Goal: Task Accomplishment & Management: Complete application form

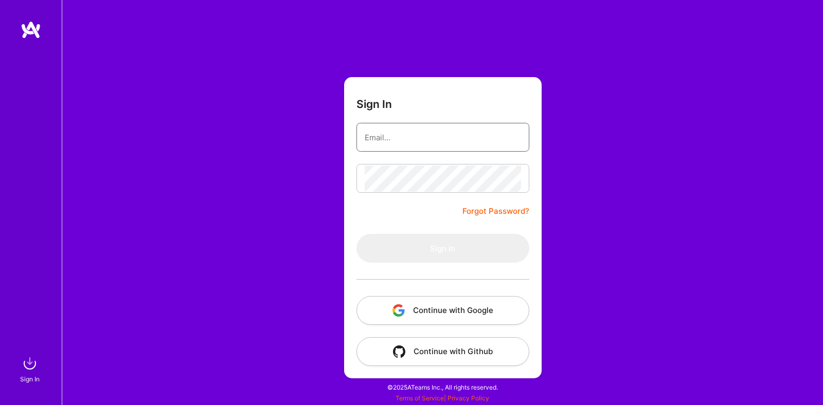
type input "[EMAIL_ADDRESS][DOMAIN_NAME]"
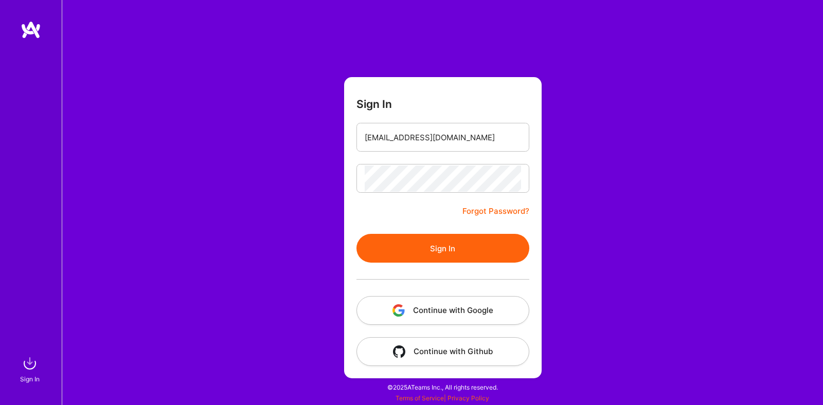
click at [466, 241] on button "Sign In" at bounding box center [442, 248] width 173 height 29
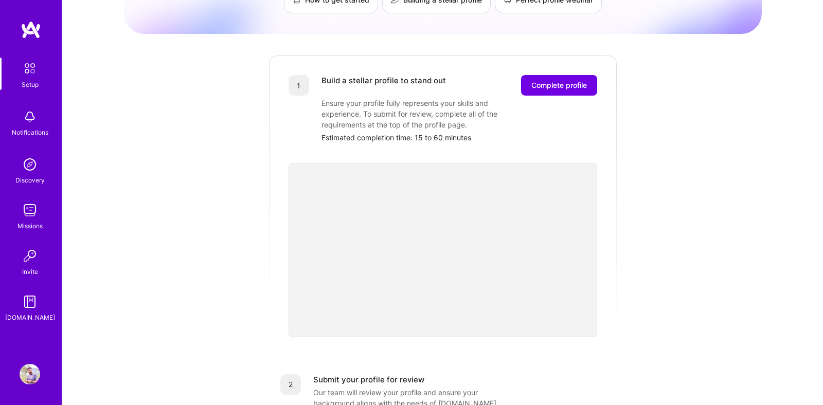
scroll to position [97, 0]
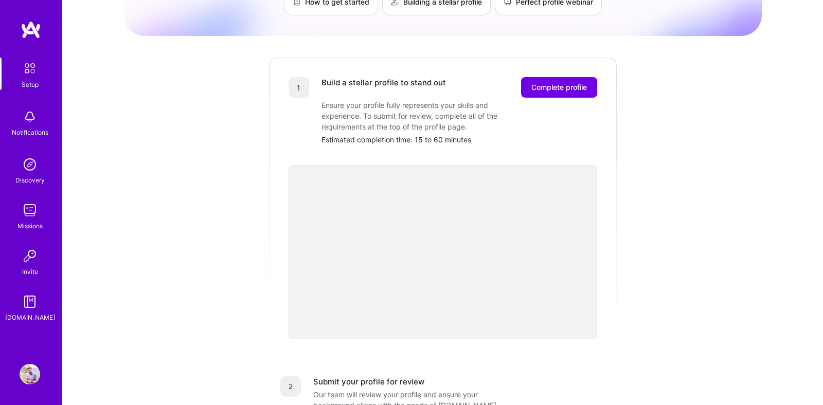
click at [400, 108] on div "Ensure your profile fully represents your skills and experience. To submit for …" at bounding box center [424, 116] width 206 height 32
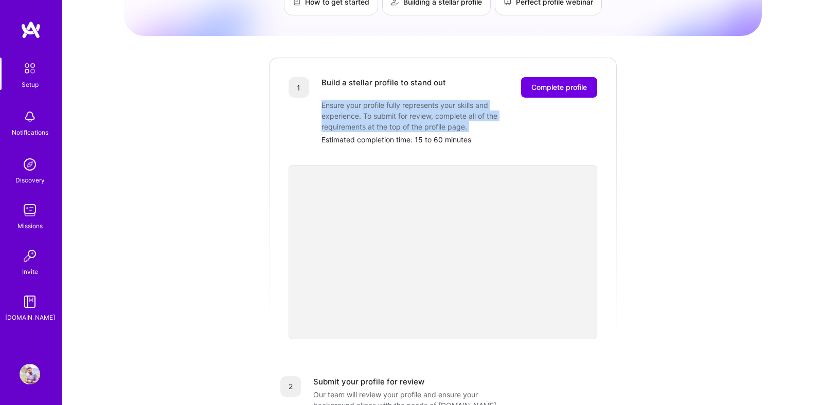
click at [400, 108] on div "Ensure your profile fully represents your skills and experience. To submit for …" at bounding box center [424, 116] width 206 height 32
click at [481, 109] on div "Ensure your profile fully represents your skills and experience. To submit for …" at bounding box center [424, 116] width 206 height 32
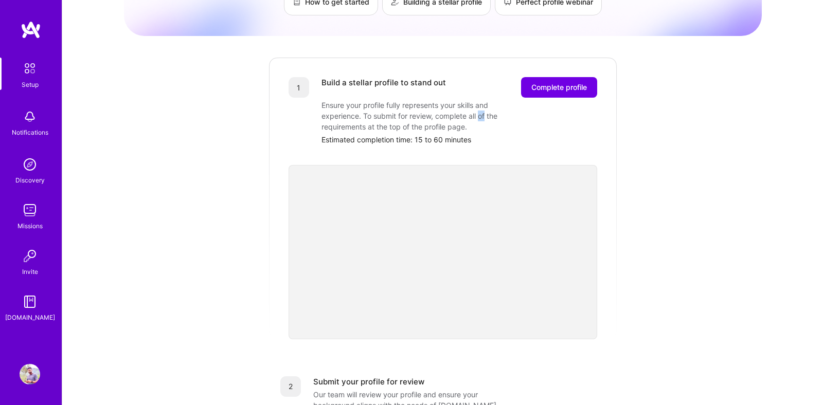
click at [481, 109] on div "Ensure your profile fully represents your skills and experience. To submit for …" at bounding box center [424, 116] width 206 height 32
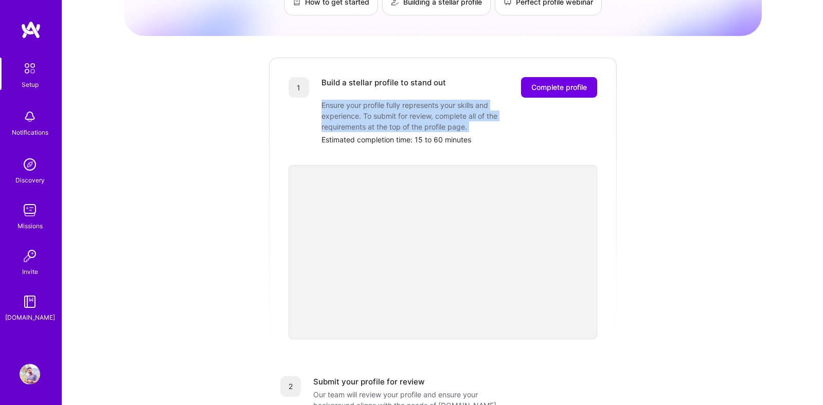
click at [481, 109] on div "Ensure your profile fully represents your skills and experience. To submit for …" at bounding box center [424, 116] width 206 height 32
click at [480, 116] on div "Ensure your profile fully represents your skills and experience. To submit for …" at bounding box center [424, 116] width 206 height 32
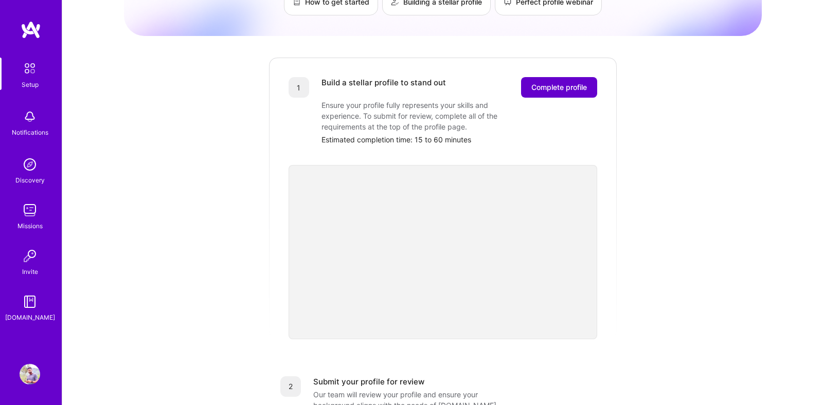
click at [575, 82] on span "Complete profile" at bounding box center [559, 87] width 56 height 10
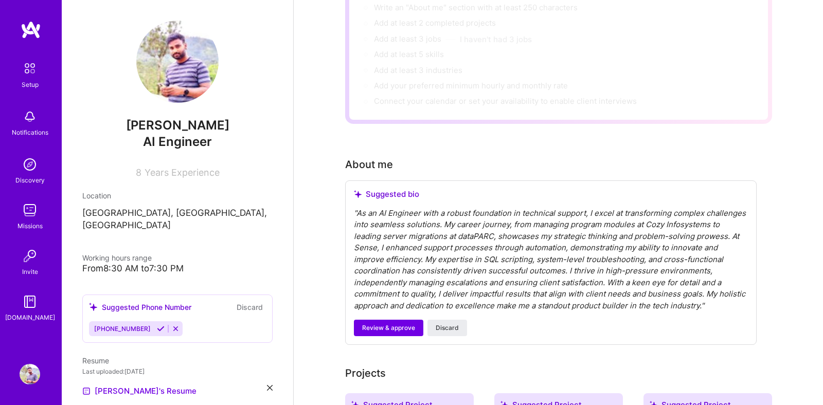
scroll to position [144, 0]
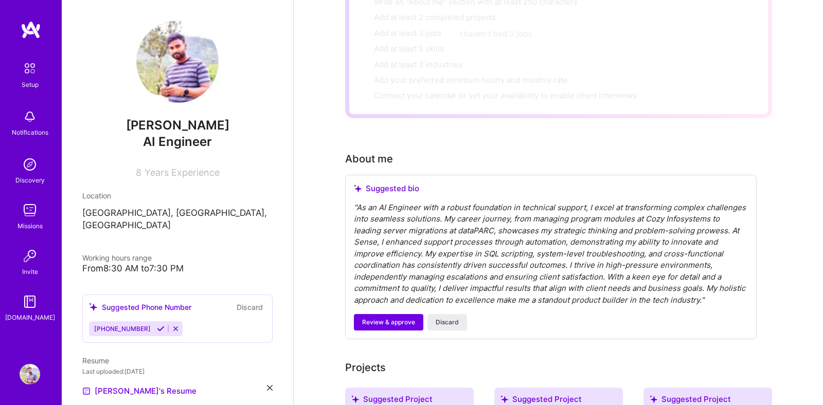
click at [391, 239] on div "" As an AI Engineer with a robust foundation in technical support, I excel at t…" at bounding box center [551, 254] width 394 height 104
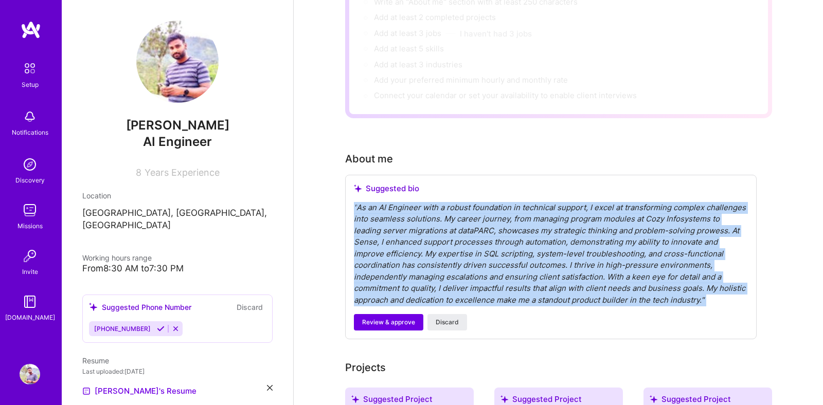
click at [391, 239] on div "" As an AI Engineer with a robust foundation in technical support, I excel at t…" at bounding box center [551, 254] width 394 height 104
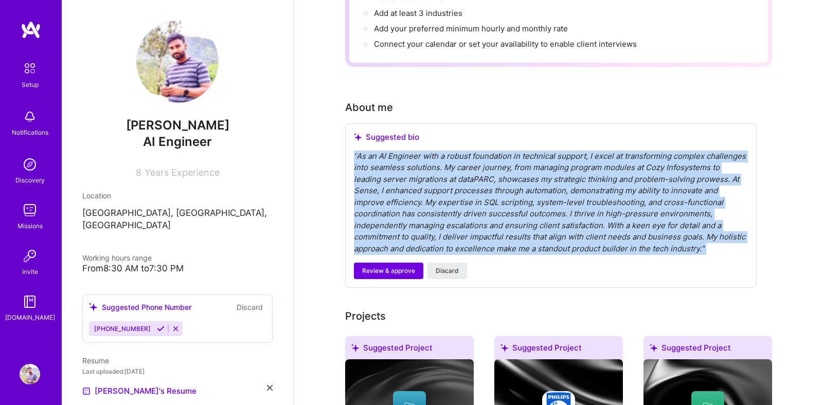
scroll to position [200, 0]
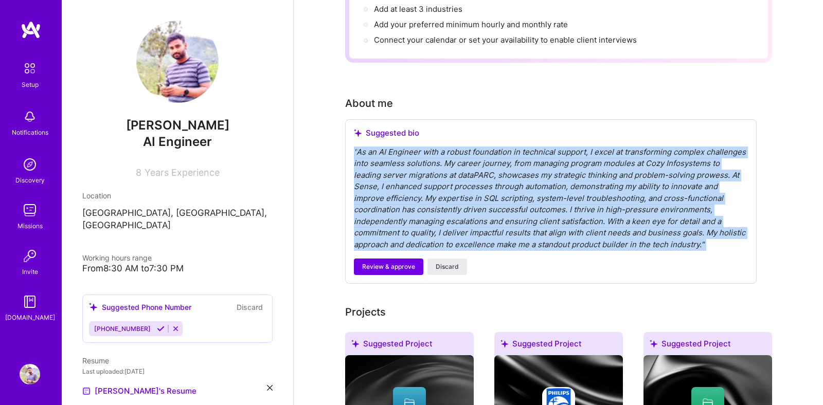
click at [157, 325] on icon at bounding box center [161, 329] width 8 height 8
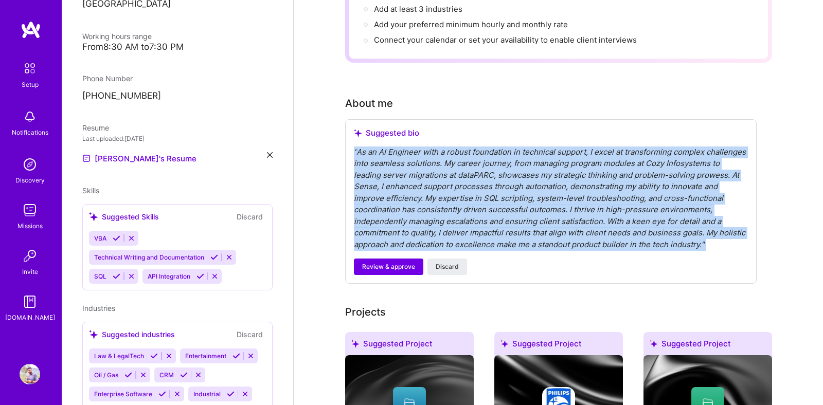
scroll to position [223, 0]
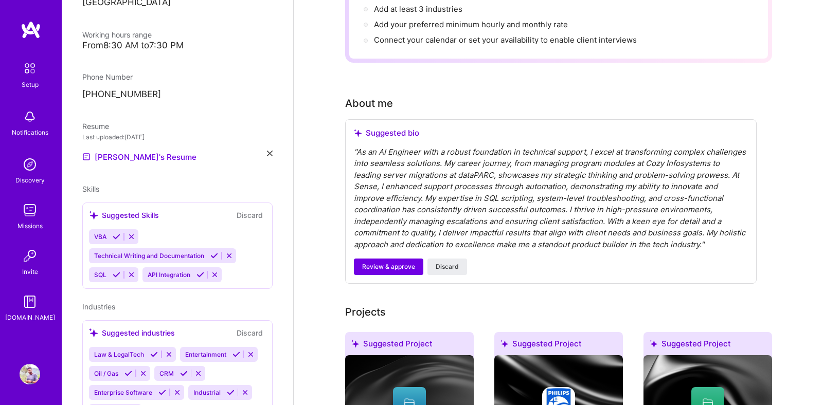
click at [241, 265] on div "VBA Technical Writing and Documentation SQL API Integration" at bounding box center [177, 255] width 177 height 53
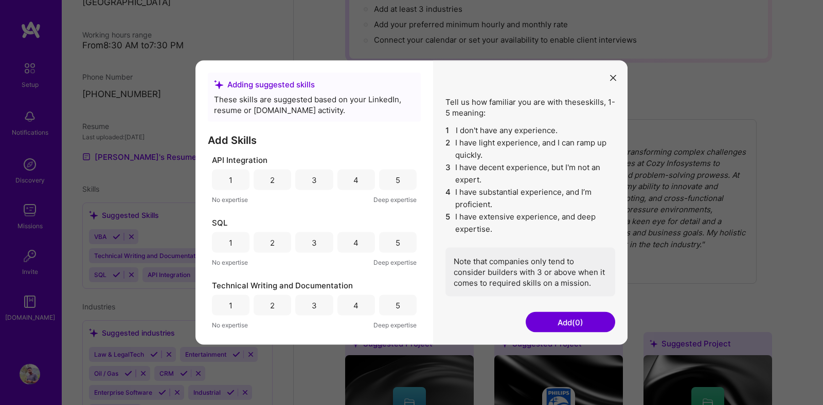
click at [366, 186] on div "4" at bounding box center [356, 180] width 38 height 21
click at [390, 247] on div "5" at bounding box center [398, 243] width 38 height 21
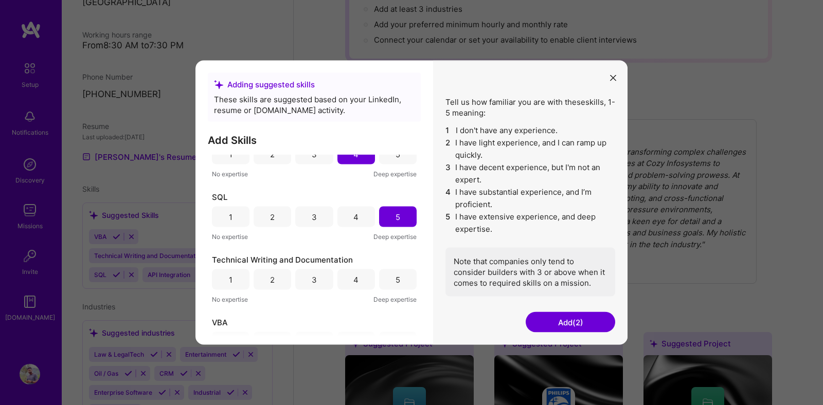
scroll to position [51, 0]
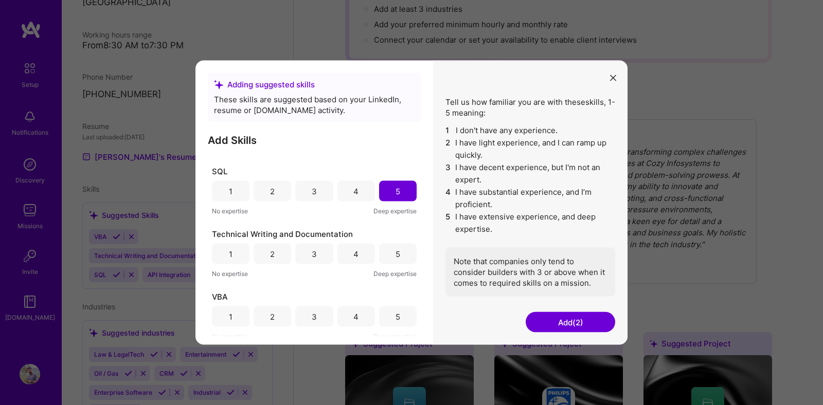
click at [389, 257] on div "5" at bounding box center [398, 254] width 38 height 21
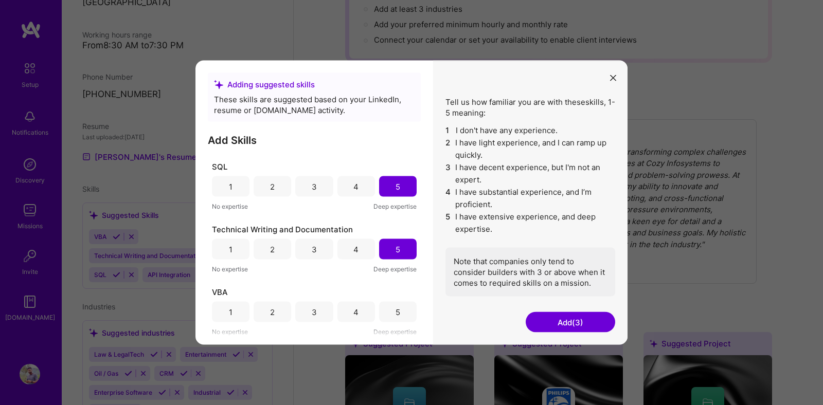
click at [389, 305] on div "5" at bounding box center [398, 312] width 38 height 21
click at [551, 326] on button "Add (4)" at bounding box center [571, 322] width 90 height 21
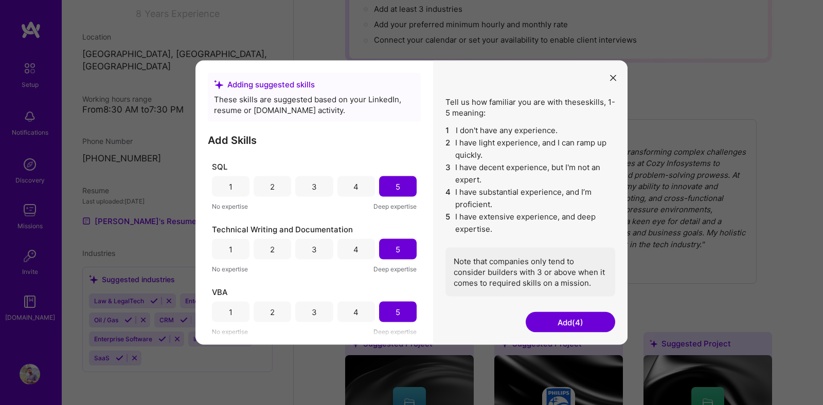
scroll to position [147, 0]
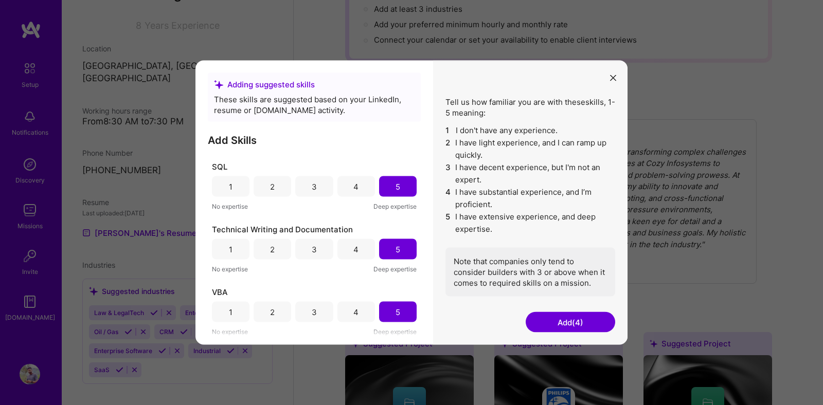
click at [568, 321] on button "Add (4)" at bounding box center [571, 322] width 90 height 21
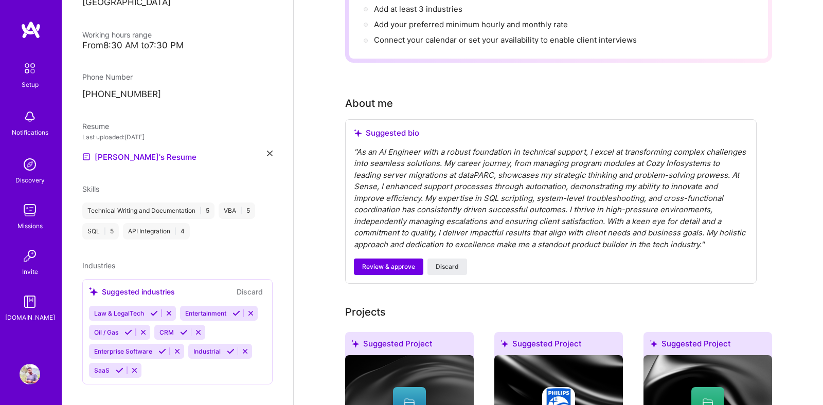
scroll to position [224, 0]
click at [239, 323] on div "Law & LegalTech Entertainment Oil / Gas CRM Enterprise Software Industrial SaaS" at bounding box center [177, 342] width 177 height 72
click at [222, 352] on div "Law & LegalTech Entertainment Oil / Gas CRM Enterprise Software Industrial SaaS" at bounding box center [177, 342] width 177 height 72
click at [167, 309] on icon at bounding box center [169, 313] width 8 height 8
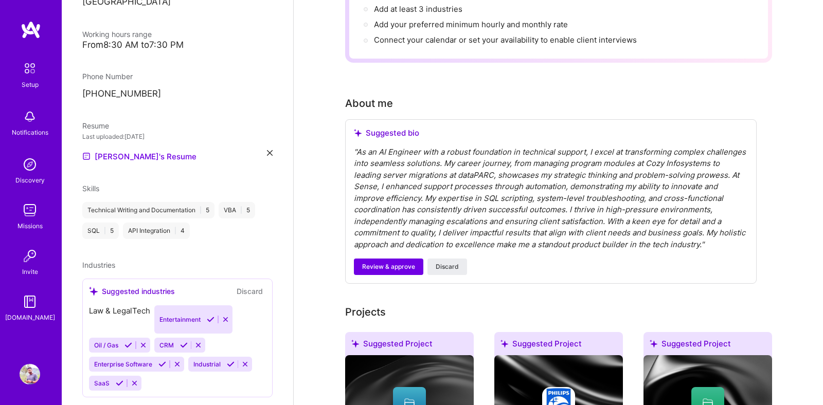
scroll to position [205, 0]
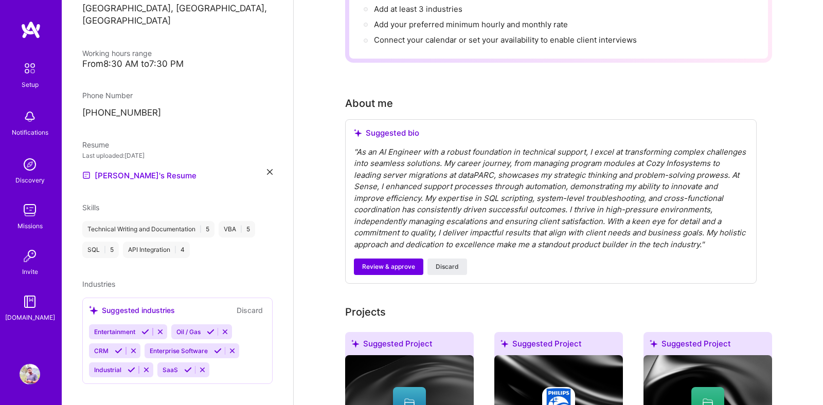
click at [142, 328] on icon at bounding box center [145, 332] width 8 height 8
click at [130, 328] on icon at bounding box center [128, 332] width 8 height 8
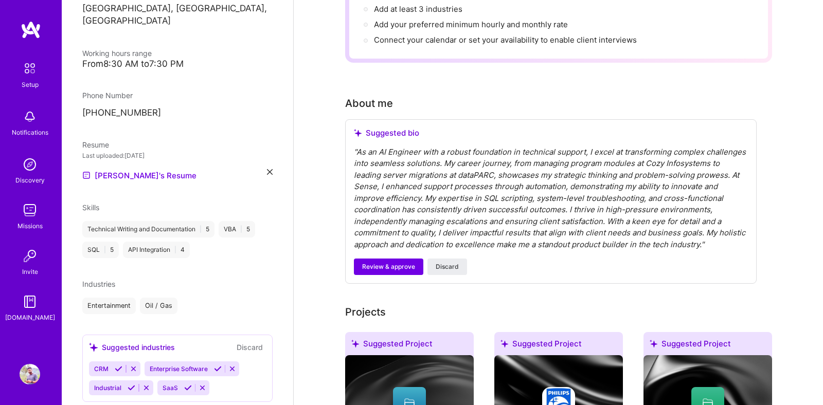
click at [119, 365] on icon at bounding box center [119, 369] width 8 height 8
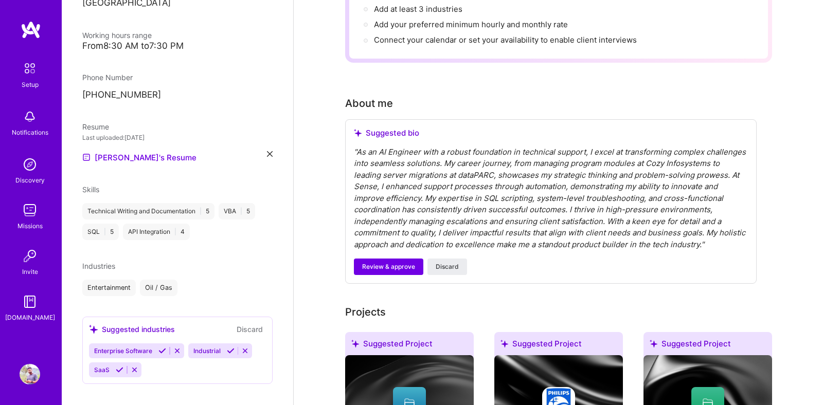
click at [162, 347] on icon at bounding box center [162, 351] width 8 height 8
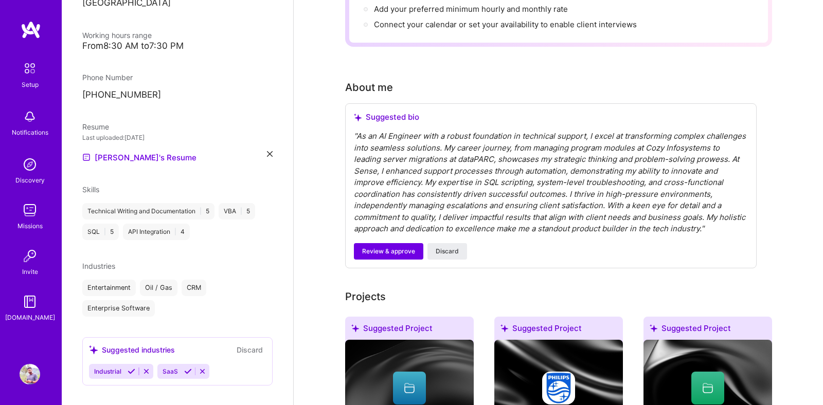
click at [408, 161] on div "" As an AI Engineer with a robust foundation in technical support, I excel at t…" at bounding box center [551, 183] width 394 height 104
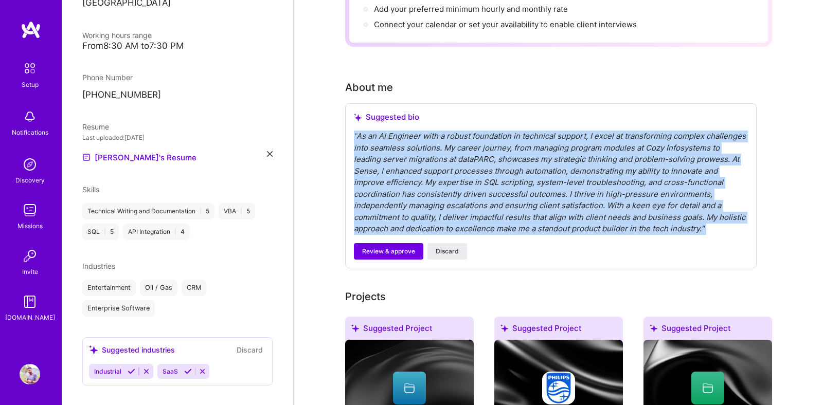
click at [408, 161] on div "" As an AI Engineer with a robust foundation in technical support, I excel at t…" at bounding box center [551, 183] width 394 height 104
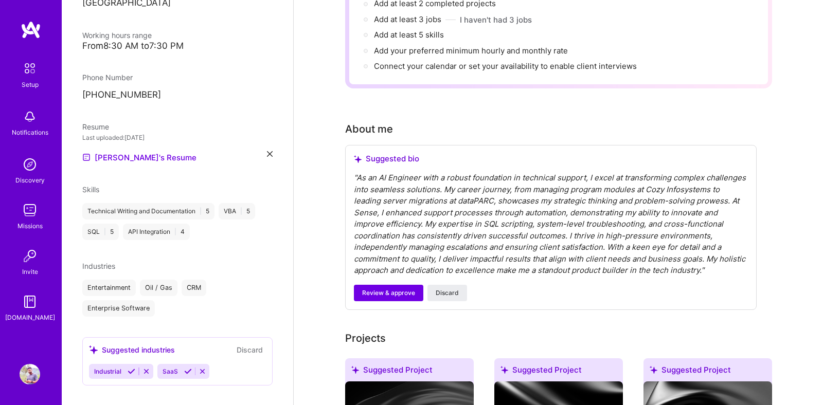
scroll to position [155, 0]
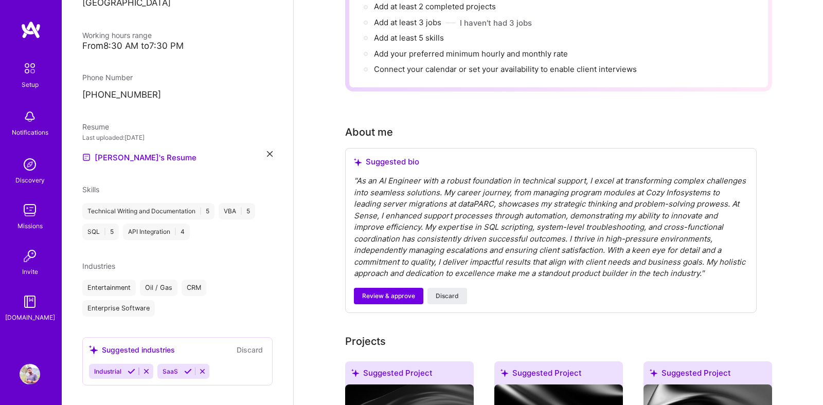
click at [431, 254] on div "" As an AI Engineer with a robust foundation in technical support, I excel at t…" at bounding box center [551, 227] width 394 height 104
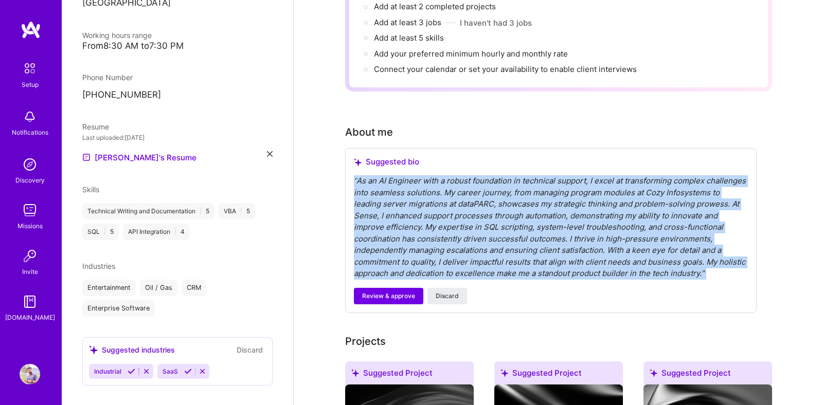
click at [431, 254] on div "" As an AI Engineer with a robust foundation in technical support, I excel at t…" at bounding box center [551, 227] width 394 height 104
click at [475, 252] on div "" As an AI Engineer with a robust foundation in technical support, I excel at t…" at bounding box center [551, 227] width 394 height 104
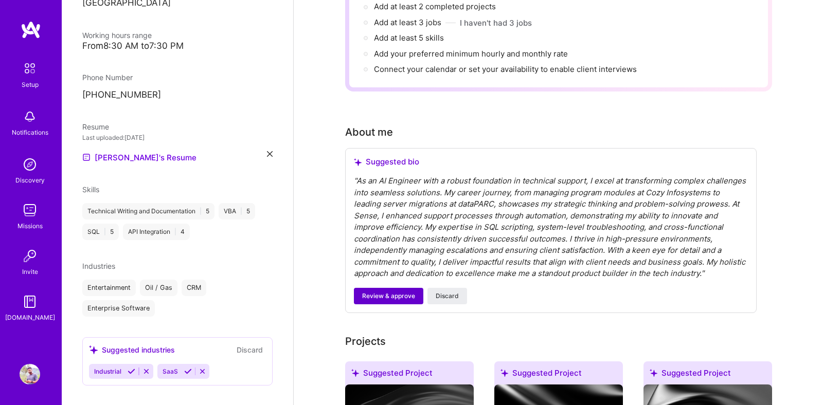
click at [401, 292] on span "Review & approve" at bounding box center [388, 296] width 53 height 9
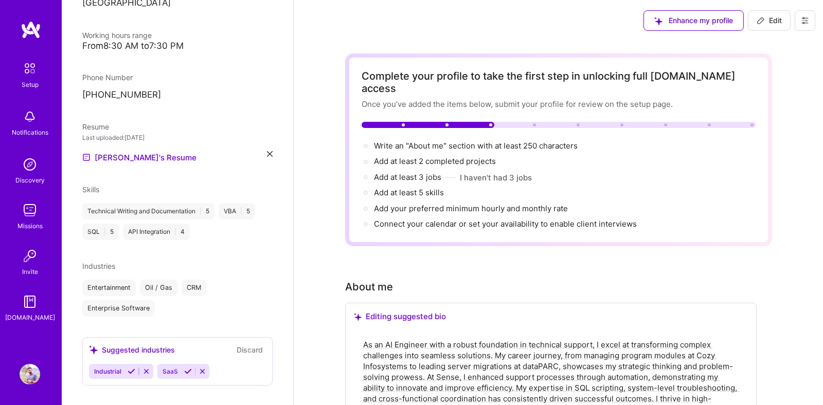
scroll to position [12, 0]
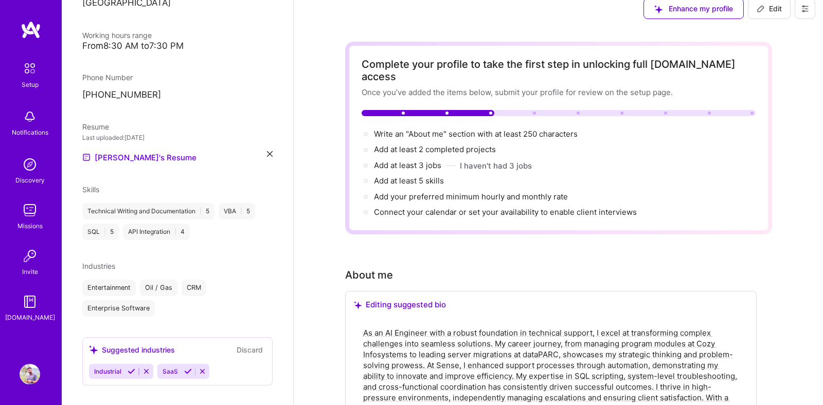
click at [128, 368] on icon at bounding box center [132, 372] width 8 height 8
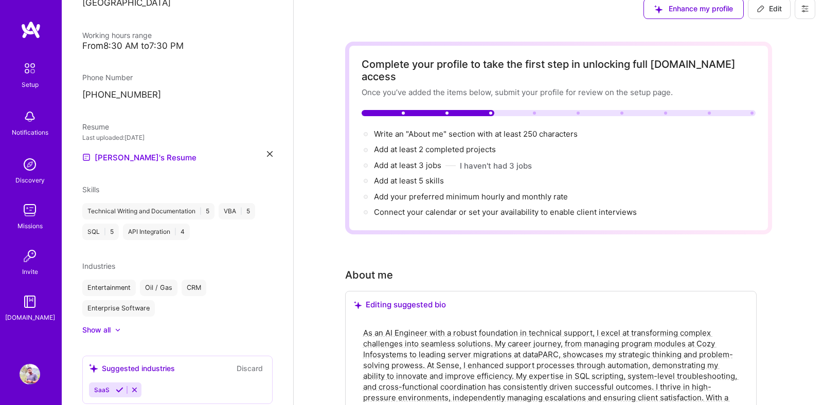
click at [116, 363] on div "Suggested industries" at bounding box center [132, 368] width 86 height 11
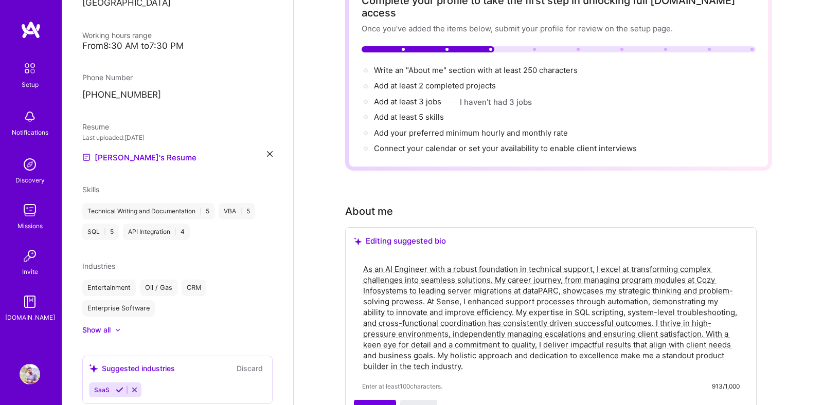
click at [402, 236] on div "Editing suggested bio" at bounding box center [551, 241] width 394 height 10
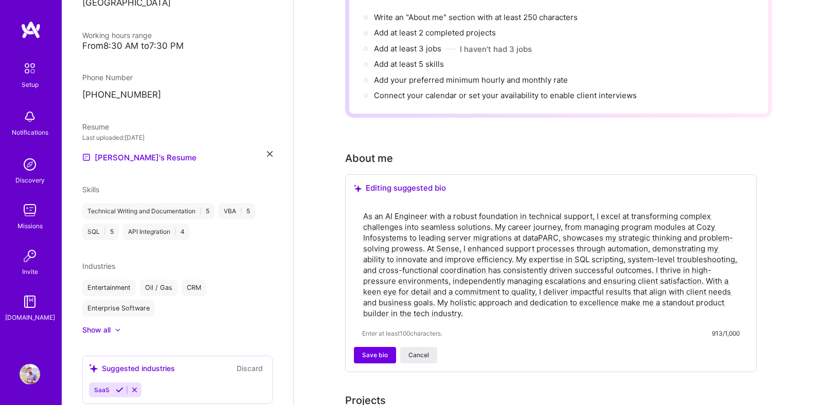
scroll to position [146, 0]
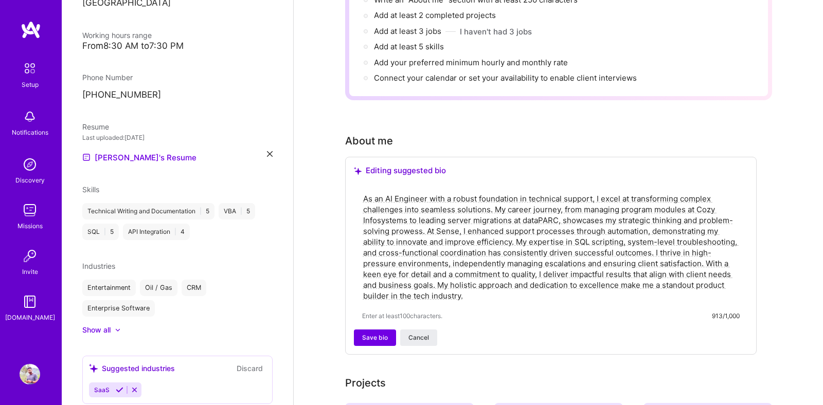
click at [476, 275] on textarea "As an AI Engineer with a robust foundation in technical support, I excel at tra…" at bounding box center [551, 247] width 378 height 110
click at [387, 235] on textarea "As an AI Engineer with a robust foundation in technical support, I excel at tra…" at bounding box center [551, 247] width 378 height 110
click at [523, 240] on textarea "As an AI Engineer with a robust foundation in technical support, I excel at tra…" at bounding box center [551, 247] width 378 height 110
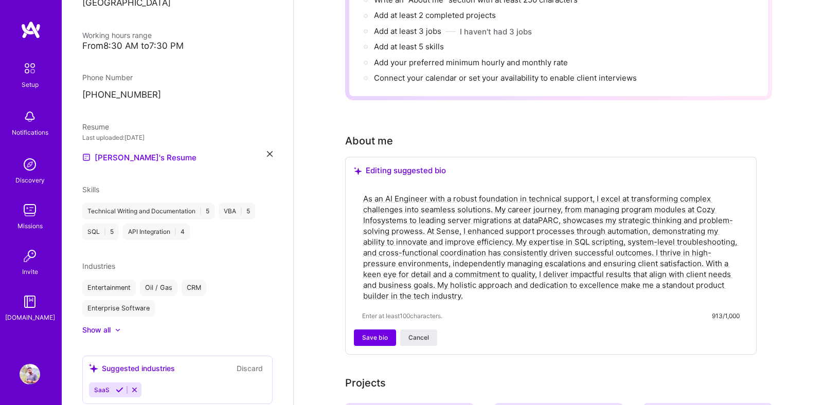
click at [482, 284] on textarea "As an AI Engineer with a robust foundation in technical support, I excel at tra…" at bounding box center [551, 247] width 378 height 110
click at [362, 192] on textarea "As an AI Engineer with a robust foundation in technical support, I excel at tra…" at bounding box center [551, 247] width 378 height 110
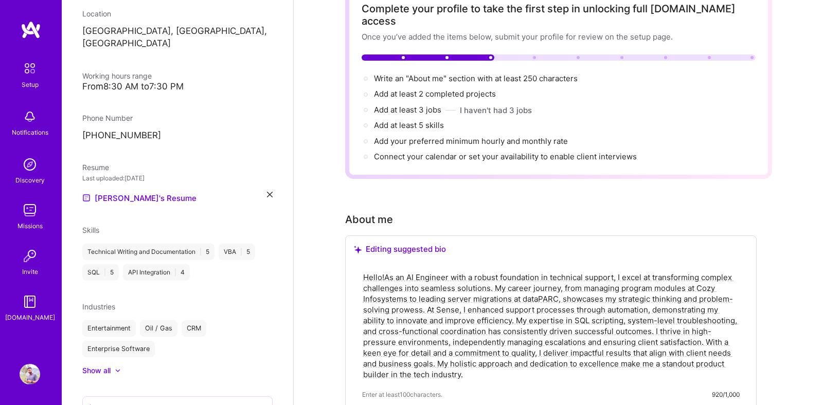
scroll to position [149, 0]
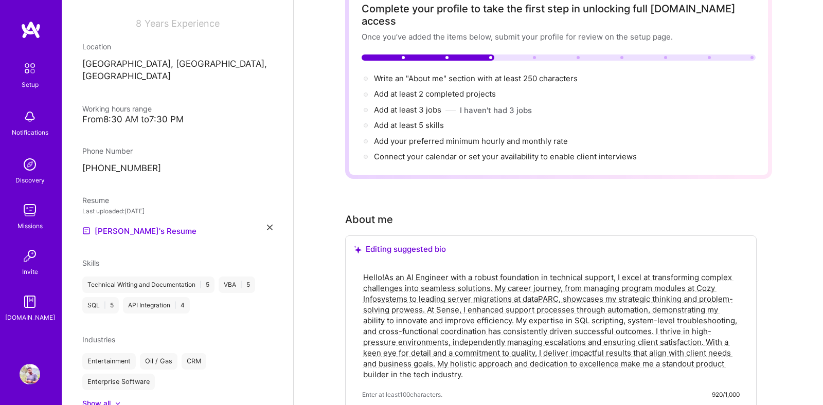
click at [250, 114] on div "From 8:30 AM to 7:30 PM" at bounding box center [177, 119] width 190 height 11
click at [141, 114] on div "From 8:30 AM to 7:30 PM" at bounding box center [177, 119] width 190 height 11
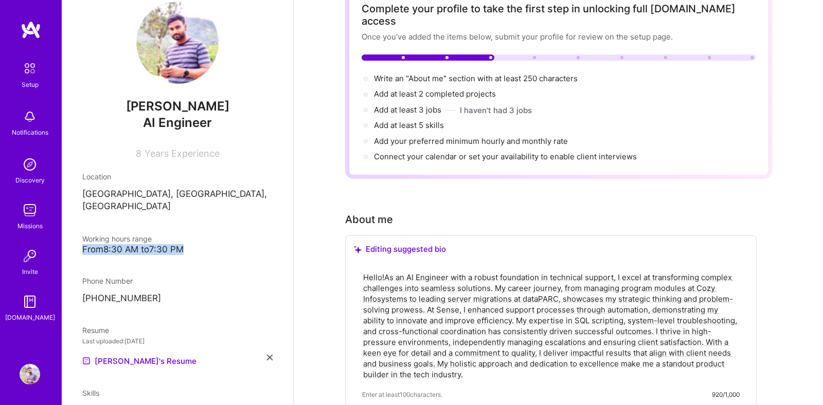
scroll to position [0, 0]
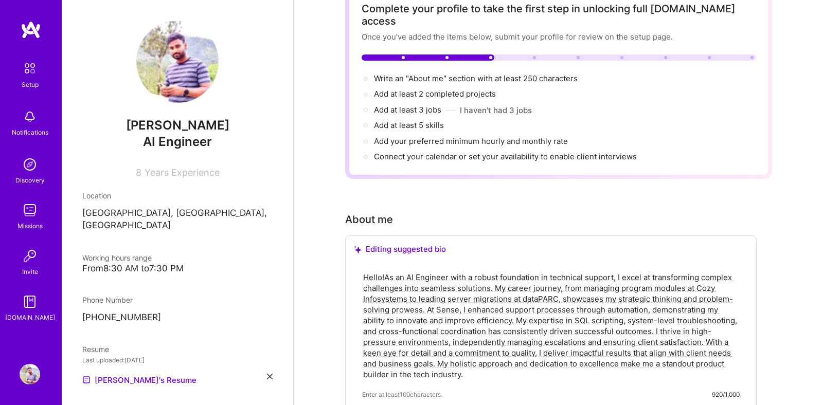
click at [195, 141] on span "AI Engineer" at bounding box center [177, 141] width 69 height 15
click at [231, 137] on div "AI Engineer" at bounding box center [177, 141] width 190 height 17
click at [418, 271] on textarea "Hello!As an AI Engineer with a robust foundation in technical support, I excel …" at bounding box center [551, 326] width 378 height 110
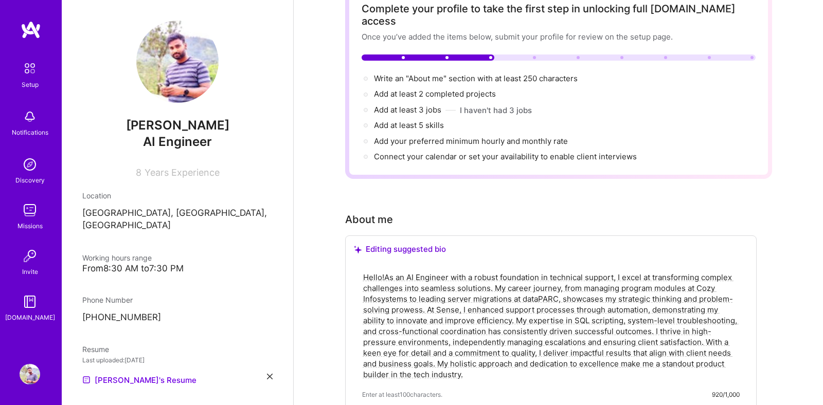
click at [418, 271] on textarea "Hello!As an AI Engineer with a robust foundation in technical support, I excel …" at bounding box center [551, 326] width 378 height 110
paste textarea "AI Engineer with a unique foundation in technical support, driven by a passion …"
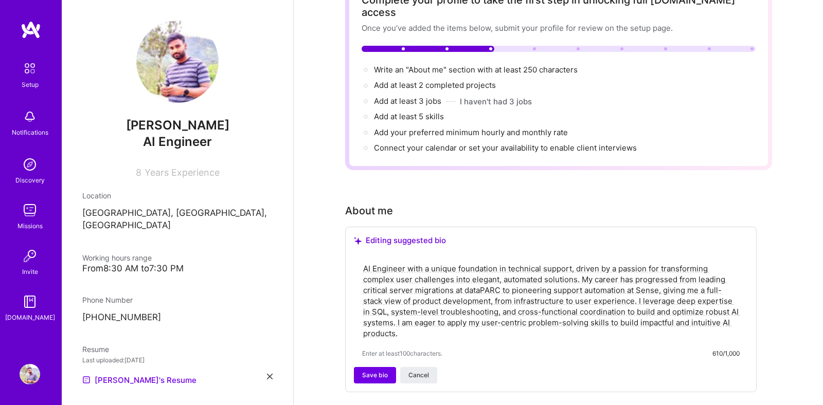
scroll to position [86, 0]
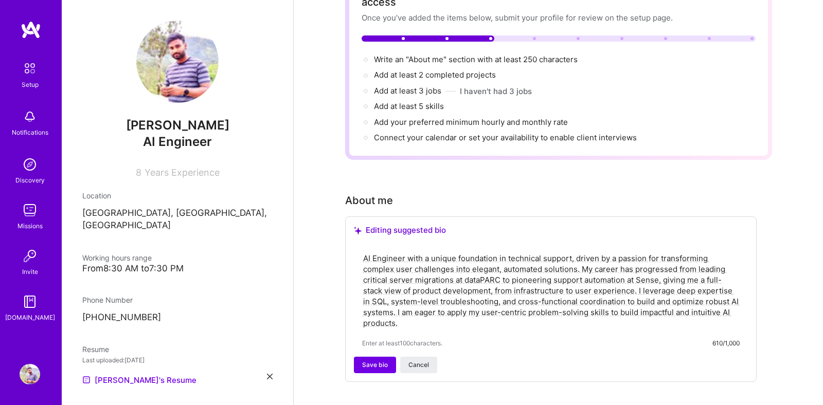
click at [422, 252] on textarea "AI Engineer with a unique foundation in technical support, driven by a passion …" at bounding box center [551, 291] width 378 height 78
paste textarea "My journey into AI began on the front lines of technical support, giving me a d…"
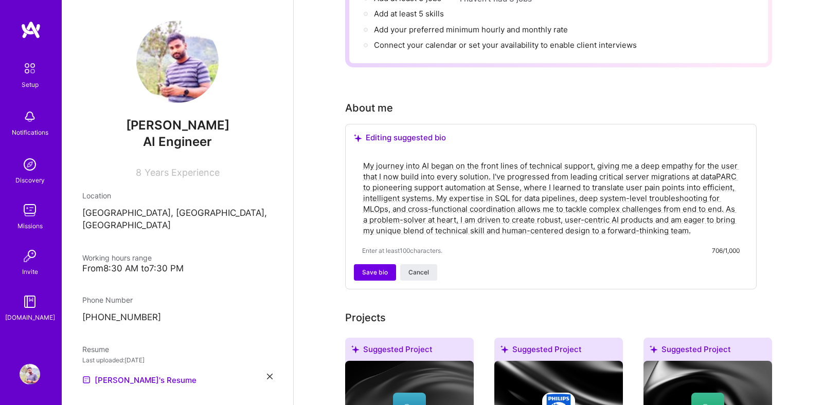
scroll to position [184, 0]
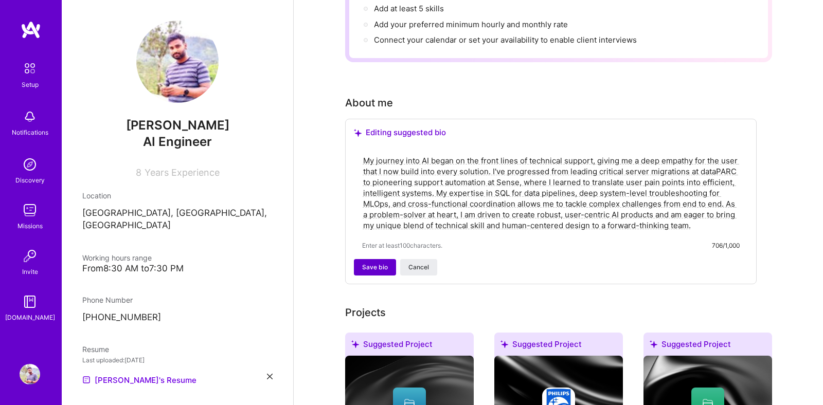
type textarea "My journey into AI began on the front lines of technical support, giving me a d…"
click at [363, 263] on span "Save bio" at bounding box center [375, 267] width 26 height 9
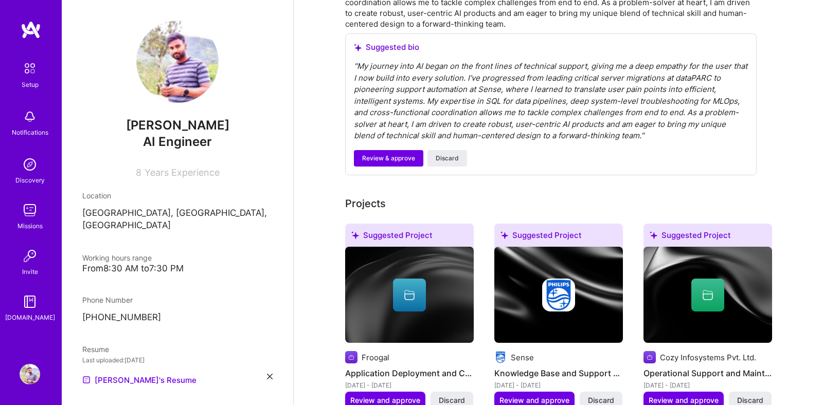
scroll to position [391, 0]
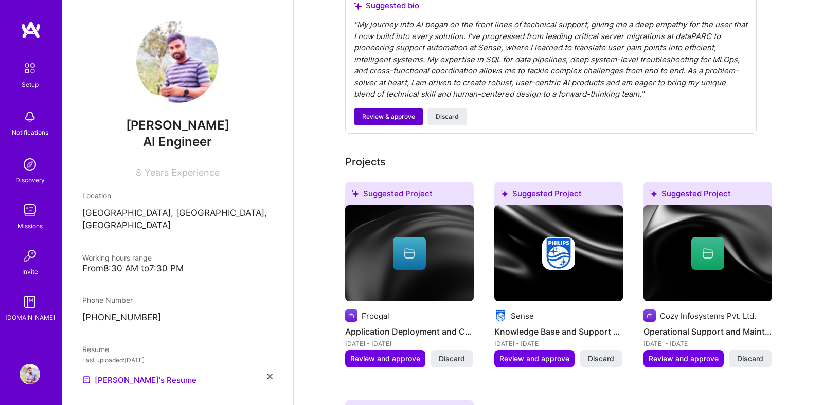
click at [397, 112] on span "Review & approve" at bounding box center [388, 116] width 53 height 9
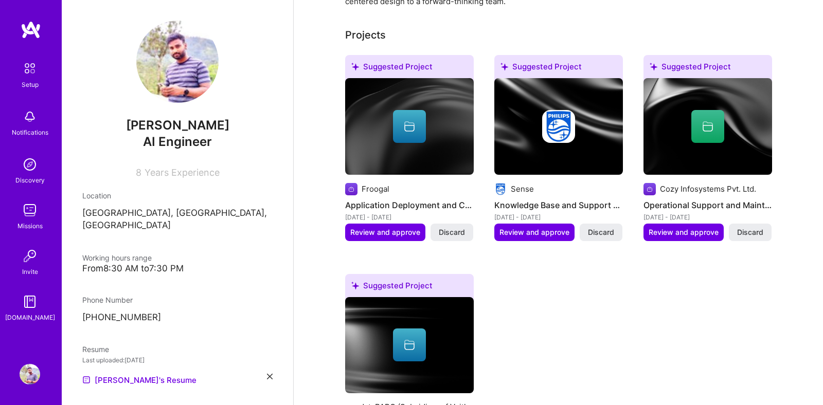
click at [371, 164] on div "Froogal Application Deployment and Customization Expert [DATE] - [DATE] Review …" at bounding box center [409, 150] width 129 height 145
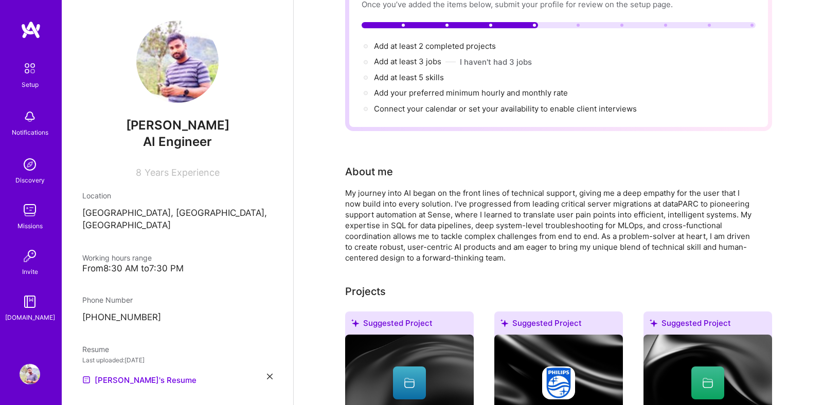
scroll to position [99, 0]
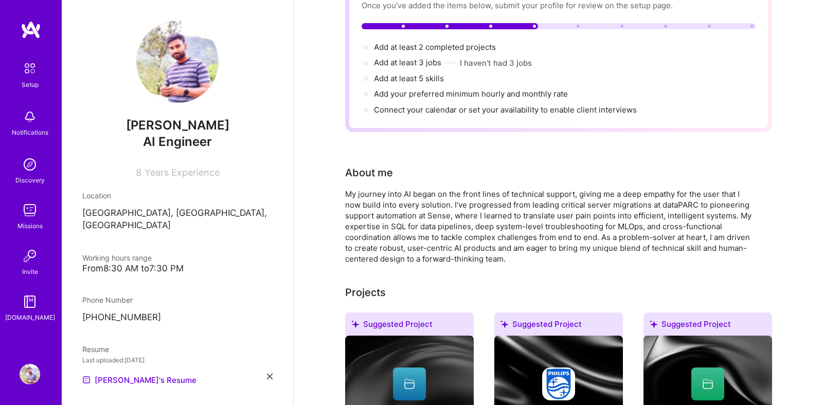
click at [363, 201] on div "My journey into AI began on the front lines of technical support, giving me a d…" at bounding box center [551, 227] width 412 height 76
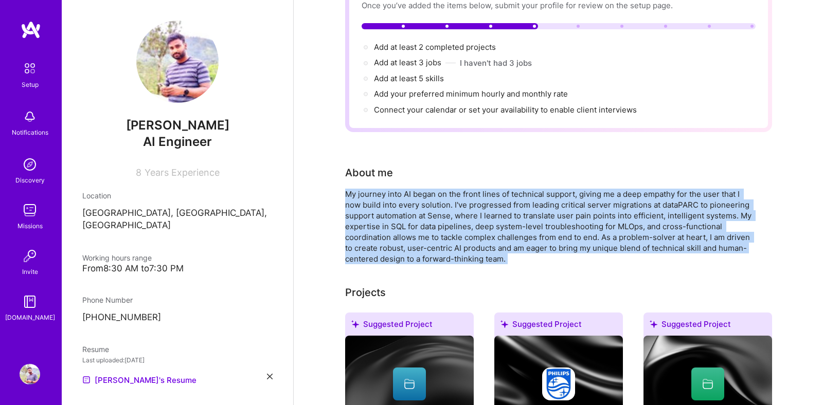
click at [363, 201] on div "My journey into AI began on the front lines of technical support, giving me a d…" at bounding box center [551, 227] width 412 height 76
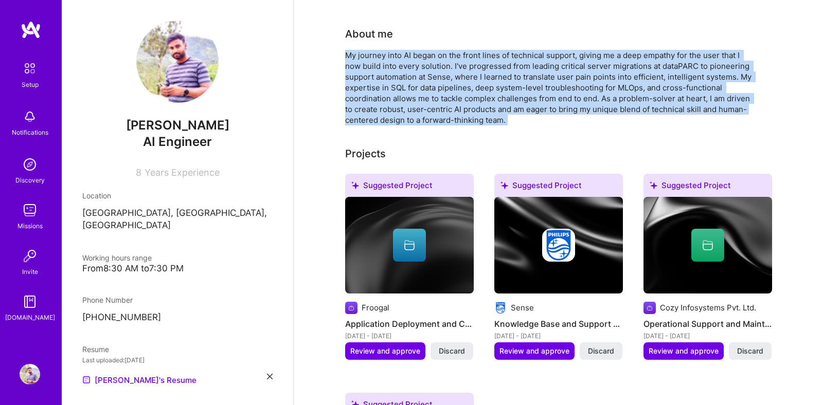
scroll to position [257, 0]
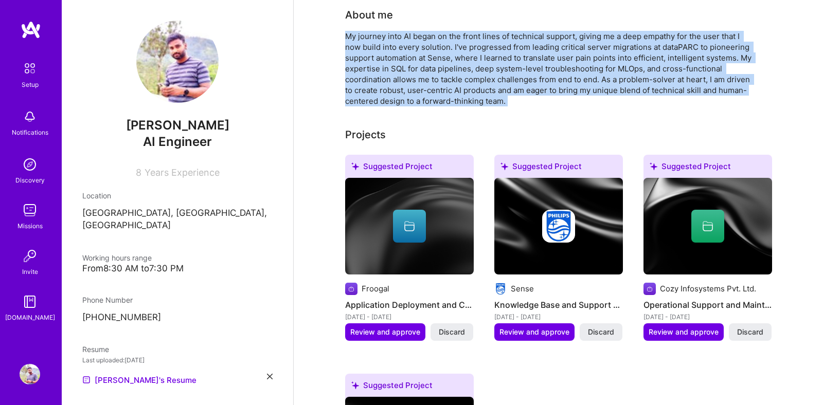
click at [393, 235] on img at bounding box center [409, 226] width 129 height 97
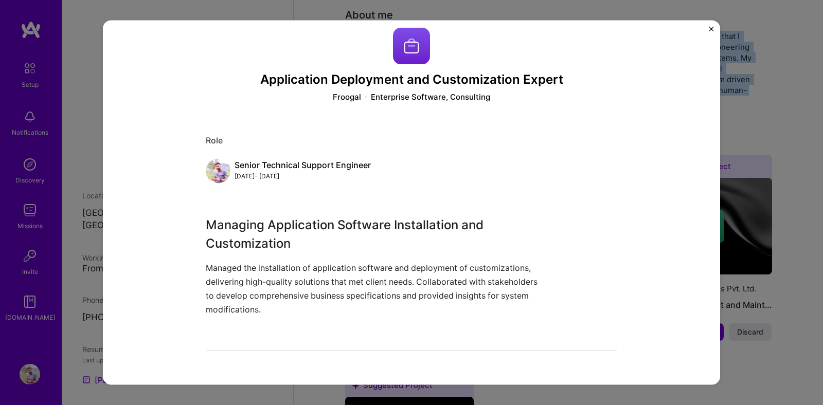
scroll to position [56, 0]
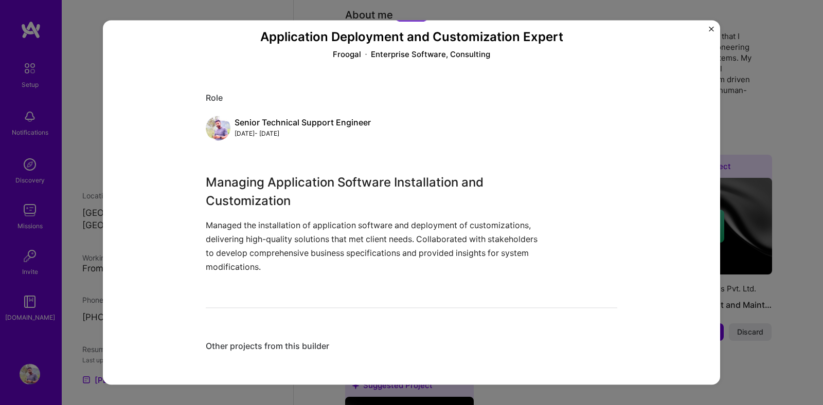
click at [296, 266] on p "Managed the installation of application software and deployment of customizatio…" at bounding box center [373, 247] width 334 height 56
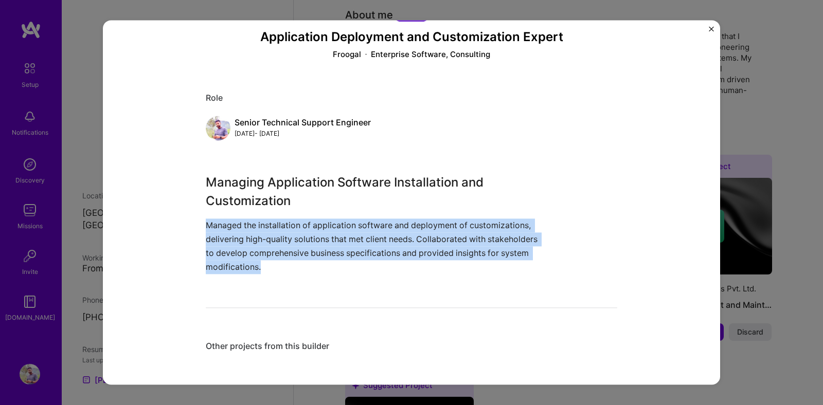
click at [296, 266] on p "Managed the installation of application software and deployment of customizatio…" at bounding box center [373, 247] width 334 height 56
click at [328, 258] on p "Managed the installation of application software and deployment of customizatio…" at bounding box center [373, 247] width 334 height 56
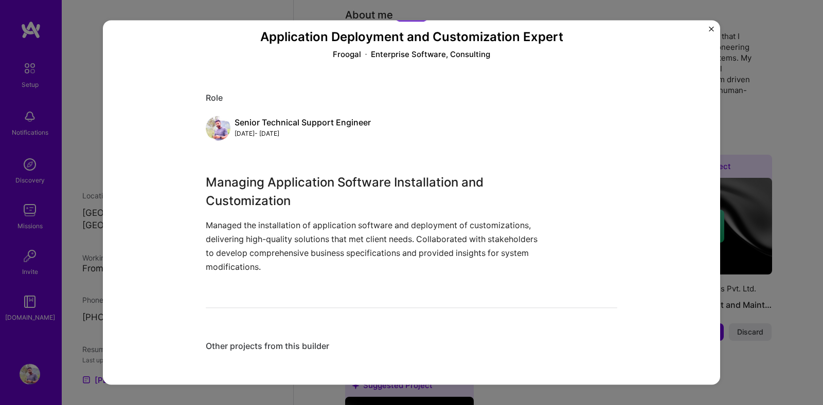
scroll to position [0, 0]
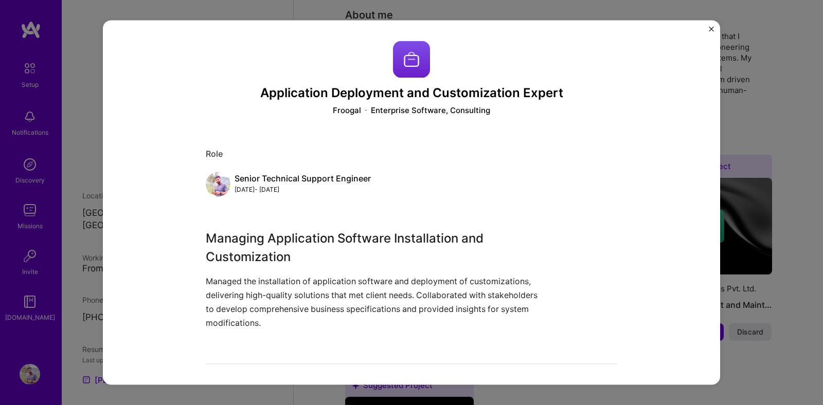
click at [359, 289] on p "Managed the installation of application software and deployment of customizatio…" at bounding box center [373, 303] width 334 height 56
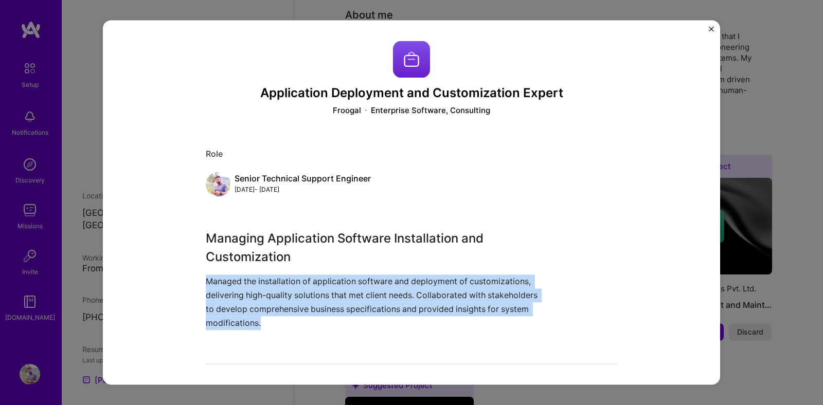
click at [359, 289] on p "Managed the installation of application software and deployment of customizatio…" at bounding box center [373, 303] width 334 height 56
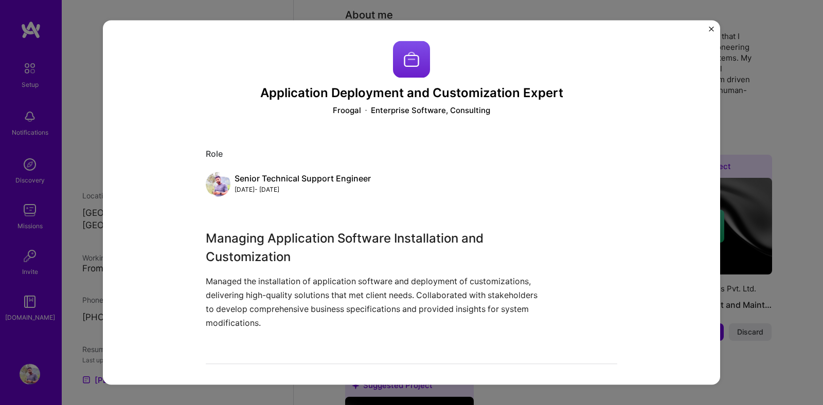
click at [354, 242] on h3 "Managing Application Software Installation and Customization" at bounding box center [373, 247] width 334 height 37
click at [711, 29] on img "Close" at bounding box center [711, 28] width 5 height 5
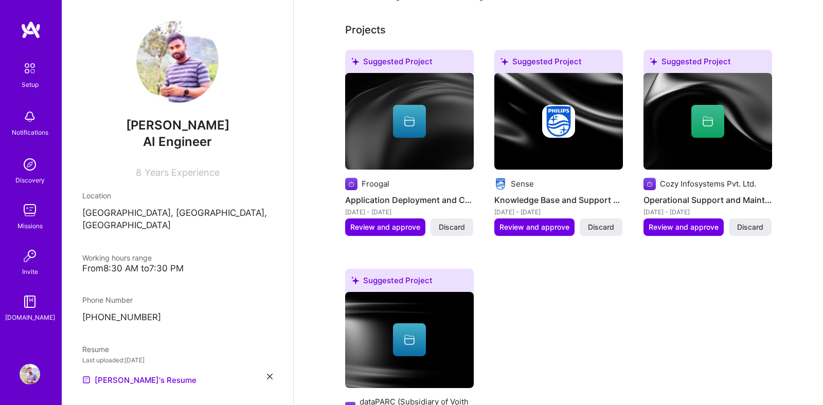
click at [566, 256] on div "Suggested Project Froogal Application Deployment and Customization Expert [DATE…" at bounding box center [558, 263] width 427 height 426
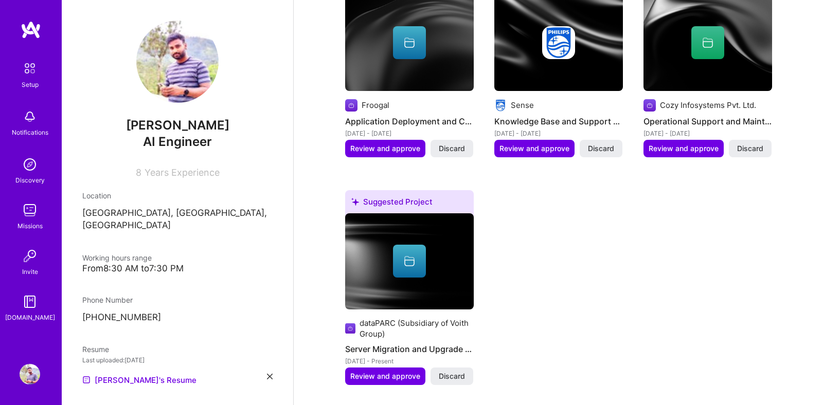
scroll to position [445, 0]
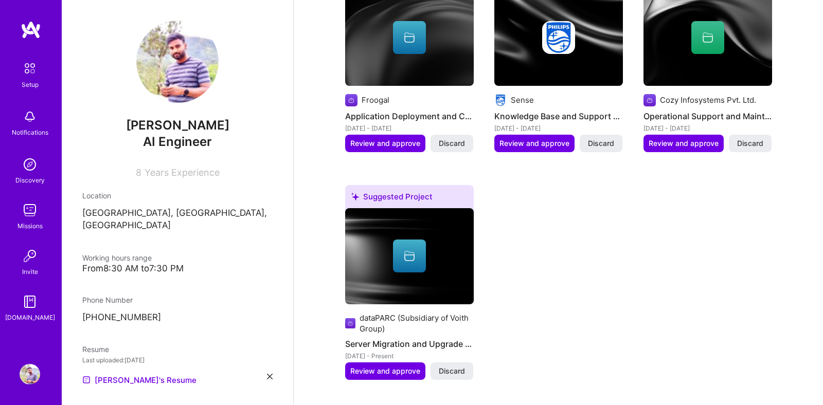
click at [398, 313] on div "dataPARC (Subsidiary of Voith Group)" at bounding box center [417, 324] width 114 height 22
click at [408, 250] on icon at bounding box center [409, 256] width 12 height 12
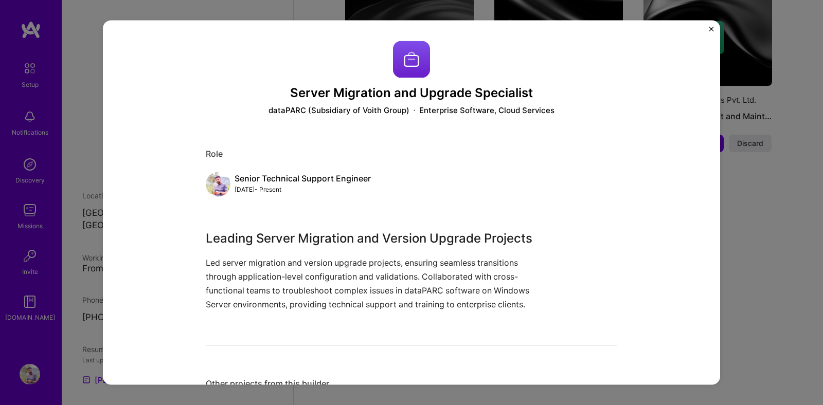
click at [386, 271] on p "Led server migration and version upgrade projects, ensuring seamless transition…" at bounding box center [373, 284] width 334 height 56
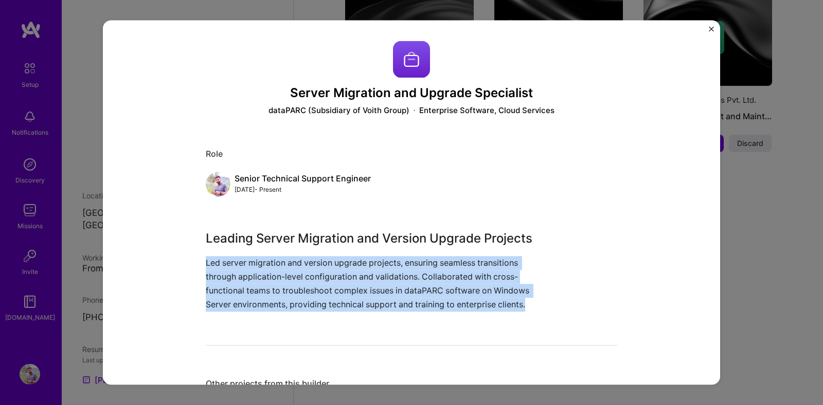
click at [386, 271] on p "Led server migration and version upgrade projects, ensuring seamless transition…" at bounding box center [373, 284] width 334 height 56
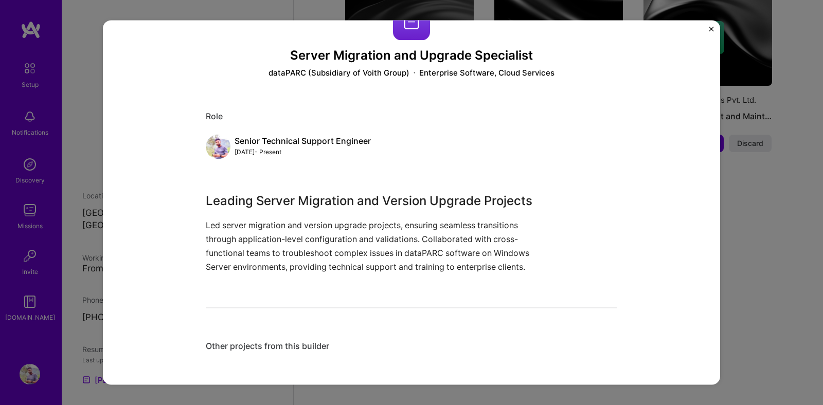
click at [269, 346] on div "Other projects from this builder" at bounding box center [412, 346] width 412 height 11
click at [382, 230] on p "Led server migration and version upgrade projects, ensuring seamless transition…" at bounding box center [373, 247] width 334 height 56
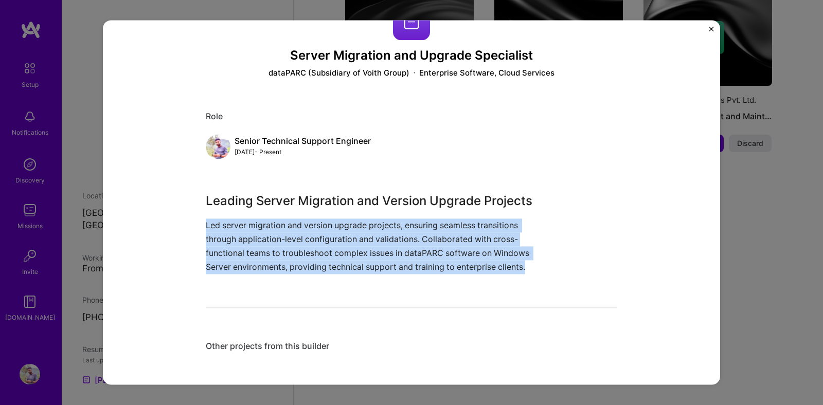
click at [382, 230] on p "Led server migration and version upgrade projects, ensuring seamless transition…" at bounding box center [373, 247] width 334 height 56
click at [415, 245] on p "Led server migration and version upgrade projects, ensuring seamless transition…" at bounding box center [373, 247] width 334 height 56
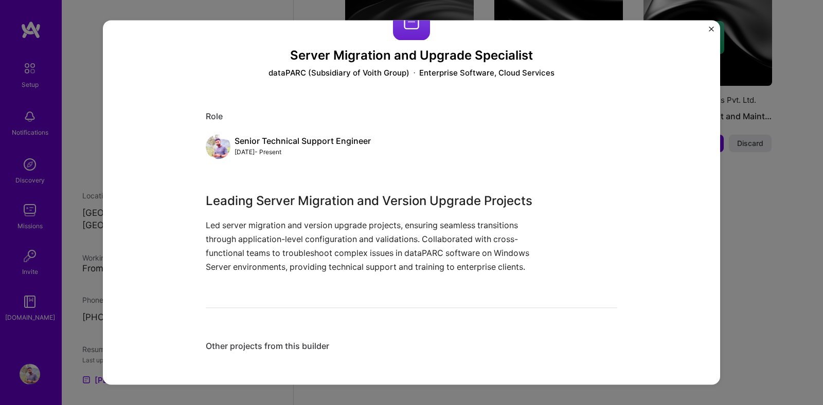
click at [706, 29] on div "Server Migration and Upgrade Specialist dataPARC (Subsidiary of Voith Group) En…" at bounding box center [411, 202] width 617 height 365
click at [711, 29] on img "Close" at bounding box center [711, 28] width 5 height 5
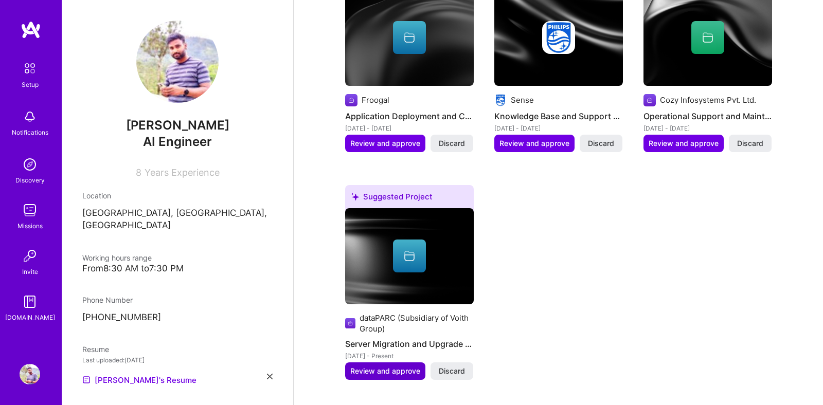
click at [410, 366] on span "Review and approve" at bounding box center [385, 371] width 70 height 10
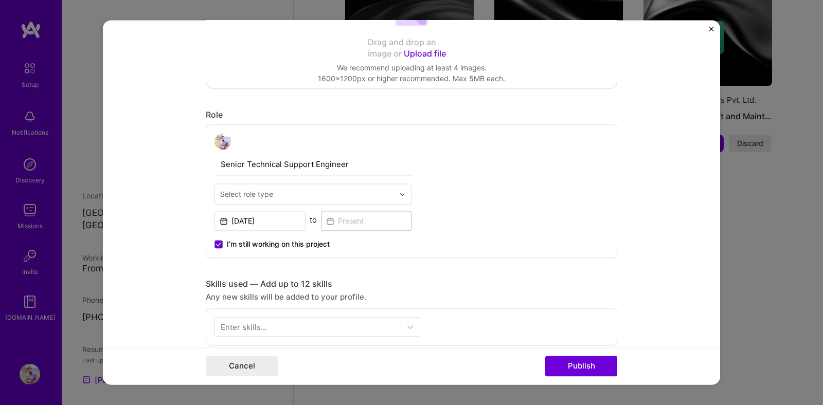
scroll to position [279, 0]
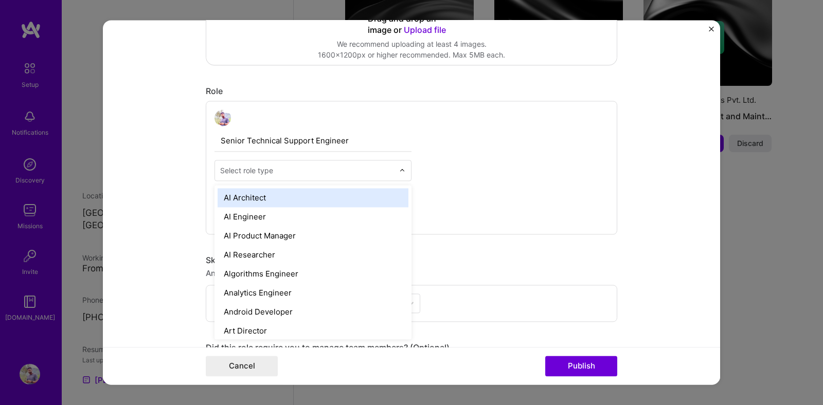
click at [362, 168] on input "text" at bounding box center [307, 170] width 174 height 11
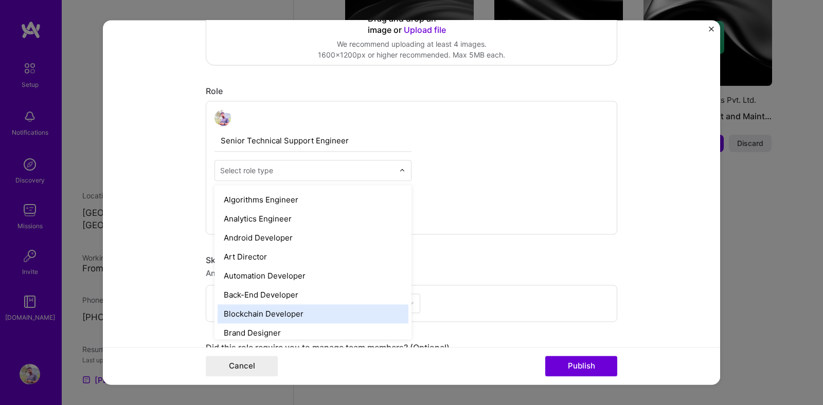
scroll to position [0, 0]
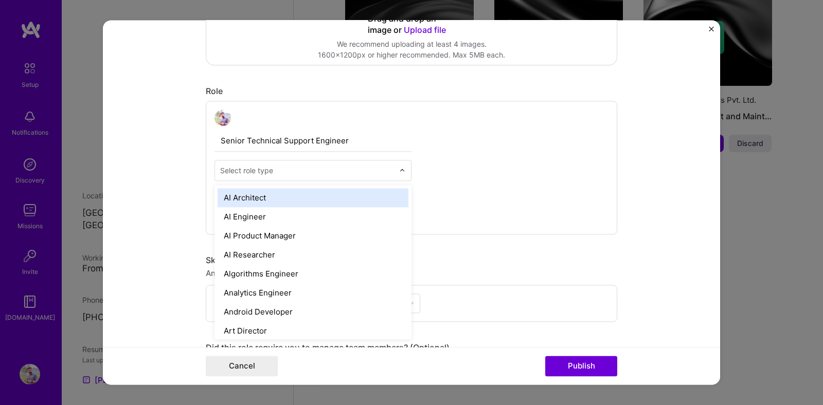
click at [342, 141] on input "Senior Technical Support Engineer" at bounding box center [312, 141] width 197 height 22
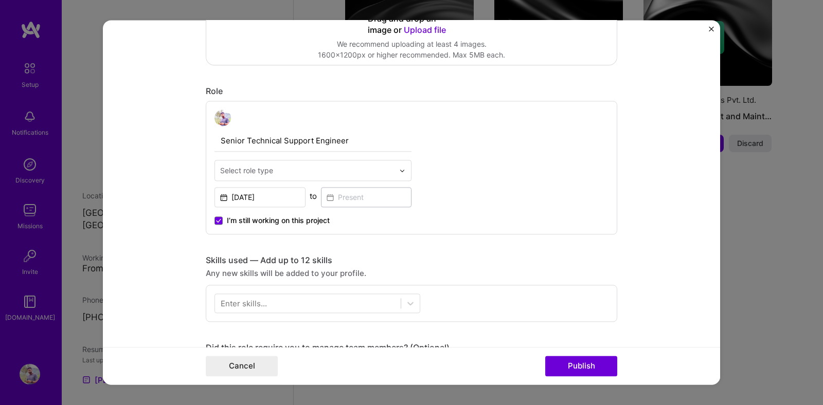
click at [355, 141] on input "Senior Technical Support Engineer" at bounding box center [312, 141] width 197 height 22
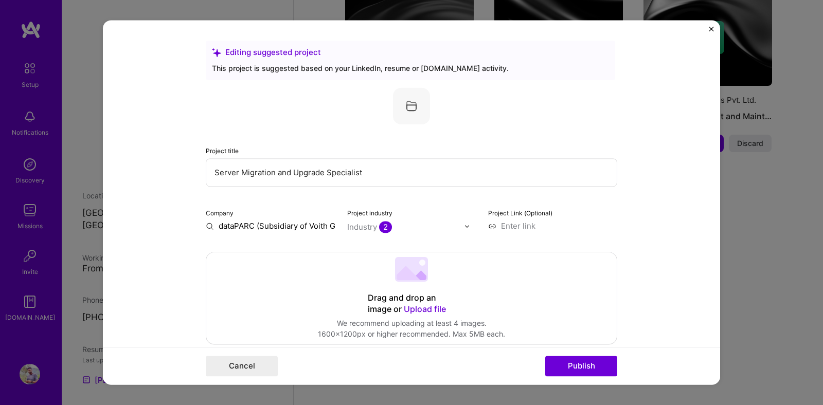
click at [355, 141] on div "Project title Server Migration and Upgrade Specialist Company dataPARC (Subsidi…" at bounding box center [412, 159] width 412 height 144
click at [275, 225] on input "dataPARC (Subsidiary of Voith Group)" at bounding box center [270, 226] width 129 height 11
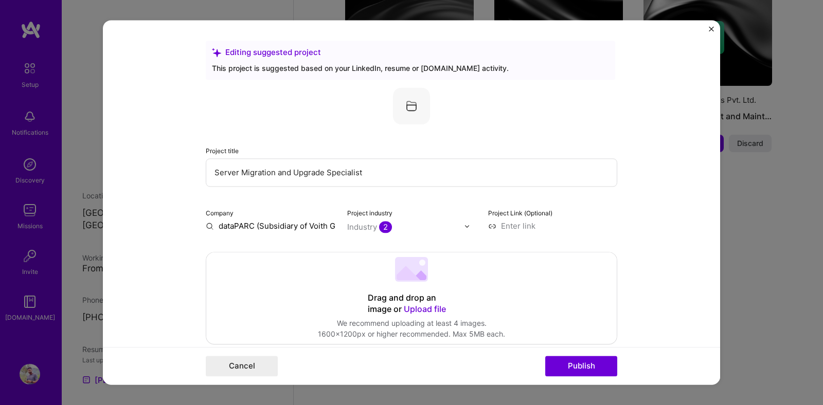
click at [313, 229] on input "dataPARC (Subsidiary of Voith Group)" at bounding box center [270, 226] width 129 height 11
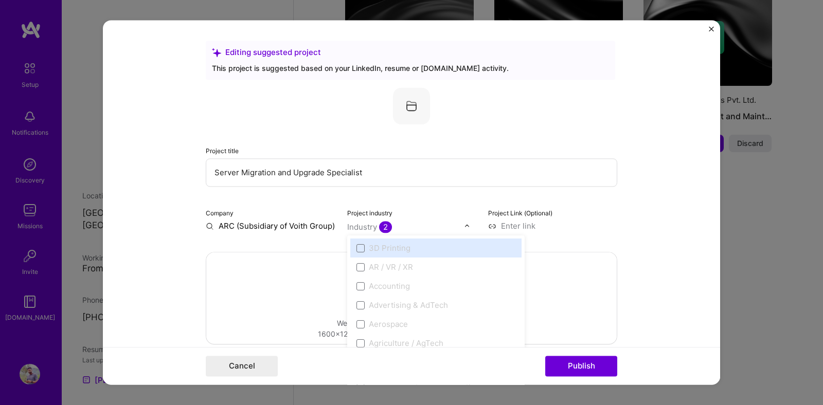
click at [393, 223] on input "text" at bounding box center [405, 227] width 117 height 11
click at [360, 281] on span at bounding box center [360, 278] width 8 height 8
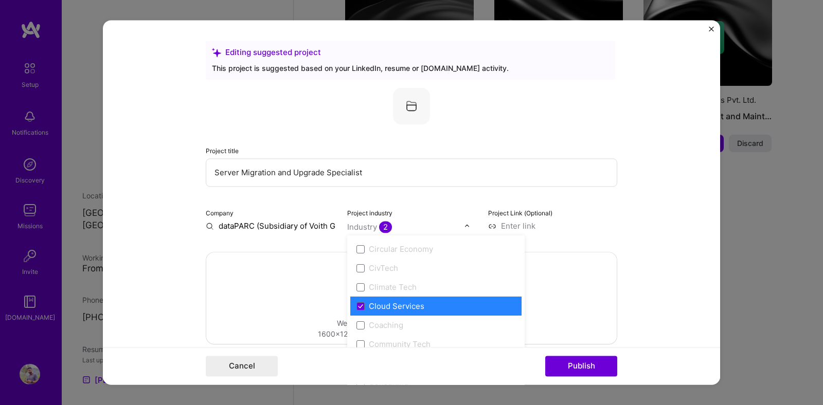
click at [405, 308] on div "Cloud Services" at bounding box center [397, 306] width 56 height 11
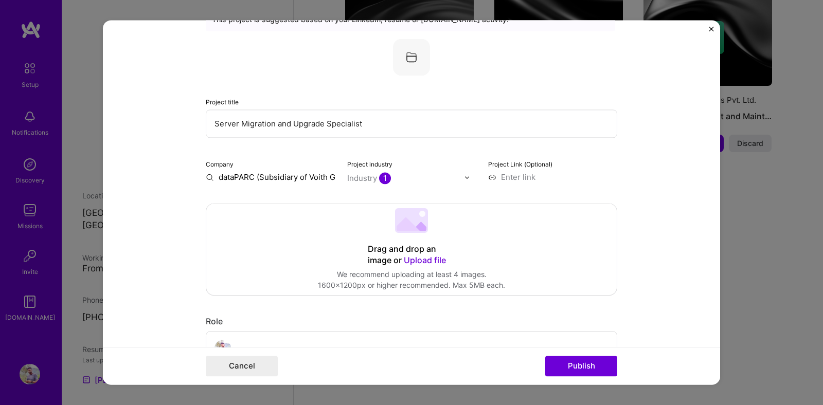
scroll to position [0, 0]
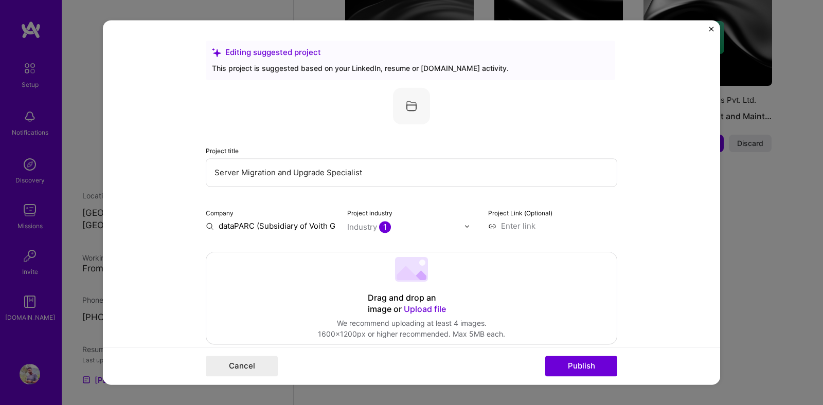
click at [264, 175] on input "Server Migration and Upgrade Specialist" at bounding box center [412, 172] width 412 height 28
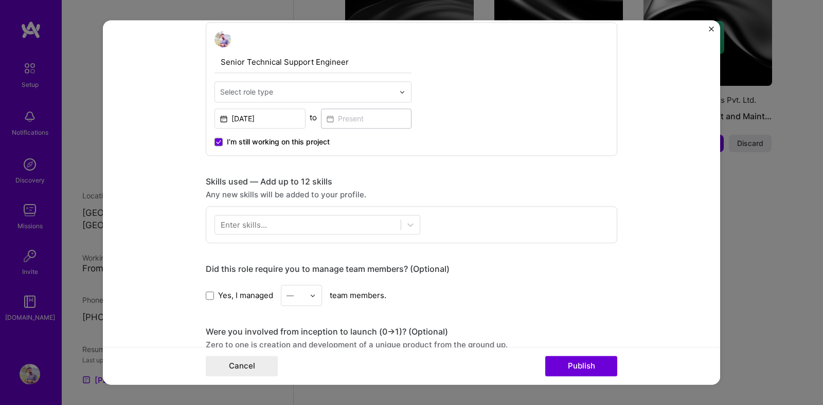
scroll to position [361, 0]
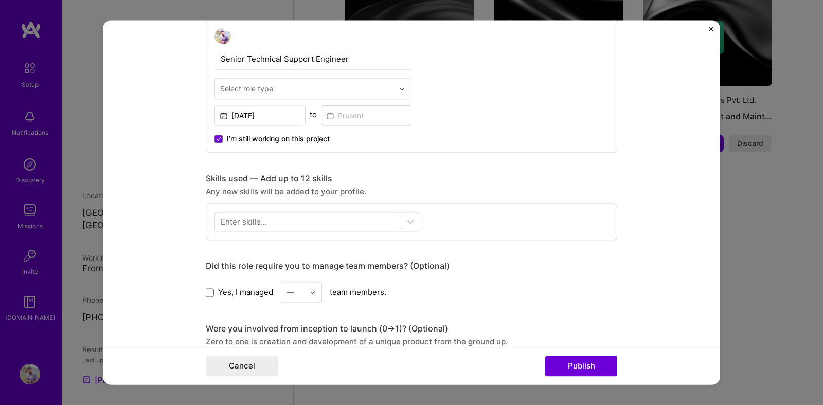
click at [264, 175] on div "Skills used — Add up to 12 skills" at bounding box center [412, 178] width 412 height 11
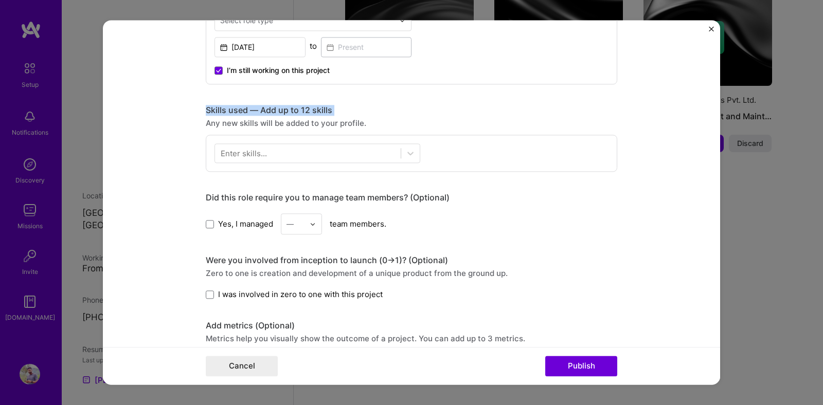
scroll to position [434, 0]
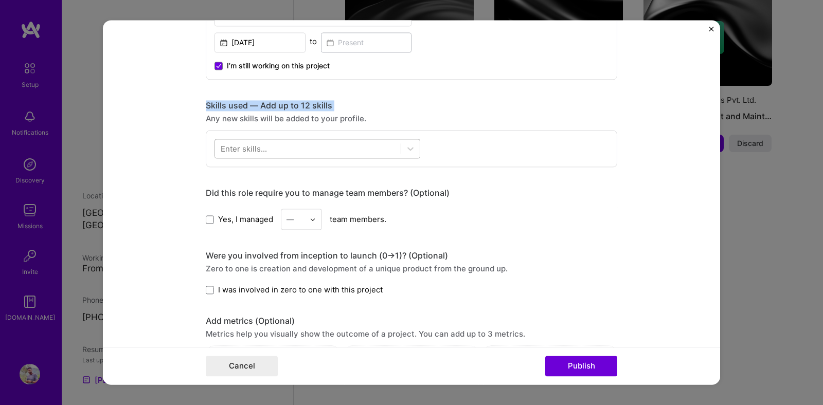
click at [287, 147] on div at bounding box center [308, 148] width 186 height 17
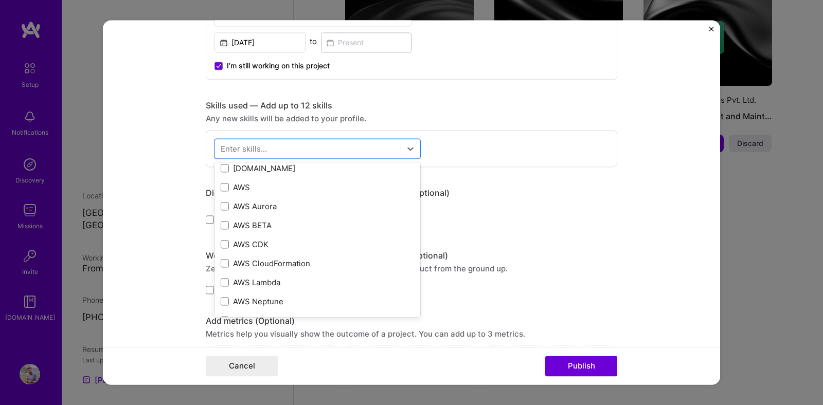
scroll to position [659, 0]
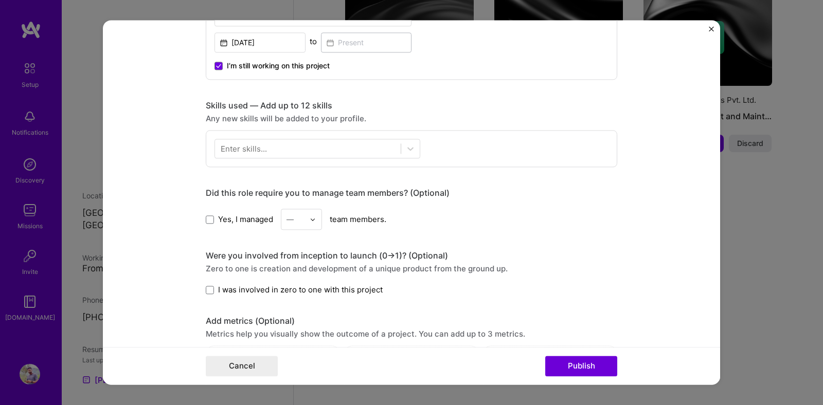
click at [169, 212] on form "Editing suggested project This project is suggested based on your LinkedIn, res…" at bounding box center [411, 202] width 617 height 365
click at [306, 220] on div "—" at bounding box center [295, 219] width 28 height 20
click at [177, 235] on form "Editing suggested project This project is suggested based on your LinkedIn, res…" at bounding box center [411, 202] width 617 height 365
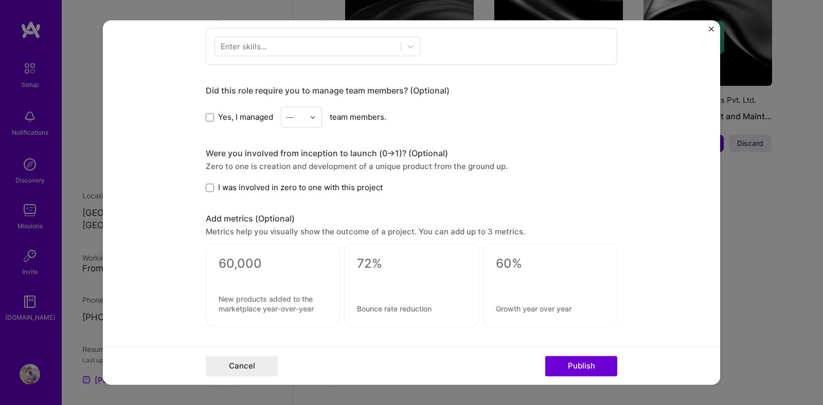
scroll to position [537, 0]
click at [255, 189] on span "I was involved in zero to one with this project" at bounding box center [300, 187] width 165 height 11
click at [0, 0] on input "I was involved in zero to one with this project" at bounding box center [0, 0] width 0 height 0
click at [255, 189] on span "I was involved in zero to one with this project" at bounding box center [300, 187] width 165 height 11
click at [0, 0] on input "I was involved in zero to one with this project" at bounding box center [0, 0] width 0 height 0
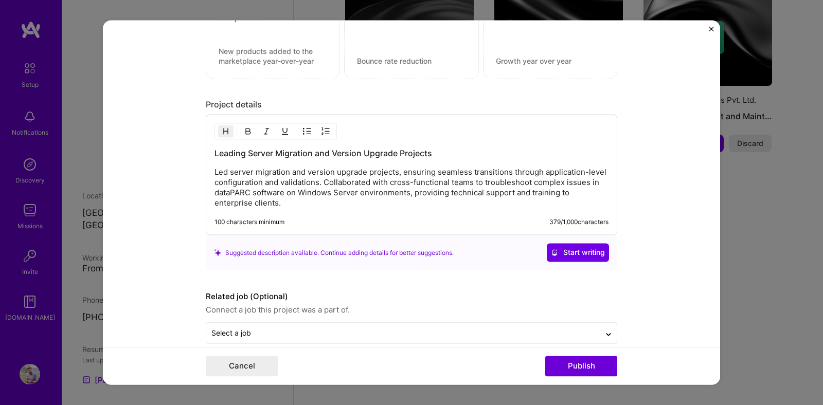
scroll to position [800, 0]
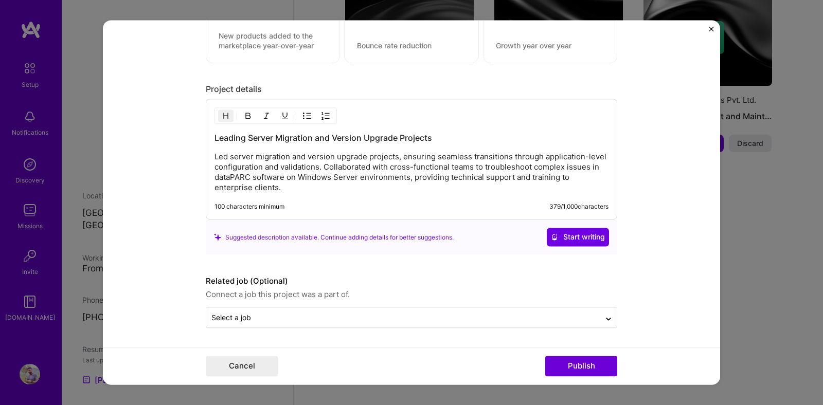
click at [299, 188] on p "Led server migration and version upgrade projects, ensuring seamless transition…" at bounding box center [411, 172] width 394 height 41
click at [712, 34] on button "Close" at bounding box center [711, 31] width 5 height 11
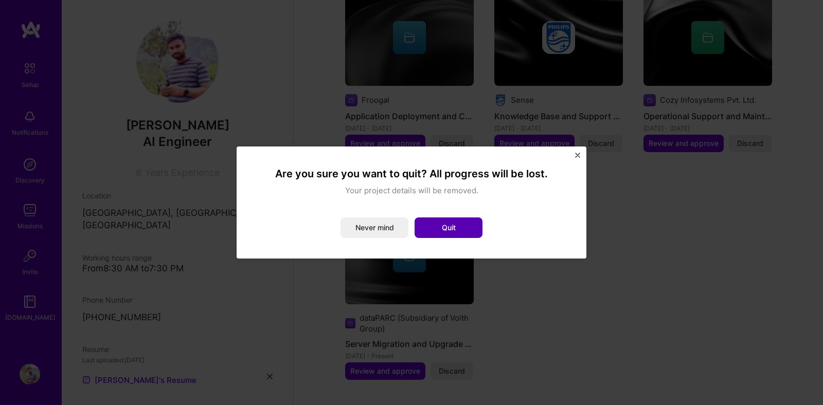
click at [450, 231] on button "Quit" at bounding box center [449, 228] width 68 height 21
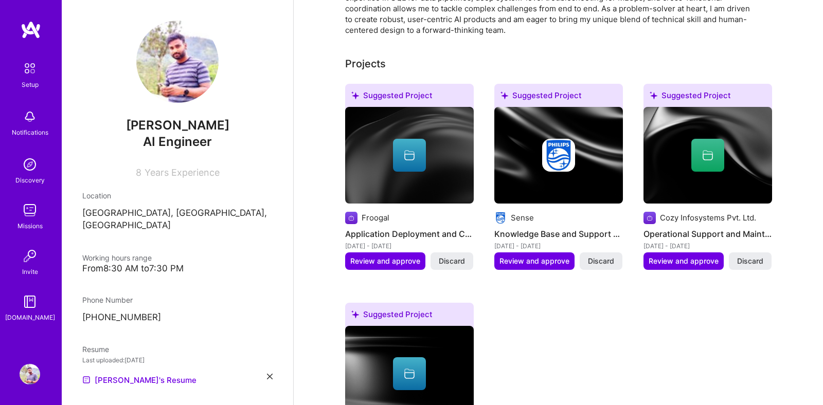
scroll to position [326, 0]
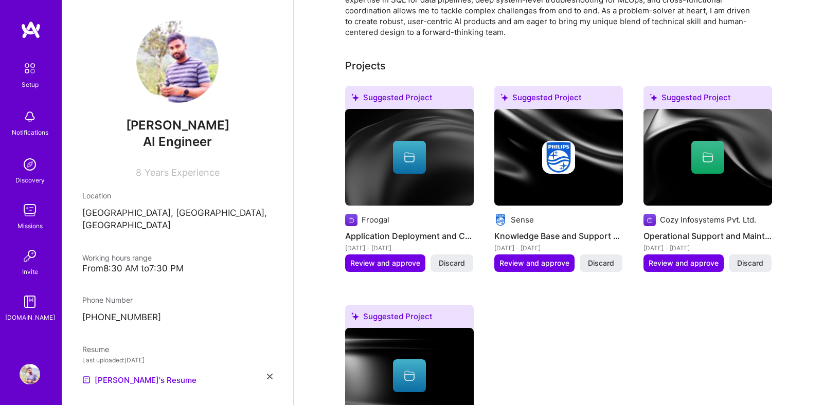
click at [576, 147] on div at bounding box center [558, 157] width 129 height 33
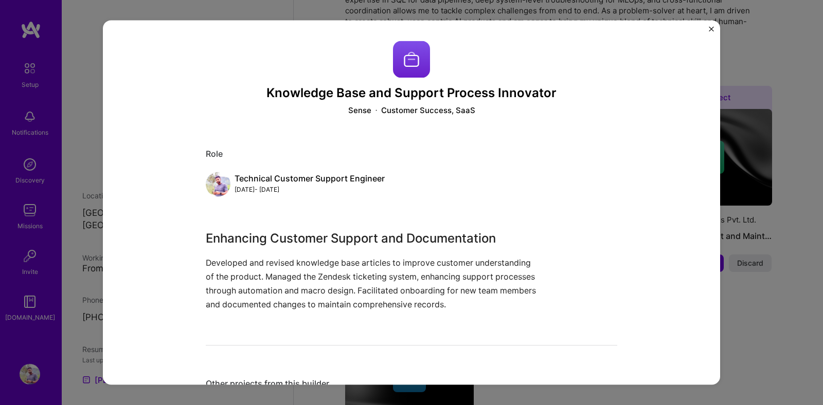
scroll to position [38, 0]
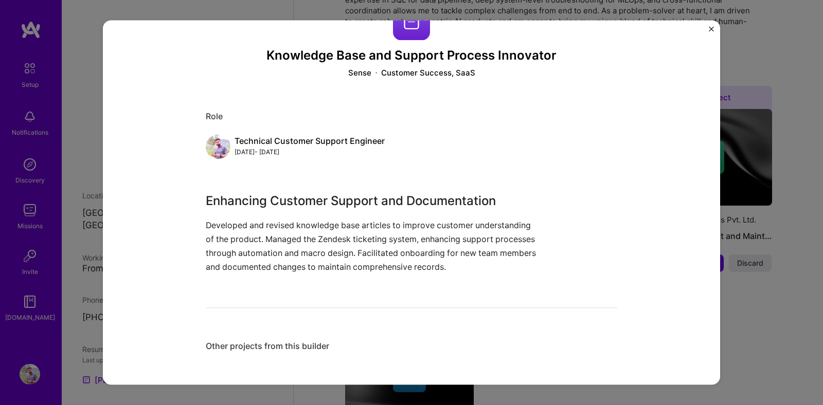
click at [339, 210] on div "Enhancing Customer Support and Documentation Developed and revised knowledge ba…" at bounding box center [373, 233] width 334 height 83
click at [327, 240] on p "Developed and revised knowledge base articles to improve customer understanding…" at bounding box center [373, 247] width 334 height 56
click at [344, 181] on div "Knowledge Base and Support Process Innovator Sense Customer Success, SaaS Role …" at bounding box center [412, 183] width 412 height 361
click at [344, 180] on div "Knowledge Base and Support Process Innovator Sense Customer Success, SaaS Role …" at bounding box center [412, 183] width 412 height 361
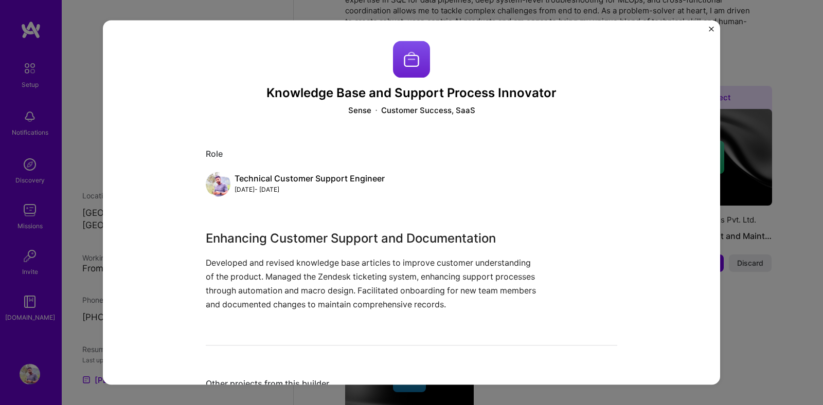
click at [292, 160] on div "Role Technical Customer Support Engineer [DATE] - [DATE]" at bounding box center [412, 173] width 412 height 48
click at [283, 173] on div "Technical Customer Support Engineer" at bounding box center [310, 178] width 150 height 11
click at [713, 27] on img "Close" at bounding box center [711, 28] width 5 height 5
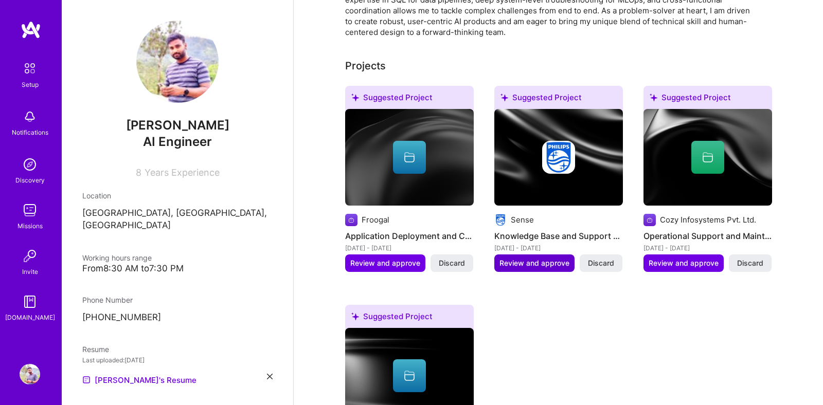
click at [552, 258] on span "Review and approve" at bounding box center [534, 263] width 70 height 10
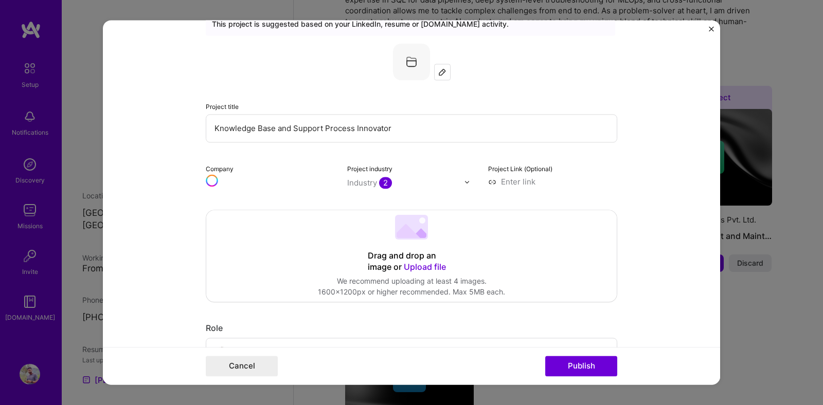
scroll to position [52, 0]
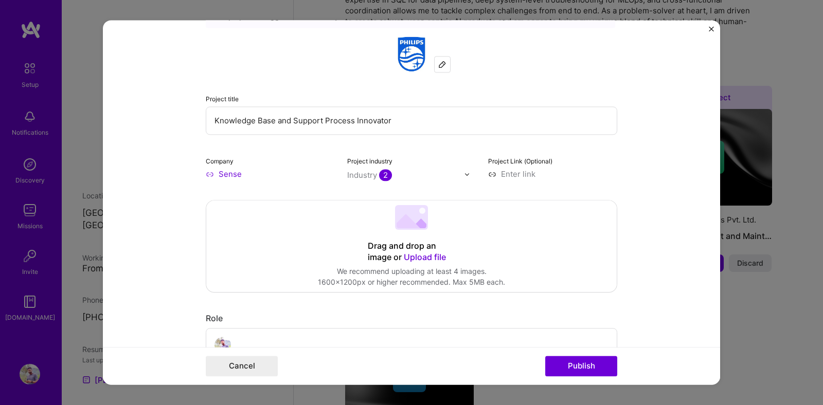
click at [350, 128] on input "Knowledge Base and Support Process Innovator" at bounding box center [412, 120] width 412 height 28
paste input "Intelligent Support Ticket Routing & Solution Recommendation"
type input "Intelligent Support Ticket Routing & Solution Recommendation"
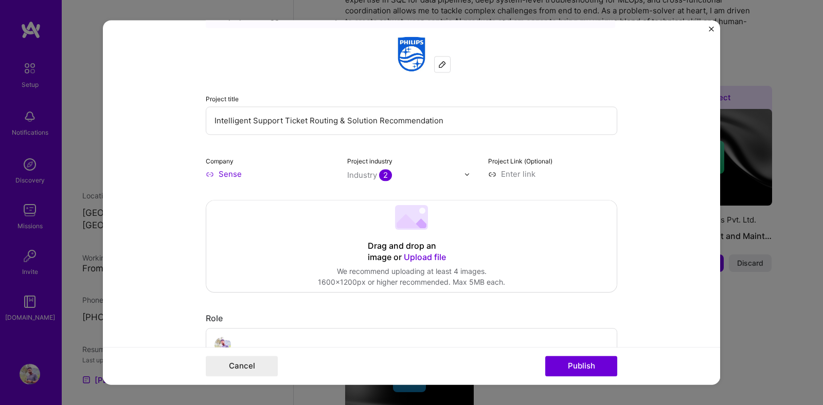
click at [398, 174] on input "text" at bounding box center [405, 175] width 117 height 11
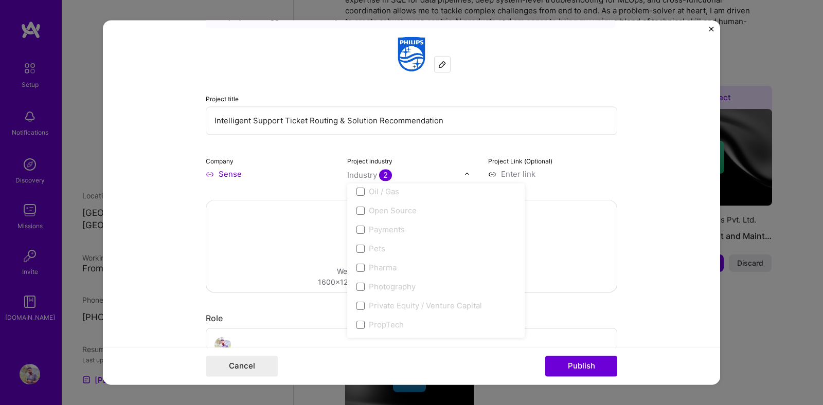
scroll to position [1952, 0]
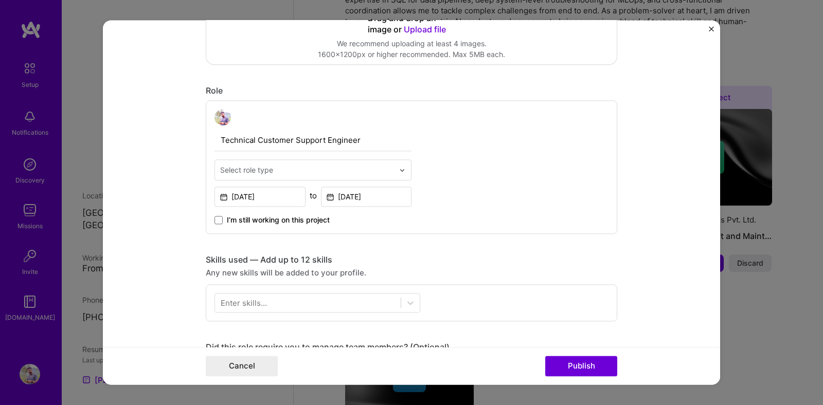
scroll to position [283, 0]
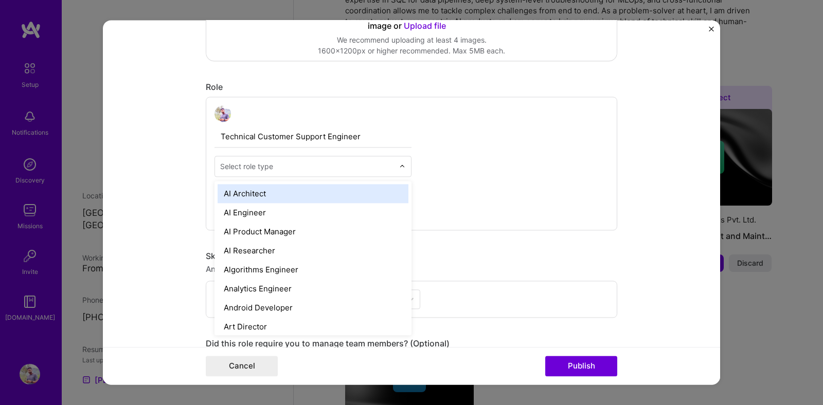
click at [317, 160] on div at bounding box center [307, 166] width 174 height 13
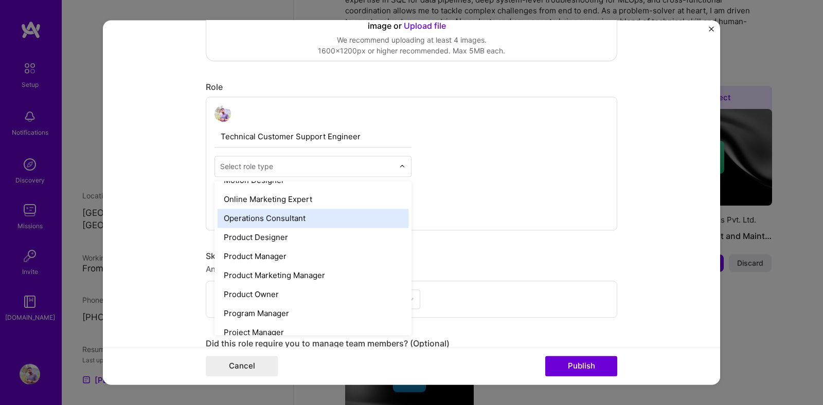
scroll to position [910, 0]
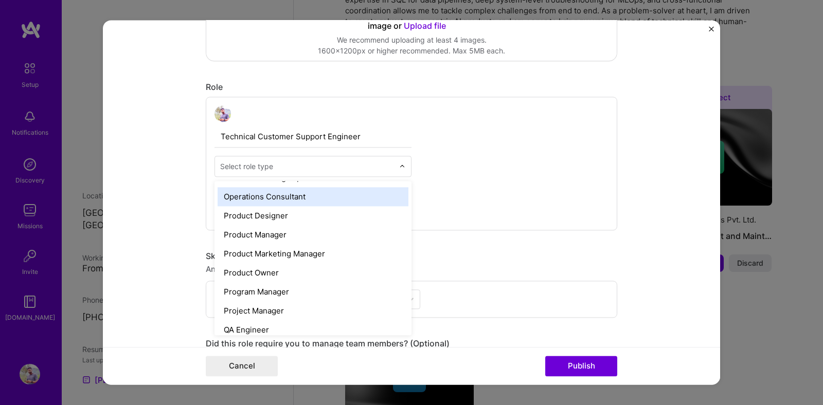
click at [281, 199] on div "Operations Consultant" at bounding box center [313, 196] width 191 height 19
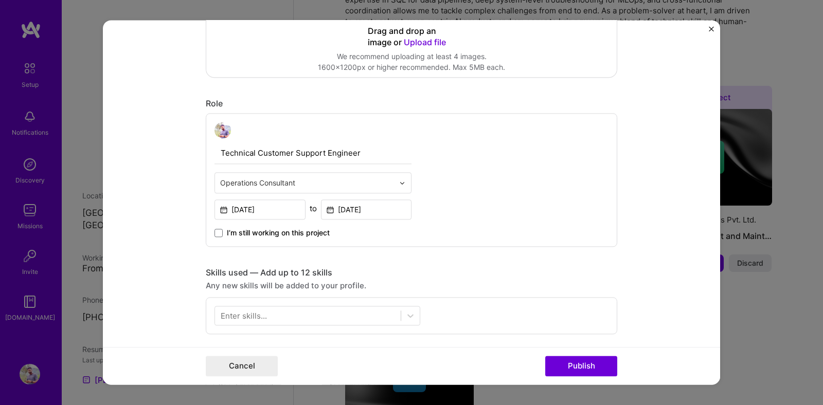
scroll to position [254, 0]
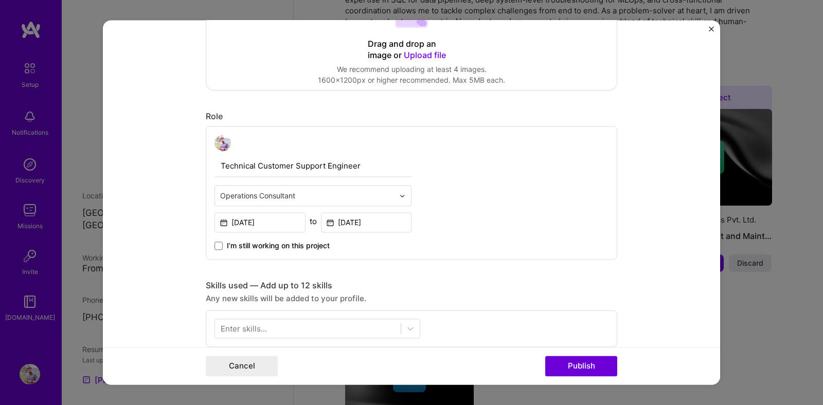
click at [281, 171] on input "Technical Customer Support Engineer" at bounding box center [312, 166] width 197 height 22
click at [274, 166] on input "Technical Customer Support Engineer" at bounding box center [312, 166] width 197 height 22
drag, startPoint x: 274, startPoint y: 166, endPoint x: 311, endPoint y: 165, distance: 37.6
click at [311, 165] on input "Technical Customer Support Engineer" at bounding box center [312, 166] width 197 height 22
type input "Technical Operations Consultant Engineer"
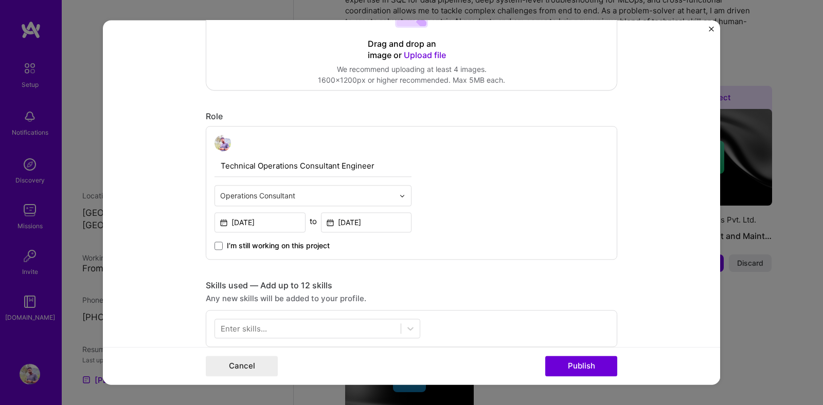
click at [267, 191] on input "text" at bounding box center [307, 195] width 174 height 11
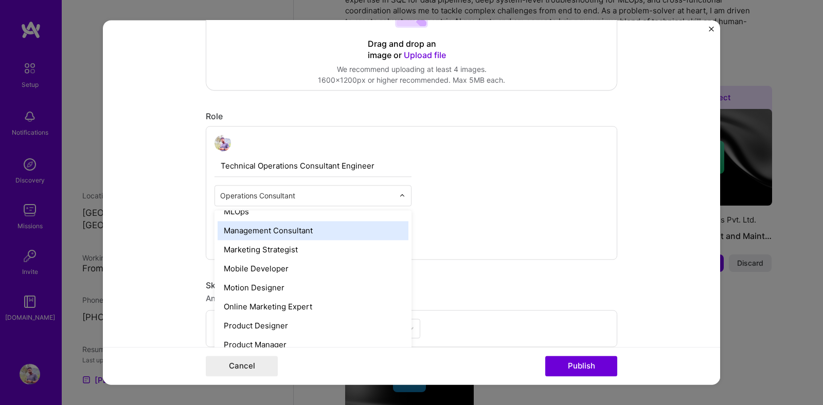
scroll to position [873, 0]
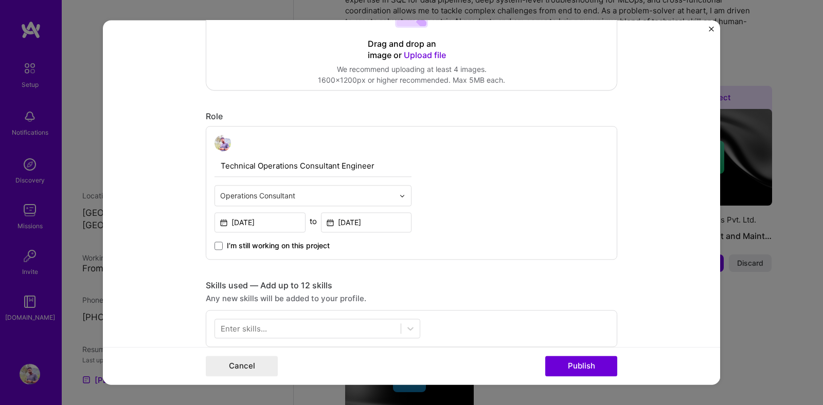
click at [184, 230] on form "Editing suggested project This project is suggested based on your LinkedIn, res…" at bounding box center [411, 202] width 617 height 365
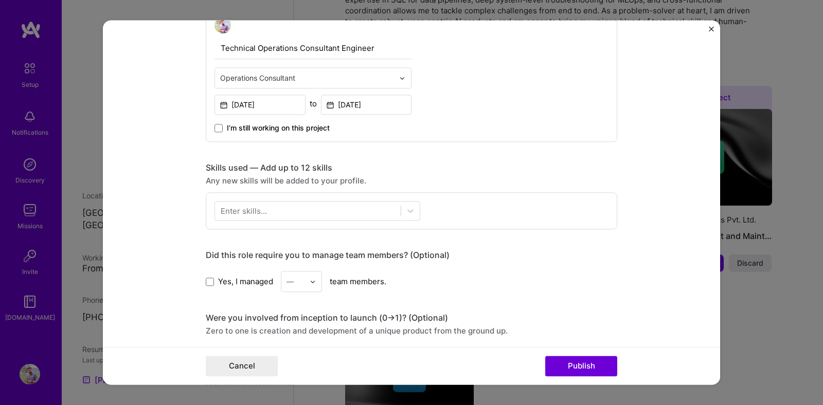
scroll to position [384, 0]
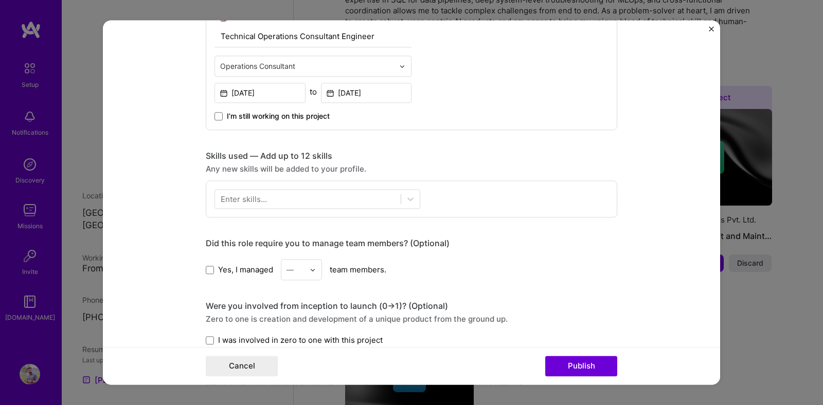
click at [256, 196] on div "Enter skills..." at bounding box center [244, 199] width 46 height 11
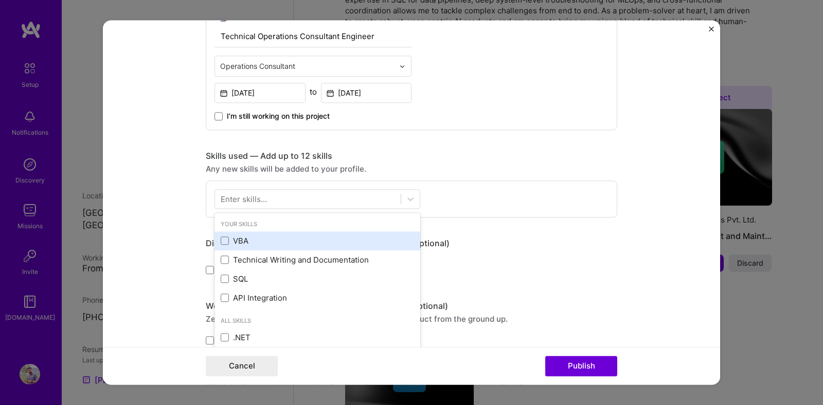
click at [237, 243] on div "VBA" at bounding box center [317, 241] width 193 height 11
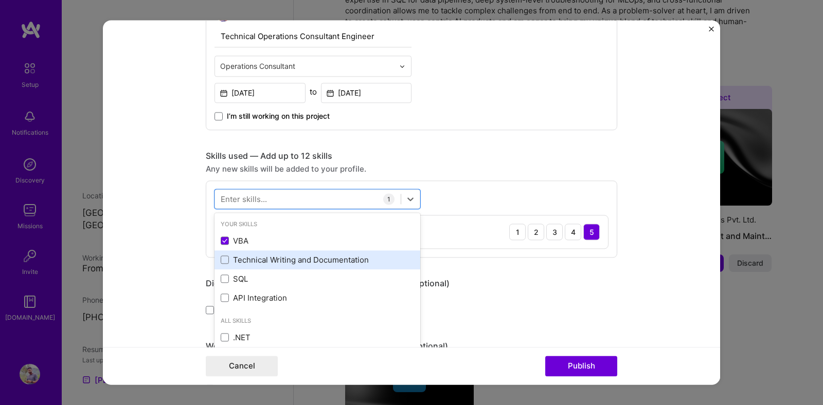
click at [237, 258] on div "Technical Writing and Documentation" at bounding box center [317, 260] width 193 height 11
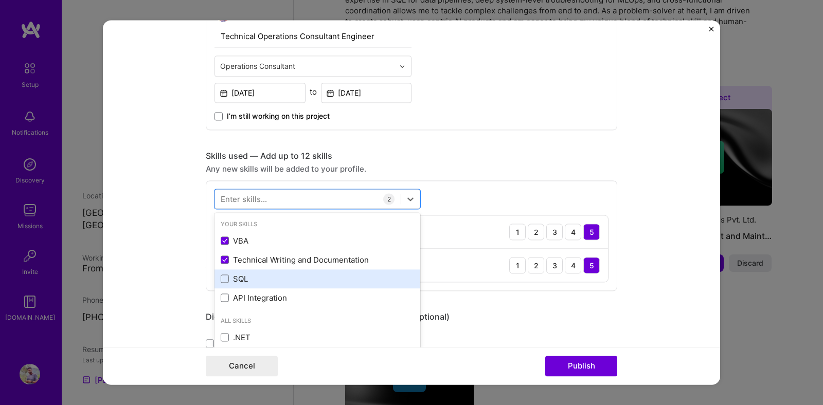
click at [238, 285] on div "SQL" at bounding box center [317, 279] width 206 height 19
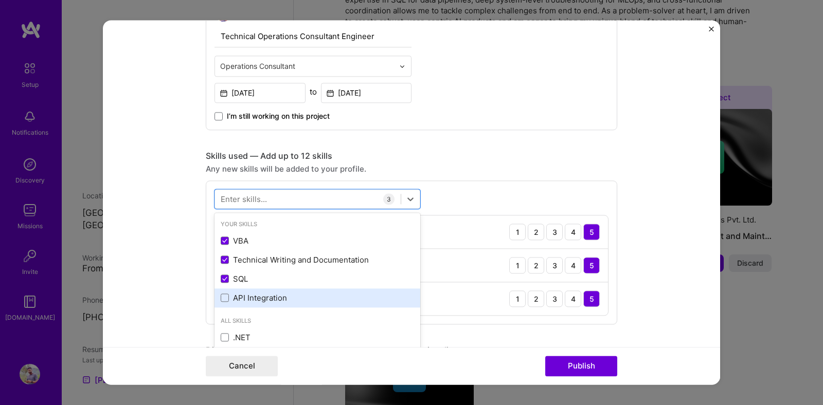
click at [240, 300] on div "API Integration" at bounding box center [317, 298] width 193 height 11
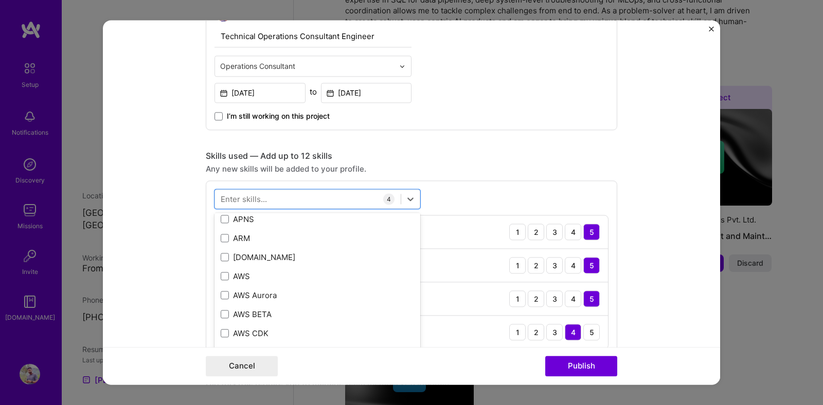
scroll to position [317, 0]
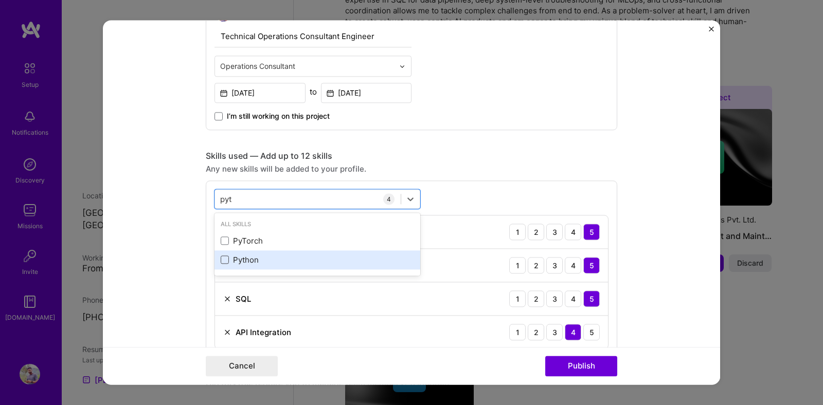
click at [226, 263] on span at bounding box center [225, 260] width 8 height 8
click at [0, 0] on input "checkbox" at bounding box center [0, 0] width 0 height 0
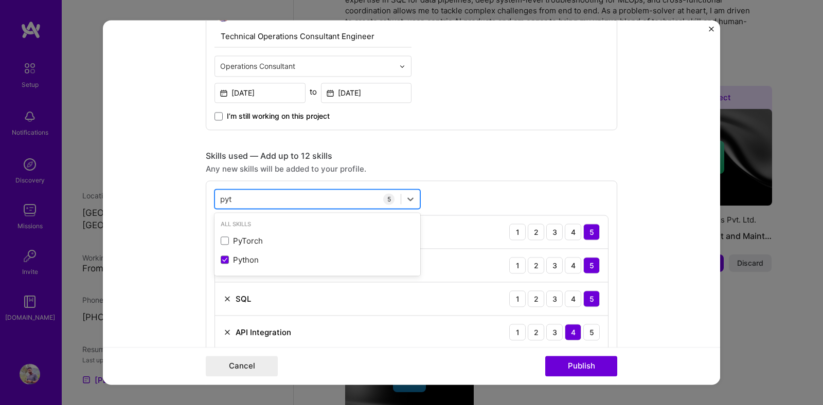
click at [243, 201] on div "pyt pyt" at bounding box center [308, 199] width 186 height 17
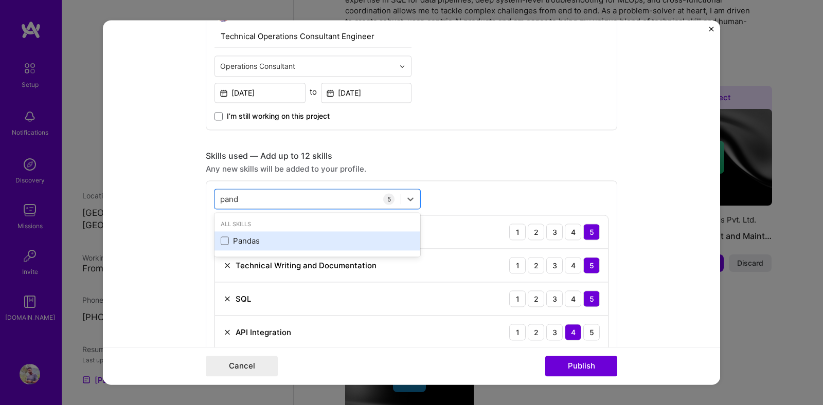
click at [229, 247] on div "Pandas" at bounding box center [317, 240] width 206 height 19
click at [241, 238] on div "NLP" at bounding box center [317, 241] width 193 height 11
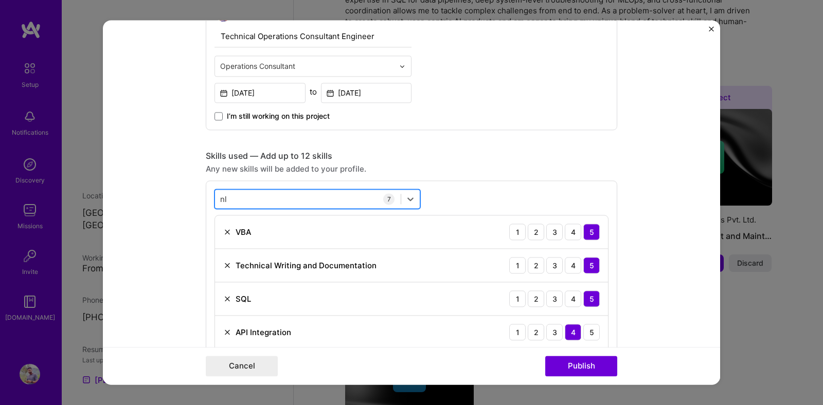
click at [242, 200] on div "nl nl" at bounding box center [308, 199] width 186 height 17
click at [242, 198] on div "nl nl" at bounding box center [308, 199] width 186 height 17
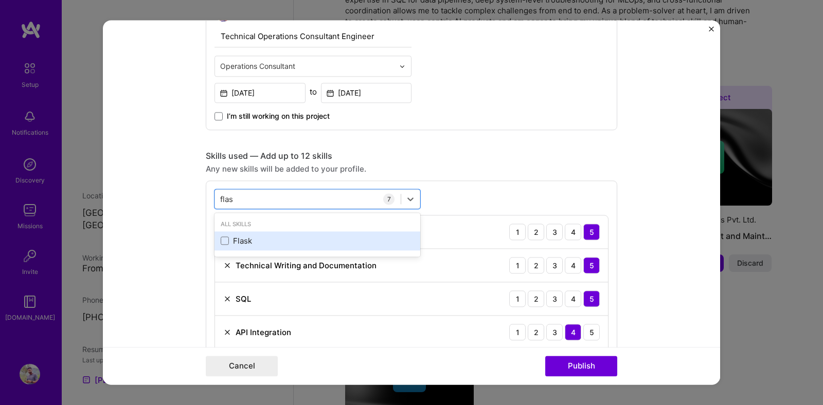
click at [220, 249] on div "Flask" at bounding box center [317, 240] width 206 height 19
type input "flas"
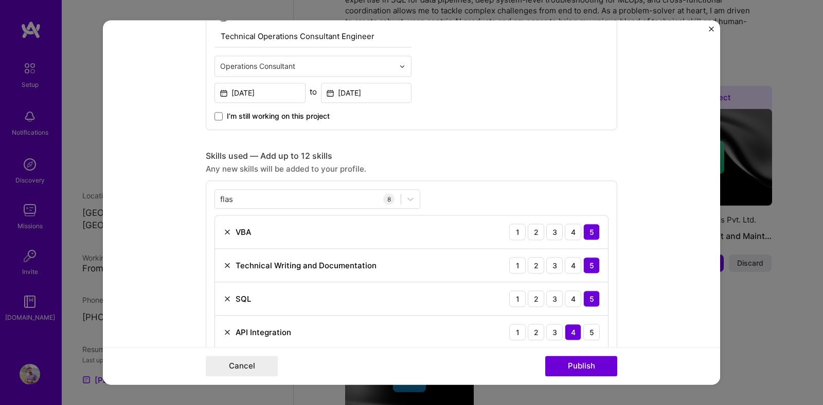
click at [170, 247] on form "Editing suggested project This project is suggested based on your LinkedIn, res…" at bounding box center [411, 202] width 617 height 365
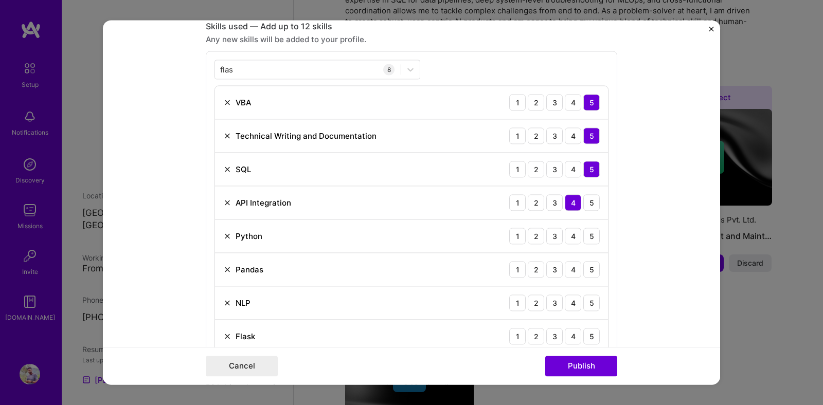
scroll to position [534, 0]
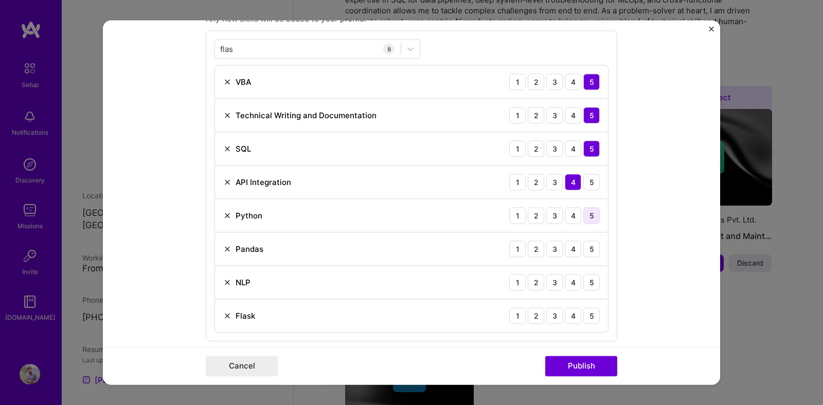
click at [594, 220] on div "5" at bounding box center [591, 215] width 16 height 16
click at [594, 242] on div "5" at bounding box center [591, 249] width 16 height 16
click at [577, 246] on div "4" at bounding box center [573, 249] width 16 height 16
click at [573, 212] on div "4" at bounding box center [573, 215] width 16 height 16
click at [573, 286] on div "4" at bounding box center [573, 282] width 16 height 16
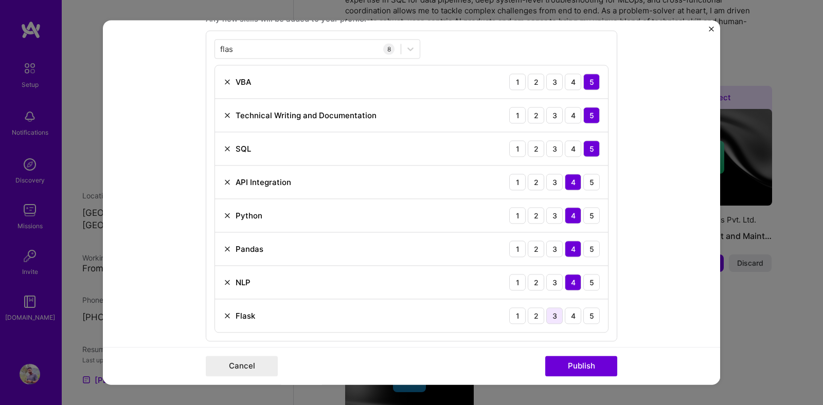
click at [555, 312] on div "3" at bounding box center [554, 316] width 16 height 16
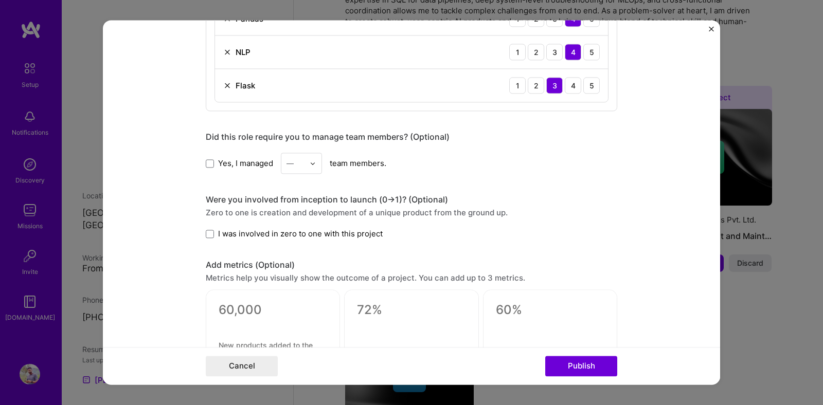
scroll to position [792, 0]
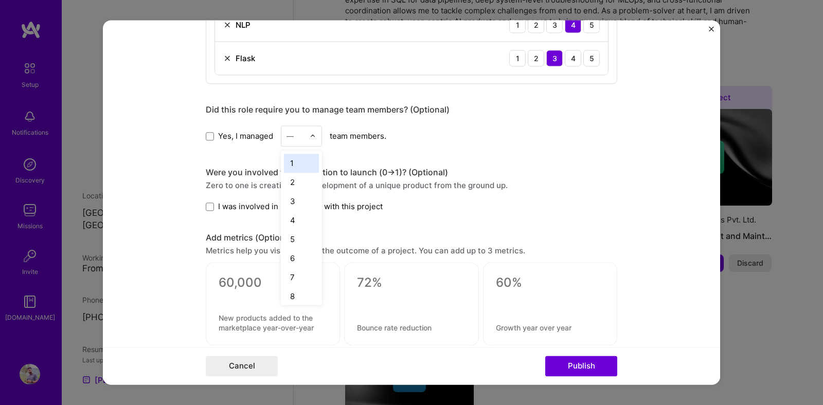
click at [294, 134] on input "text" at bounding box center [296, 136] width 18 height 11
click at [297, 204] on div "3" at bounding box center [301, 201] width 35 height 19
click at [246, 209] on span "I was involved in zero to one with this project" at bounding box center [300, 206] width 165 height 11
click at [0, 0] on input "I was involved in zero to one with this project" at bounding box center [0, 0] width 0 height 0
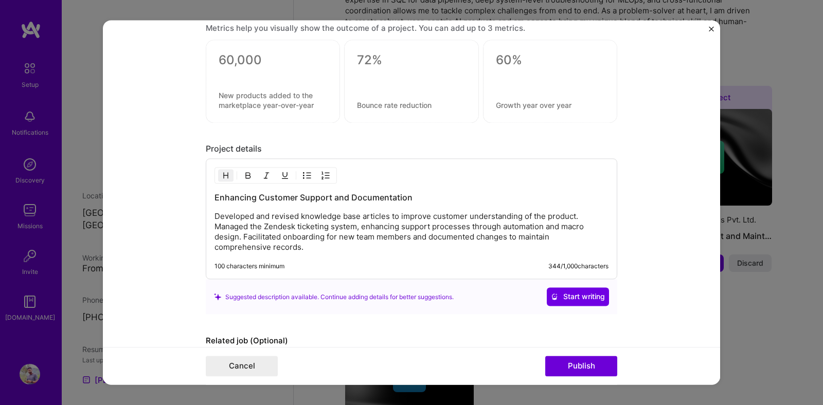
scroll to position [1074, 0]
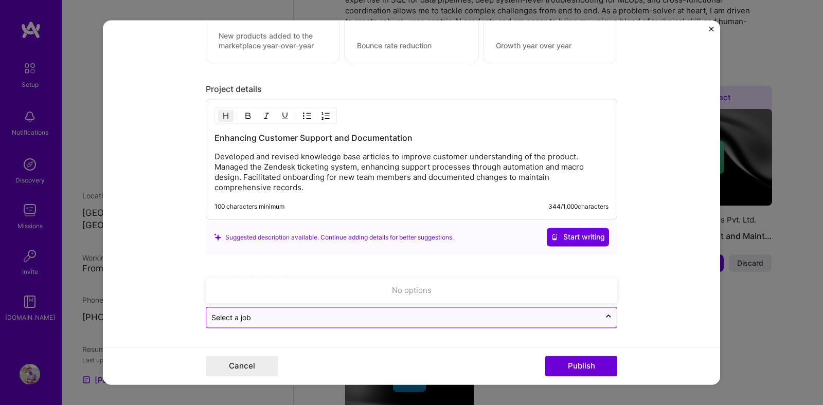
click at [316, 321] on input "text" at bounding box center [403, 318] width 384 height 11
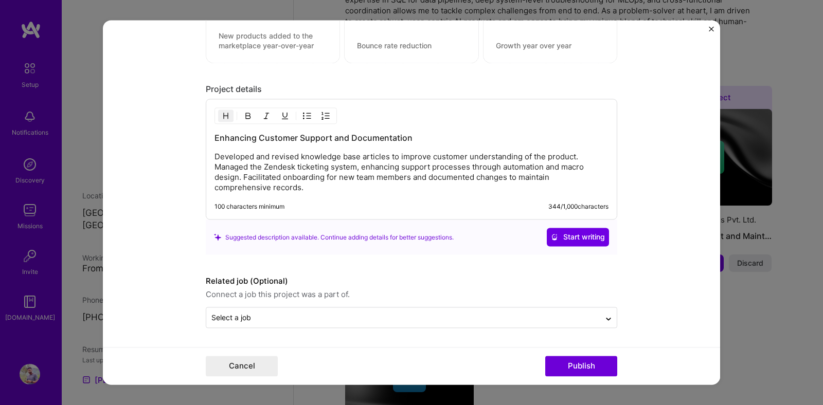
click at [184, 295] on form "Editing suggested project This project is suggested based on your LinkedIn, res…" at bounding box center [411, 202] width 617 height 365
click at [366, 200] on div "Enhancing Customer Support and Documentation Developed and revised knowledge ba…" at bounding box center [412, 159] width 412 height 121
click at [378, 178] on p "Developed and revised knowledge base articles to improve customer understanding…" at bounding box center [411, 172] width 394 height 41
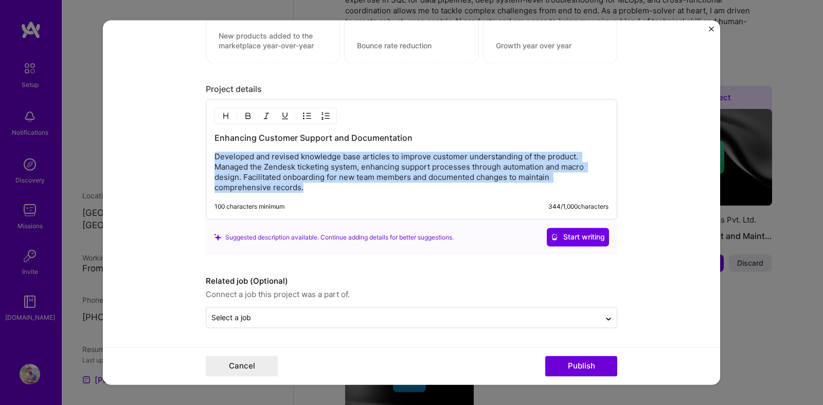
click at [378, 178] on p "Developed and revised knowledge base articles to improve customer understanding…" at bounding box center [411, 172] width 394 height 41
paste div
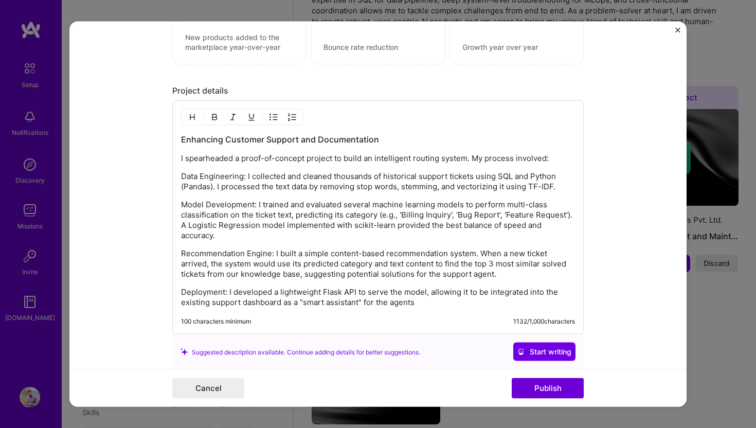
click at [328, 243] on div "Enhancing Customer Support and Documentation I spearheaded a proof-of-concept p…" at bounding box center [378, 221] width 394 height 174
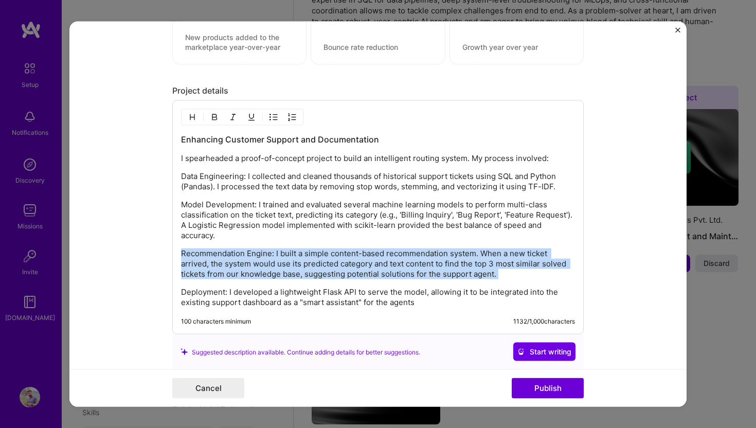
click at [328, 243] on div "Enhancing Customer Support and Documentation I spearheaded a proof-of-concept p…" at bounding box center [378, 221] width 394 height 174
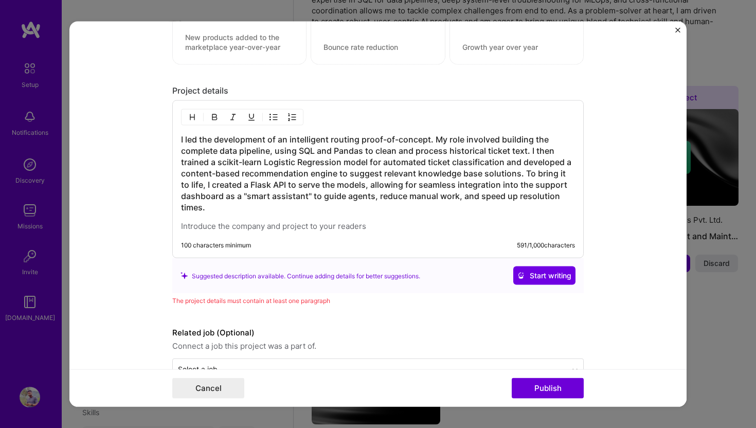
click at [328, 218] on div "I led the development of an intelligent routing proof-of-concept. My role invol…" at bounding box center [378, 183] width 394 height 98
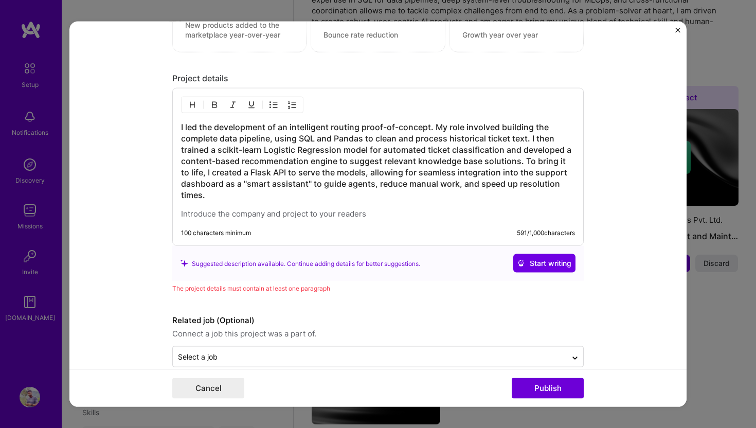
scroll to position [1087, 0]
click at [325, 217] on p at bounding box center [378, 213] width 394 height 10
click at [178, 240] on div "100 characters minimum 591 / 1,000 characters" at bounding box center [370, 236] width 410 height 16
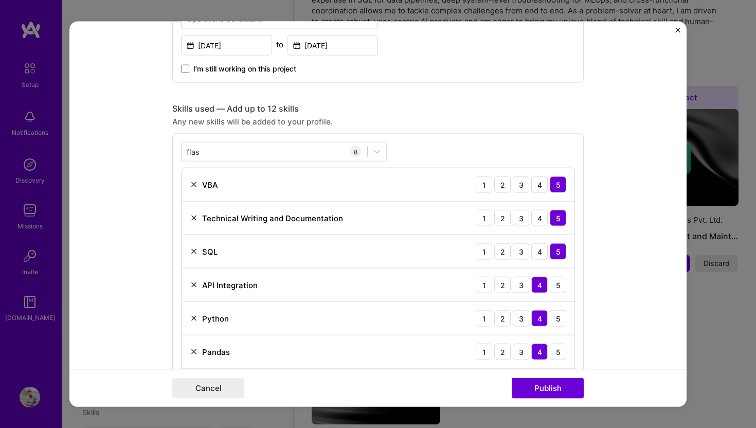
scroll to position [0, 0]
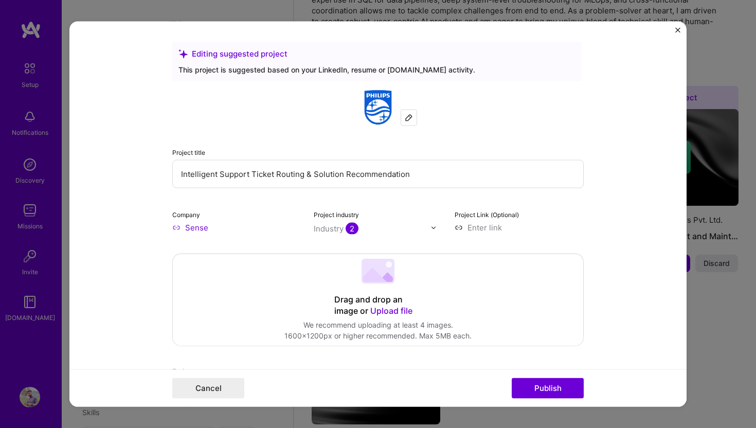
click at [375, 110] on img at bounding box center [378, 107] width 37 height 37
click at [401, 115] on div at bounding box center [408, 117] width 15 height 15
click at [272, 55] on div "Editing suggested project" at bounding box center [376, 53] width 397 height 11
click at [202, 226] on input "Sense" at bounding box center [236, 227] width 129 height 11
click at [192, 229] on input "Sense" at bounding box center [236, 227] width 129 height 11
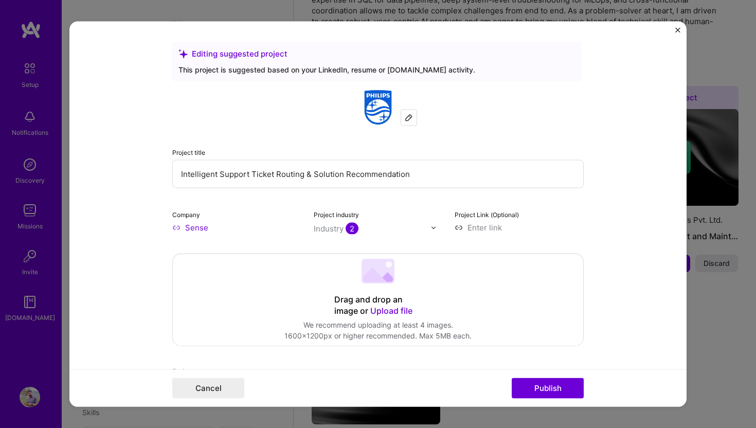
click at [192, 229] on input "Sense" at bounding box center [236, 227] width 129 height 11
click at [181, 229] on input "Sense" at bounding box center [236, 227] width 129 height 11
click at [408, 117] on img at bounding box center [409, 118] width 8 height 8
click at [403, 115] on div at bounding box center [408, 117] width 15 height 15
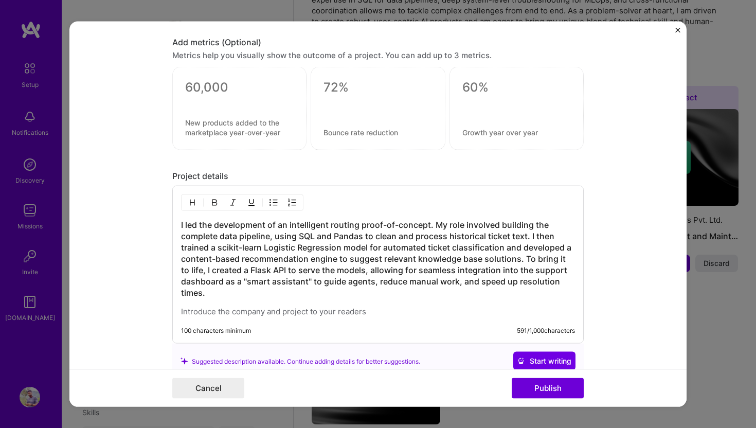
scroll to position [1104, 0]
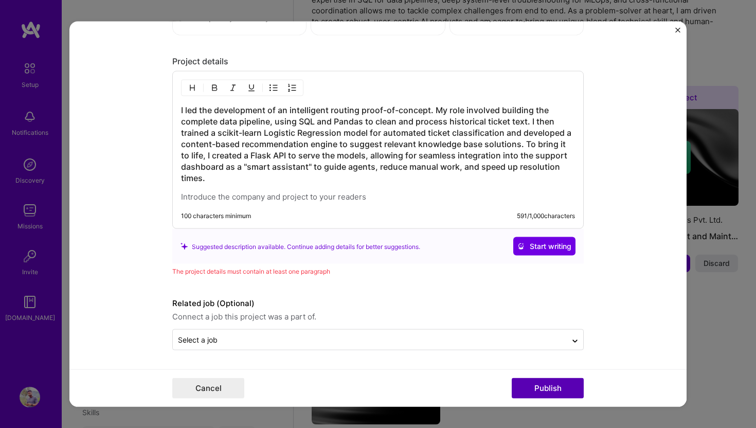
click at [537, 395] on button "Publish" at bounding box center [548, 388] width 72 height 21
click at [541, 388] on button "Publish" at bounding box center [548, 388] width 72 height 21
click at [317, 182] on h3 "I led the development of an intelligent routing proof-of-concept. My role invol…" at bounding box center [378, 143] width 394 height 79
click at [362, 149] on h3 "I led the development of an intelligent routing proof-of-concept. My role invol…" at bounding box center [378, 143] width 394 height 79
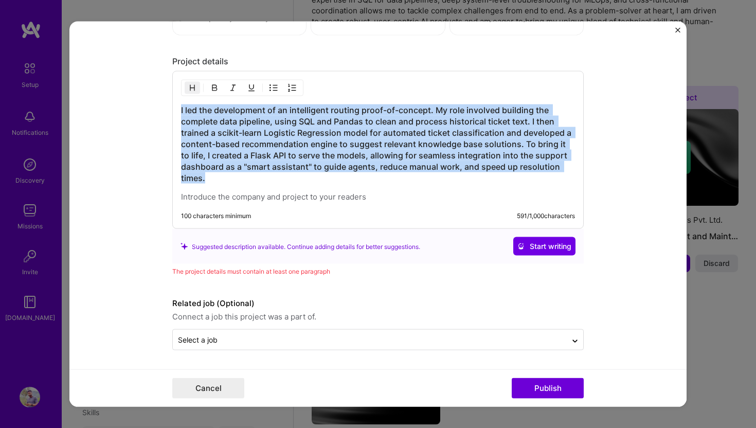
click at [362, 149] on h3 "I led the development of an intelligent routing proof-of-concept. My role invol…" at bounding box center [378, 143] width 394 height 79
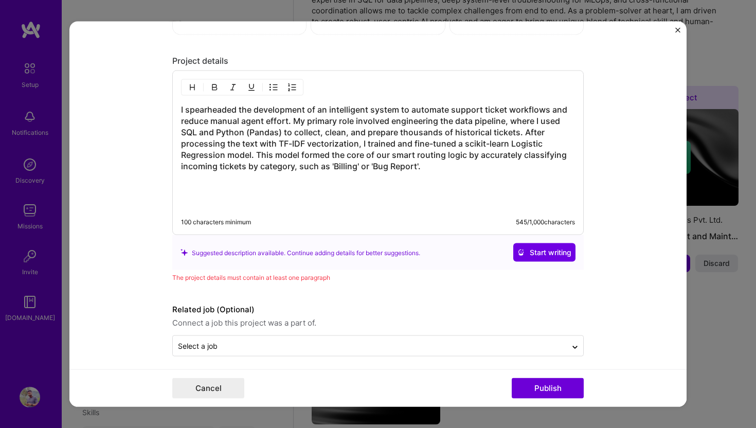
click at [305, 197] on div "I spearheaded the development of an intelligent system to automate support tick…" at bounding box center [378, 156] width 394 height 104
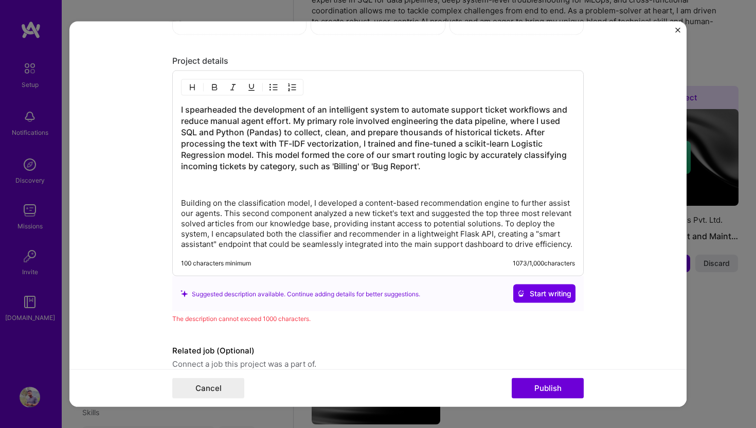
click at [288, 187] on p at bounding box center [378, 185] width 394 height 10
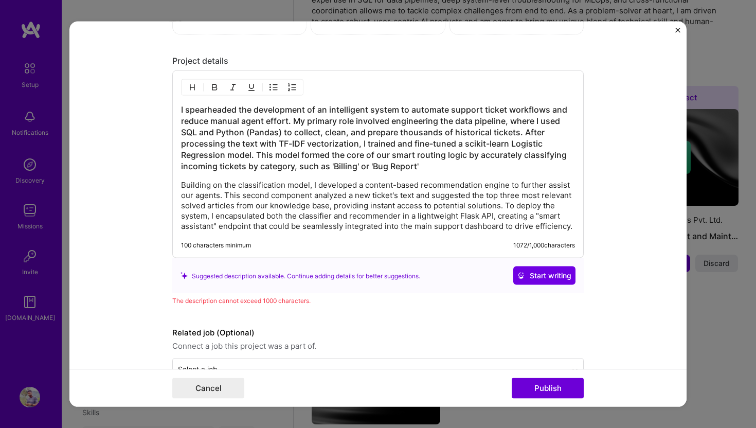
click at [307, 205] on p "Building on the classification model, I developed a content-based recommendatio…" at bounding box center [378, 205] width 394 height 51
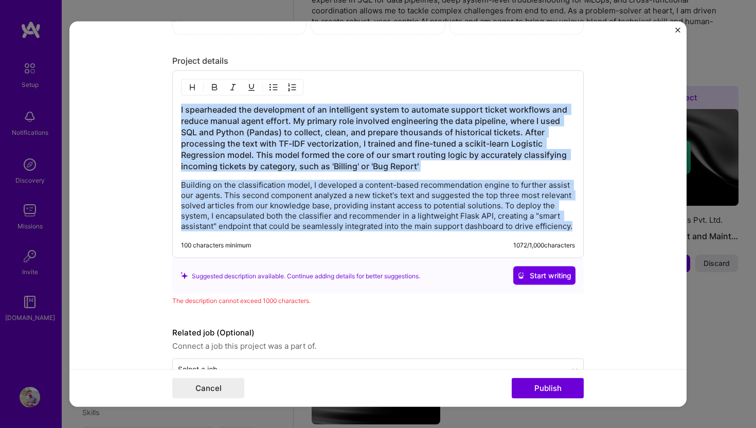
click at [196, 89] on button "button" at bounding box center [192, 87] width 15 height 12
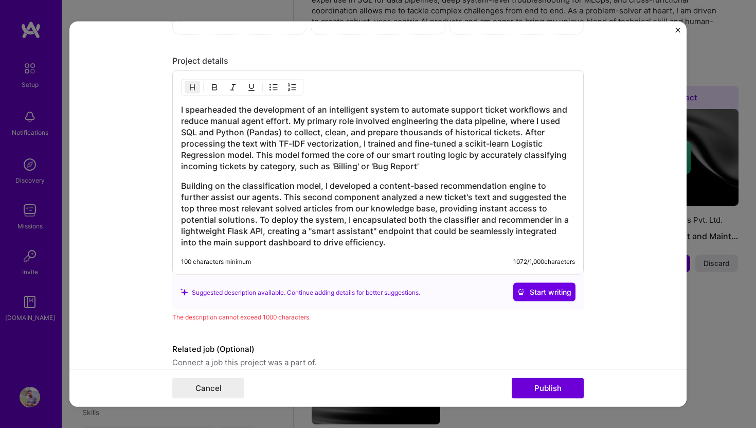
click at [196, 89] on button "button" at bounding box center [192, 87] width 15 height 12
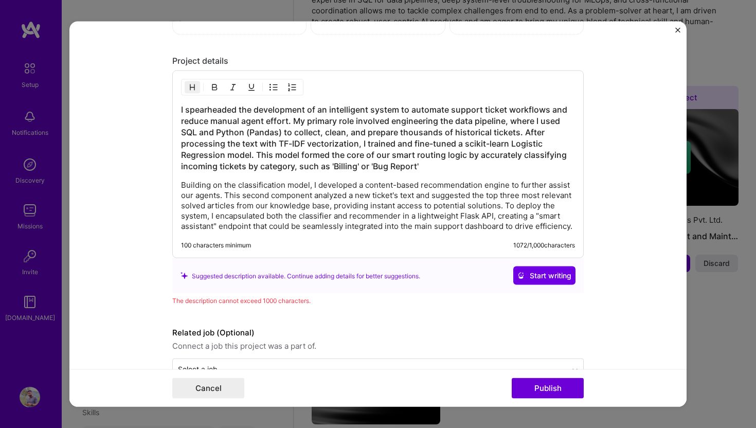
click at [194, 90] on img "button" at bounding box center [192, 87] width 8 height 8
click at [212, 124] on h3 "I spearheaded the development of an intelligent system to automate support tick…" at bounding box center [378, 138] width 394 height 68
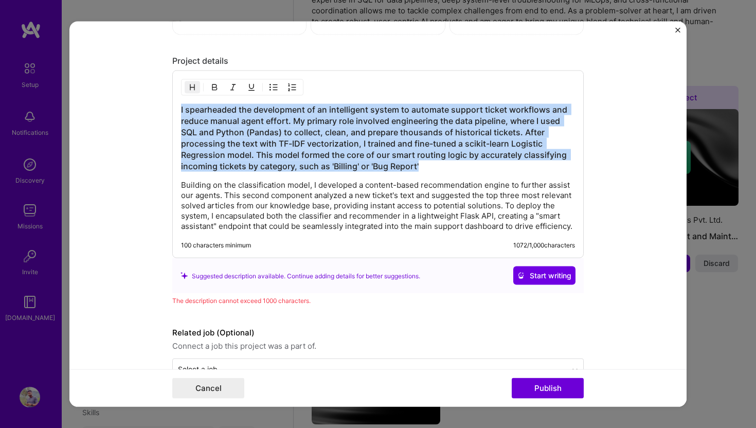
click at [212, 124] on h3 "I spearheaded the development of an intelligent system to automate support tick…" at bounding box center [378, 138] width 394 height 68
click at [195, 89] on img "button" at bounding box center [192, 87] width 8 height 8
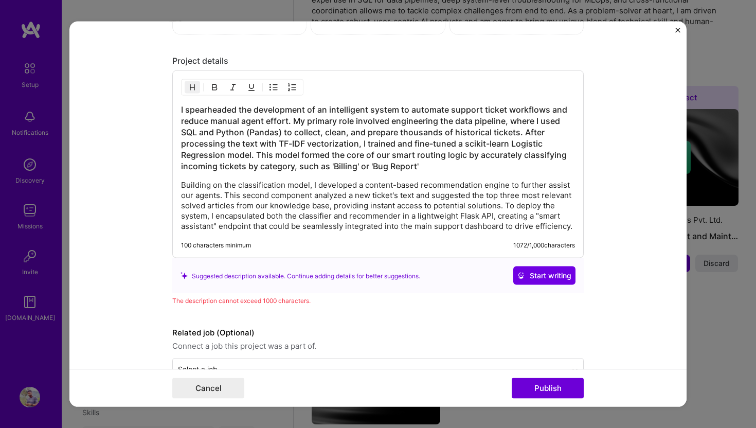
click at [218, 155] on h3 "I spearheaded the development of an intelligent system to automate support tick…" at bounding box center [378, 138] width 394 height 68
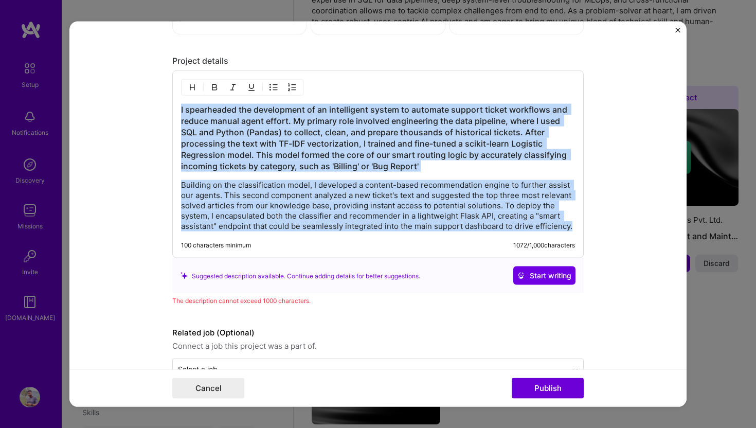
click at [214, 90] on img "button" at bounding box center [214, 87] width 8 height 8
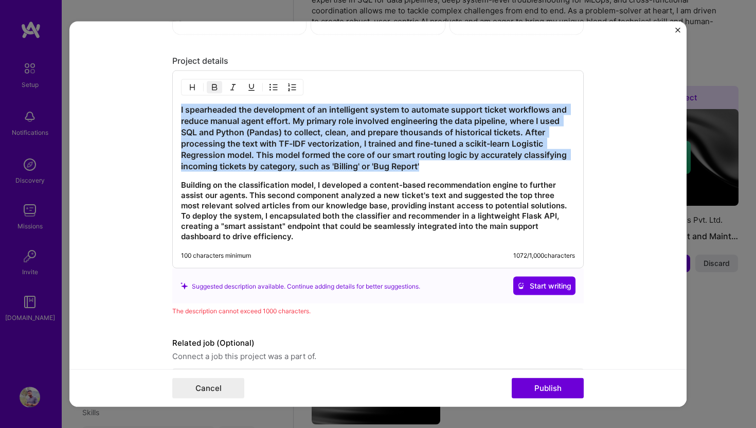
click at [214, 90] on img "button" at bounding box center [214, 87] width 8 height 8
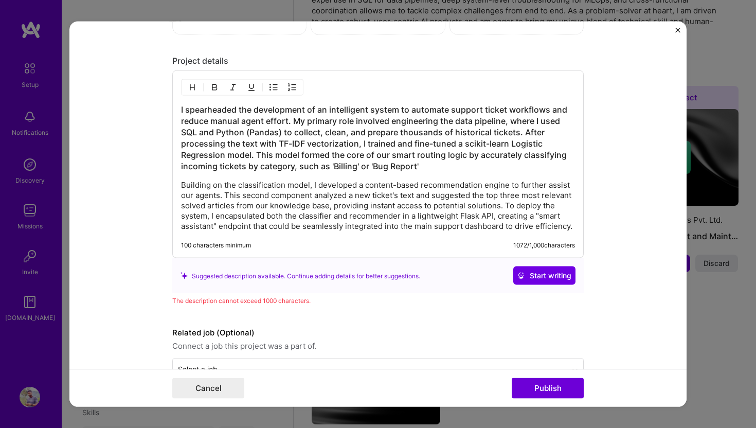
click at [237, 163] on h3 "I spearheaded the development of an intelligent system to automate support tick…" at bounding box center [378, 138] width 394 height 68
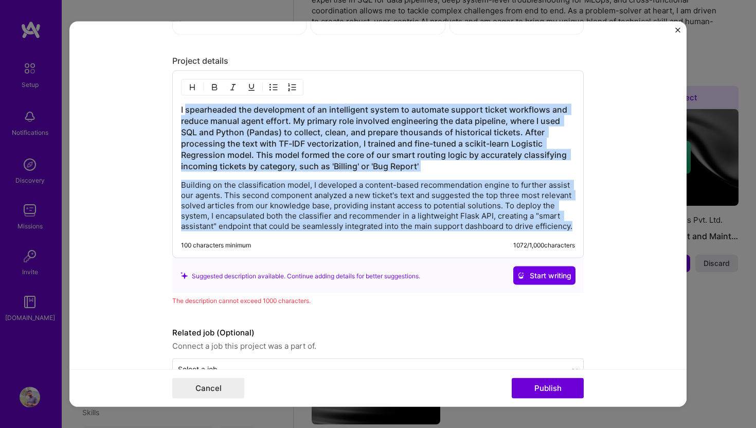
drag, startPoint x: 305, startPoint y: 235, endPoint x: 185, endPoint y: 106, distance: 176.2
click at [185, 106] on div "I spearheaded the development of an intelligent system to automate support tick…" at bounding box center [378, 168] width 394 height 128
click at [274, 85] on img "button" at bounding box center [274, 87] width 8 height 8
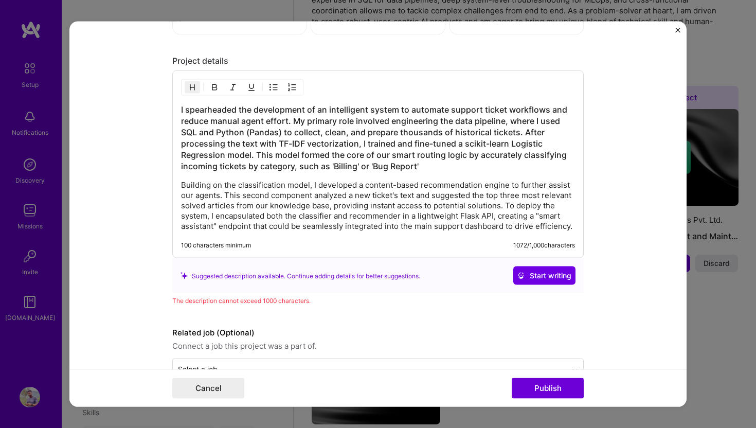
click at [365, 281] on div "Suggested description available. Continue adding details for better suggestions." at bounding box center [301, 276] width 240 height 11
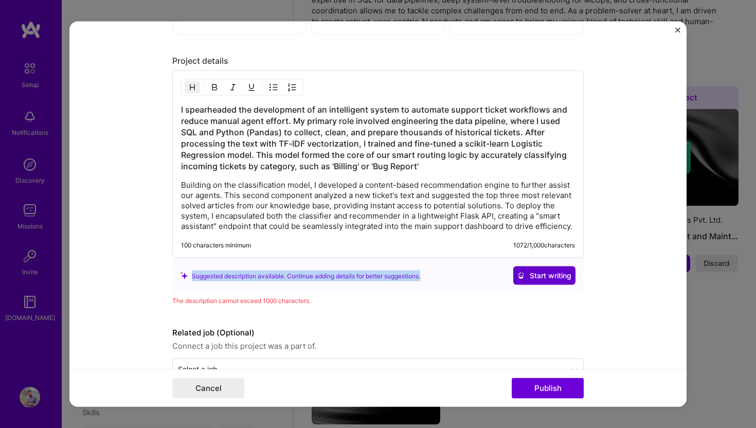
click at [526, 281] on span "Start writing" at bounding box center [544, 276] width 54 height 10
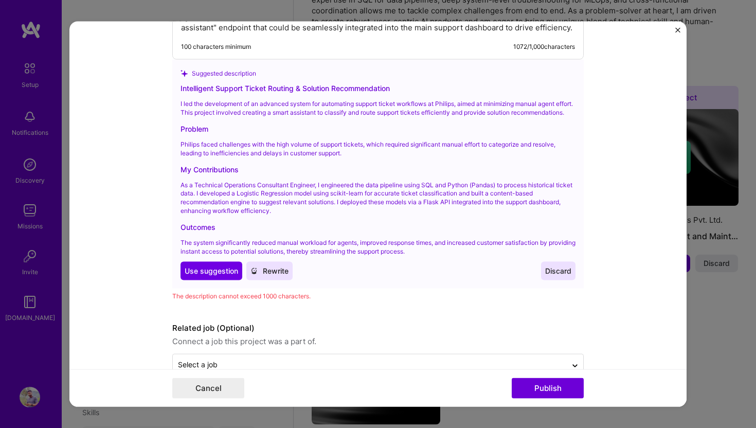
scroll to position [1307, 0]
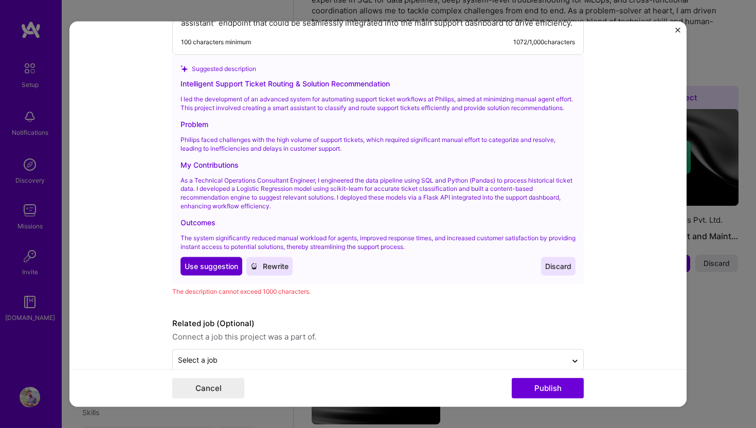
click at [215, 272] on span "Use suggestion" at bounding box center [211, 266] width 53 height 10
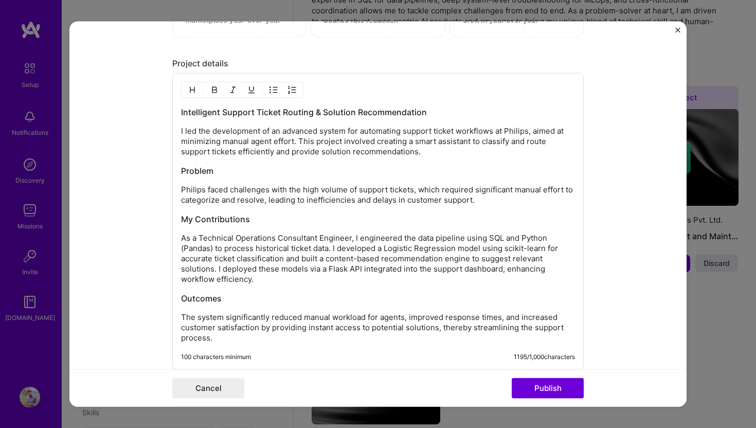
scroll to position [1107, 0]
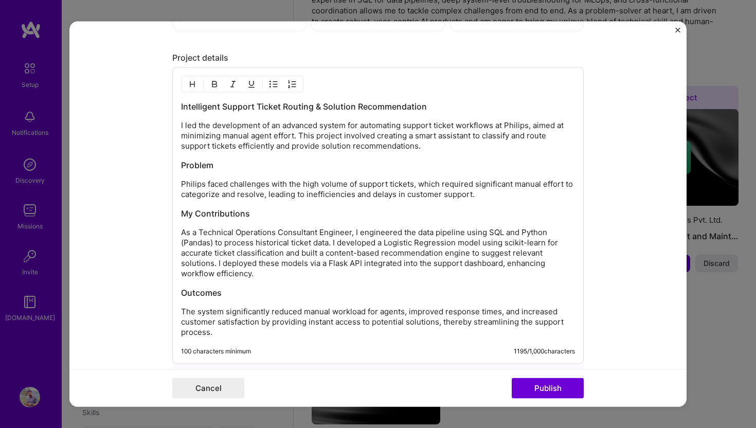
click at [194, 186] on p "Philips faced challenges with the high volume of support tickets, which require…" at bounding box center [378, 189] width 394 height 21
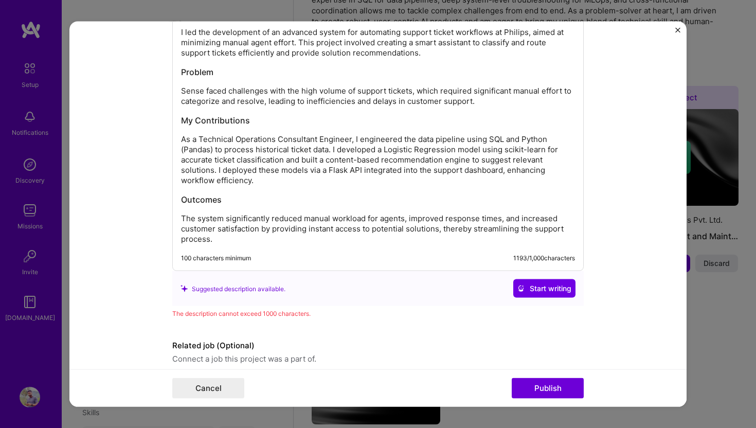
scroll to position [1243, 0]
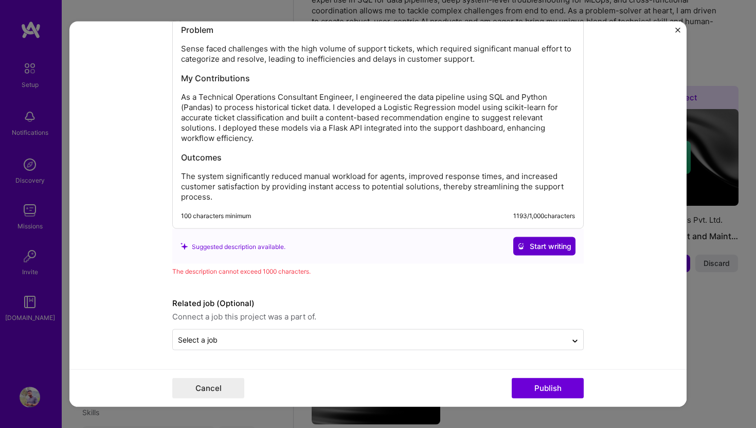
click at [518, 243] on icon at bounding box center [520, 246] width 7 height 7
click at [325, 155] on h3 "Outcomes" at bounding box center [378, 157] width 394 height 11
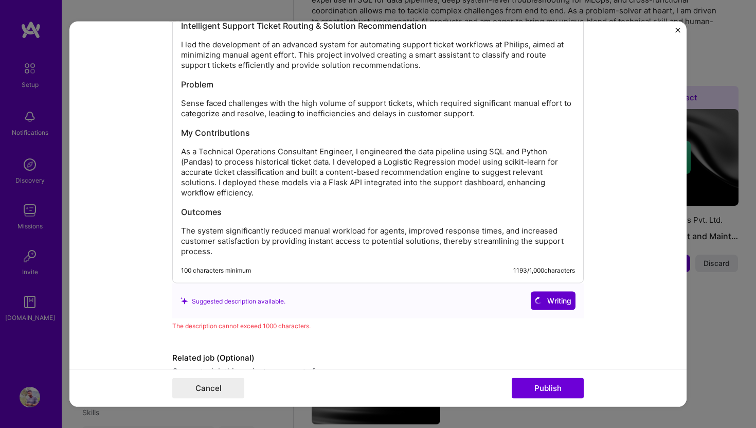
scroll to position [1172, 0]
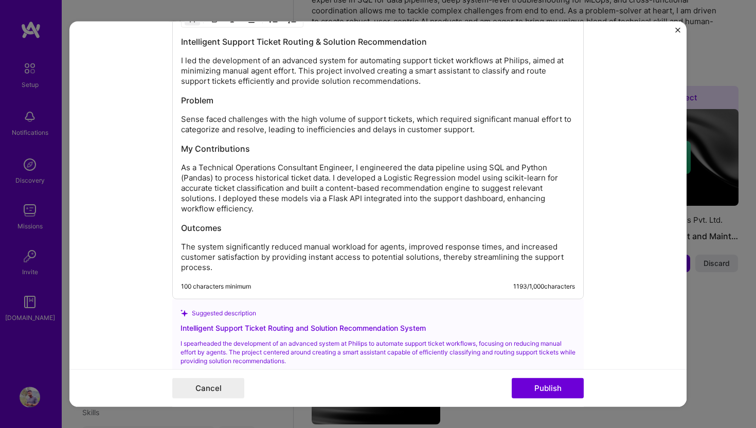
click at [313, 183] on p "As a Technical Operations Consultant Engineer, I engineered the data pipeline u…" at bounding box center [378, 188] width 394 height 51
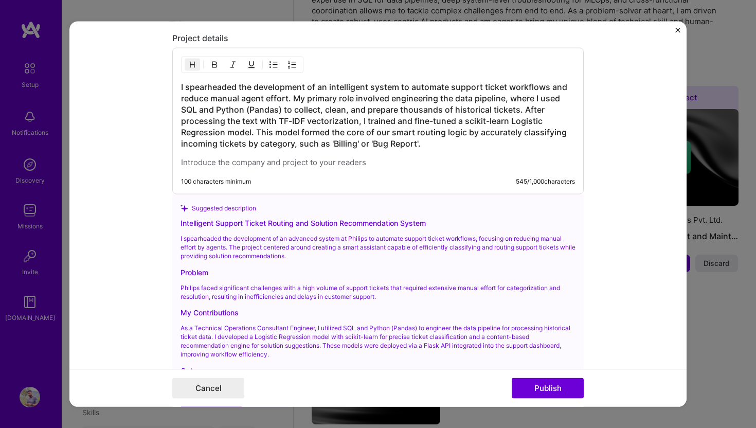
scroll to position [1119, 0]
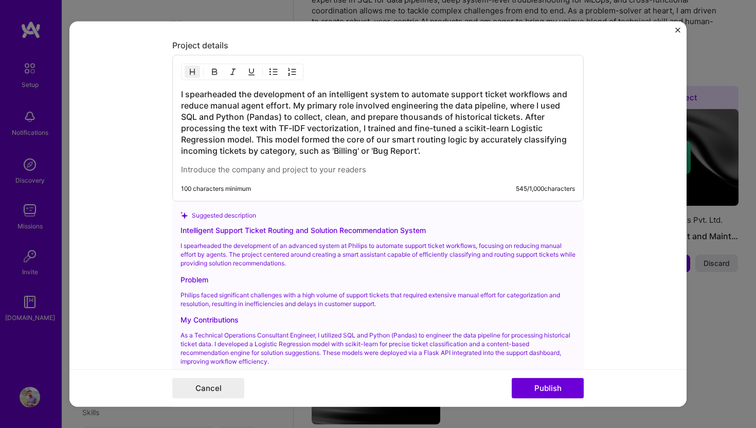
click at [442, 146] on h3 "I spearheaded the development of an intelligent system to automate support tick…" at bounding box center [378, 122] width 394 height 68
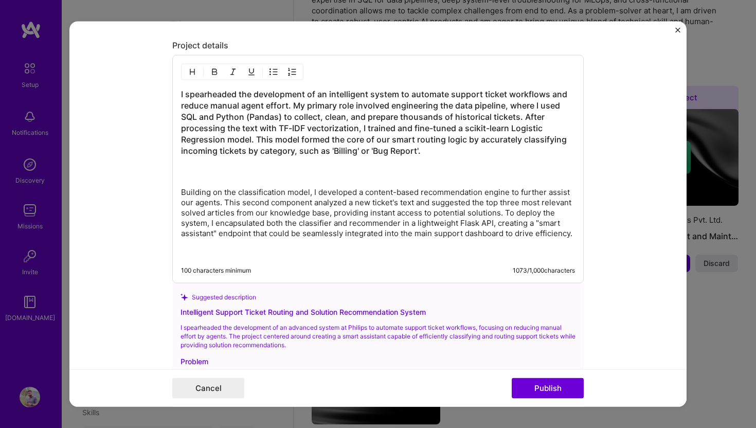
click at [311, 177] on h3 "I spearheaded the development of an intelligent system to automate support tick…" at bounding box center [378, 133] width 394 height 91
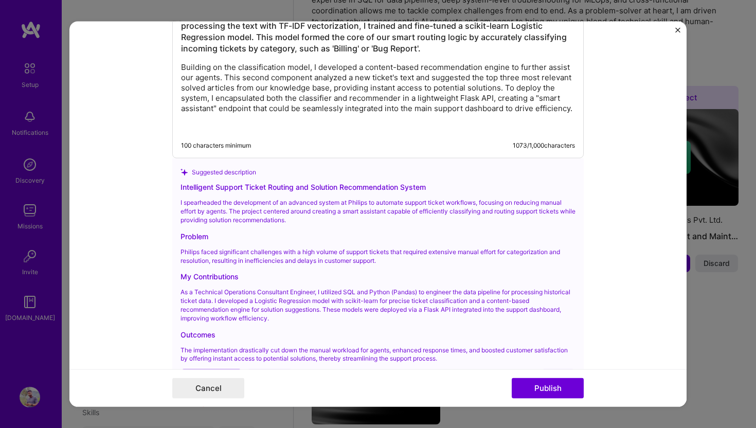
scroll to position [1222, 0]
click at [272, 63] on p "Building on the classification model, I developed a content-based recommendatio…" at bounding box center [378, 87] width 394 height 51
click at [182, 64] on p "Building on the classification model, I developed a content-based recommendatio…" at bounding box center [378, 87] width 394 height 51
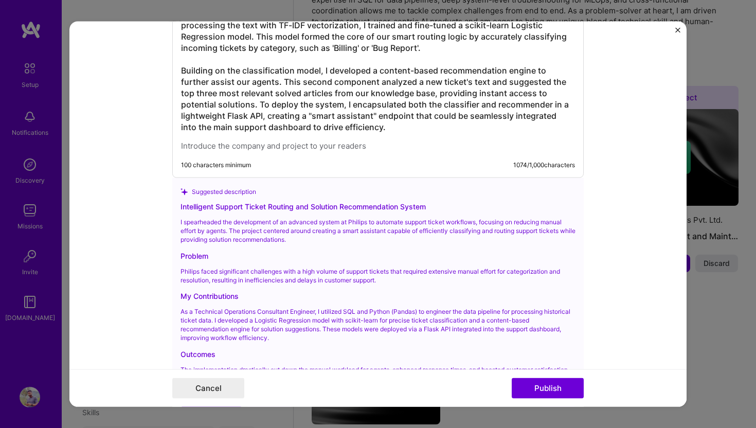
scroll to position [1374, 0]
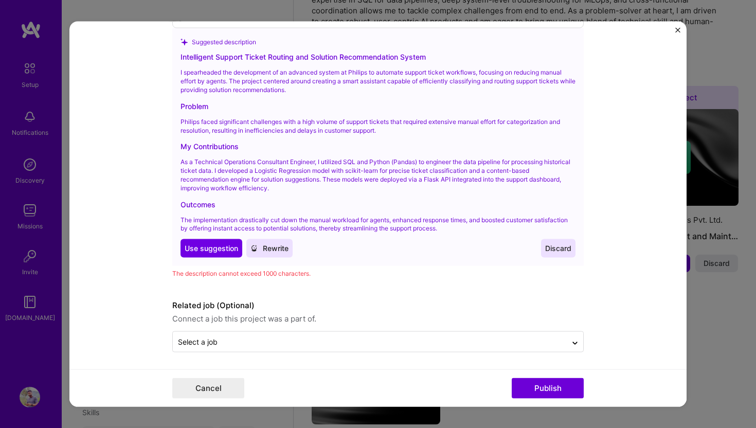
click at [277, 251] on span "Rewrite" at bounding box center [270, 248] width 38 height 10
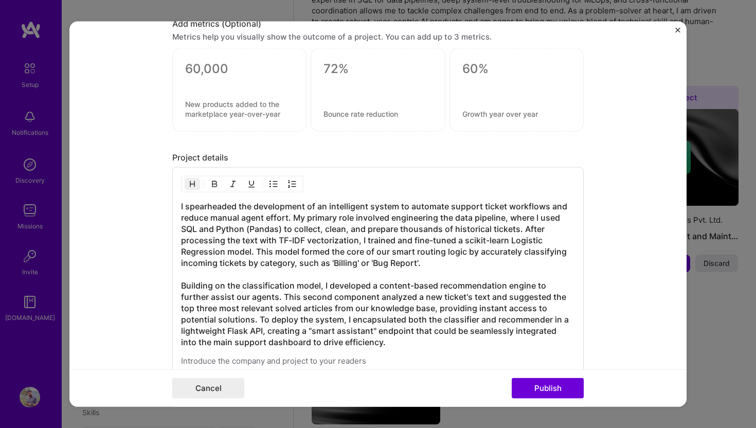
scroll to position [1138, 0]
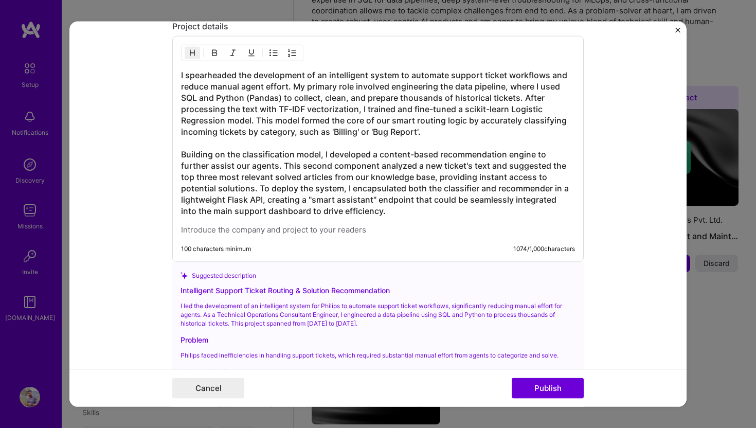
click at [330, 160] on h3 "I spearheaded the development of an intelligent system to automate support tick…" at bounding box center [378, 142] width 394 height 147
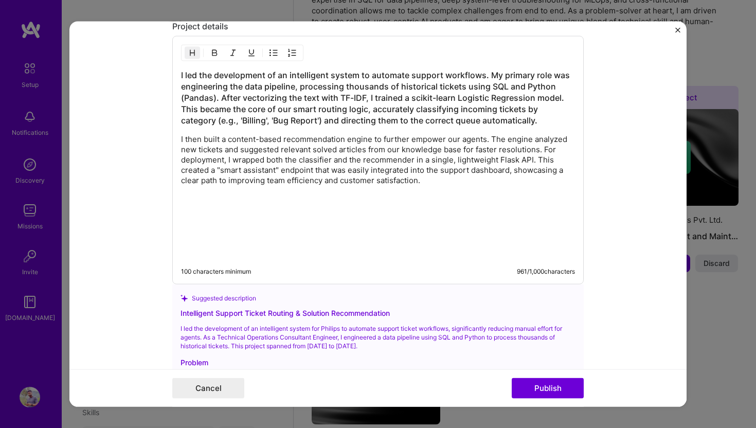
click at [276, 225] on div "I led the development of an intelligent system to automate support workflows. M…" at bounding box center [378, 163] width 394 height 188
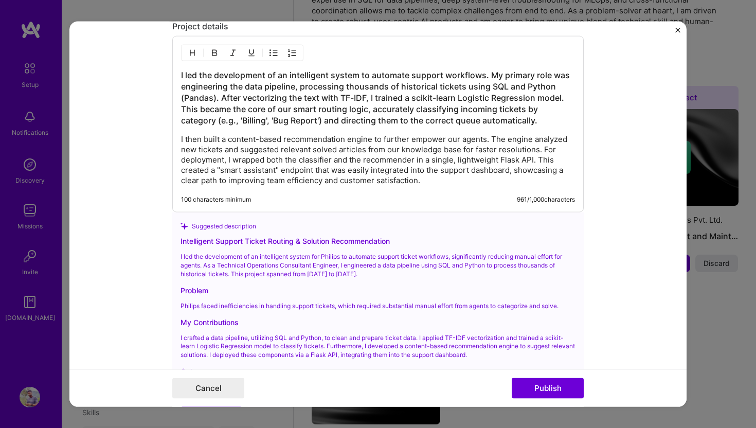
scroll to position [1295, 0]
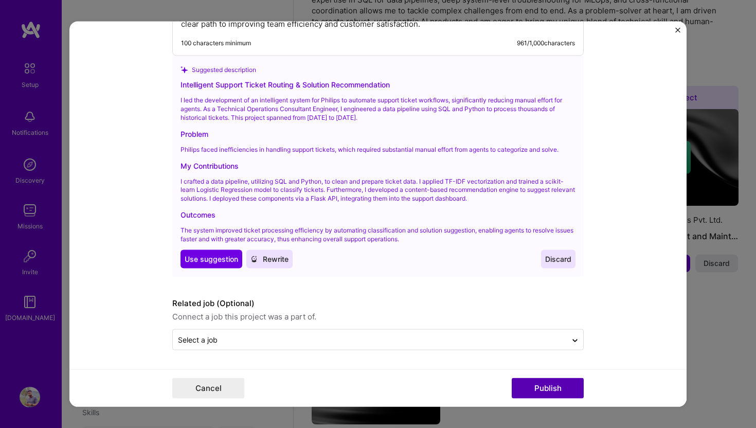
click at [552, 394] on button "Publish" at bounding box center [548, 388] width 72 height 21
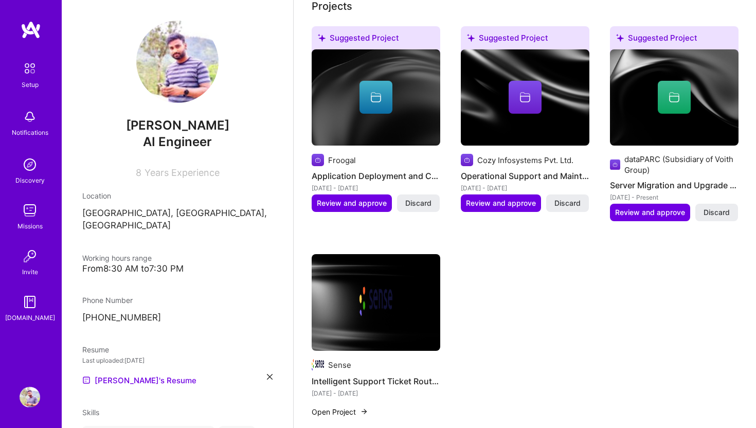
scroll to position [361, 0]
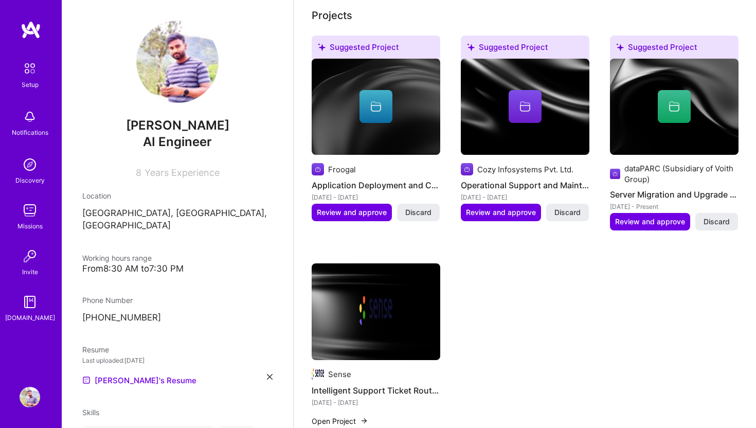
click at [647, 114] on img at bounding box center [674, 107] width 129 height 97
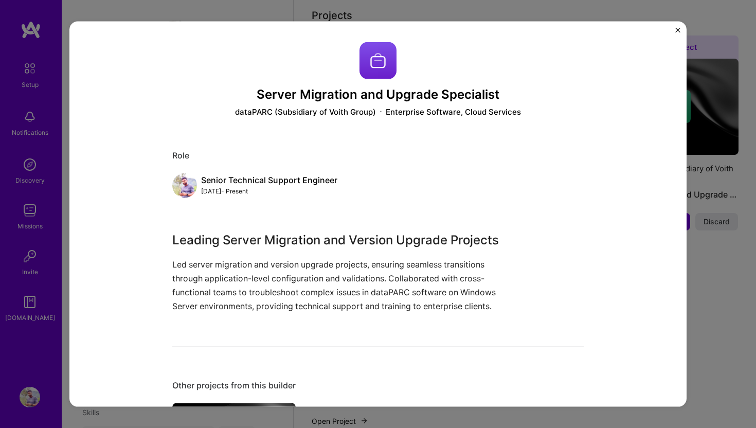
click at [678, 28] on img "Close" at bounding box center [677, 30] width 5 height 5
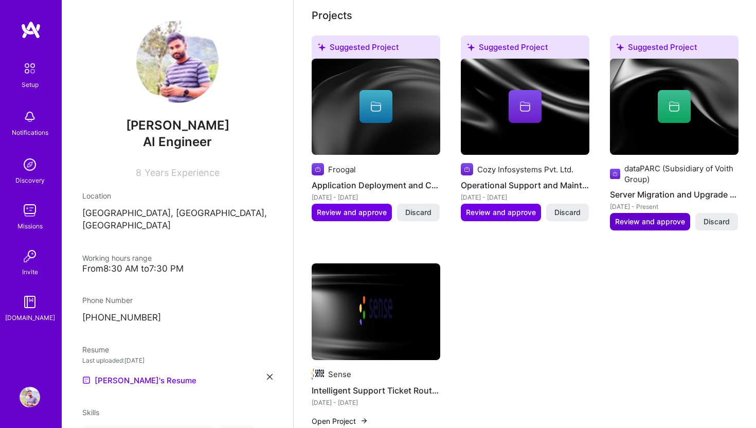
click at [633, 217] on span "Review and approve" at bounding box center [650, 222] width 70 height 10
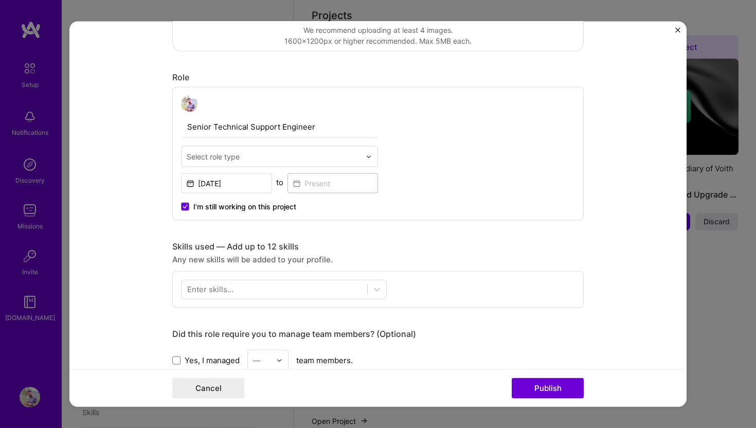
scroll to position [323, 0]
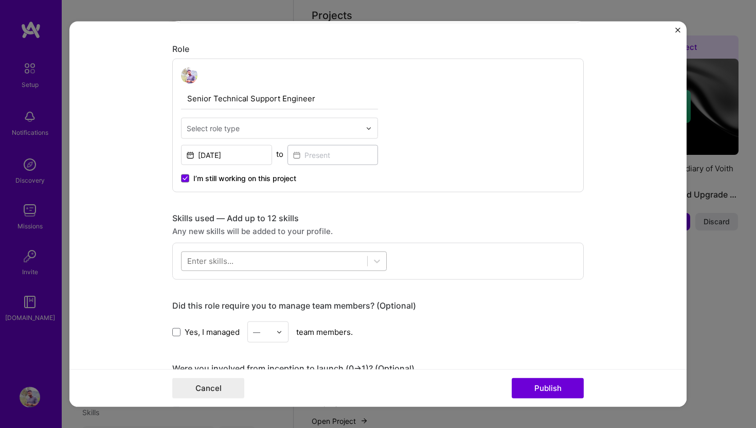
click at [295, 258] on div at bounding box center [275, 261] width 186 height 17
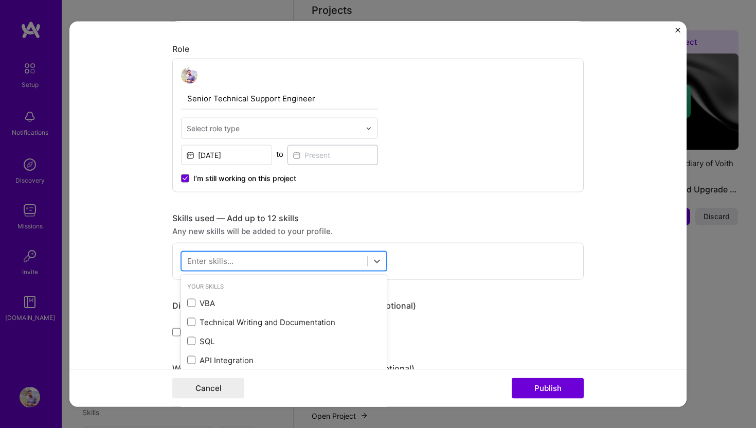
scroll to position [366, 0]
paste input "Python"
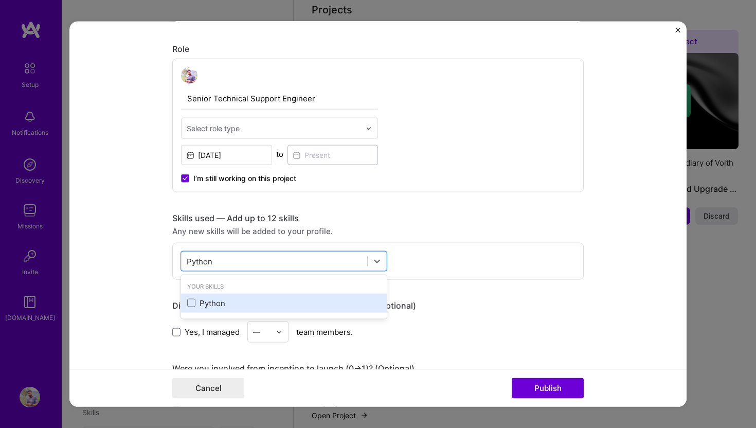
click at [224, 301] on div "Python" at bounding box center [283, 302] width 193 height 11
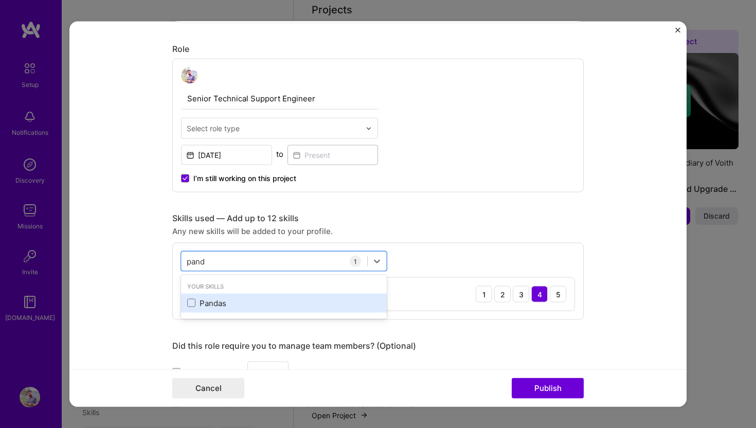
click at [217, 300] on div "Pandas" at bounding box center [283, 302] width 193 height 11
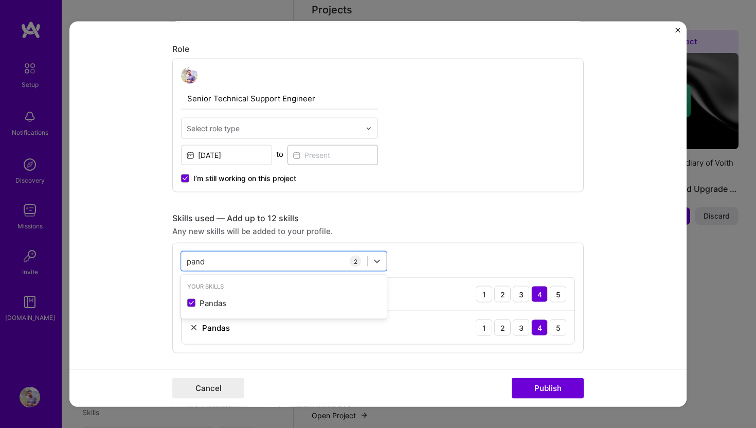
paste input "scikit"
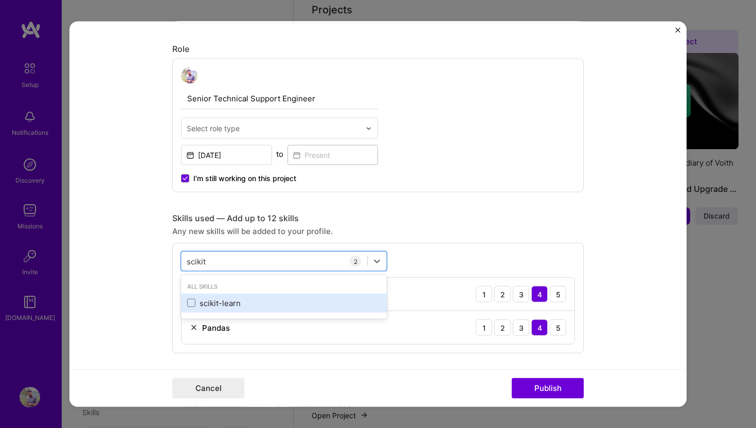
click at [229, 303] on div "scikit-learn" at bounding box center [283, 302] width 193 height 11
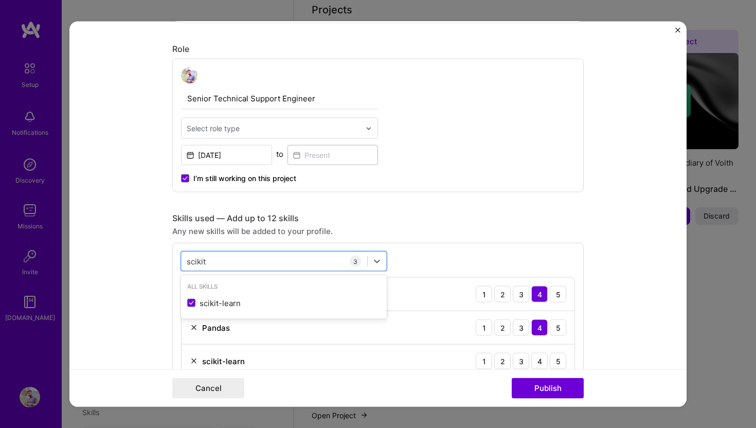
paste input "SQL"
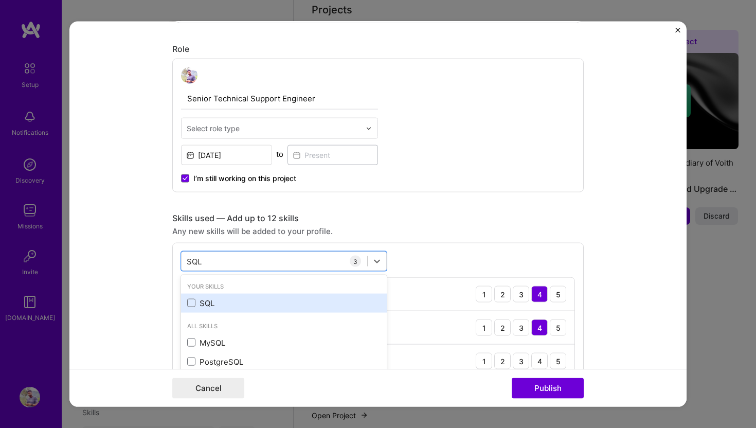
click at [205, 305] on div "SQL" at bounding box center [283, 302] width 193 height 11
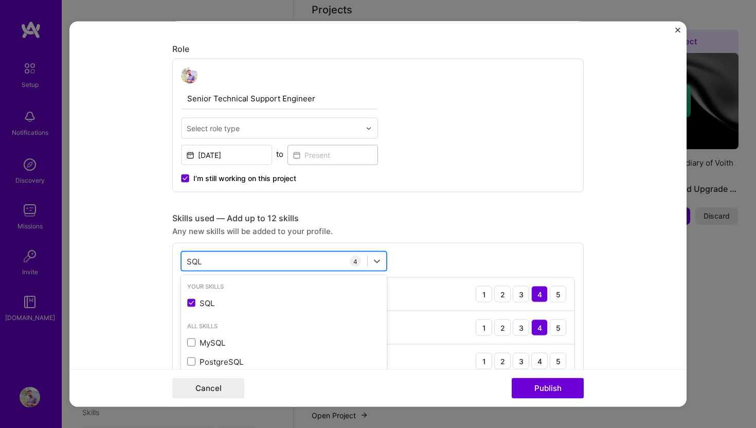
click at [226, 265] on div "SQL SQL" at bounding box center [275, 261] width 186 height 17
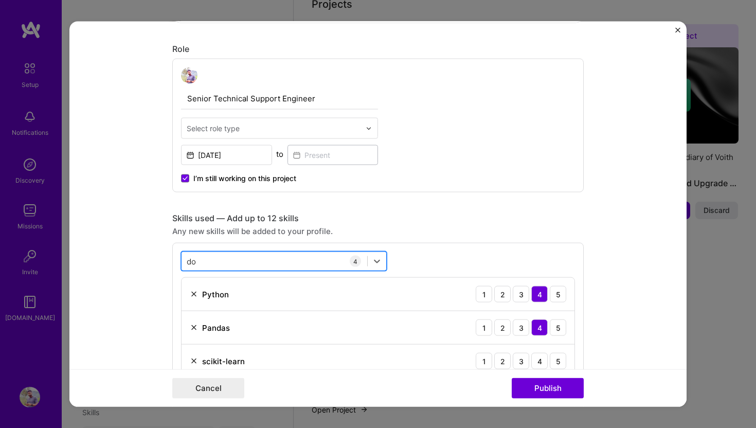
scroll to position [372, 0]
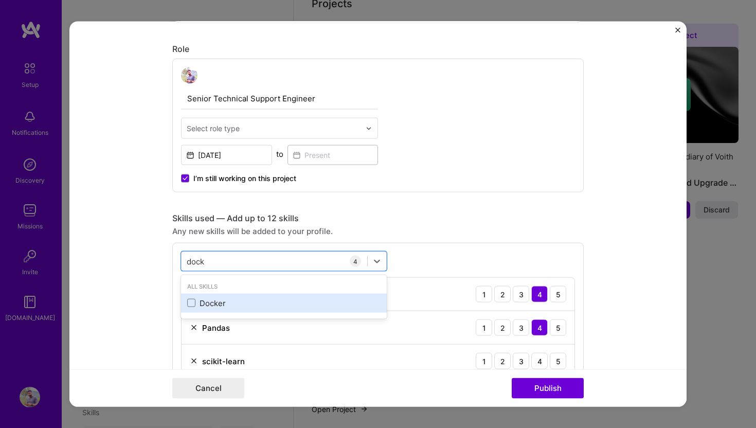
click at [202, 300] on div "Docker" at bounding box center [283, 302] width 193 height 11
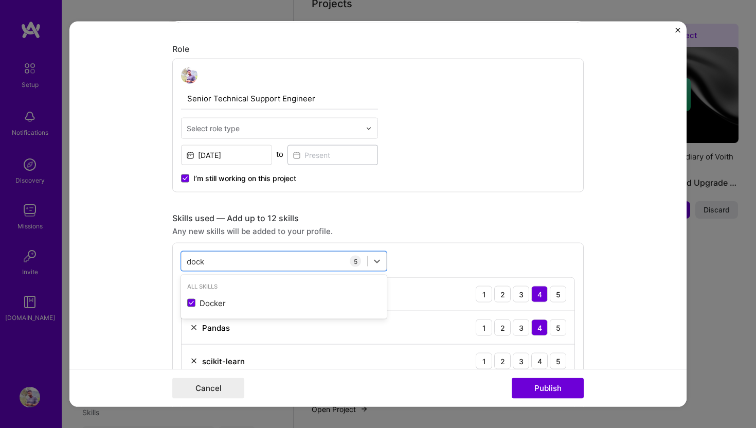
paste input "Time"
type input "Time"
click at [444, 175] on div "Senior Technical Support Engineer Select role type [DATE] to I’m still working …" at bounding box center [378, 126] width 412 height 134
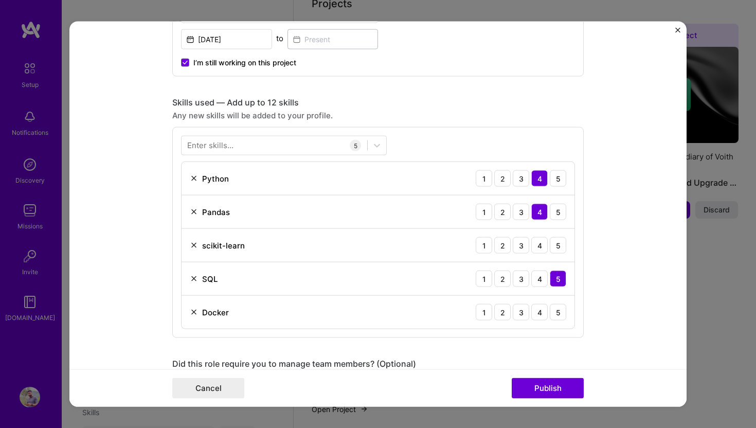
scroll to position [450, 0]
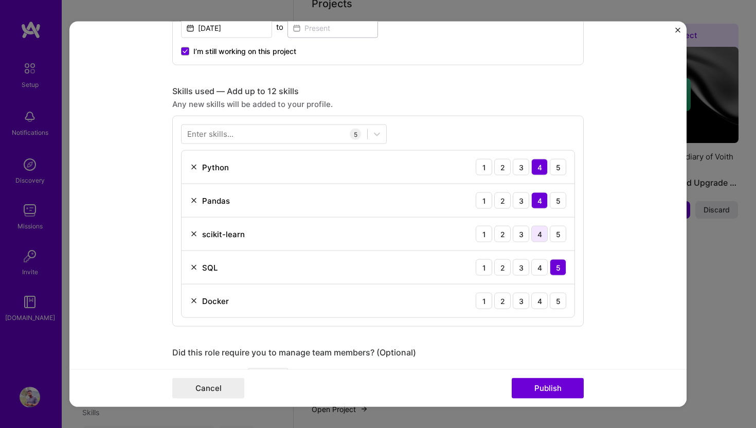
click at [534, 231] on div "4" at bounding box center [539, 234] width 16 height 16
click at [544, 299] on div "4" at bounding box center [539, 301] width 16 height 16
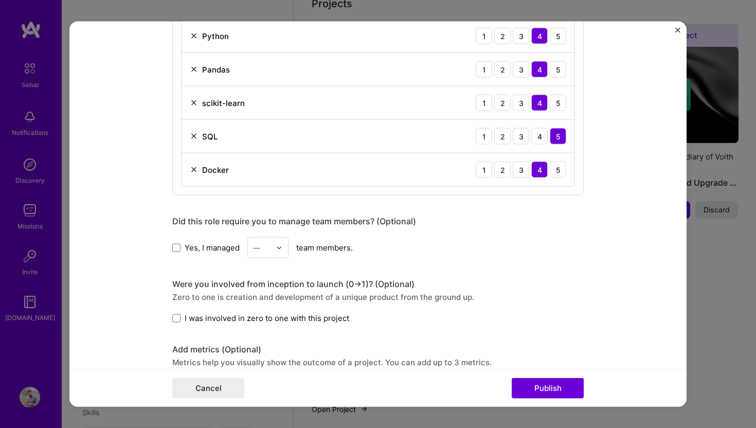
scroll to position [592, 0]
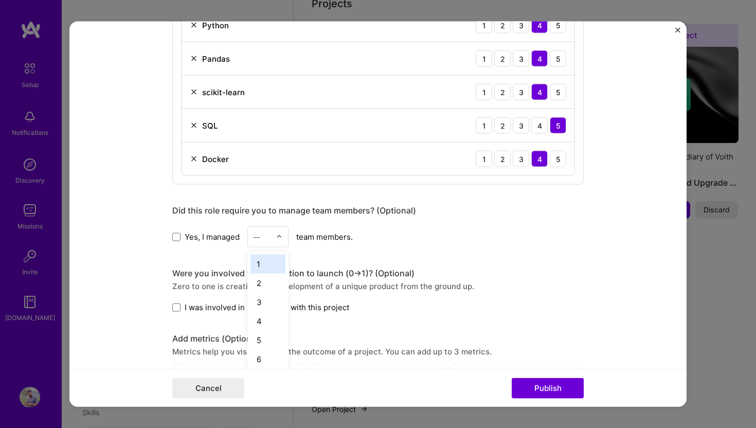
click at [282, 243] on div at bounding box center [282, 237] width 12 height 20
click at [266, 291] on div "2" at bounding box center [268, 283] width 35 height 19
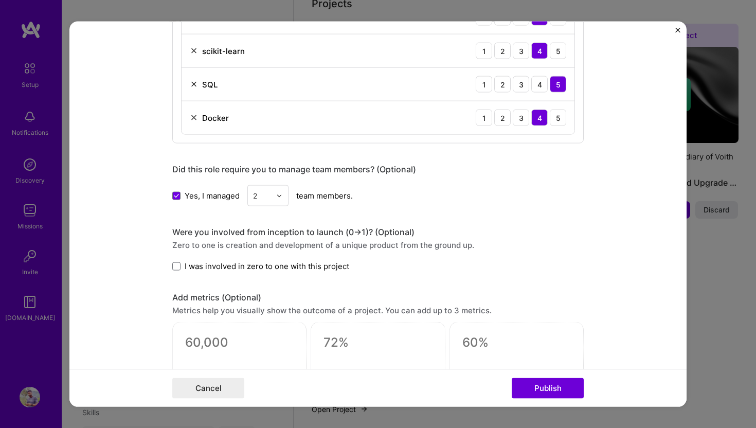
scroll to position [639, 0]
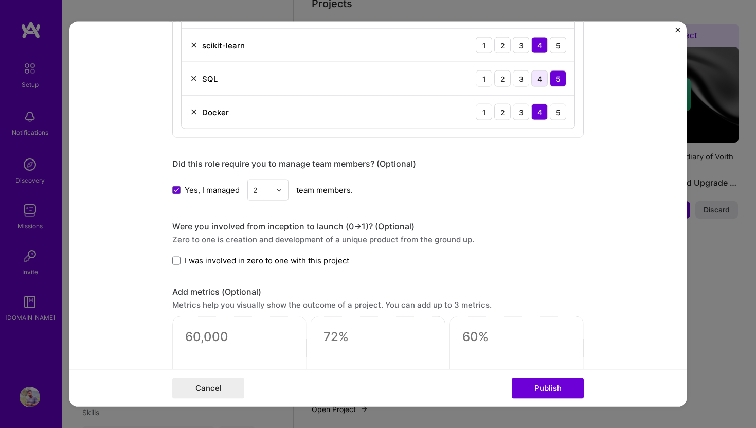
click at [545, 81] on div "4" at bounding box center [539, 78] width 16 height 16
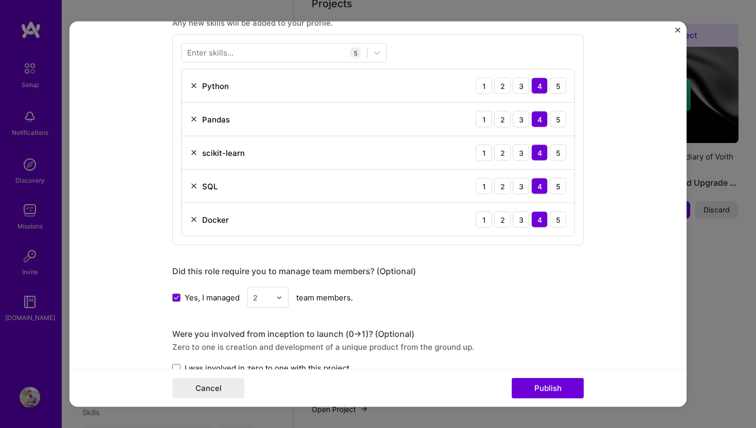
scroll to position [517, 0]
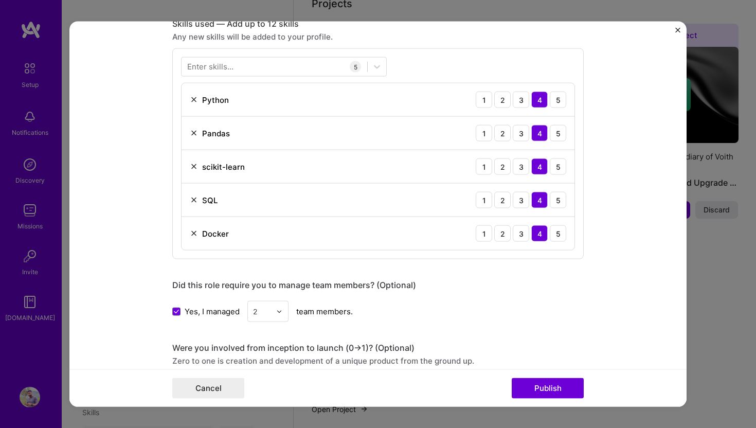
click at [530, 131] on div "1 2 3 4 5" at bounding box center [521, 133] width 91 height 16
click at [526, 132] on div "3" at bounding box center [521, 133] width 16 height 16
click at [536, 131] on div "4" at bounding box center [539, 133] width 16 height 16
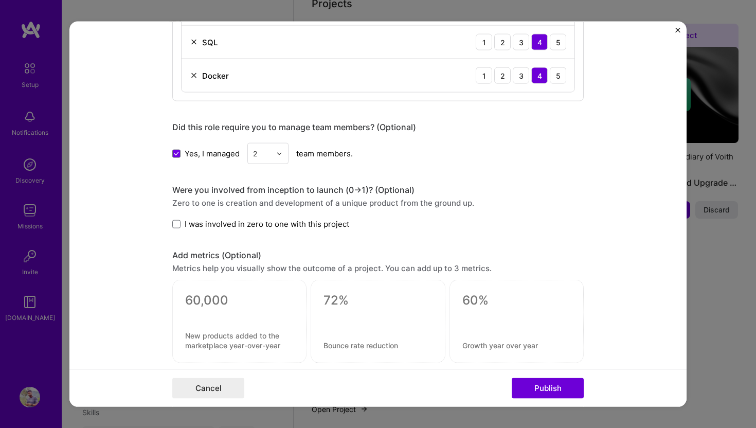
scroll to position [677, 0]
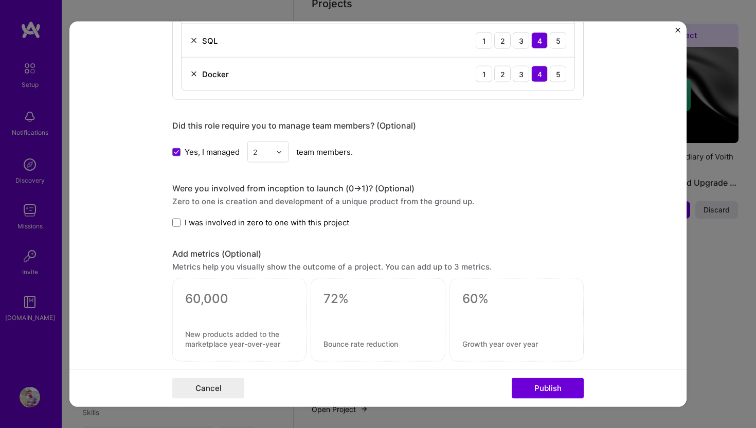
click at [316, 226] on span "I was involved in zero to one with this project" at bounding box center [267, 222] width 165 height 11
click at [0, 0] on input "I was involved in zero to one with this project" at bounding box center [0, 0] width 0 height 0
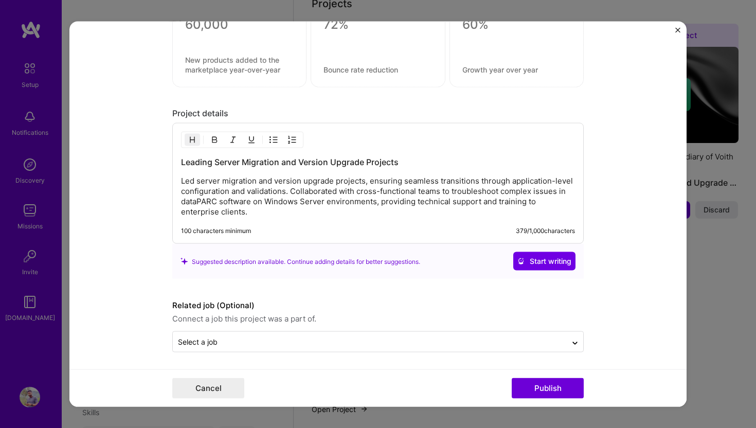
scroll to position [954, 0]
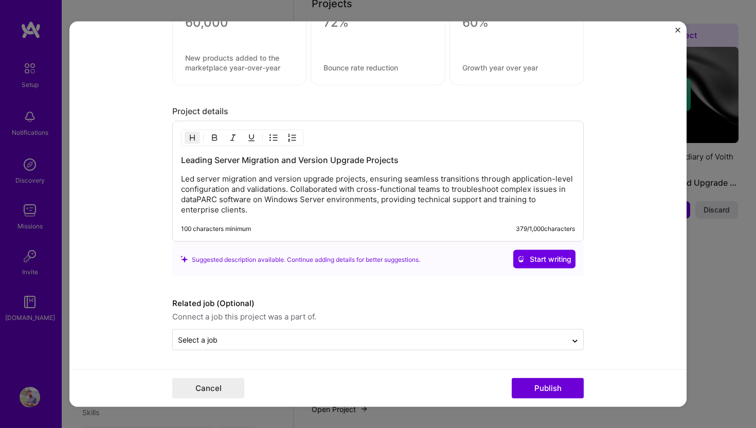
click at [316, 217] on div "Leading Server Migration and Version Upgrade Projects Led server migration and …" at bounding box center [378, 181] width 412 height 121
click at [344, 199] on p "Led server migration and version upgrade projects, ensuring seamless transition…" at bounding box center [378, 194] width 394 height 41
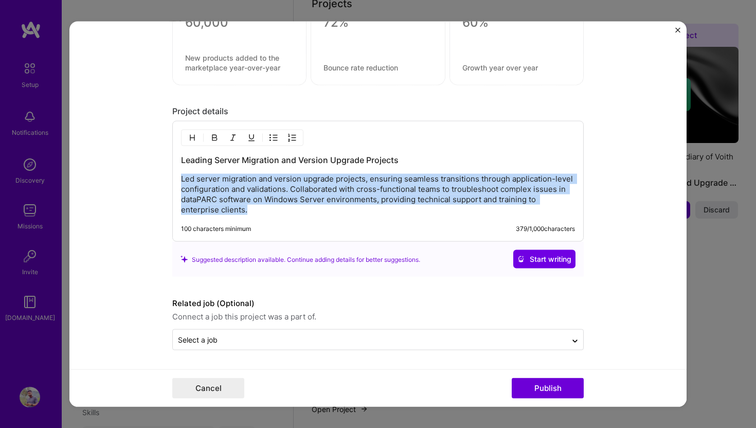
click at [344, 199] on p "Led server migration and version upgrade projects, ensuring seamless transition…" at bounding box center [378, 194] width 394 height 41
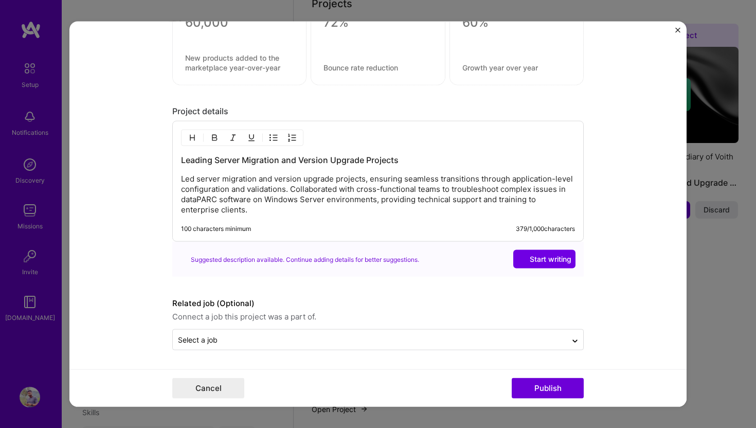
scroll to position [928, 0]
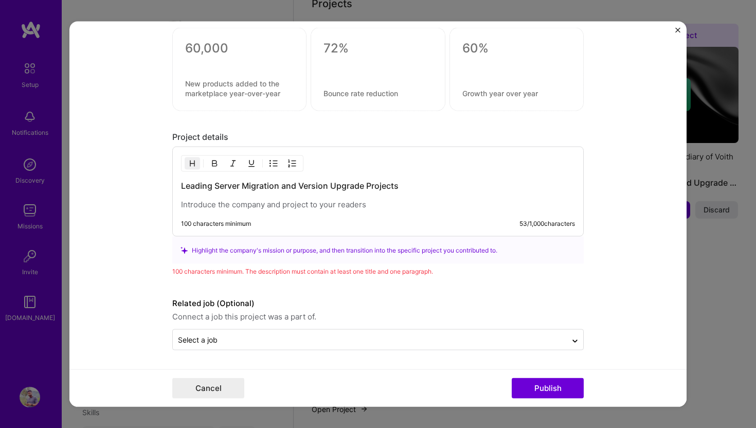
click at [308, 186] on h3 "Leading Server Migration and Version Upgrade Projects" at bounding box center [378, 185] width 394 height 11
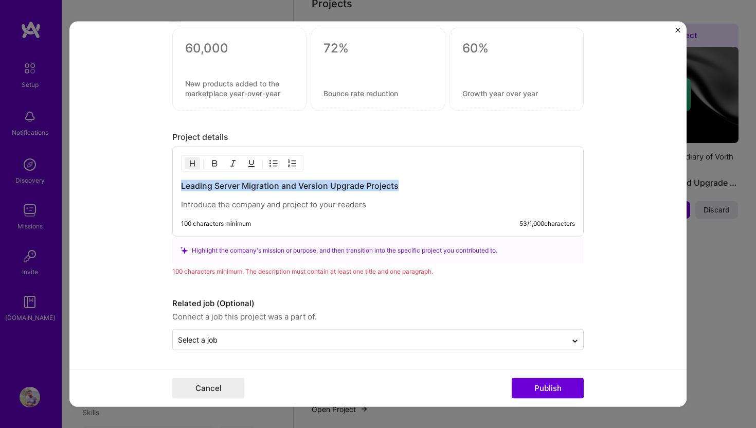
click at [308, 186] on h3 "Leading Server Migration and Version Upgrade Projects" at bounding box center [378, 185] width 394 height 11
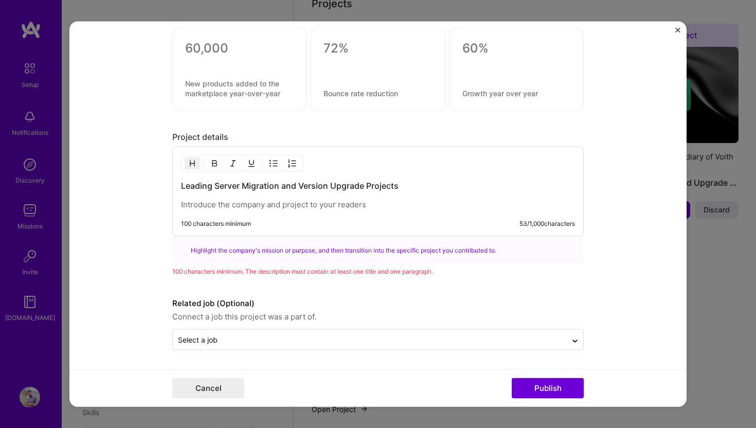
scroll to position [954, 0]
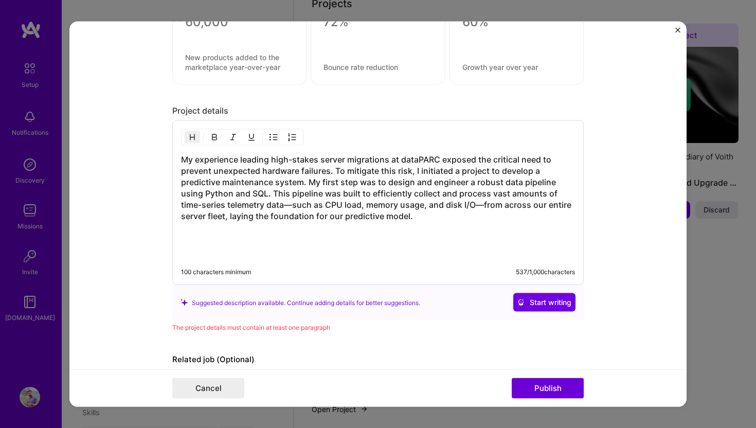
click at [413, 218] on h3 "My experience leading high-stakes server migrations at dataPARC exposed the cri…" at bounding box center [378, 188] width 394 height 68
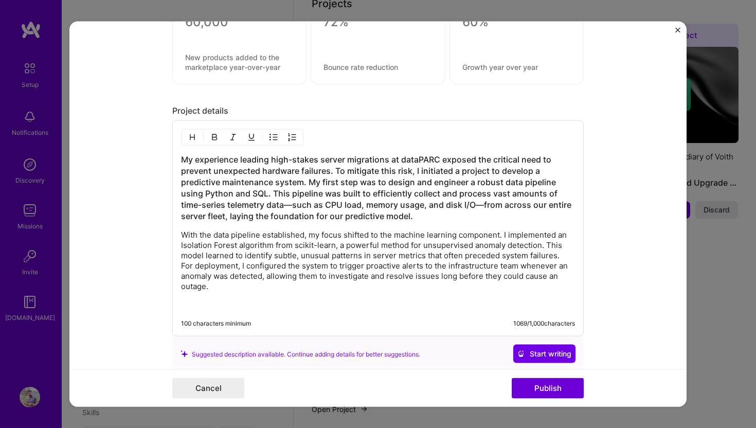
click at [373, 301] on p at bounding box center [378, 304] width 394 height 10
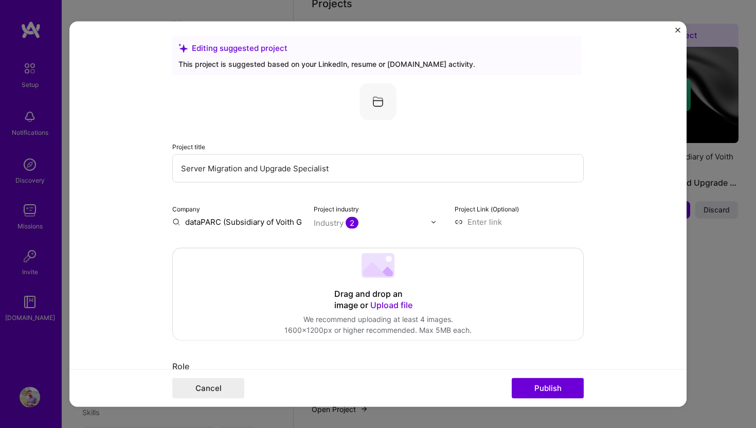
scroll to position [0, 0]
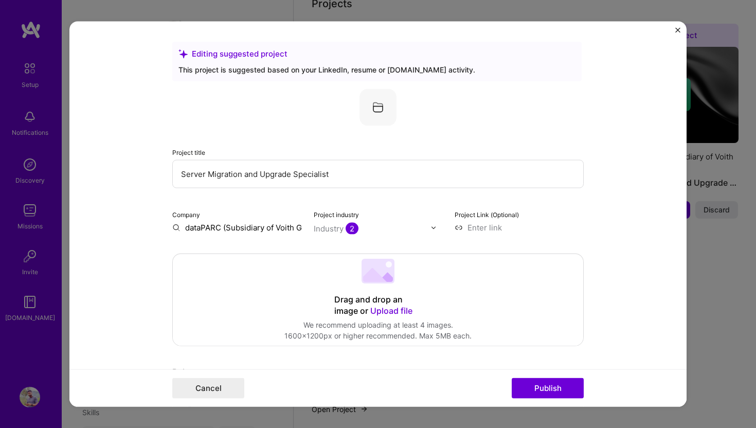
click at [313, 168] on input "Server Migration and Upgrade Specialist" at bounding box center [378, 174] width 412 height 28
paste input "Predictive Maintenance for Server Infrastructure"
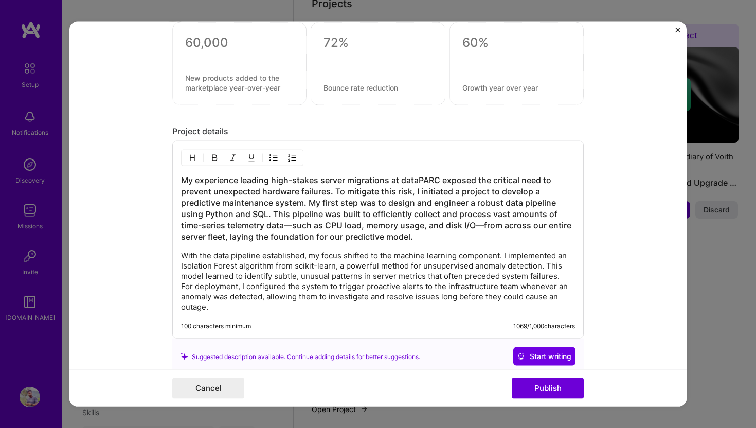
scroll to position [935, 0]
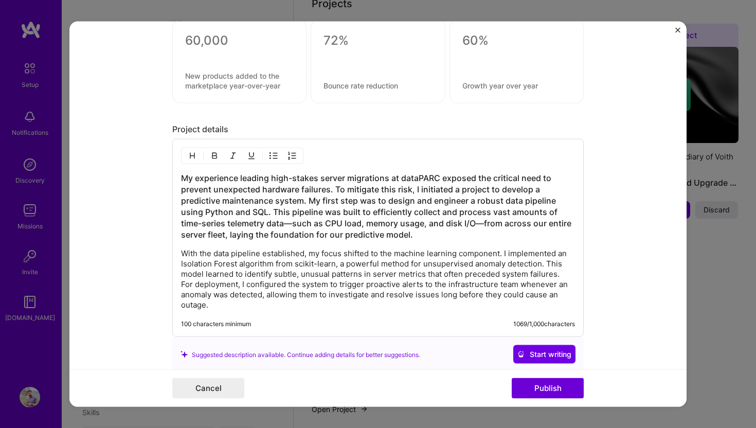
type input "Predictive Maintenance for Server Infrastructure"
click at [316, 224] on h3 "My experience leading high-stakes server migrations at dataPARC exposed the cri…" at bounding box center [378, 206] width 394 height 68
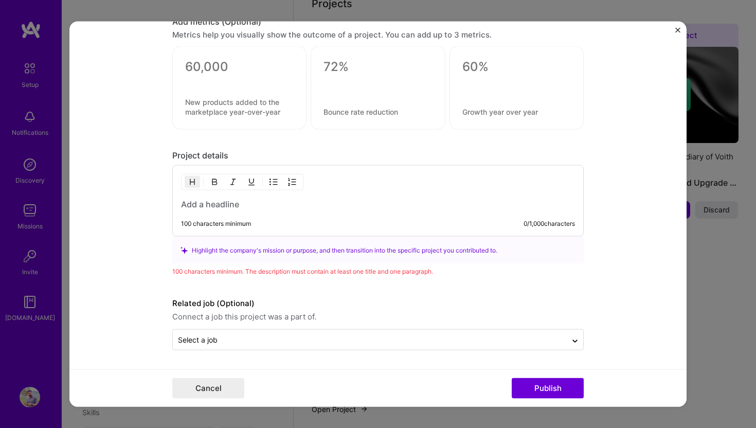
scroll to position [909, 0]
click at [344, 199] on h3 at bounding box center [378, 204] width 394 height 11
click at [289, 213] on div "100 characters minimum 0 / 1,000 characters" at bounding box center [378, 200] width 412 height 71
click at [289, 206] on h3 at bounding box center [378, 204] width 394 height 11
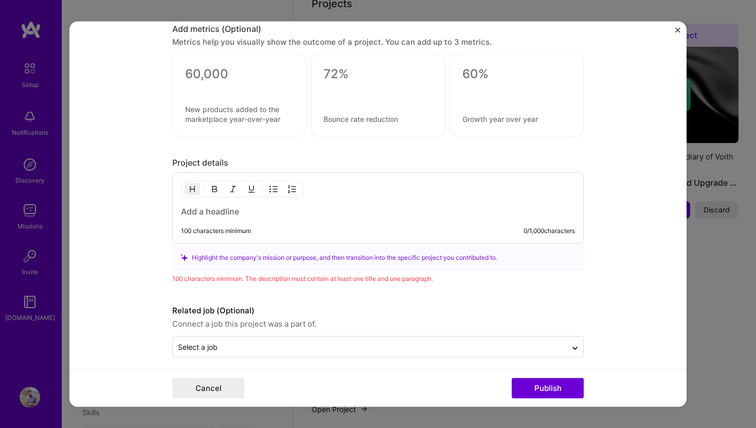
scroll to position [901, 0]
click at [245, 218] on h3 at bounding box center [378, 212] width 394 height 11
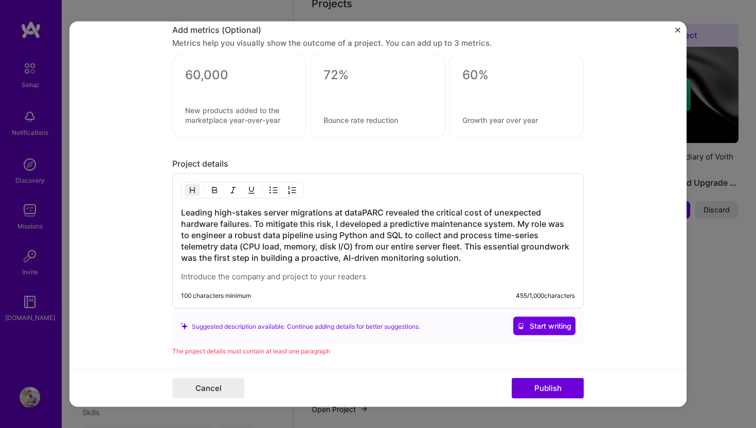
click at [460, 262] on h3 "Leading high-stakes server migrations at dataPARC revealed the critical cost of…" at bounding box center [378, 235] width 394 height 57
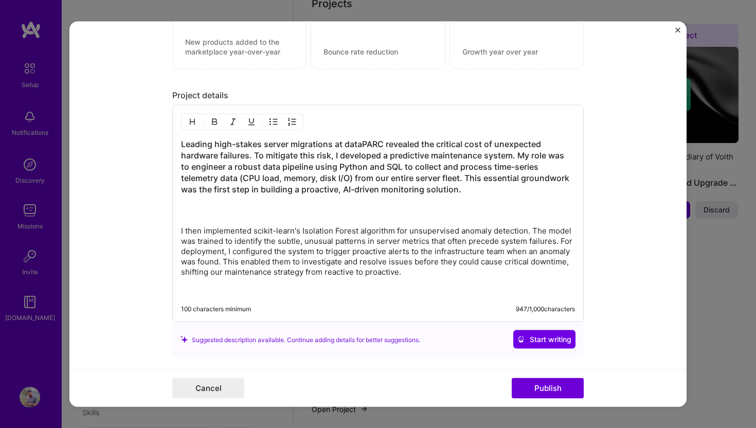
scroll to position [977, 0]
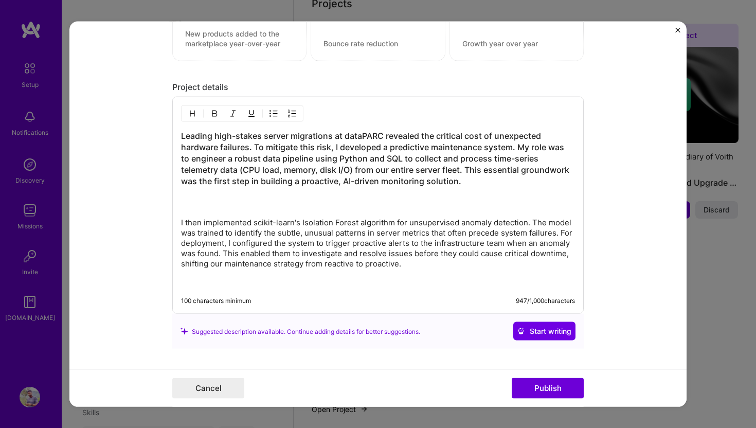
click at [426, 277] on p at bounding box center [378, 282] width 394 height 10
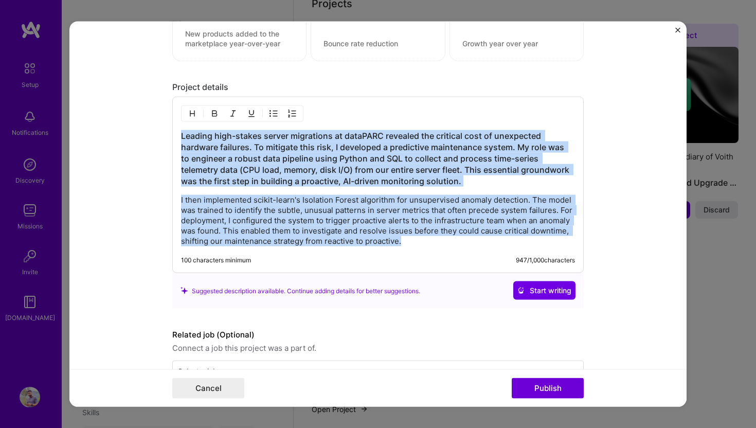
click at [194, 116] on img "button" at bounding box center [192, 114] width 8 height 8
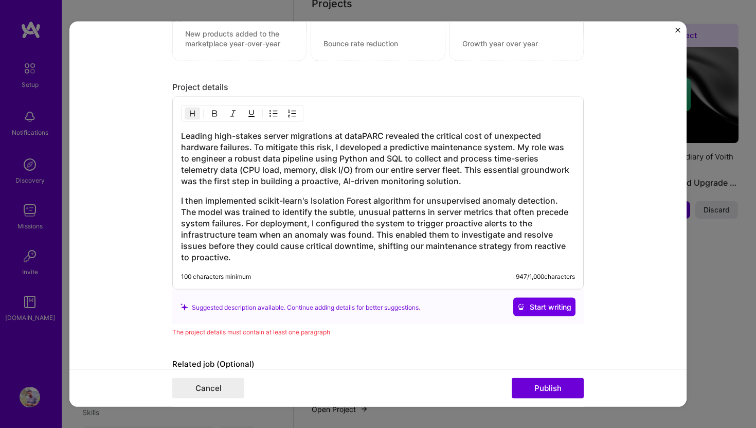
click at [193, 115] on img "button" at bounding box center [192, 114] width 8 height 8
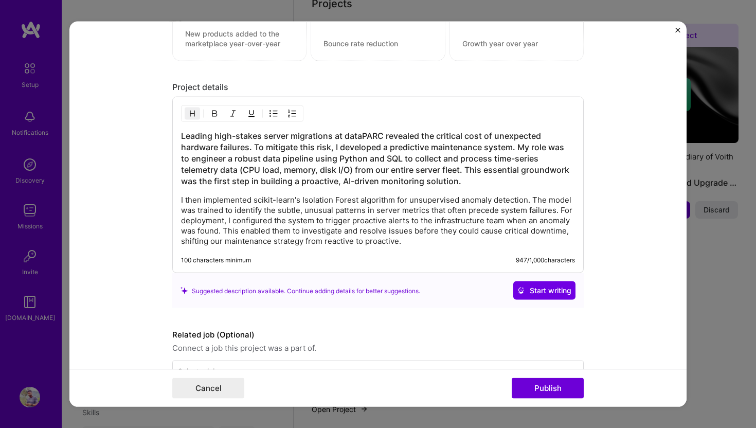
click at [204, 141] on h3 "Leading high-stakes server migrations at dataPARC revealed the critical cost of…" at bounding box center [378, 158] width 394 height 57
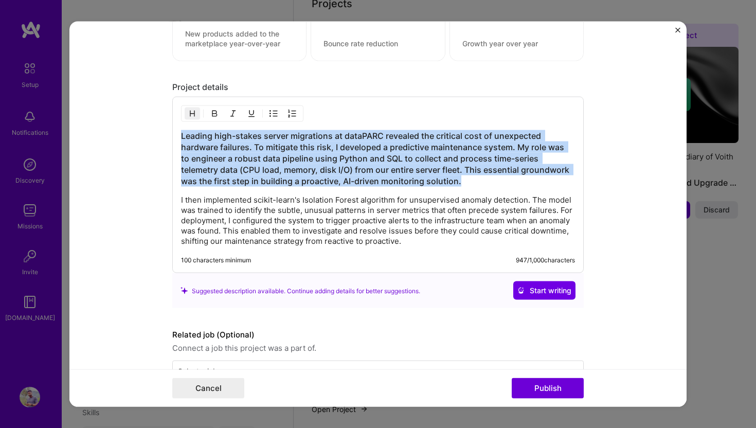
click at [204, 141] on h3 "Leading high-stakes server migrations at dataPARC revealed the critical cost of…" at bounding box center [378, 158] width 394 height 57
click at [188, 113] on img "button" at bounding box center [192, 114] width 8 height 8
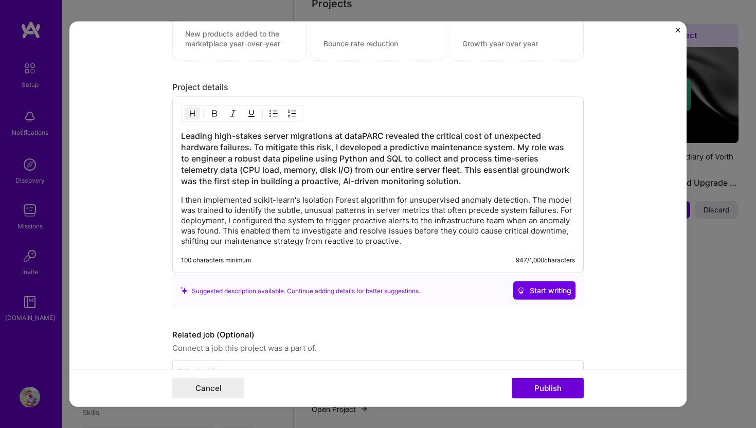
click at [216, 171] on h3 "Leading high-stakes server migrations at dataPARC revealed the critical cost of…" at bounding box center [378, 158] width 394 height 57
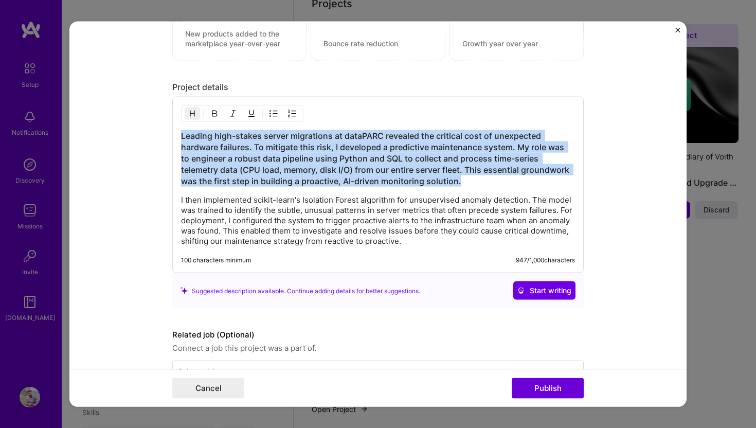
click at [216, 171] on h3 "Leading high-stakes server migrations at dataPARC revealed the critical cost of…" at bounding box center [378, 158] width 394 height 57
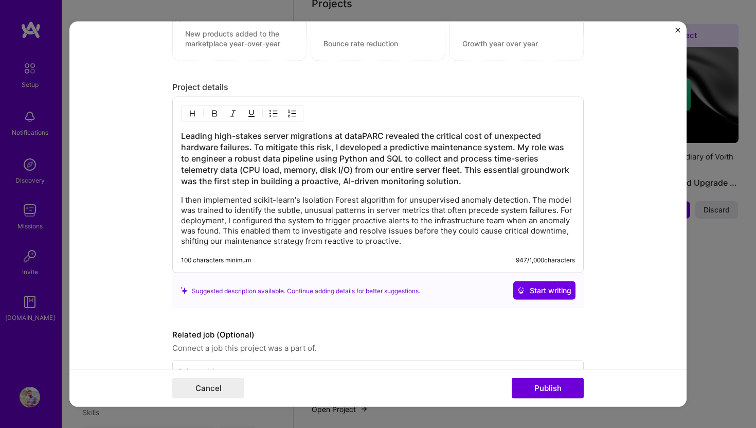
click at [233, 243] on p "I then implemented scikit-learn's Isolation Forest algorithm for unsupervised a…" at bounding box center [378, 220] width 394 height 51
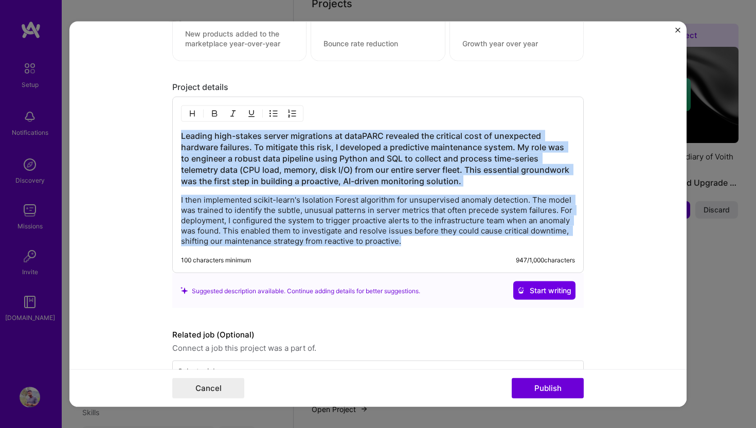
click at [195, 119] on button "button" at bounding box center [192, 114] width 15 height 12
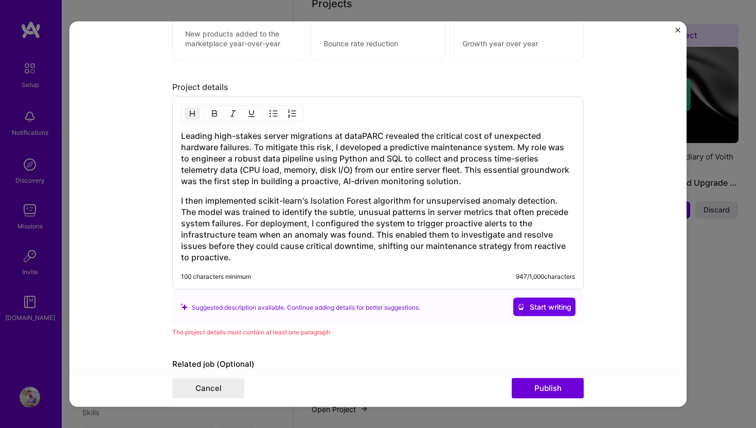
click at [131, 229] on form "Editing suggested project This project is suggested based on your LinkedIn, res…" at bounding box center [377, 214] width 617 height 385
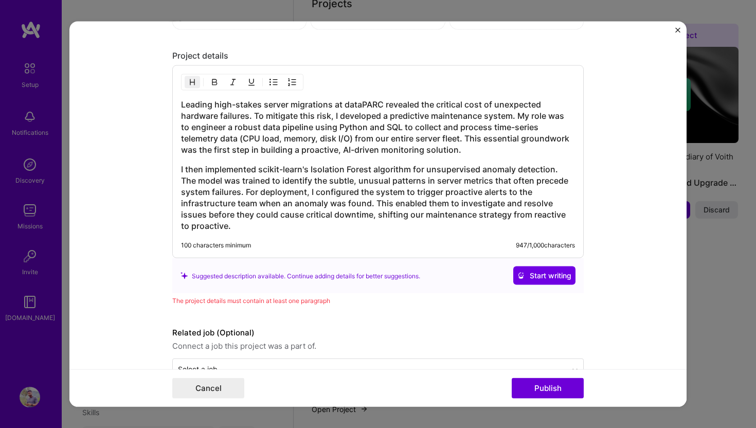
scroll to position [1039, 0]
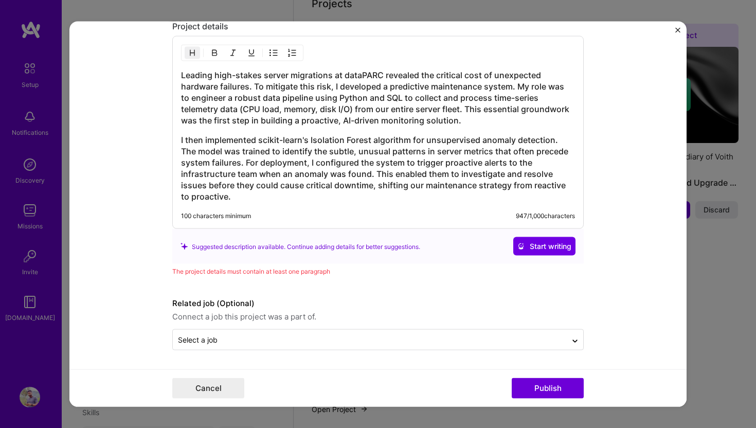
click at [281, 271] on div "The project details must contain at least one paragraph" at bounding box center [378, 271] width 412 height 11
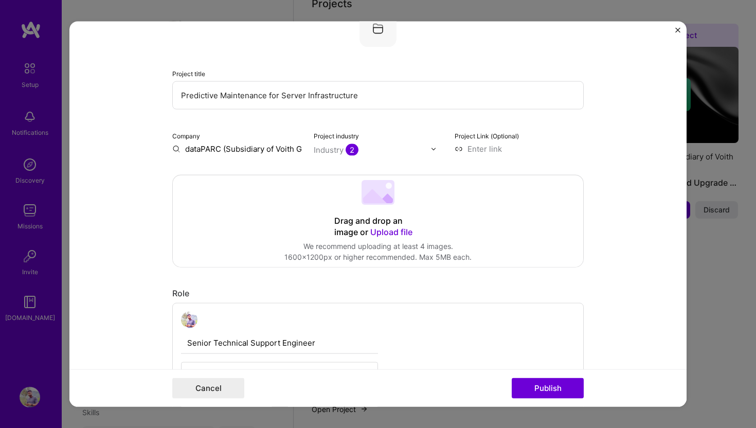
scroll to position [0, 0]
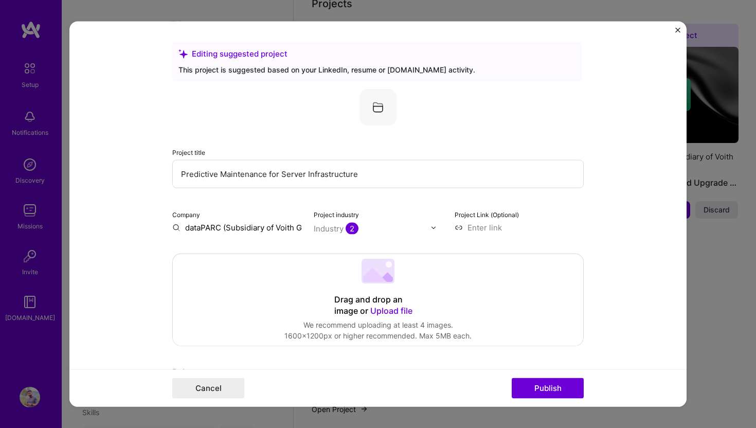
click at [381, 109] on img at bounding box center [378, 107] width 37 height 37
click at [378, 98] on img at bounding box center [378, 107] width 37 height 37
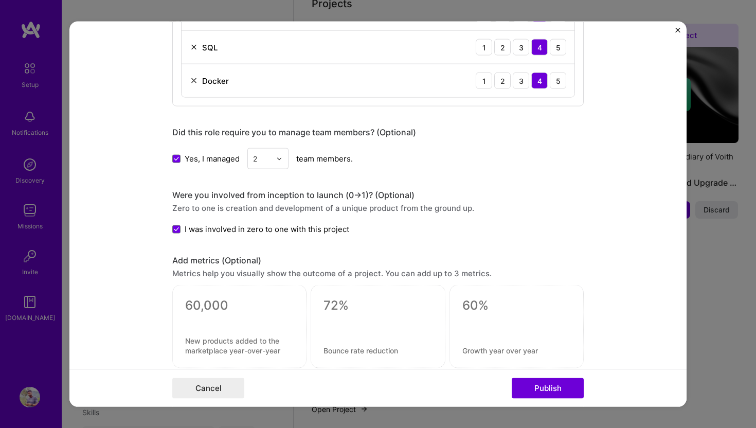
scroll to position [669, 0]
click at [280, 175] on div "Editing suggested project This project is suggested based on your LinkedIn, res…" at bounding box center [378, 46] width 412 height 1346
click at [276, 163] on div "2" at bounding box center [267, 159] width 41 height 21
click at [269, 189] on div "1" at bounding box center [268, 186] width 35 height 19
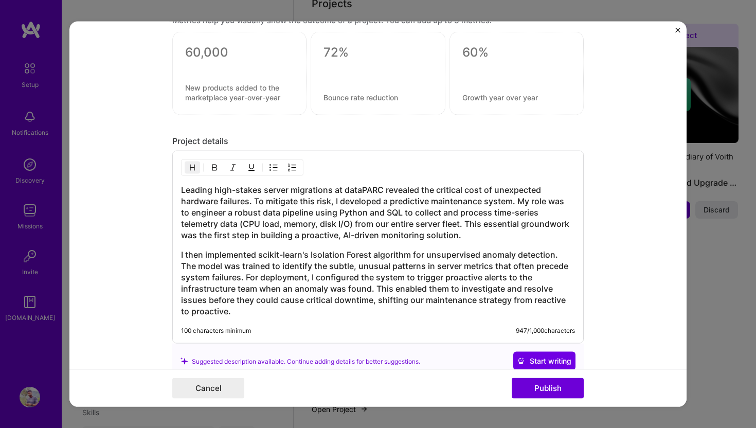
scroll to position [1039, 0]
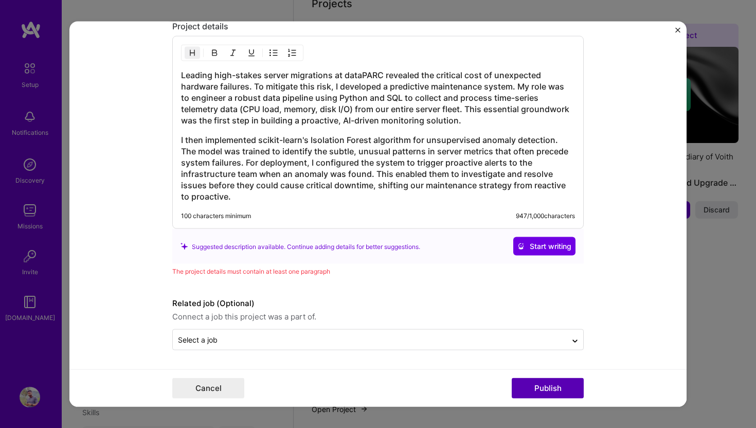
click at [544, 382] on button "Publish" at bounding box center [548, 388] width 72 height 21
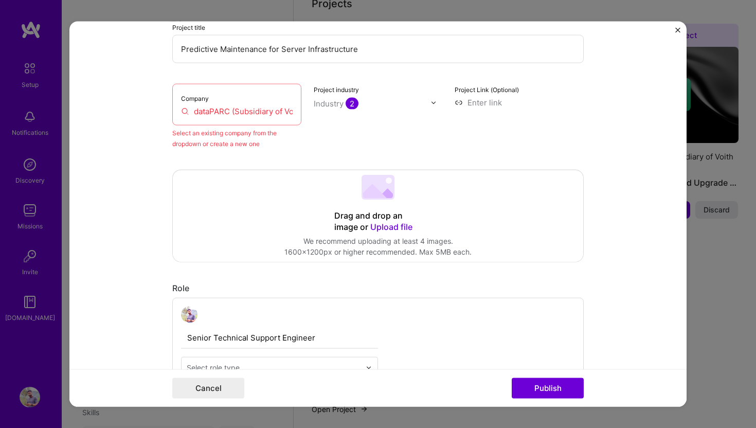
scroll to position [67, 0]
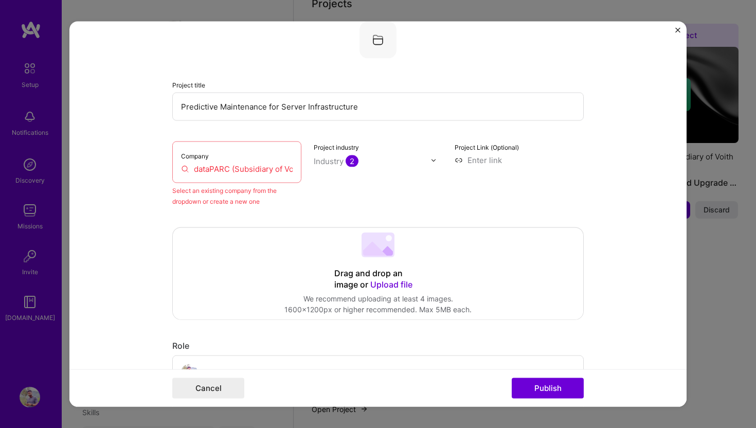
click at [263, 168] on input "dataPARC (Subsidiary of Voith Group)" at bounding box center [237, 169] width 112 height 11
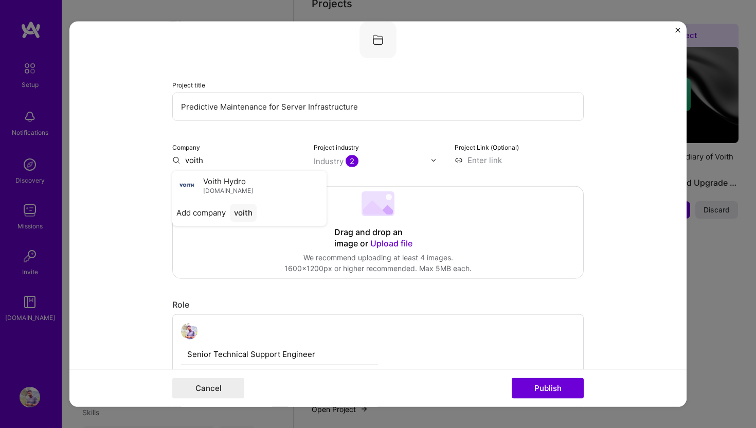
type input "voith"
type input "dataPARC"
click at [236, 181] on div "dataPARC" at bounding box center [253, 184] width 46 height 18
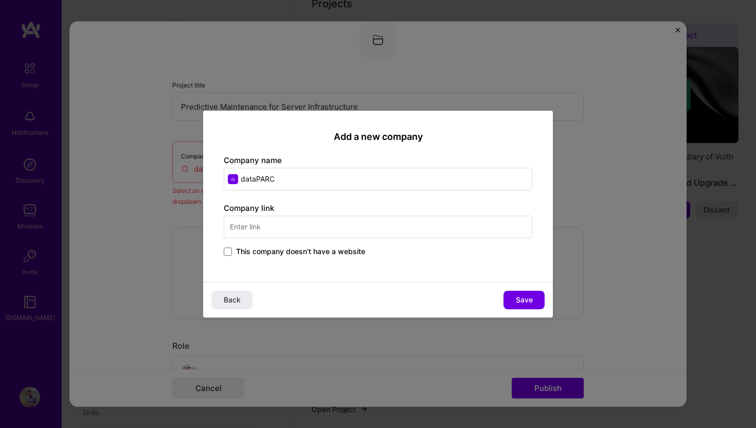
click at [264, 223] on input "text" at bounding box center [378, 227] width 309 height 23
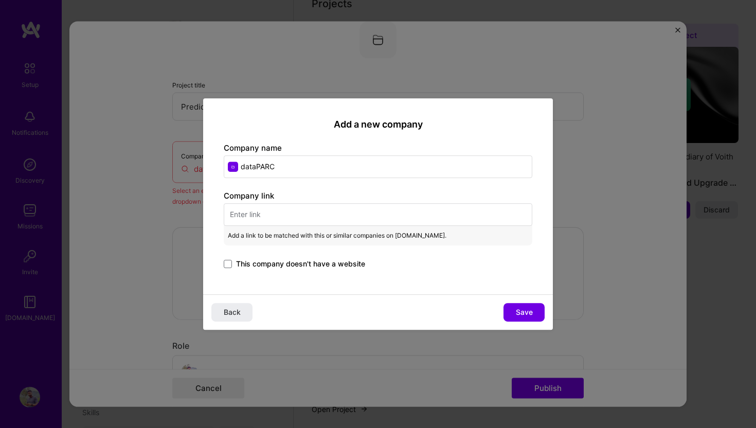
paste input "[URL][DOMAIN_NAME]"
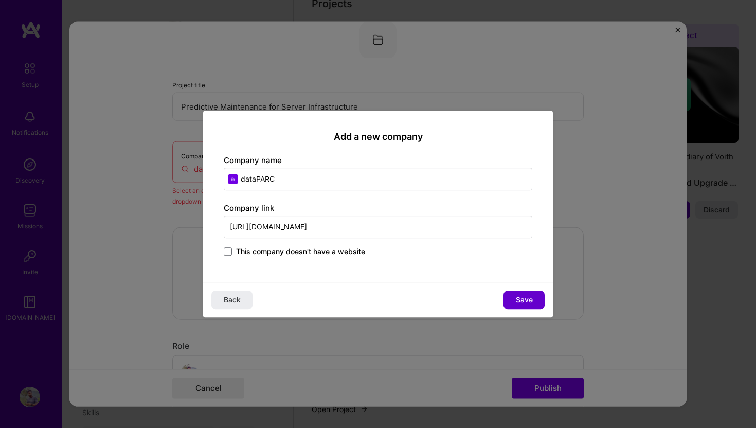
type input "[URL][DOMAIN_NAME]"
click at [519, 295] on span "Save" at bounding box center [524, 300] width 17 height 10
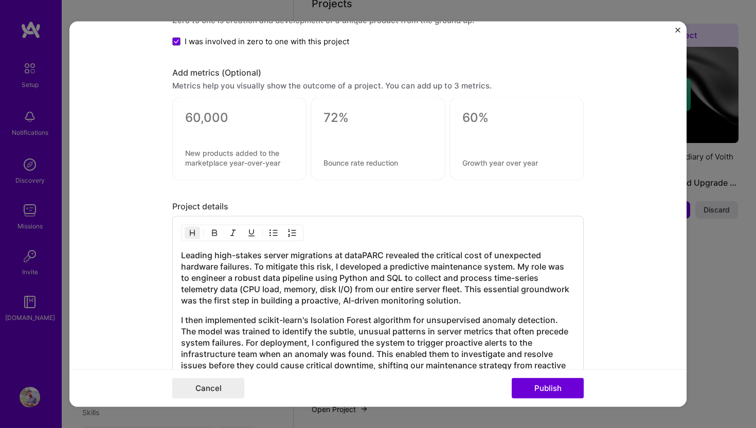
scroll to position [1051, 0]
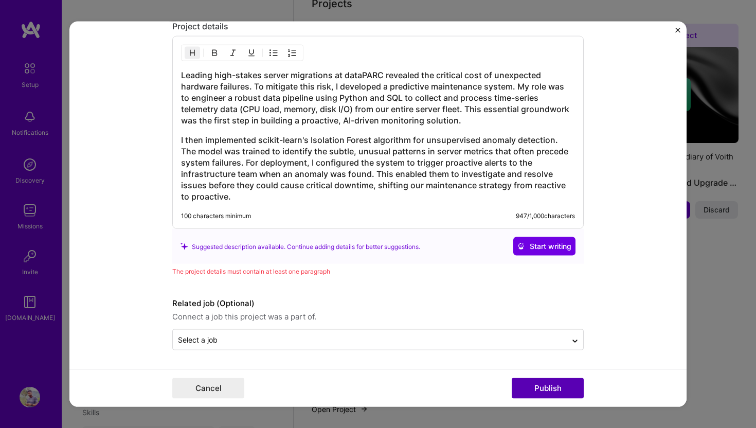
click at [562, 382] on button "Publish" at bounding box center [548, 388] width 72 height 21
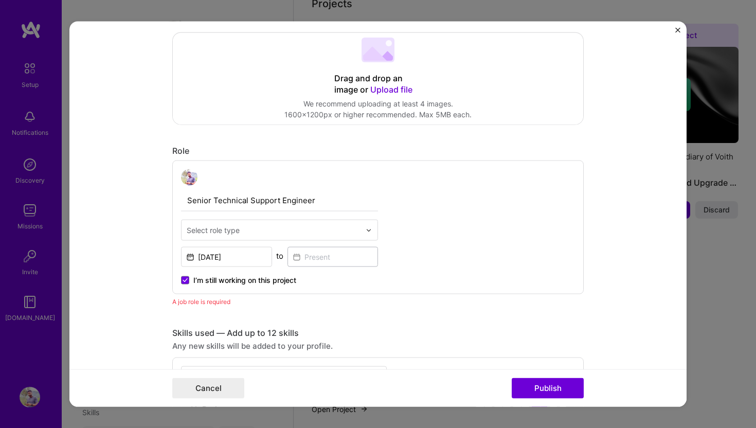
scroll to position [221, 0]
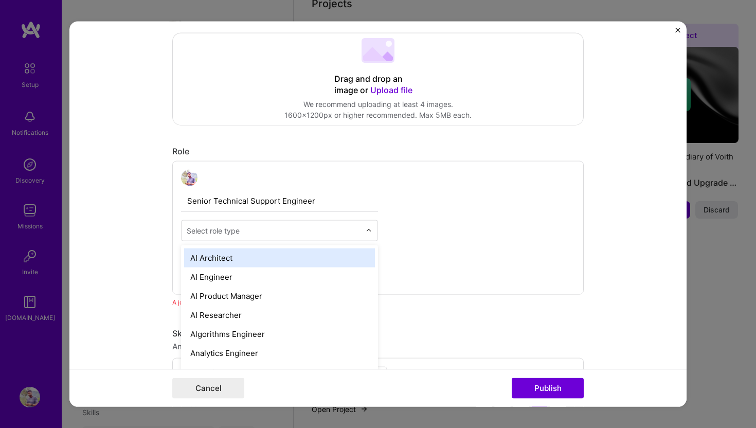
click at [241, 230] on input "text" at bounding box center [274, 230] width 174 height 11
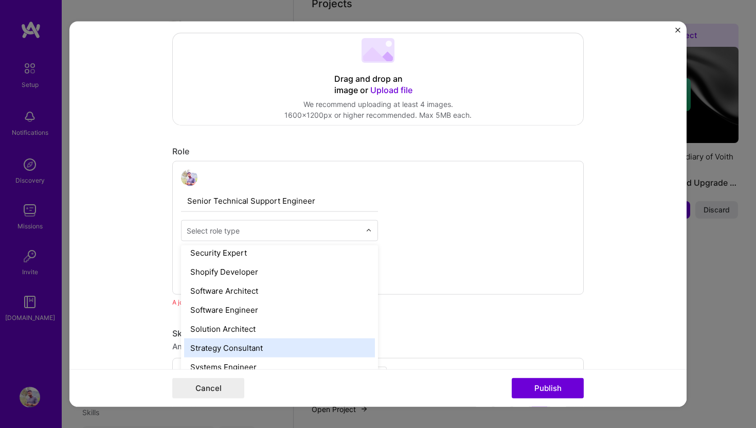
scroll to position [1085, 0]
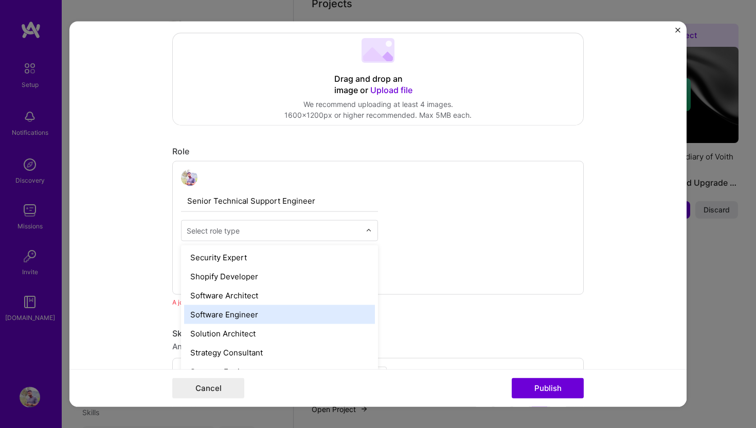
click at [249, 313] on div "Software Engineer" at bounding box center [279, 314] width 191 height 19
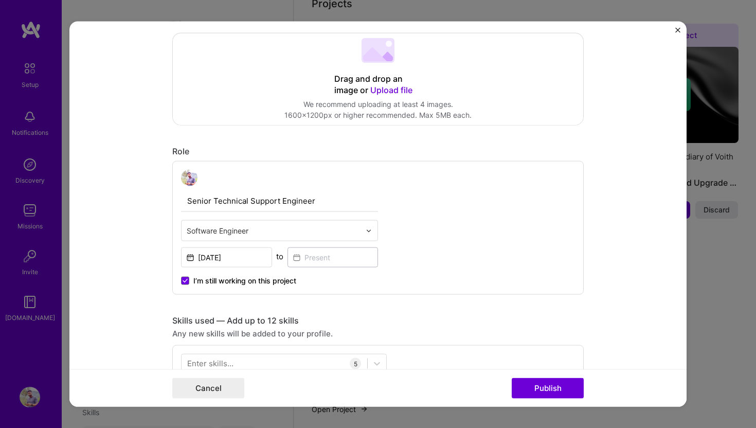
click at [228, 200] on input "Senior Technical Support Engineer" at bounding box center [279, 201] width 197 height 22
drag, startPoint x: 228, startPoint y: 200, endPoint x: 274, endPoint y: 200, distance: 45.3
click at [274, 200] on input "Senior Technical Support Engineer" at bounding box center [279, 201] width 197 height 22
type input "Senior Software Engineer"
click at [540, 391] on button "Publish" at bounding box center [548, 388] width 72 height 21
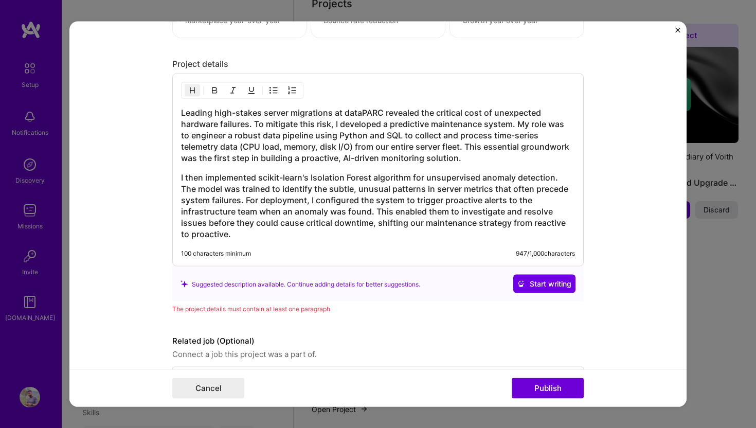
scroll to position [985, 0]
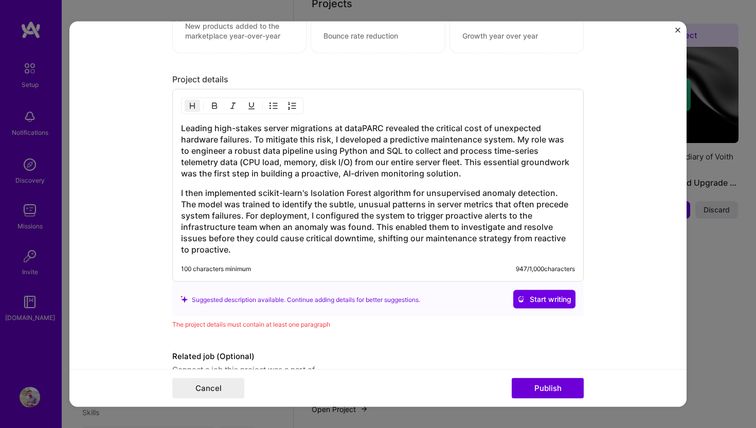
click at [295, 189] on h3 "I then implemented scikit-learn's Isolation Forest algorithm for unsupervised a…" at bounding box center [378, 221] width 394 height 68
click at [181, 131] on h3 "Leading high-stakes server migrations at dataPARC revealed the critical cost of…" at bounding box center [378, 150] width 394 height 57
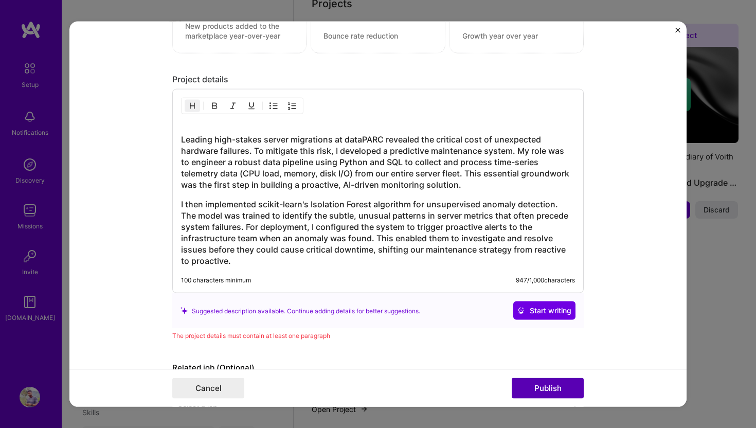
click at [546, 383] on button "Publish" at bounding box center [548, 388] width 72 height 21
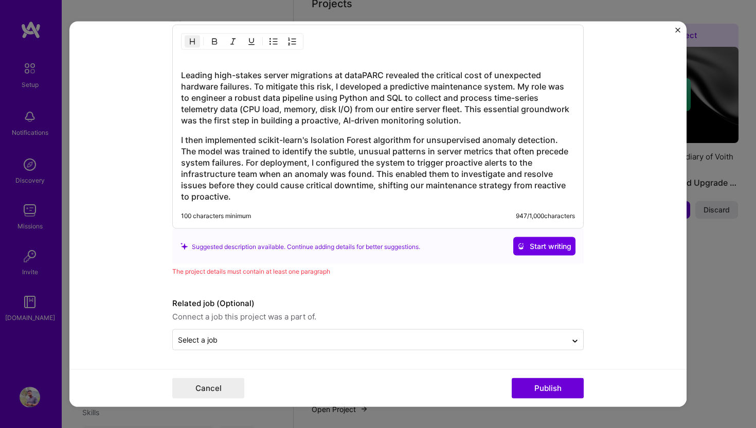
scroll to position [1017, 0]
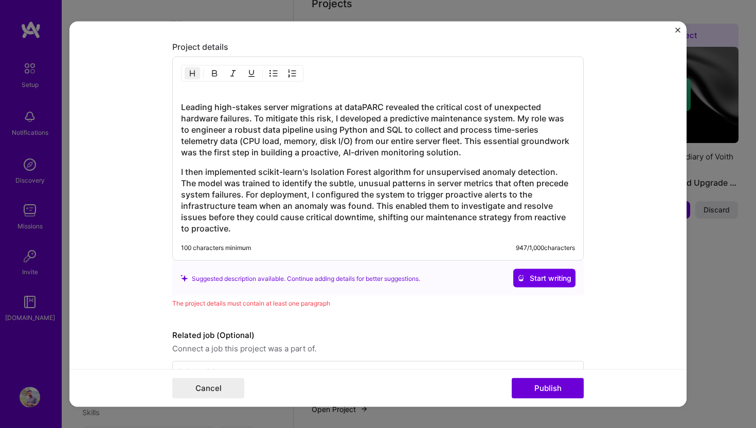
click at [187, 164] on div "Leading high-stakes server migrations at dataPARC revealed the critical cost of…" at bounding box center [378, 162] width 394 height 144
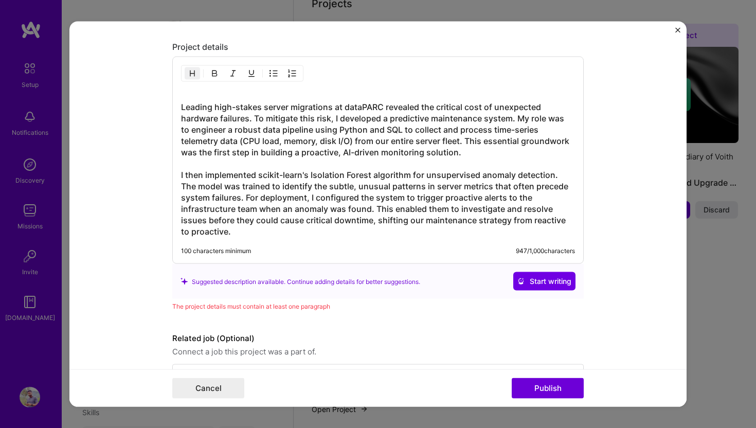
click at [182, 108] on h3 "Leading high-stakes server migrations at dataPARC revealed the critical cost of…" at bounding box center [378, 163] width 394 height 147
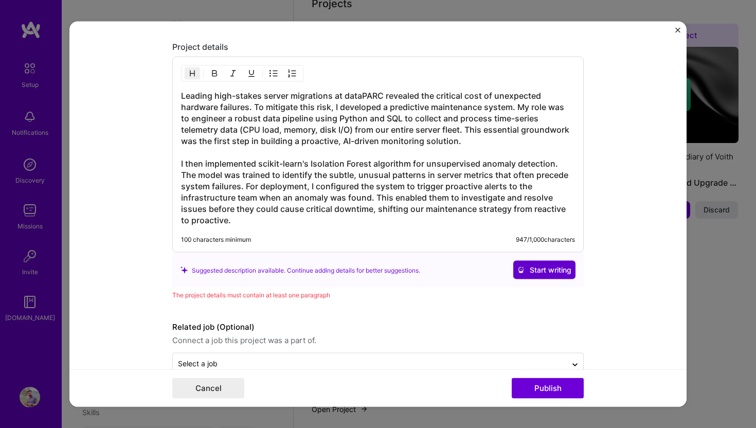
click at [539, 269] on span "Start writing" at bounding box center [544, 270] width 54 height 10
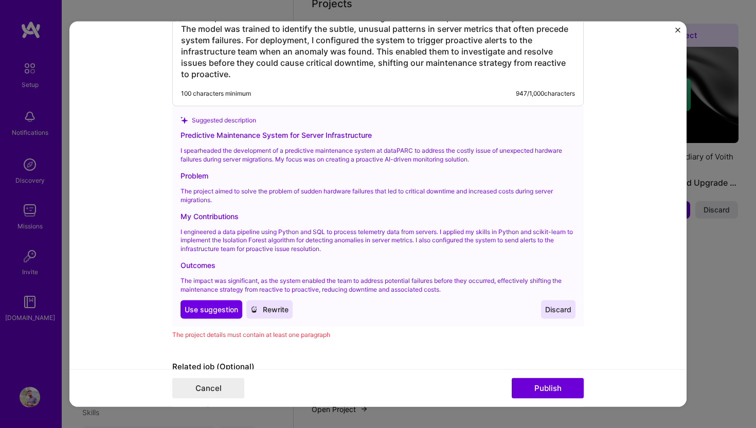
scroll to position [1195, 0]
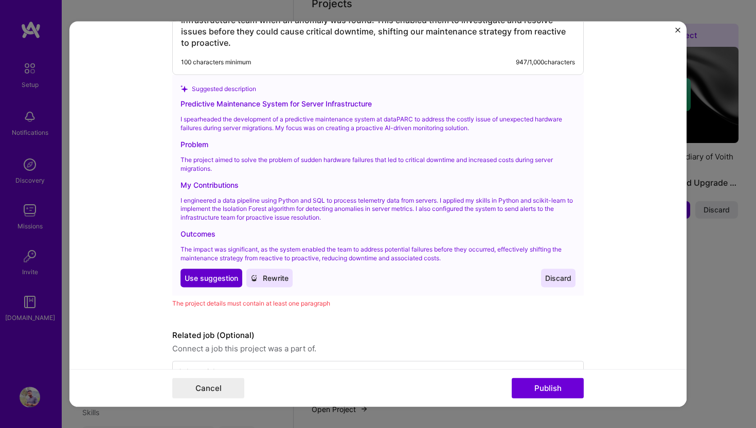
click at [220, 282] on span "Use suggestion" at bounding box center [211, 278] width 53 height 10
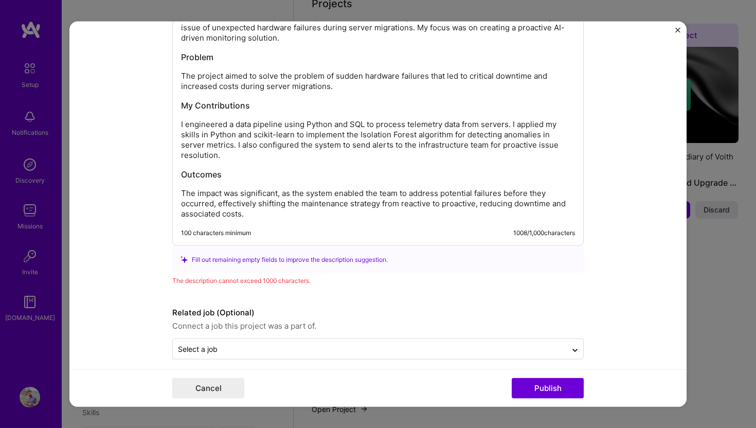
scroll to position [1124, 0]
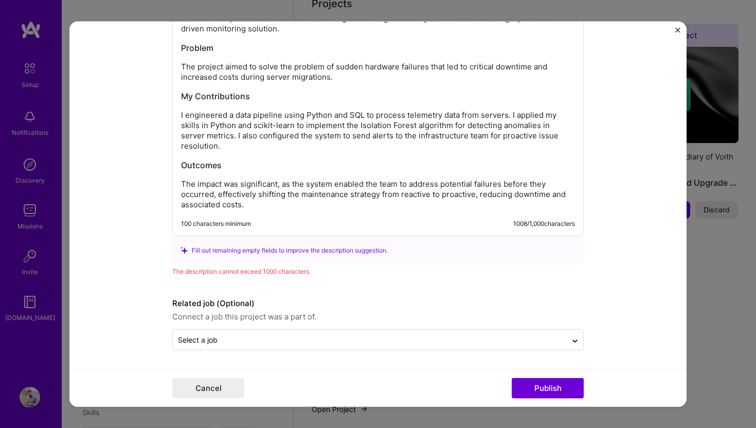
click at [273, 199] on p "The impact was significant, as the system enabled the team to address potential…" at bounding box center [378, 194] width 394 height 31
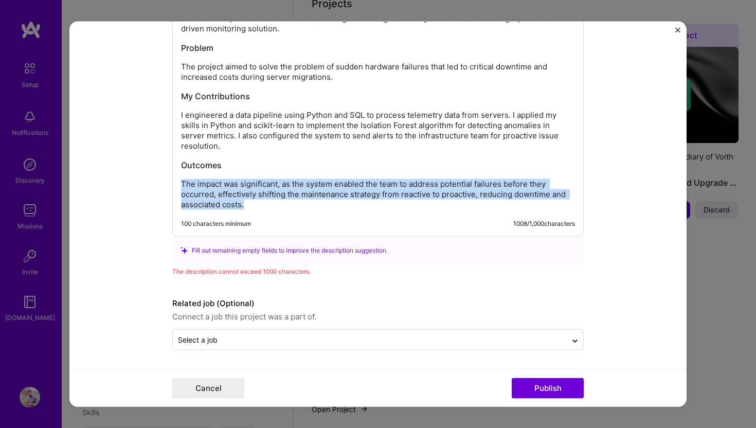
click at [273, 199] on p "The impact was significant, as the system enabled the team to address potential…" at bounding box center [378, 194] width 394 height 31
copy p "The impact was significant, as the system enabled the team to address potential…"
click at [296, 206] on p "The impact was significant, as the system enabled the team to address potential…" at bounding box center [378, 194] width 394 height 31
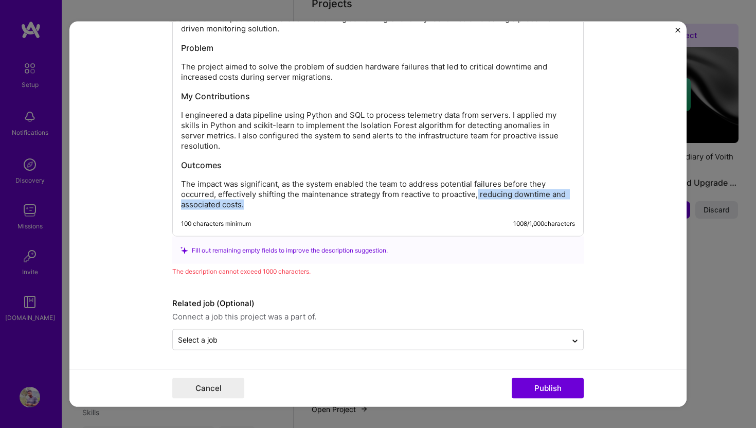
drag, startPoint x: 478, startPoint y: 194, endPoint x: 478, endPoint y: 212, distance: 17.5
click at [478, 212] on div "Predictive Maintenance System for Server Infrastructure I spearheaded the devel…" at bounding box center [378, 93] width 412 height 287
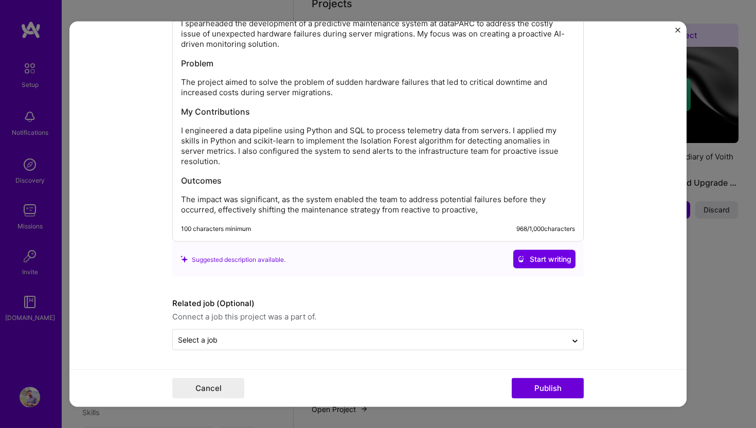
scroll to position [1109, 0]
click at [547, 383] on button "Publish" at bounding box center [548, 388] width 72 height 21
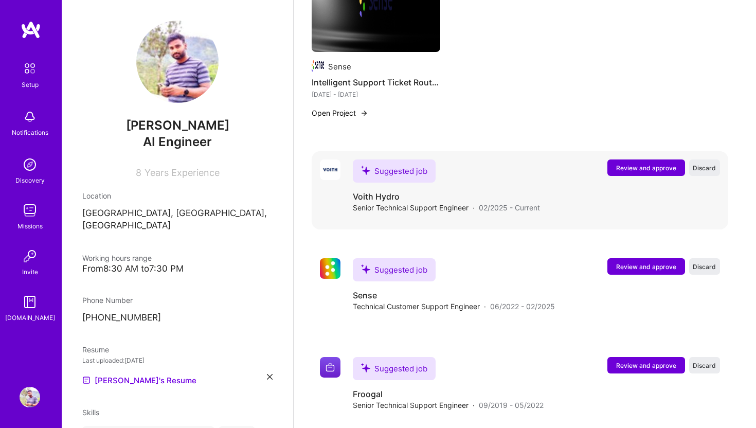
scroll to position [655, 0]
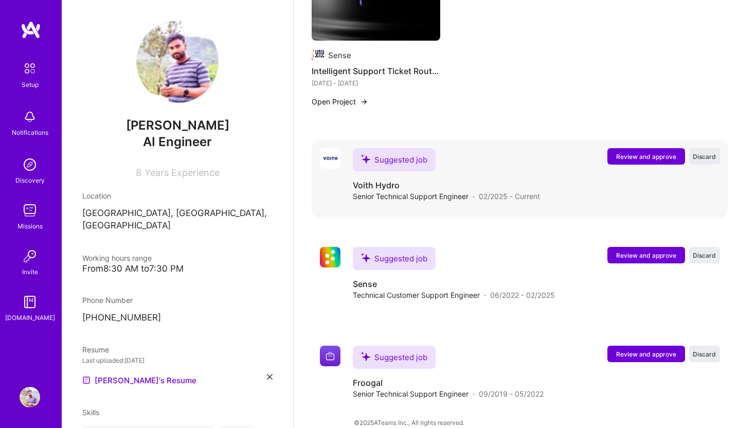
click at [404, 148] on div "Suggested job" at bounding box center [394, 159] width 83 height 23
click at [645, 152] on span "Review and approve" at bounding box center [646, 156] width 60 height 9
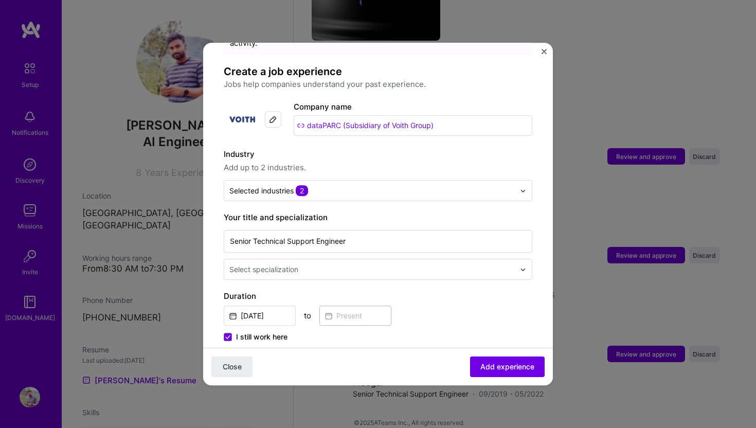
scroll to position [60, 0]
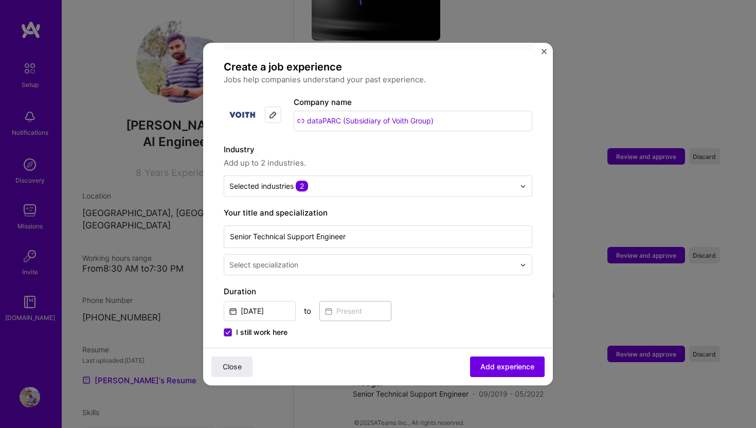
click at [338, 111] on input "dataPARC (Subsidiary of Voith Group)" at bounding box center [413, 121] width 239 height 21
click at [271, 111] on img at bounding box center [273, 115] width 8 height 8
click at [373, 97] on div "Company name dataPARC (Subsidiary of Voith Group)" at bounding box center [413, 113] width 239 height 35
click at [367, 111] on input "dataPARC (Subsidiary of Voith Group)" at bounding box center [413, 121] width 239 height 21
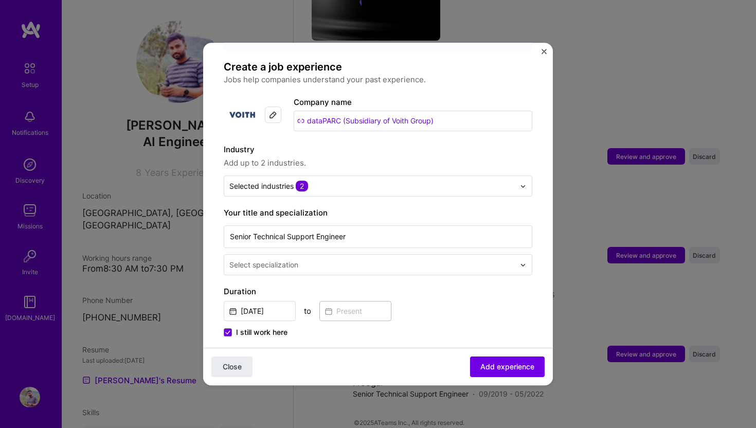
click at [367, 111] on input "dataPARC (Subsidiary of Voith Group)" at bounding box center [413, 121] width 239 height 21
click at [364, 114] on input "dataPARC (Subsidiary of Voith Group)" at bounding box center [413, 121] width 239 height 21
click at [335, 181] on input "text" at bounding box center [371, 186] width 285 height 11
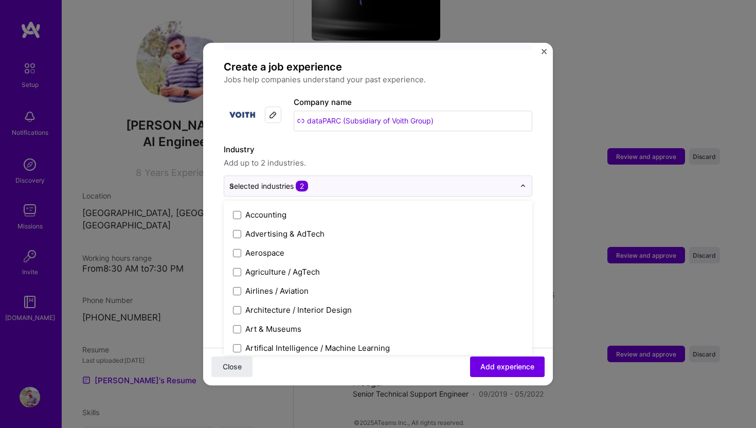
scroll to position [0, 0]
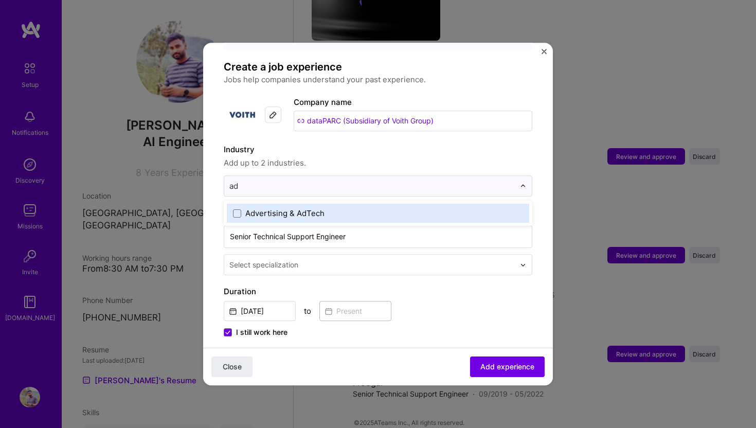
type input "a"
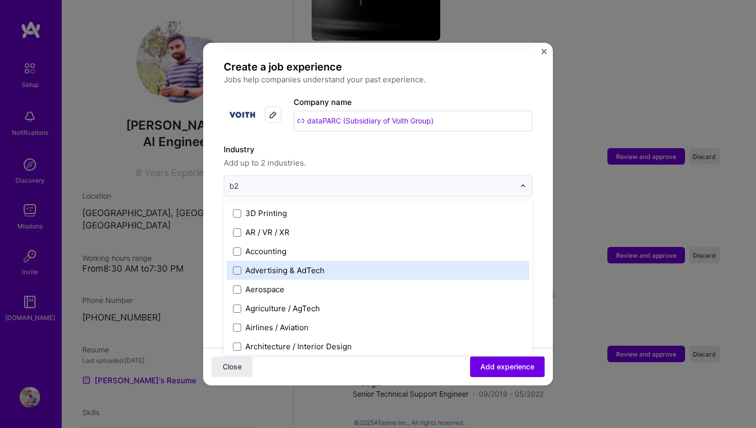
type input "b2b"
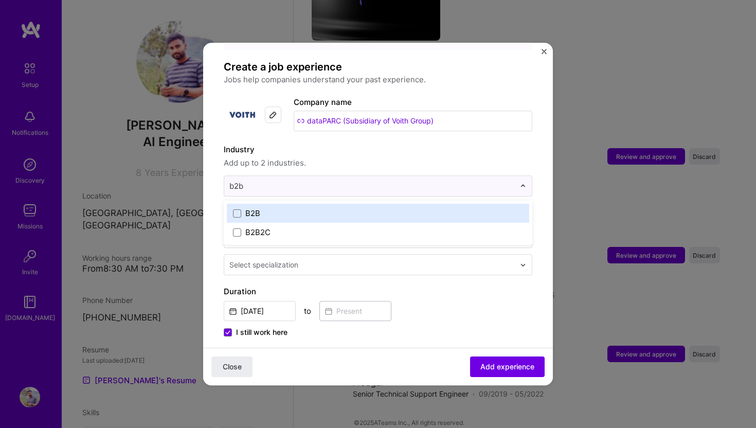
click at [265, 208] on label "B2B" at bounding box center [378, 213] width 290 height 11
type input "sof"
click at [272, 208] on div "Enterprise Software" at bounding box center [281, 213] width 73 height 11
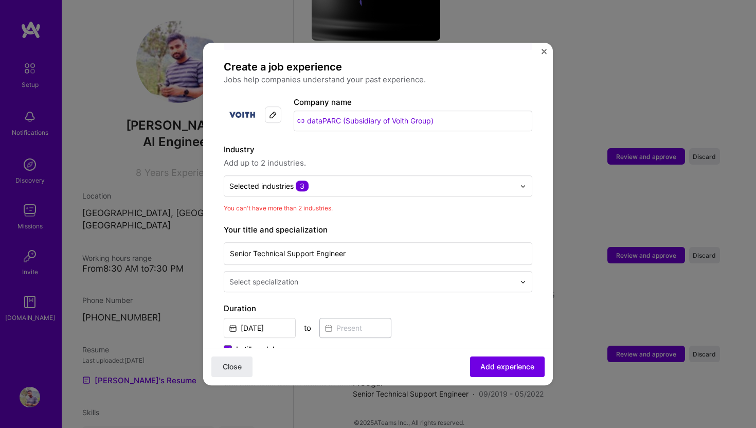
click at [311, 144] on label "Industry" at bounding box center [378, 150] width 309 height 12
click at [311, 181] on input "text" at bounding box center [371, 186] width 285 height 11
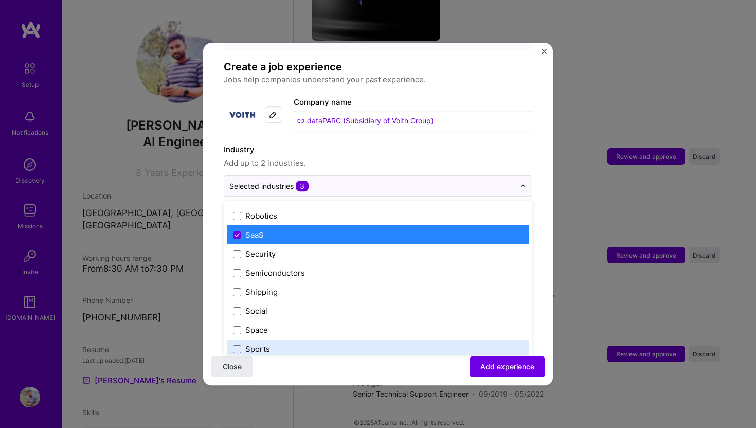
scroll to position [2034, 0]
click at [287, 229] on label "SaaS" at bounding box center [378, 234] width 290 height 11
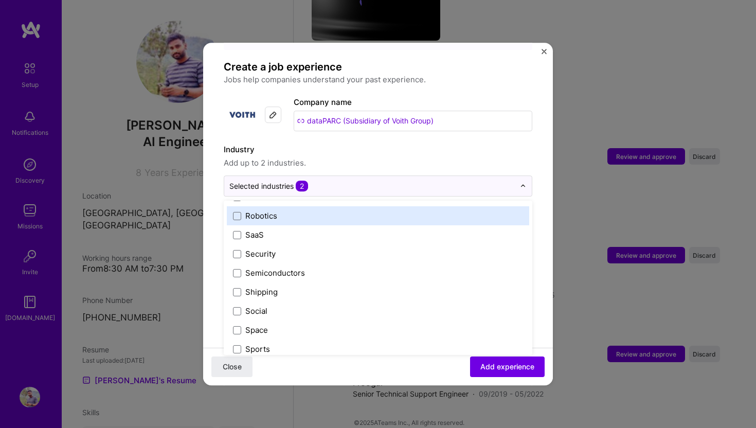
click at [278, 144] on label "Industry" at bounding box center [378, 150] width 309 height 12
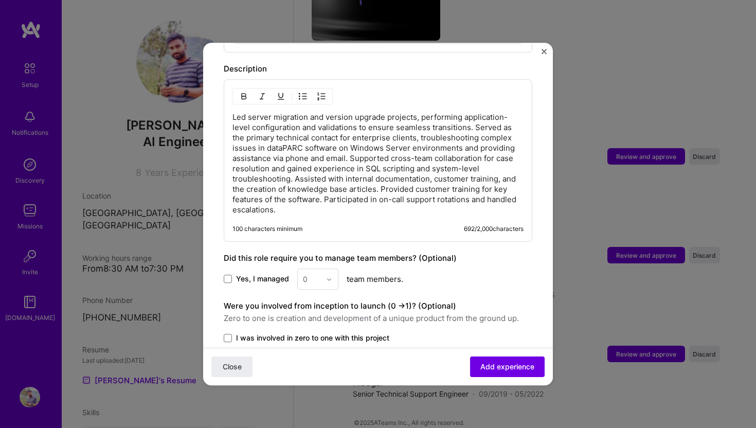
scroll to position [535, 0]
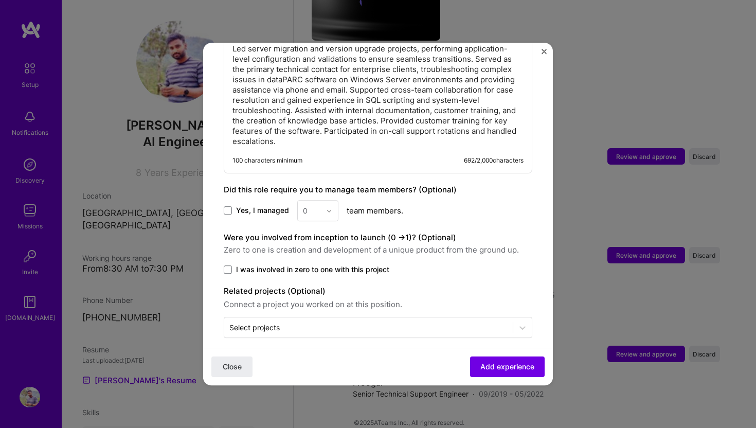
click at [323, 201] on div "0" at bounding box center [317, 210] width 41 height 21
click at [324, 202] on div "0" at bounding box center [317, 210] width 41 height 21
click at [238, 206] on span "Yes, I managed" at bounding box center [262, 211] width 53 height 10
click at [0, 0] on input "Yes, I managed" at bounding box center [0, 0] width 0 height 0
click at [312, 201] on div "0" at bounding box center [312, 211] width 28 height 20
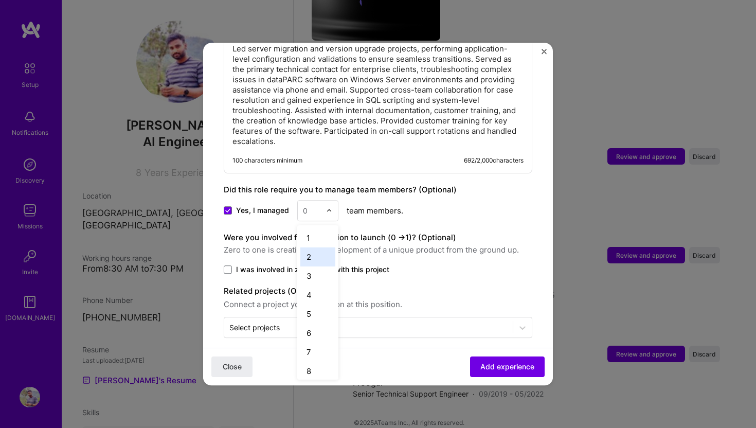
click at [312, 247] on div "2" at bounding box center [317, 256] width 35 height 19
click at [300, 264] on span "I was involved in zero to one with this project" at bounding box center [312, 269] width 153 height 10
click at [0, 0] on input "I was involved in zero to one with this project" at bounding box center [0, 0] width 0 height 0
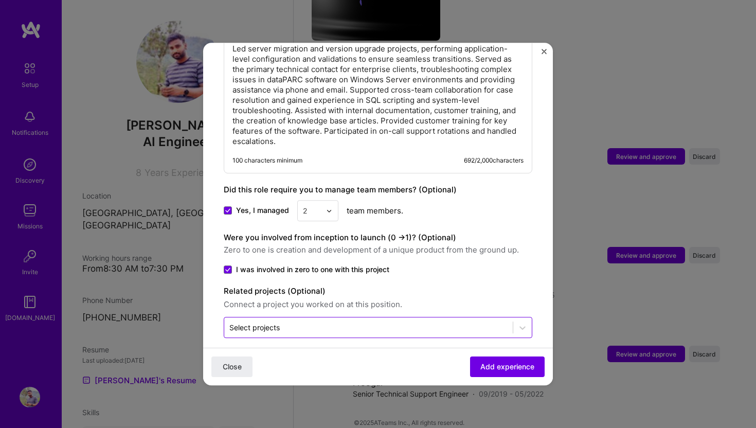
click at [318, 322] on input "text" at bounding box center [368, 327] width 278 height 11
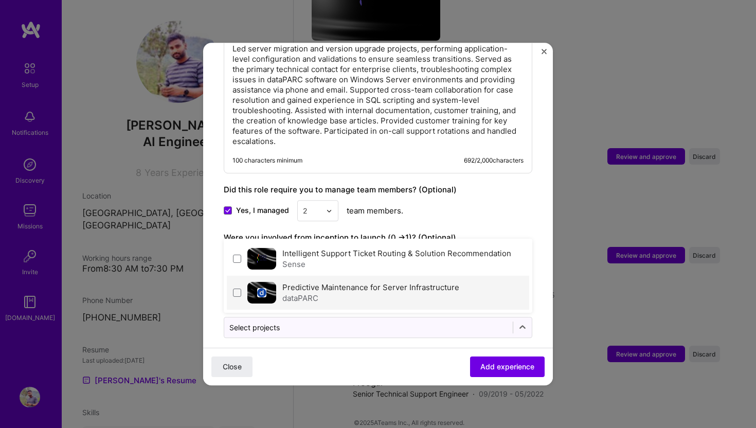
click at [324, 293] on div "dataPARC" at bounding box center [370, 298] width 177 height 11
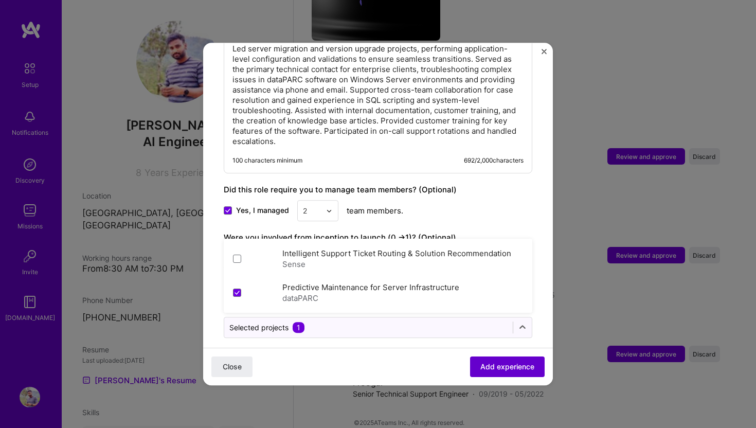
click at [486, 362] on span "Add experience" at bounding box center [507, 367] width 54 height 10
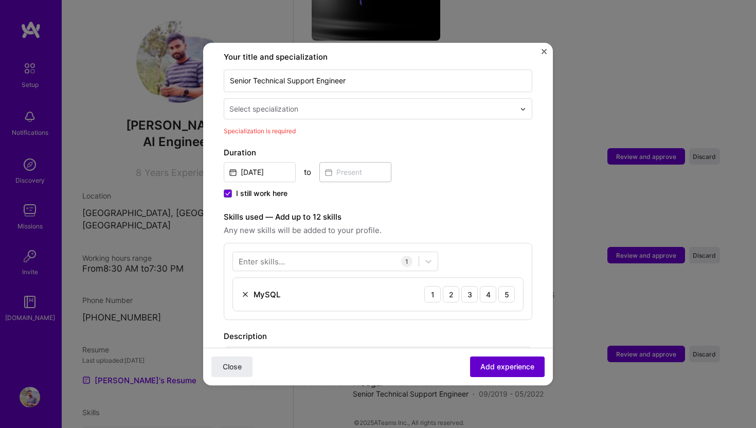
scroll to position [213, 0]
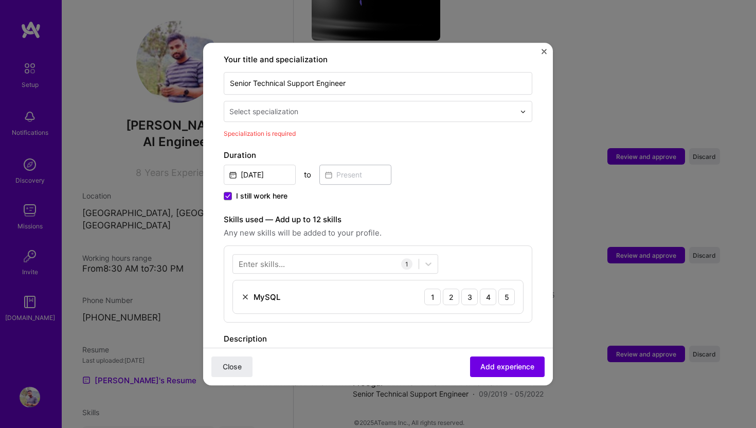
click at [306, 106] on input "text" at bounding box center [373, 111] width 288 height 11
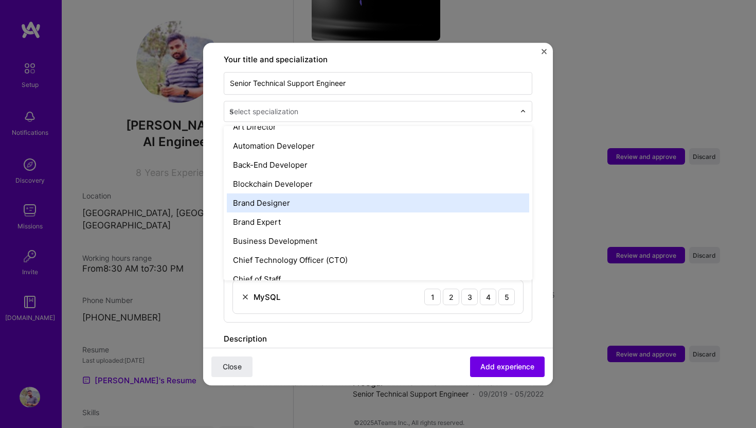
scroll to position [0, 0]
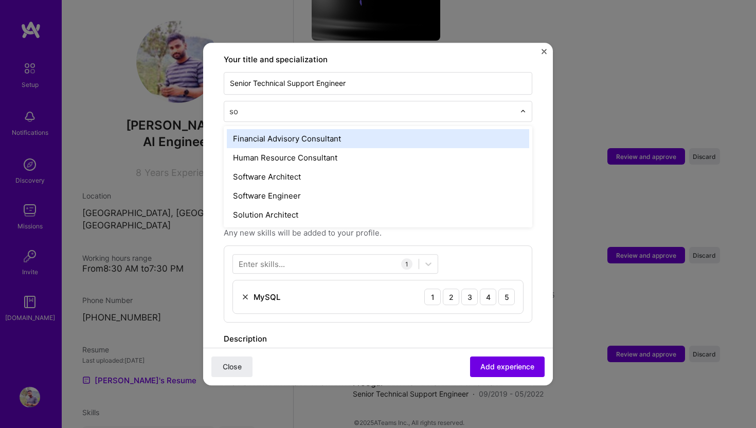
type input "sof"
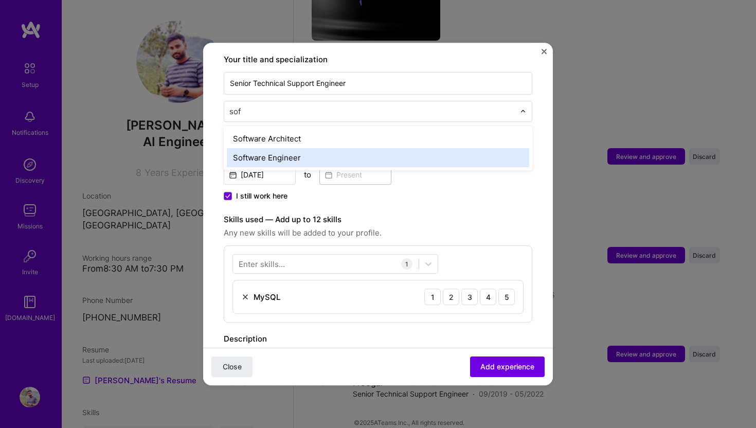
click at [273, 148] on div "Software Engineer" at bounding box center [378, 157] width 302 height 19
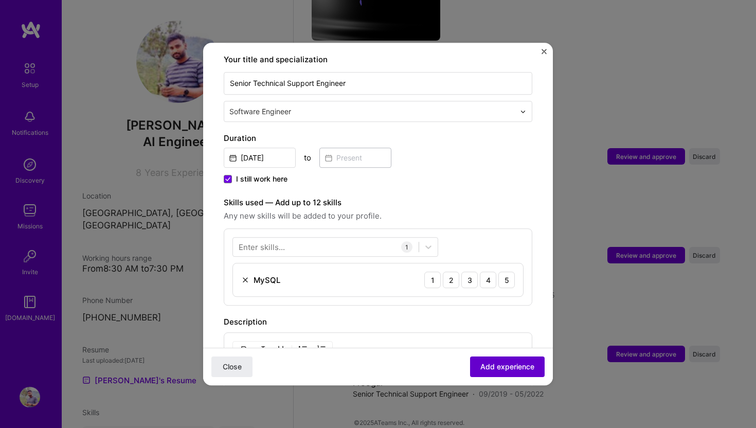
click at [517, 363] on span "Add experience" at bounding box center [507, 367] width 54 height 10
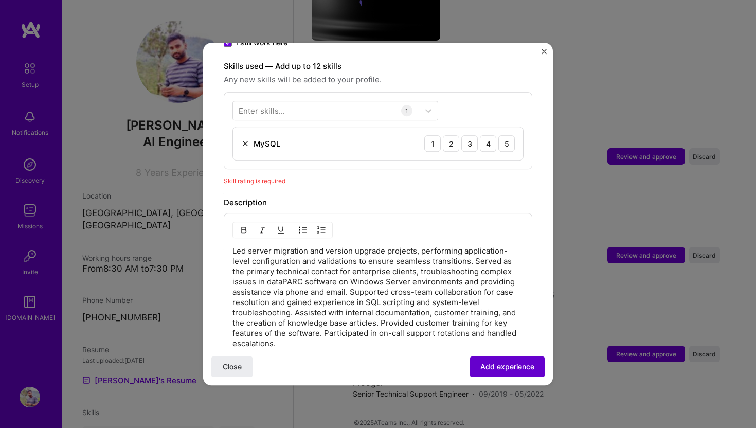
scroll to position [356, 0]
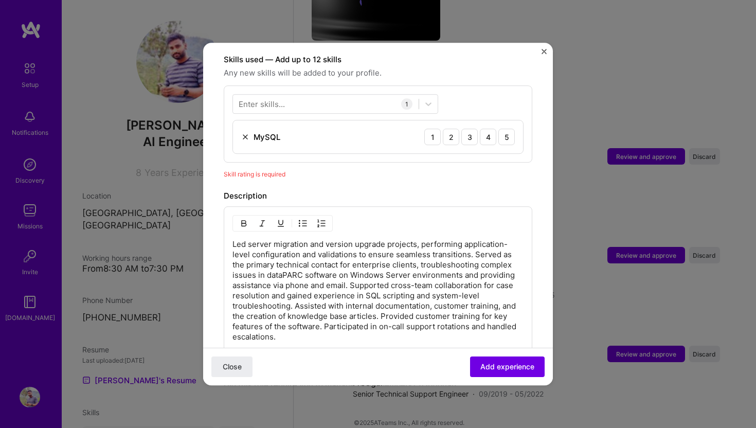
click at [496, 129] on div "1 2 3 4 5" at bounding box center [469, 137] width 91 height 16
click at [487, 129] on div "4" at bounding box center [488, 137] width 16 height 16
click at [503, 370] on span "Add experience" at bounding box center [507, 367] width 54 height 10
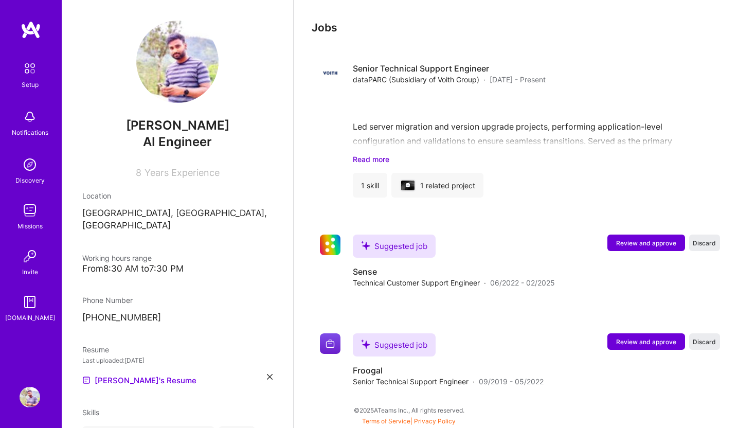
scroll to position [761, 0]
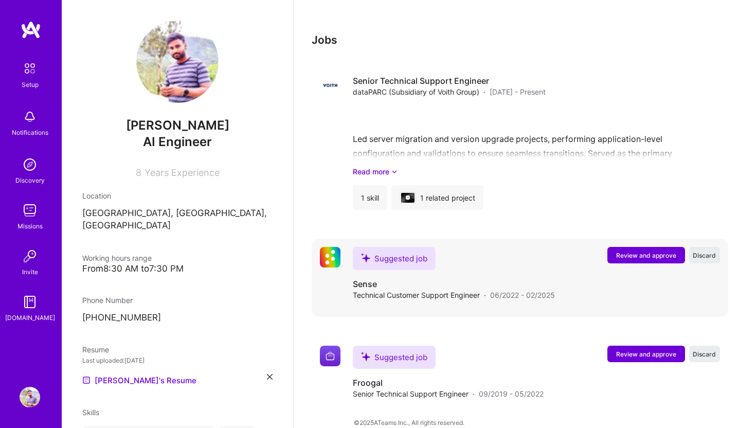
click at [638, 251] on span "Review and approve" at bounding box center [646, 255] width 60 height 9
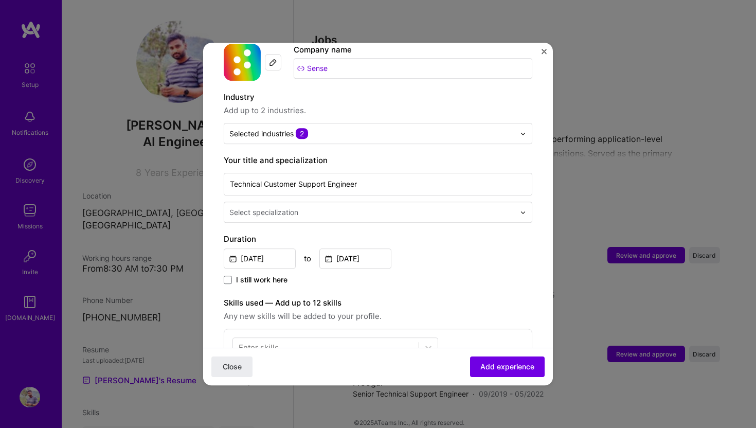
scroll to position [114, 0]
click at [313, 205] on input "text" at bounding box center [373, 210] width 288 height 11
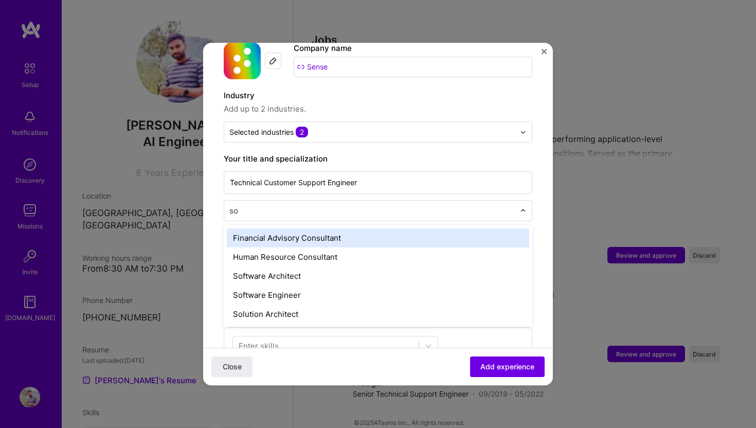
type input "sof"
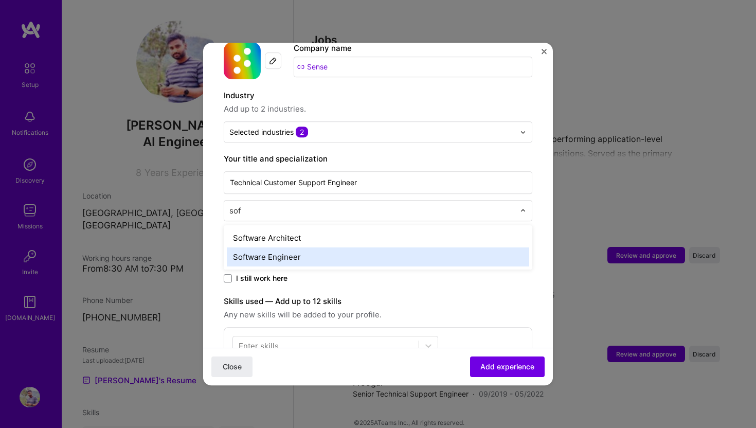
click at [286, 247] on div "Software Engineer" at bounding box center [378, 256] width 302 height 19
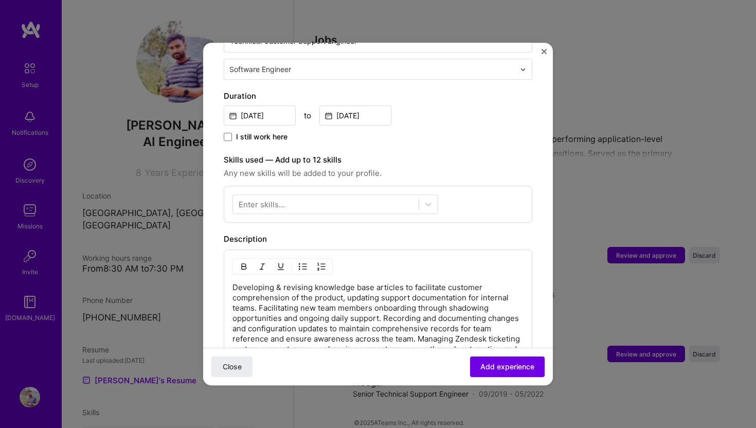
scroll to position [269, 0]
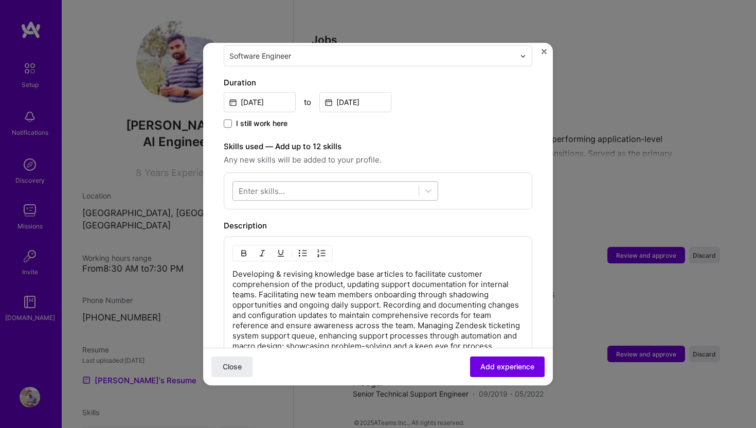
click at [330, 181] on div at bounding box center [336, 191] width 206 height 20
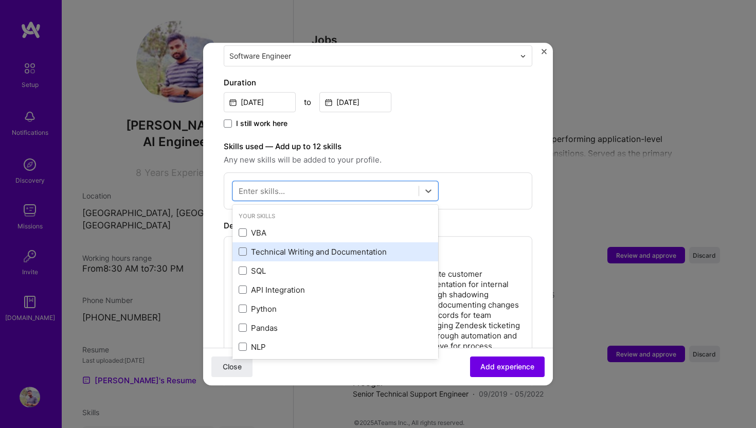
click at [285, 246] on div "Technical Writing and Documentation" at bounding box center [335, 251] width 193 height 11
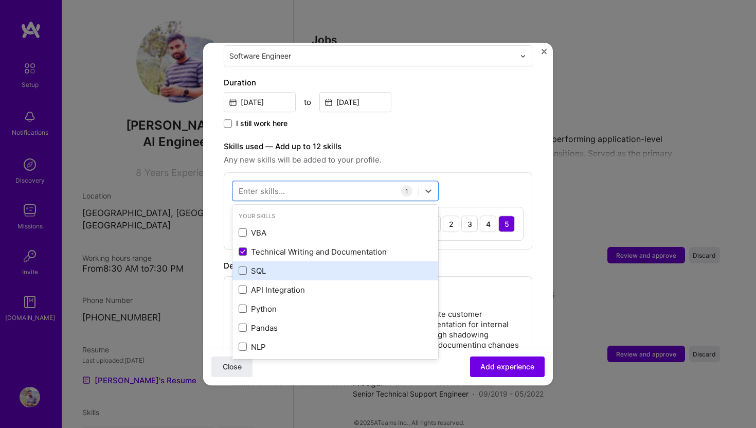
click at [272, 265] on div "SQL" at bounding box center [335, 270] width 193 height 11
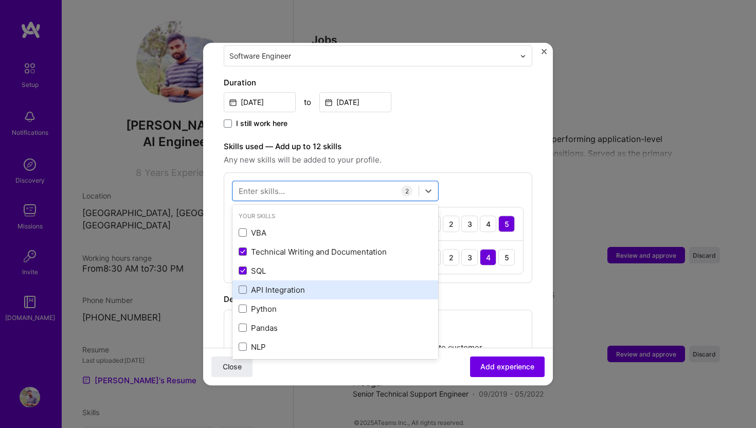
click at [268, 284] on div "API Integration" at bounding box center [335, 289] width 193 height 11
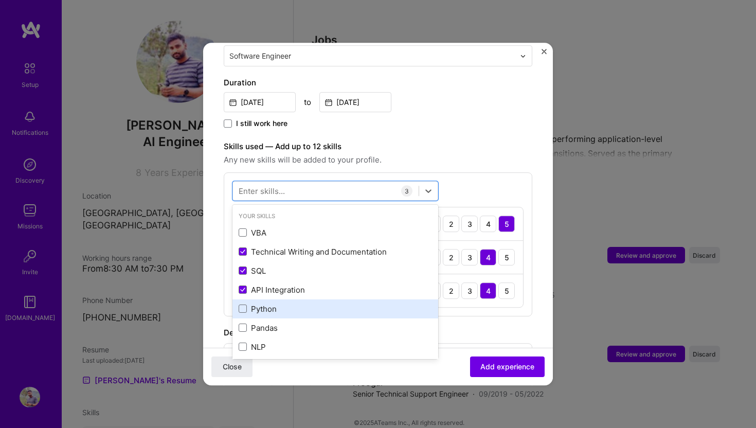
click at [269, 303] on div "Python" at bounding box center [335, 308] width 193 height 11
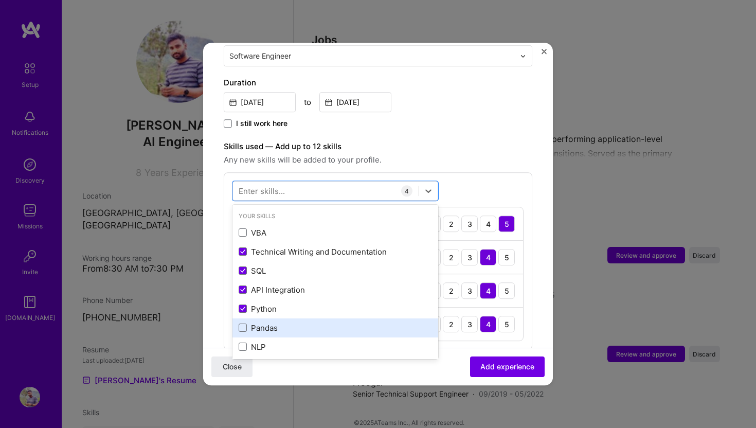
click at [269, 324] on div "Pandas" at bounding box center [336, 327] width 206 height 19
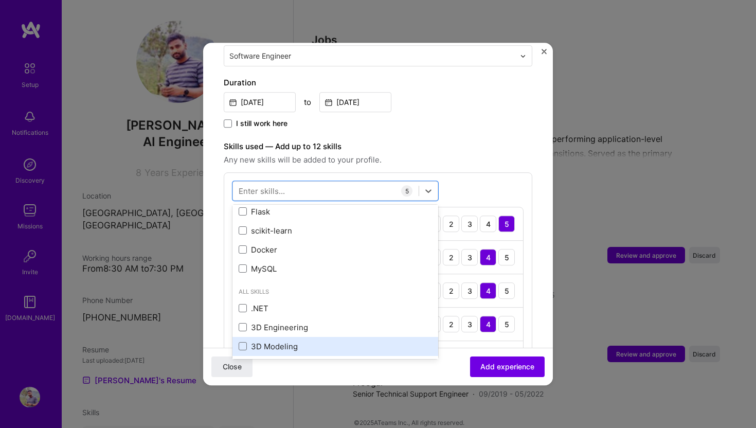
scroll to position [0, 0]
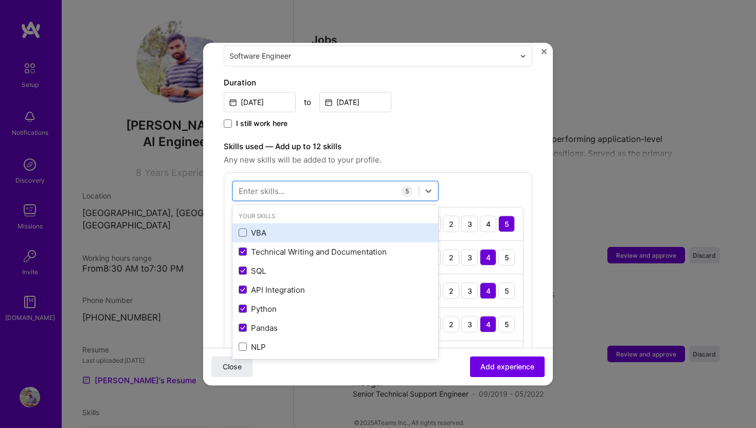
click at [266, 229] on div "VBA" at bounding box center [336, 232] width 206 height 19
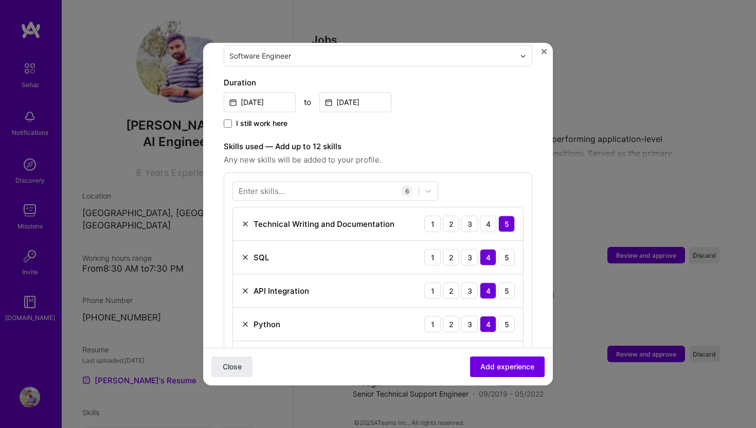
click at [412, 126] on div "Adding suggested job This job is suggested based on your LinkedIn, resume or [D…" at bounding box center [378, 277] width 309 height 966
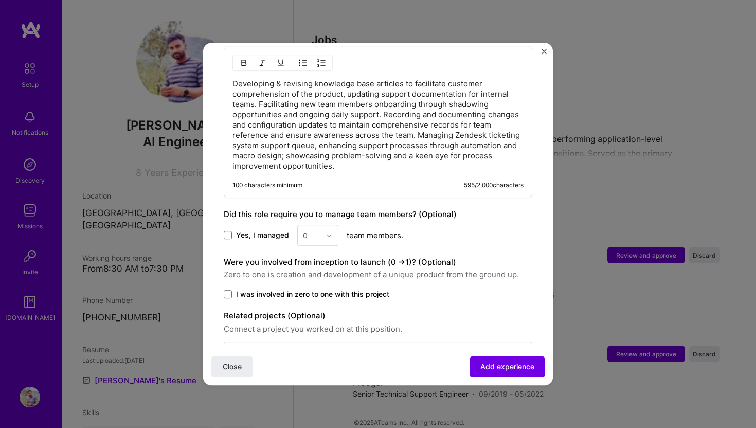
scroll to position [691, 0]
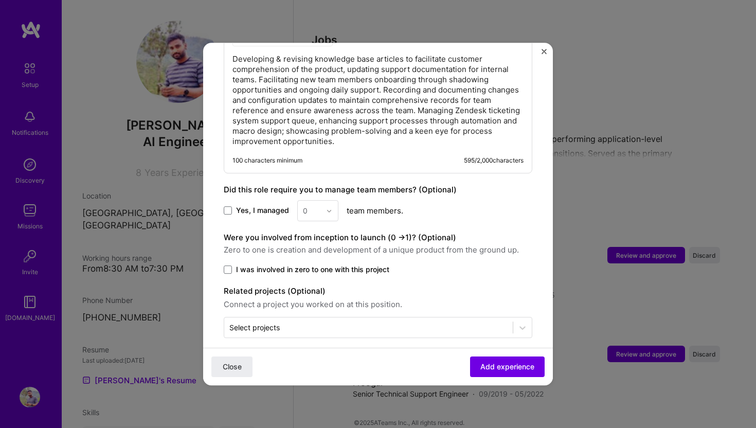
click at [330, 203] on div "0" at bounding box center [317, 210] width 41 height 21
click at [249, 206] on span "Yes, I managed" at bounding box center [262, 211] width 53 height 10
click at [0, 0] on input "Yes, I managed" at bounding box center [0, 0] width 0 height 0
click at [333, 201] on div at bounding box center [332, 211] width 12 height 20
click at [318, 247] on div "2" at bounding box center [317, 256] width 35 height 19
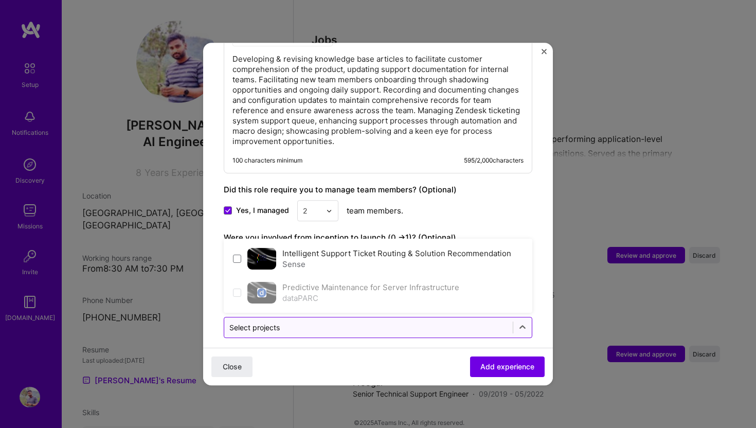
click at [345, 322] on input "text" at bounding box center [368, 327] width 278 height 11
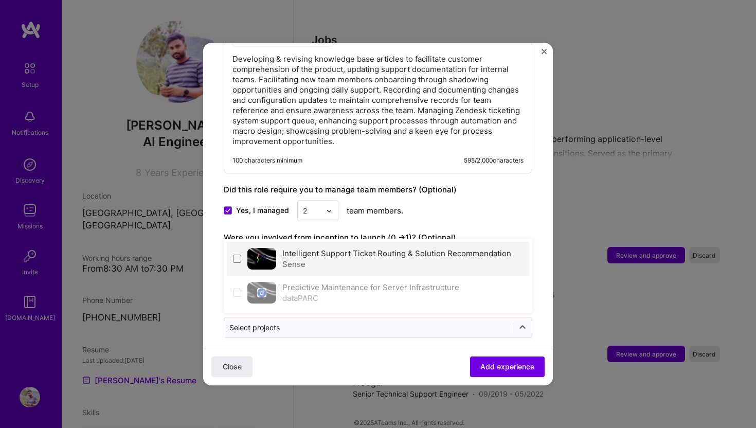
click at [330, 259] on div "Sense" at bounding box center [396, 264] width 229 height 11
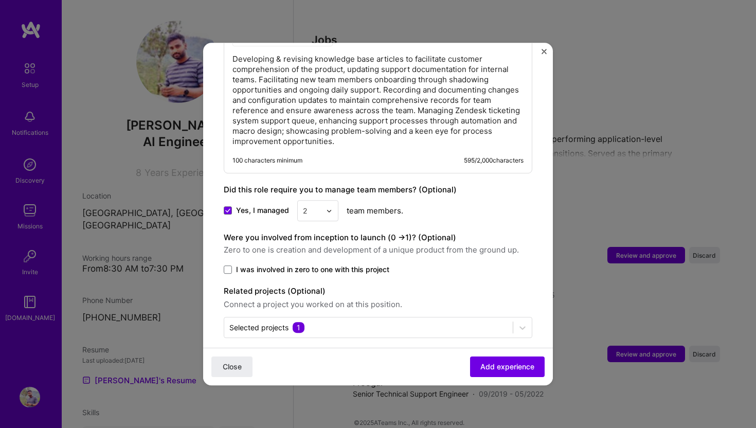
click at [356, 264] on span "I was involved in zero to one with this project" at bounding box center [312, 269] width 153 height 10
click at [0, 0] on input "I was involved in zero to one with this project" at bounding box center [0, 0] width 0 height 0
click at [483, 364] on span "Add experience" at bounding box center [507, 367] width 54 height 10
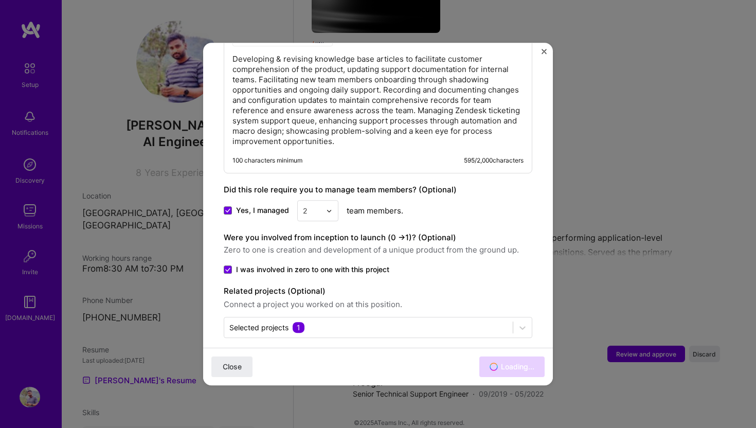
click at [544, 51] on img "Close" at bounding box center [544, 51] width 5 height 5
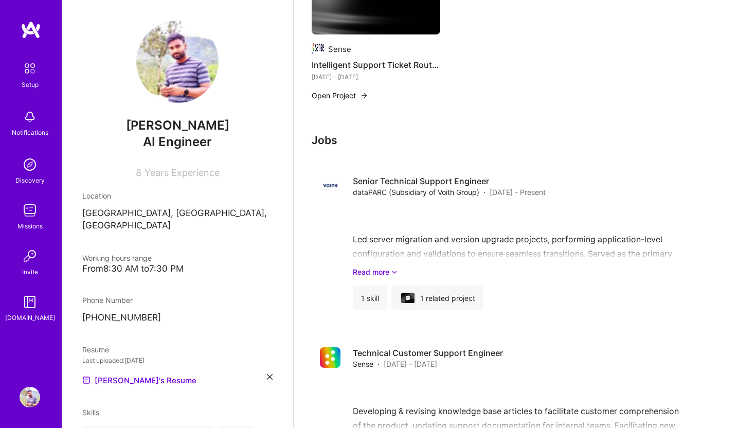
scroll to position [834, 0]
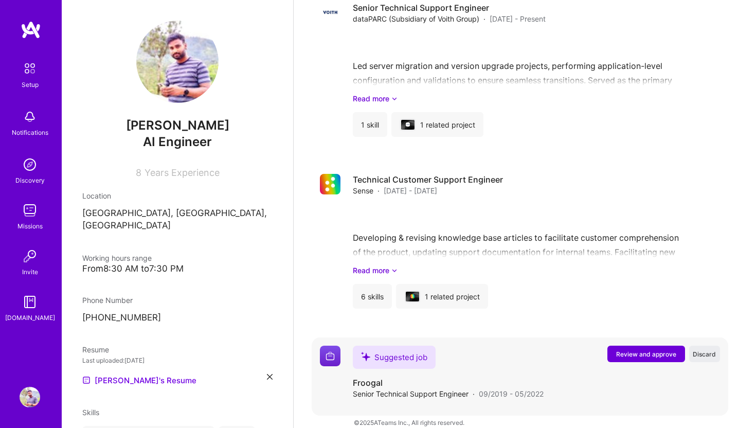
click at [627, 350] on span "Review and approve" at bounding box center [646, 354] width 60 height 9
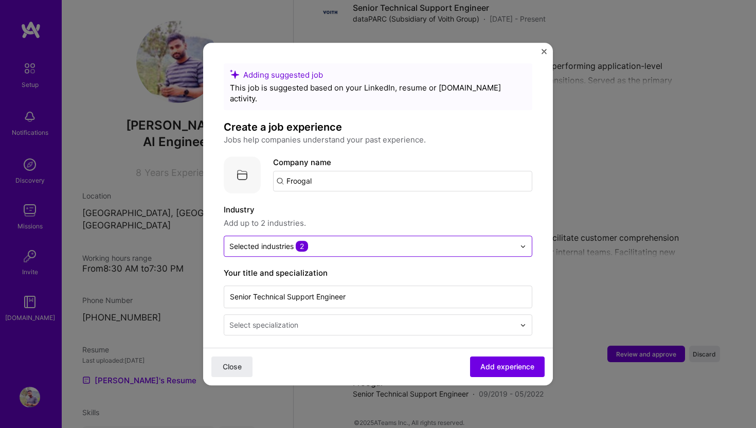
click at [345, 241] on input "text" at bounding box center [371, 246] width 285 height 11
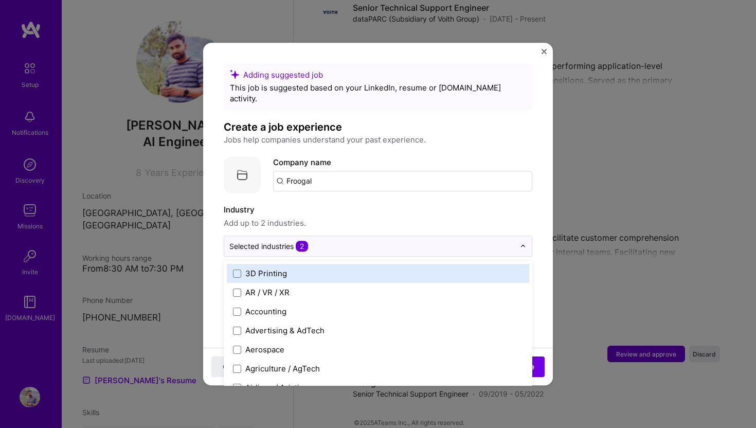
click at [324, 217] on span "Add up to 2 industries." at bounding box center [378, 223] width 309 height 12
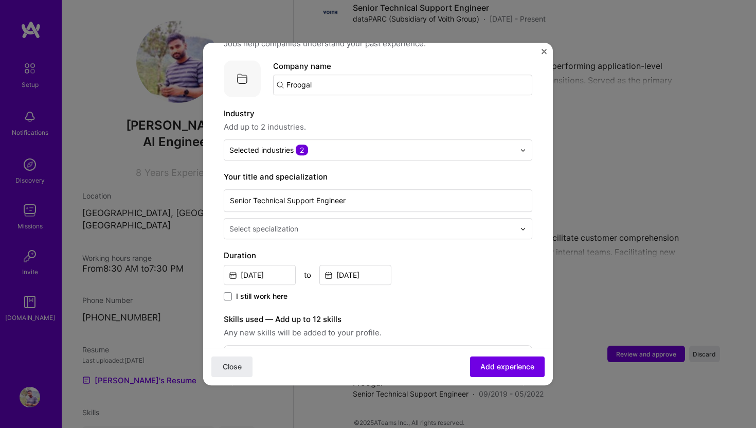
scroll to position [100, 0]
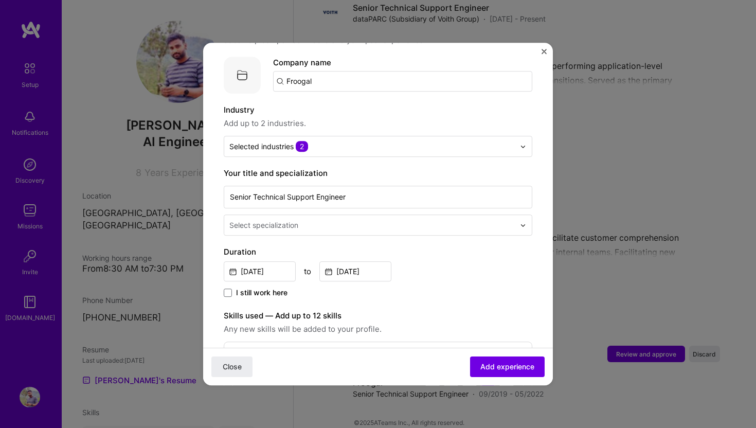
click at [324, 220] on input "text" at bounding box center [373, 225] width 288 height 11
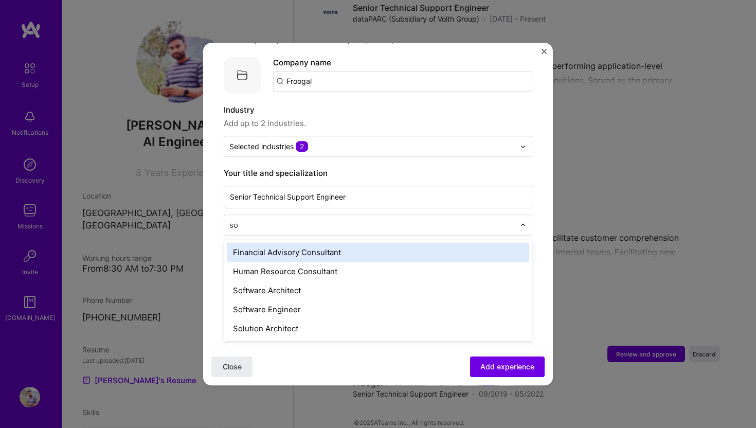
type input "sof"
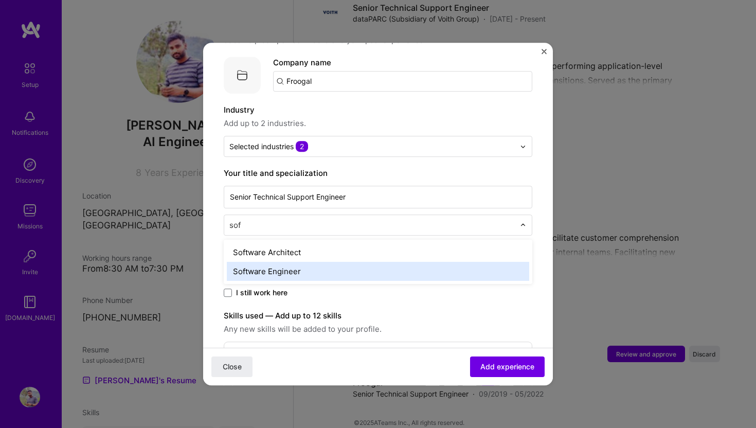
click at [285, 263] on div "Software Engineer" at bounding box center [378, 271] width 302 height 19
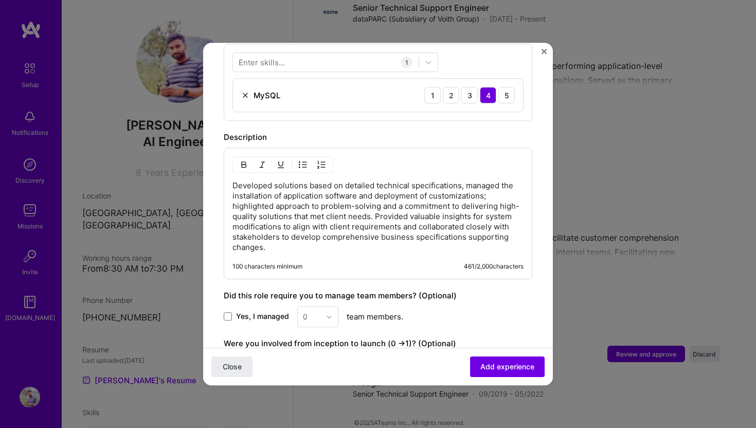
scroll to position [435, 0]
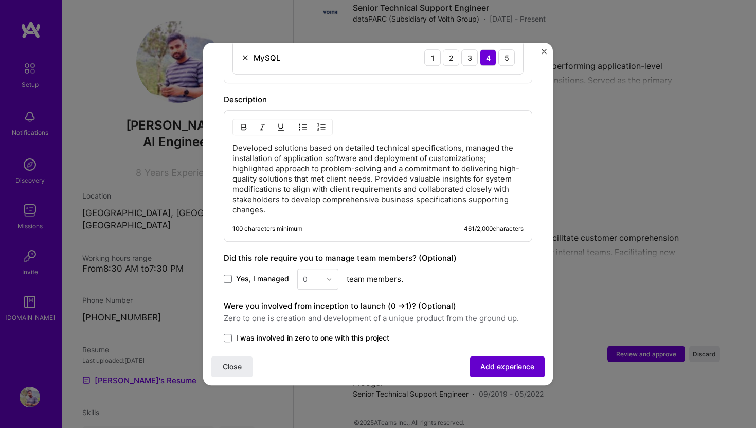
click at [493, 359] on button "Add experience" at bounding box center [507, 366] width 75 height 21
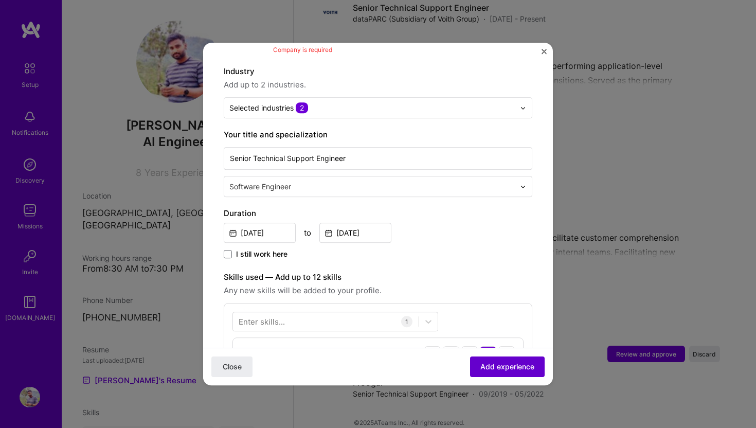
scroll to position [103, 0]
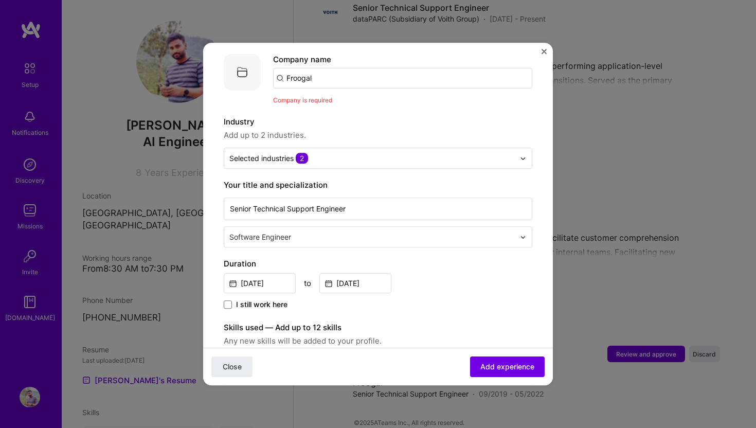
click at [355, 231] on input "text" at bounding box center [373, 236] width 288 height 11
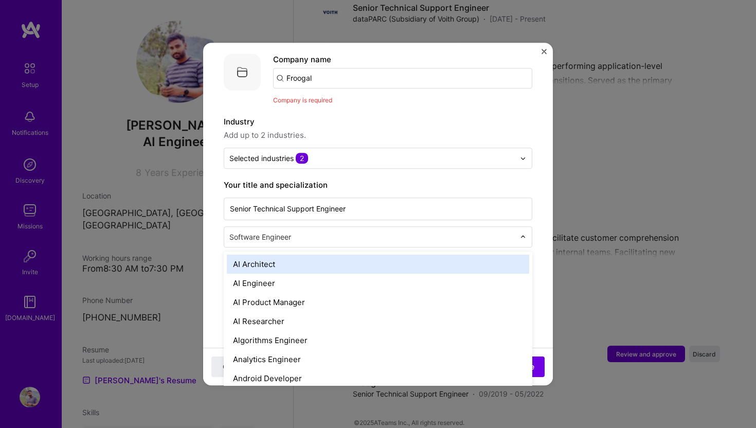
click at [349, 116] on label "Industry" at bounding box center [378, 122] width 309 height 12
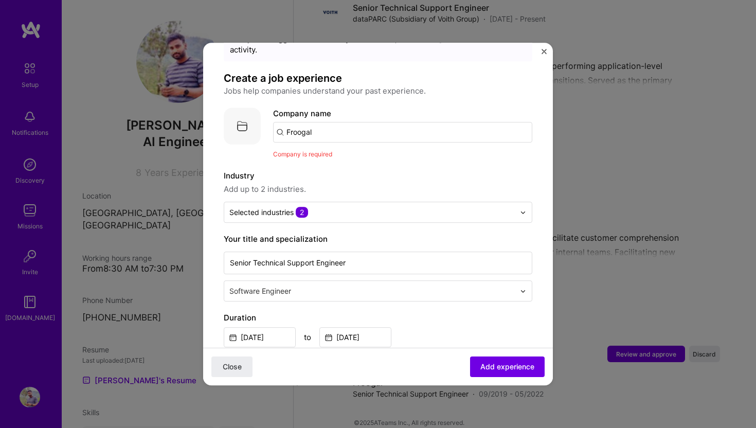
scroll to position [39, 0]
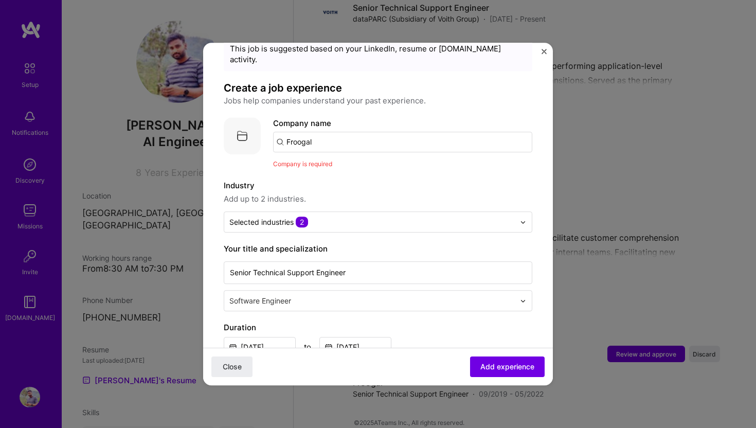
click at [332, 133] on input "Froogal" at bounding box center [402, 142] width 259 height 21
type input "Froogal"
click at [327, 165] on span "Add company" at bounding box center [301, 170] width 49 height 11
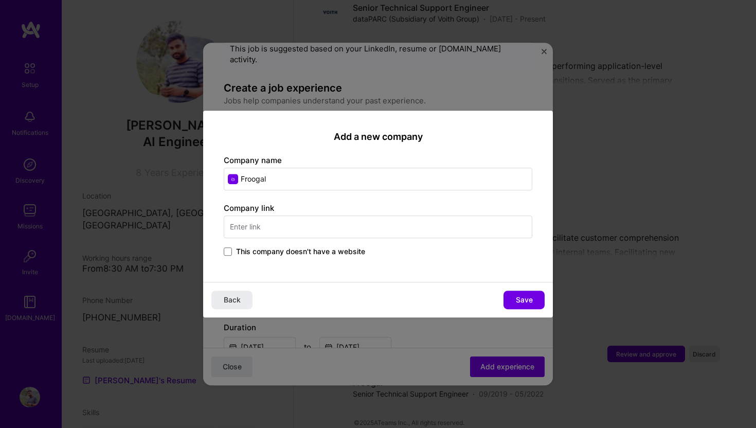
click at [299, 221] on input "text" at bounding box center [378, 227] width 309 height 23
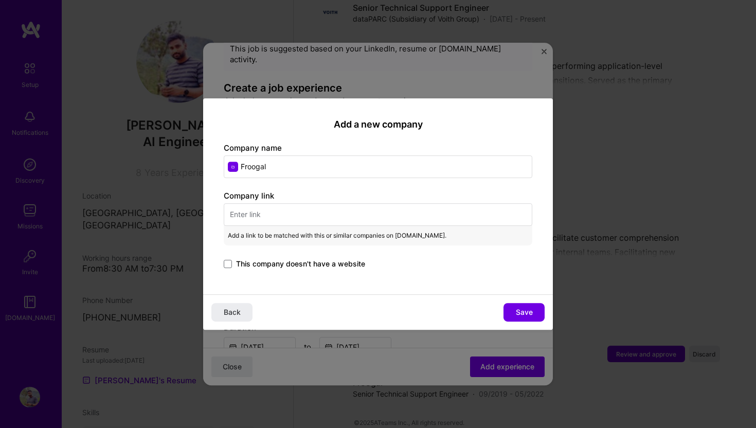
paste input "[URL]"
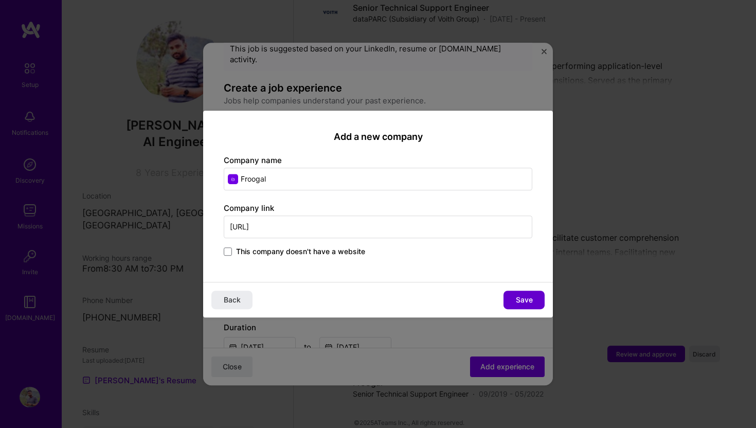
type input "[URL]"
click at [524, 298] on span "Save" at bounding box center [524, 300] width 17 height 10
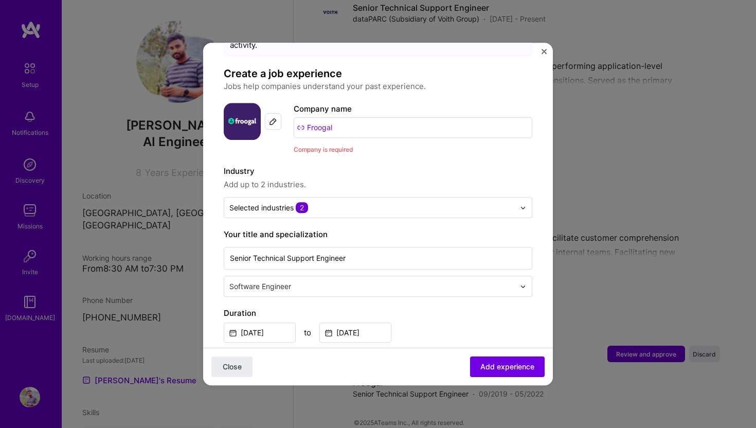
scroll to position [54, 0]
click at [519, 358] on button "Add experience" at bounding box center [507, 366] width 75 height 21
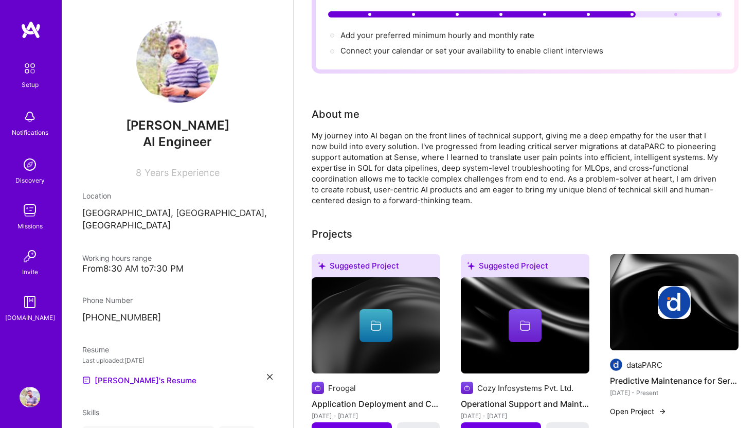
scroll to position [0, 0]
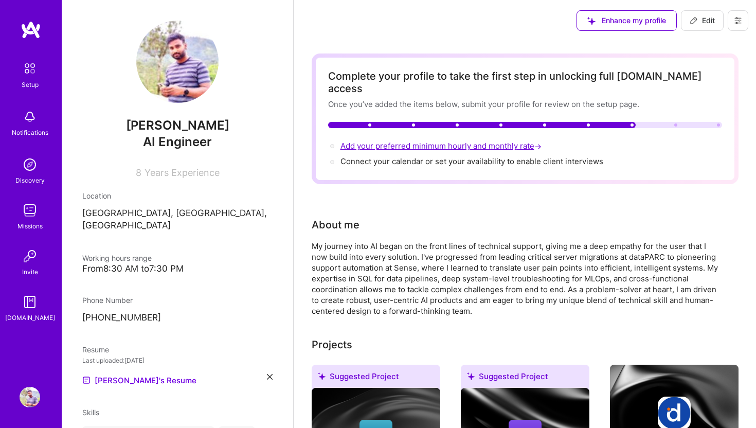
click at [492, 141] on span "Add your preferred minimum hourly and monthly rate →" at bounding box center [442, 146] width 203 height 10
select select "IN"
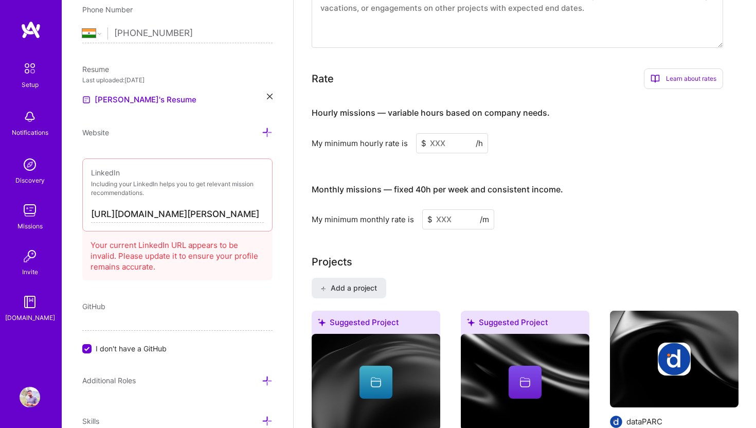
scroll to position [548, 0]
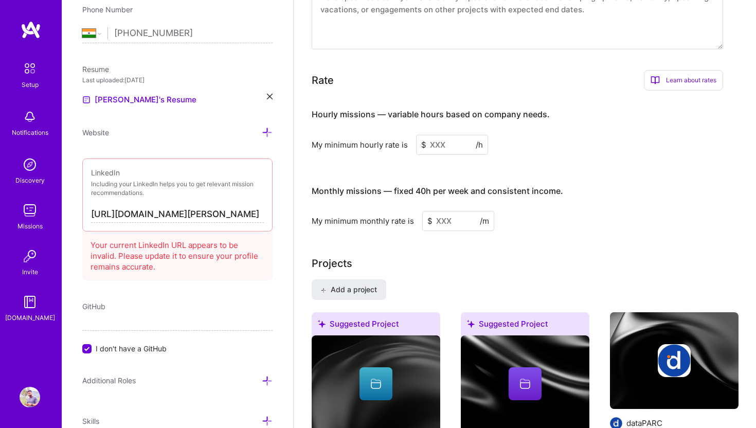
click at [462, 135] on input at bounding box center [452, 145] width 72 height 20
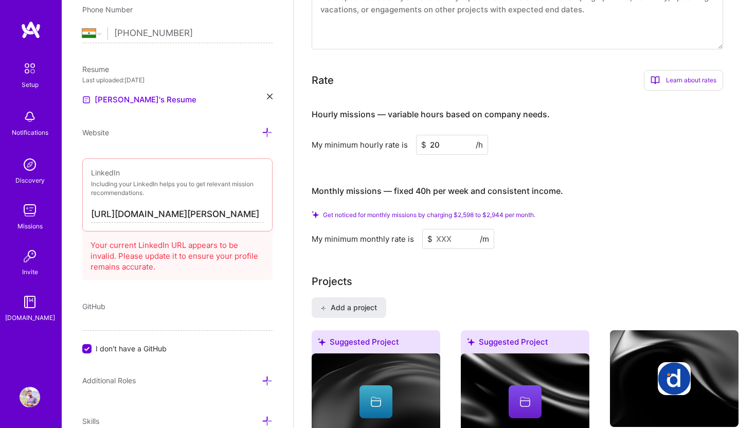
type input "20"
click at [445, 229] on input at bounding box center [458, 239] width 72 height 20
click at [489, 211] on span "Get noticed for monthly missions by charging $2,598 to $2,944 per month." at bounding box center [429, 215] width 212 height 8
copy span "2,944"
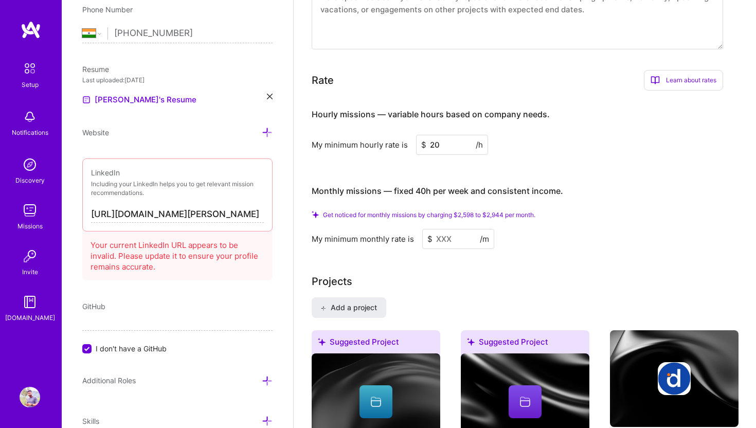
click at [435, 231] on input at bounding box center [458, 239] width 72 height 20
paste input
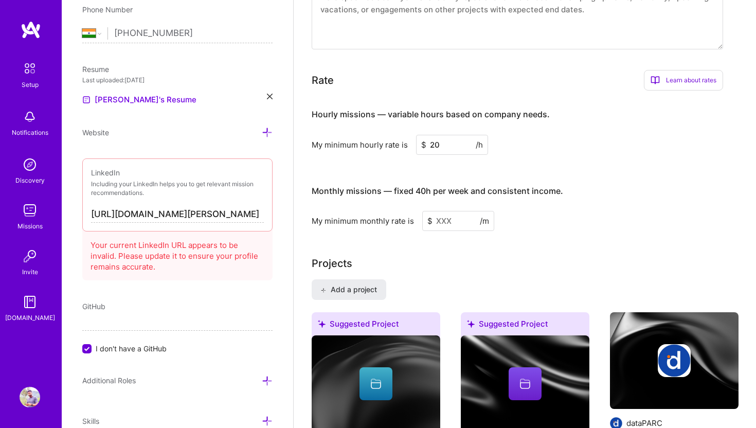
type input "2"
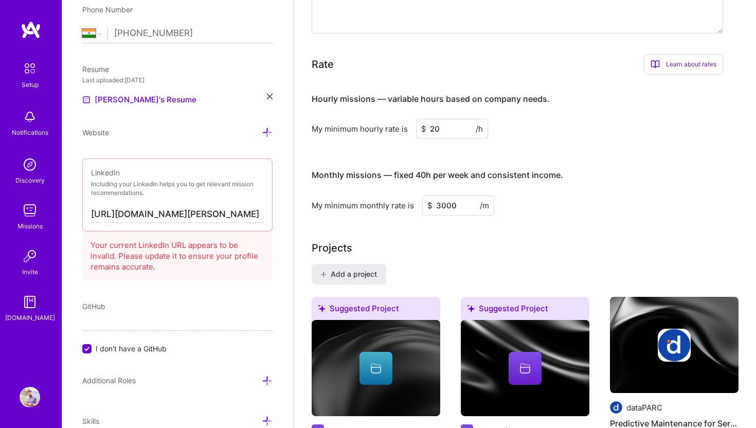
type input "3000"
click at [431, 241] on div "Projects" at bounding box center [525, 247] width 427 height 15
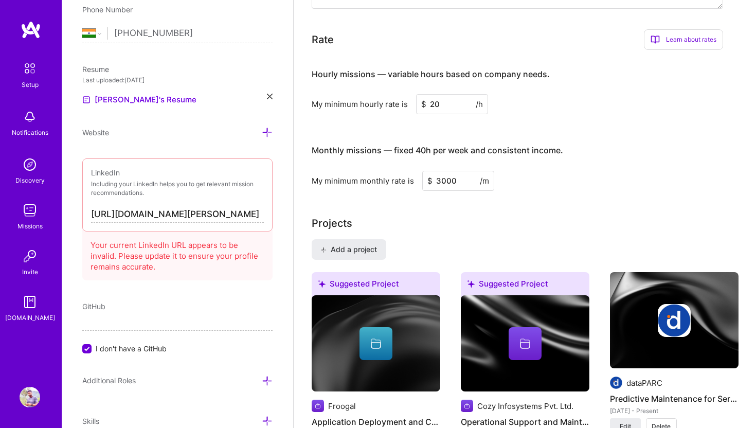
scroll to position [575, 0]
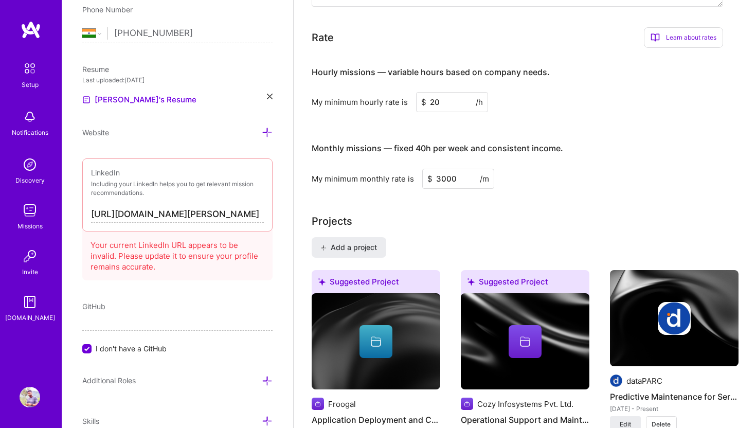
click at [446, 169] on input "3000" at bounding box center [458, 179] width 72 height 20
click at [444, 92] on input "20" at bounding box center [452, 102] width 72 height 20
type input "70"
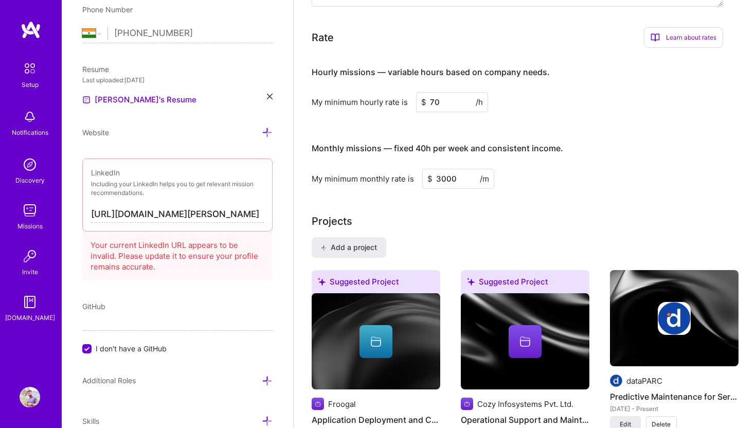
click at [438, 213] on div "Projects" at bounding box center [525, 220] width 427 height 15
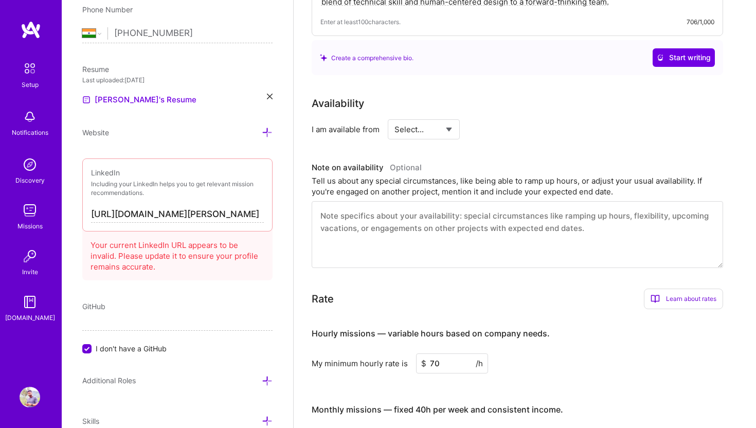
scroll to position [0, 0]
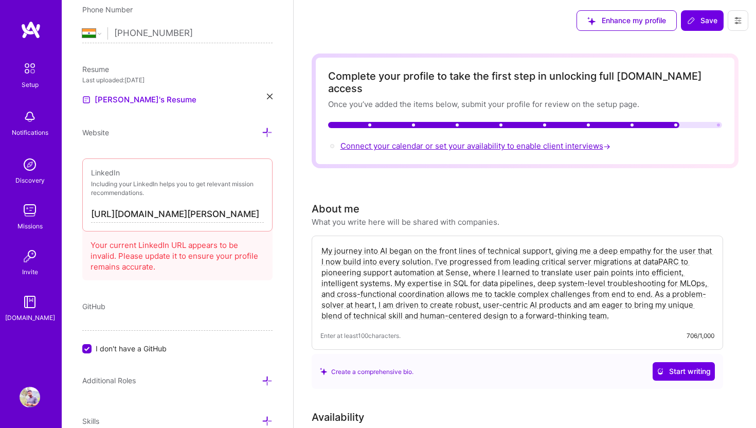
click at [534, 141] on span "Connect your calendar or set your availability to enable client interviews →" at bounding box center [477, 146] width 272 height 10
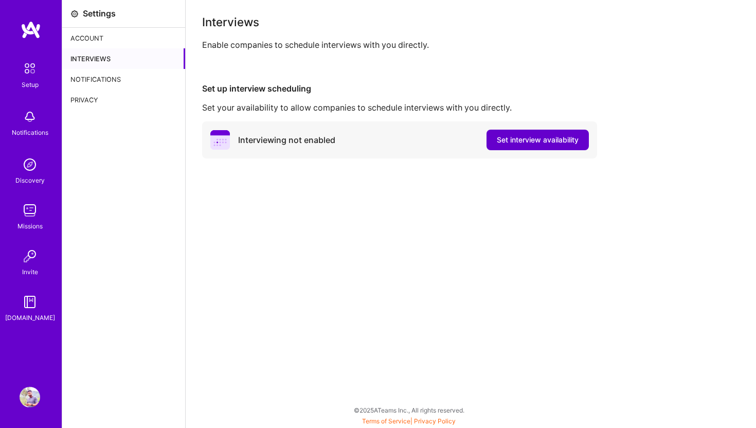
click at [522, 145] on span "Set interview availability" at bounding box center [538, 140] width 82 height 10
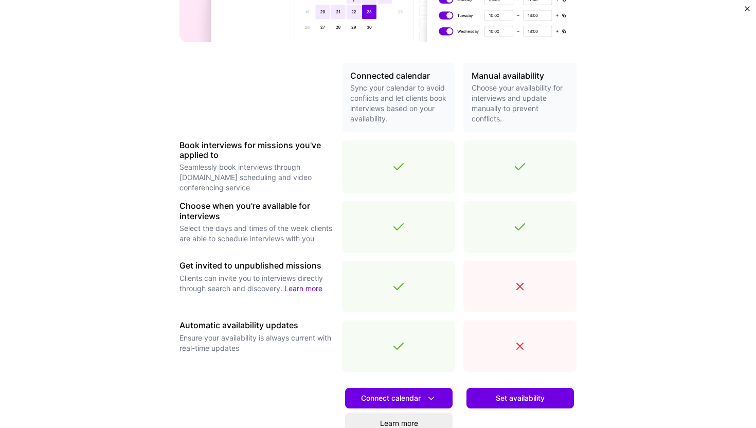
scroll to position [293, 0]
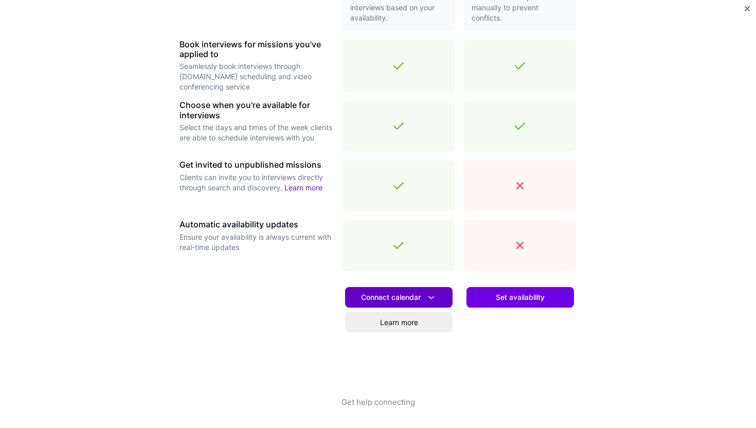
click at [413, 300] on span "Connect calendar" at bounding box center [399, 297] width 76 height 11
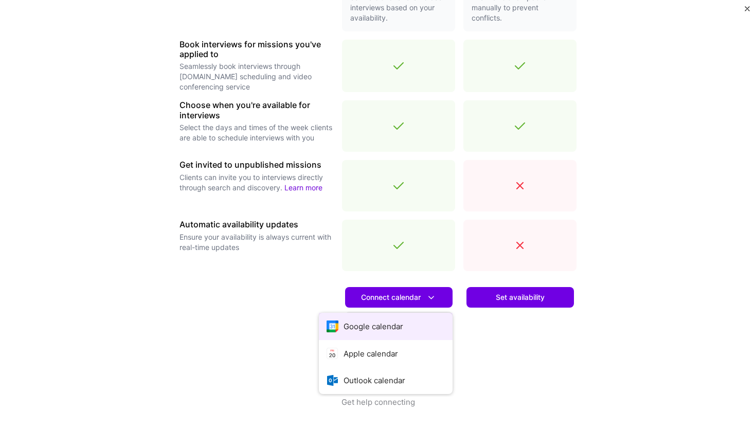
click at [399, 323] on button "Google calendar" at bounding box center [386, 326] width 134 height 27
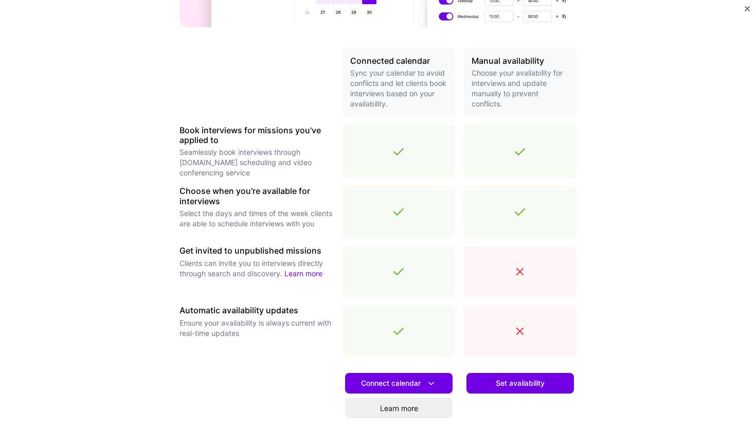
scroll to position [257, 0]
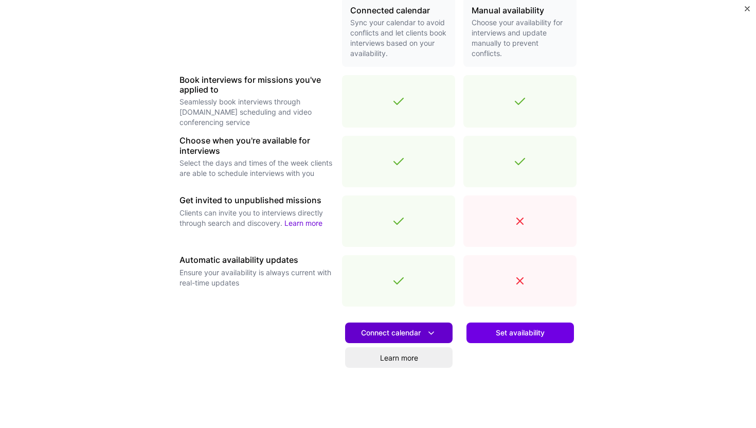
click at [420, 331] on span "Connect calendar" at bounding box center [399, 333] width 76 height 11
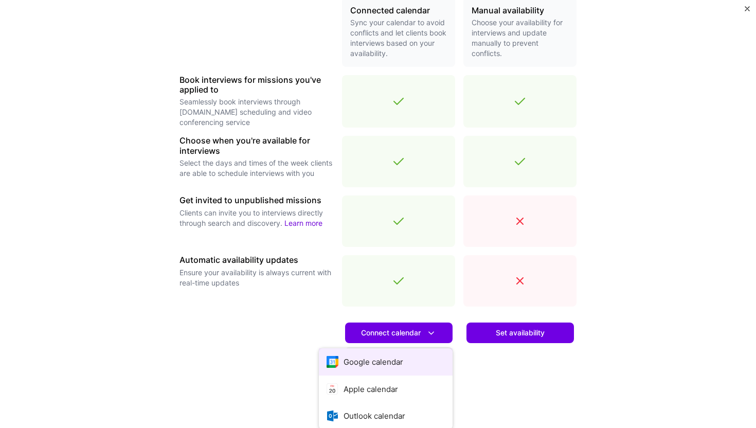
scroll to position [293, 0]
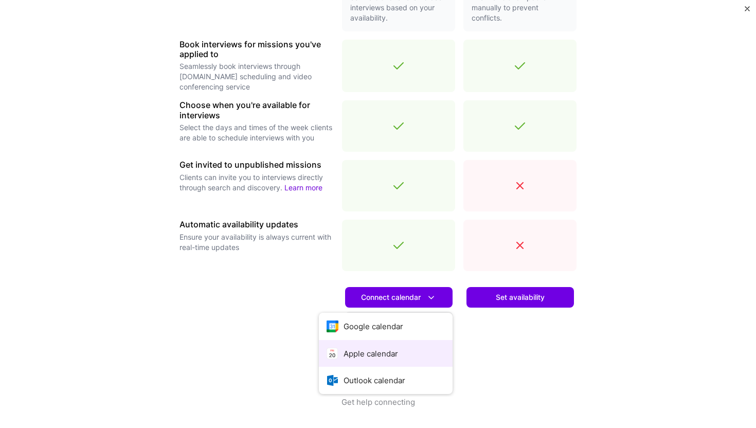
click at [387, 347] on button "Apple calendar" at bounding box center [386, 353] width 134 height 27
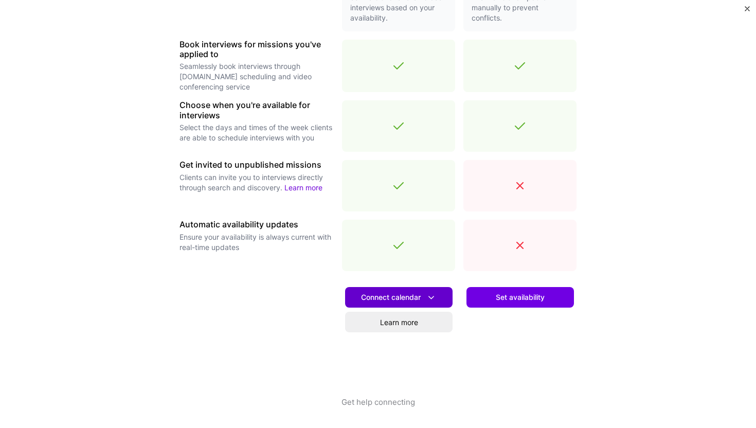
click at [396, 292] on span "Connect calendar" at bounding box center [399, 297] width 76 height 11
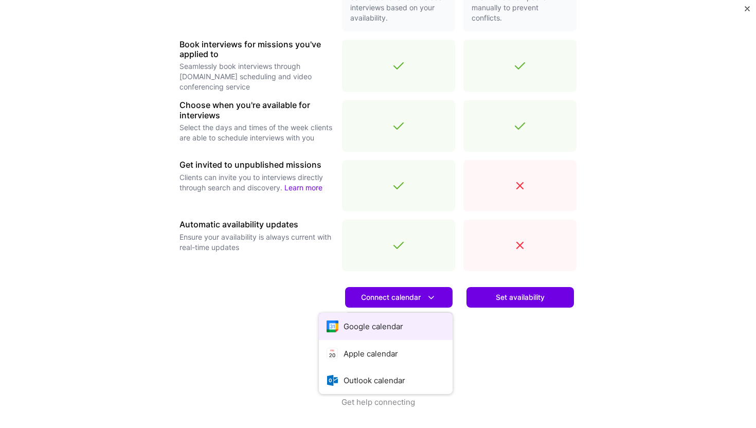
click at [382, 325] on button "Google calendar" at bounding box center [386, 326] width 134 height 27
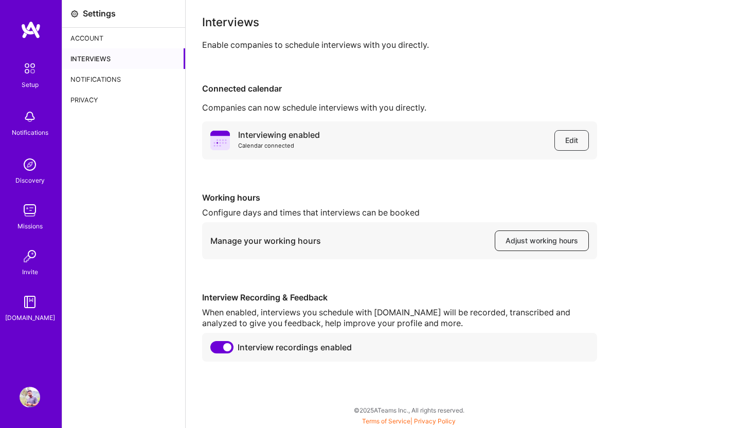
click at [539, 246] on button "Adjust working hours" at bounding box center [542, 240] width 94 height 21
click at [107, 81] on div "Notifications" at bounding box center [123, 79] width 123 height 21
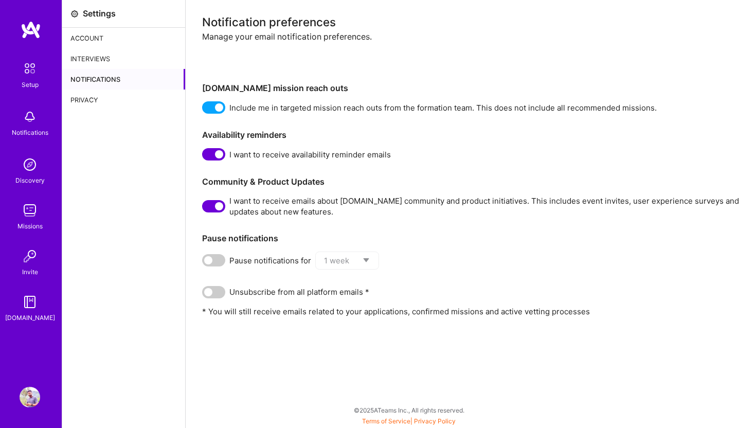
click at [108, 58] on div "Interviews" at bounding box center [123, 58] width 123 height 21
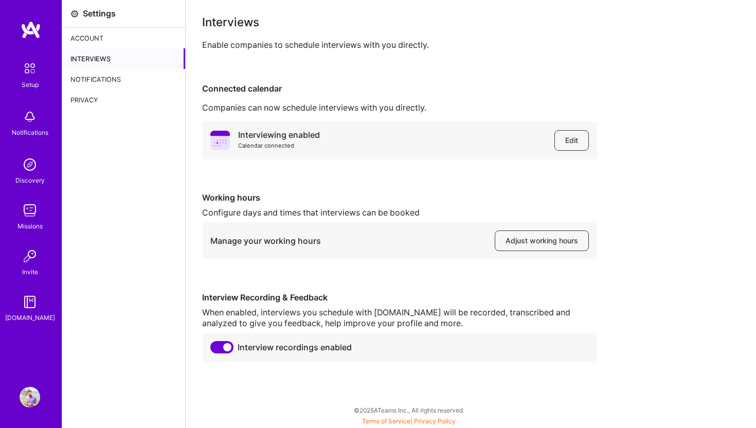
click at [108, 45] on div "Account" at bounding box center [123, 38] width 123 height 21
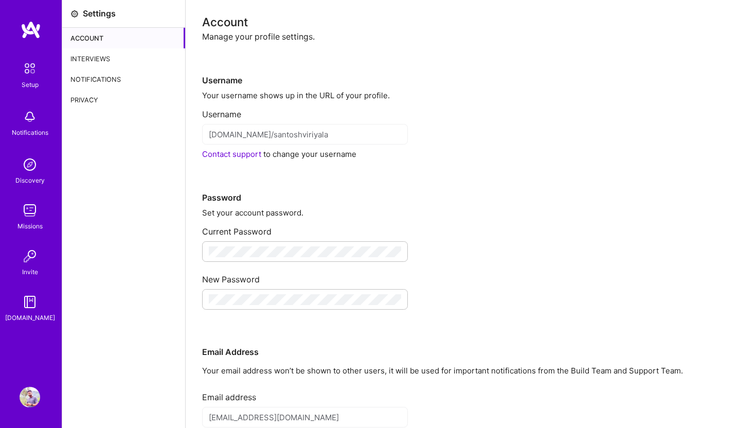
click at [39, 170] on img at bounding box center [30, 164] width 21 height 21
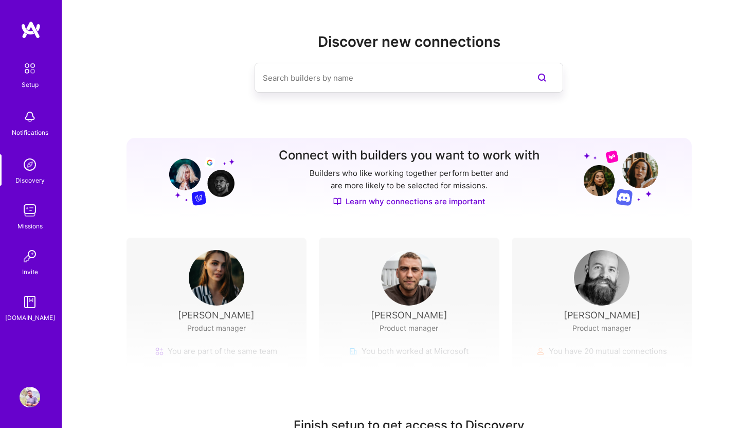
click at [34, 118] on img at bounding box center [30, 116] width 21 height 21
click at [31, 70] on img at bounding box center [30, 69] width 22 height 22
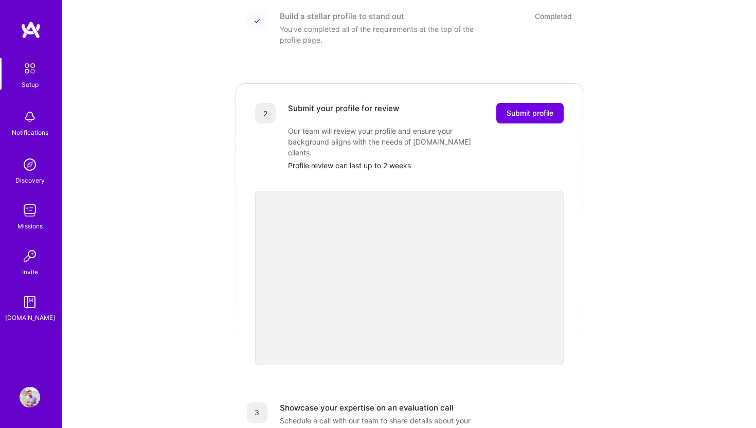
scroll to position [157, 0]
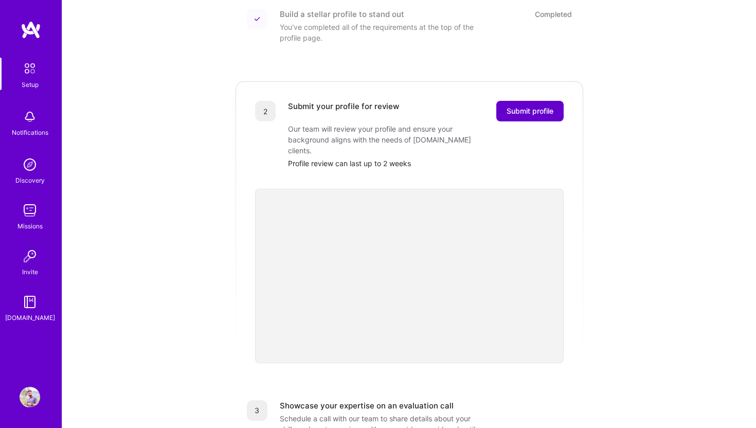
click at [528, 106] on span "Submit profile" at bounding box center [530, 111] width 47 height 10
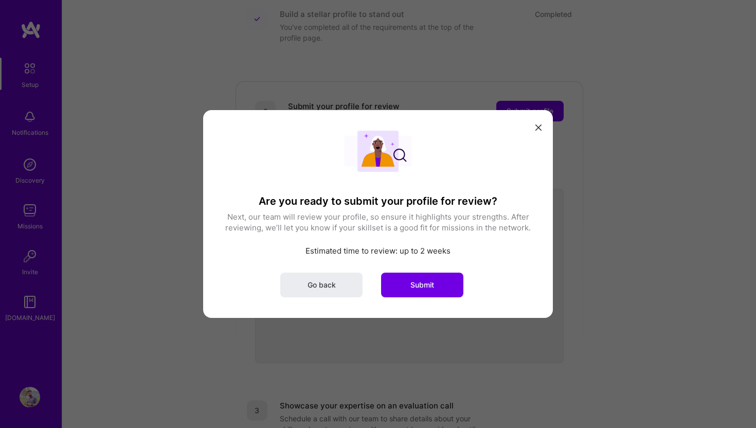
click at [391, 261] on div "Are you ready to submit your profile for review? Next, our team will review you…" at bounding box center [378, 214] width 309 height 167
click at [424, 288] on span "Submit" at bounding box center [422, 285] width 24 height 10
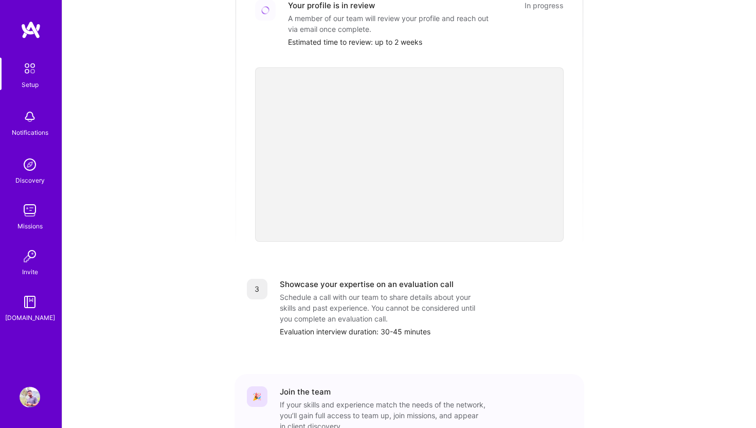
scroll to position [320, 0]
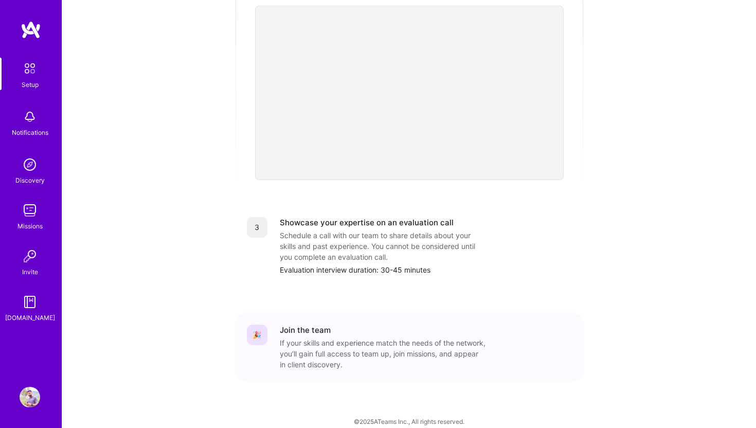
click at [380, 264] on div "Evaluation interview duration: 30-45 minutes" at bounding box center [426, 269] width 292 height 11
click at [383, 231] on div "Schedule a call with our team to share details about your skills and past exper…" at bounding box center [383, 246] width 206 height 32
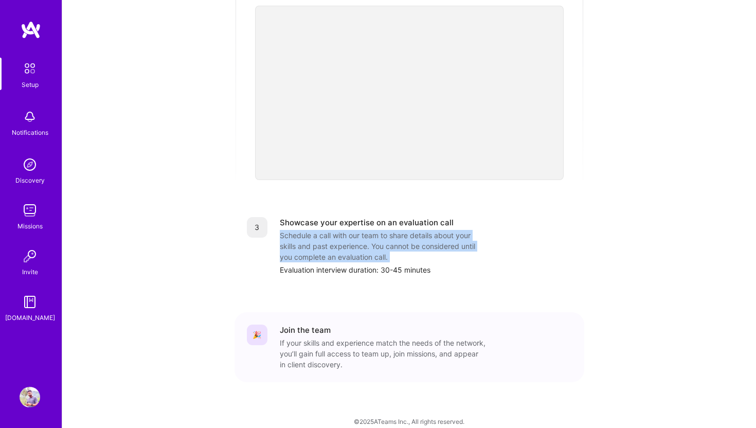
click at [383, 231] on div "Schedule a call with our team to share details about your skills and past exper…" at bounding box center [383, 246] width 206 height 32
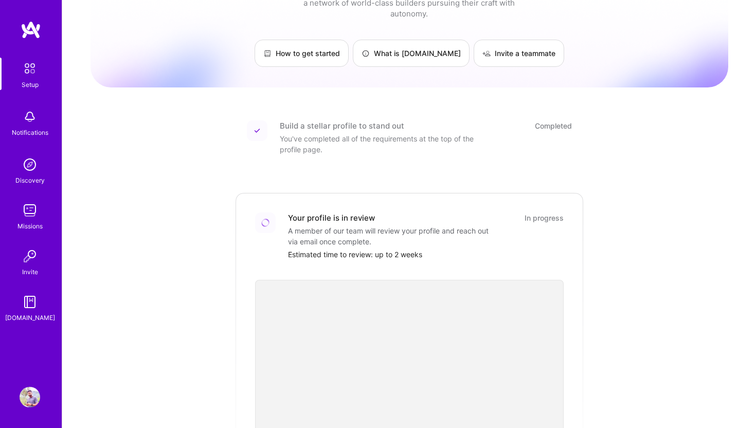
scroll to position [45, 0]
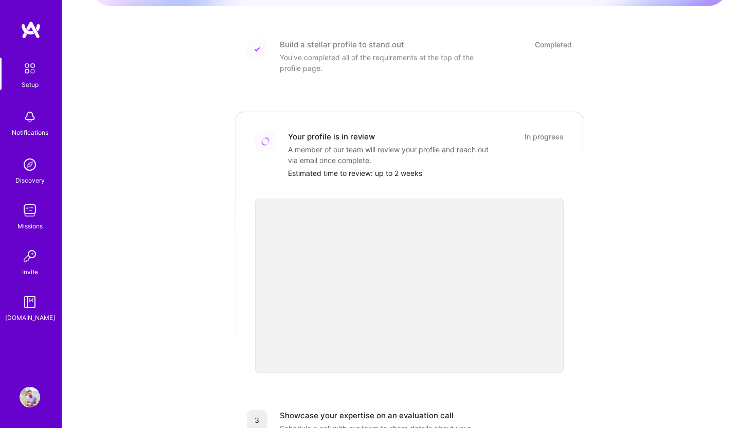
scroll to position [134, 0]
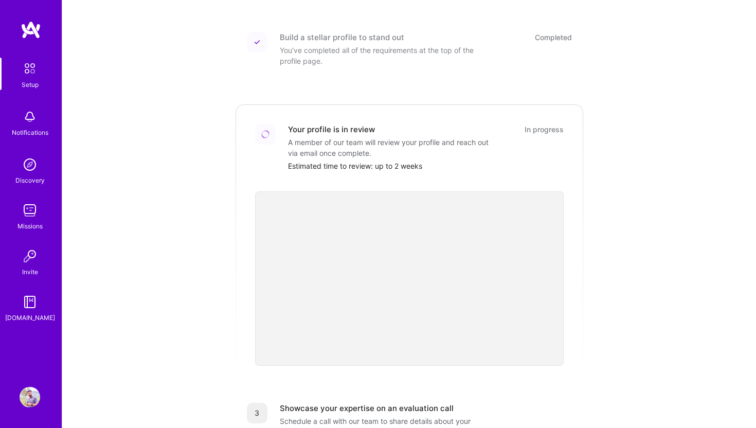
click at [412, 138] on div "A member of our team will review your profile and reach out via email once comp…" at bounding box center [391, 148] width 206 height 22
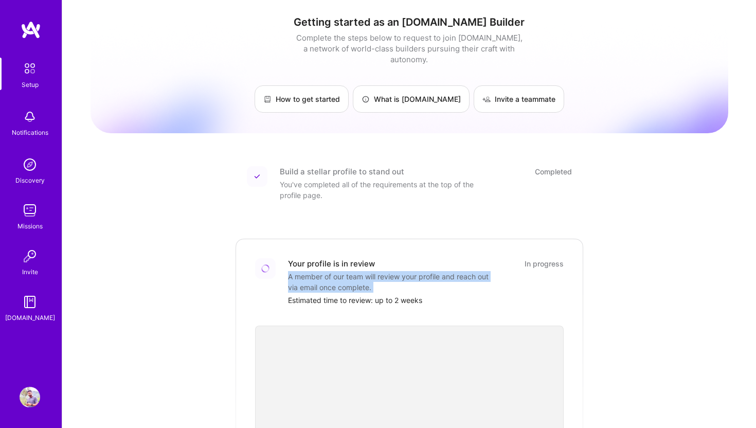
scroll to position [0, 0]
click at [308, 103] on div "Getting started as an A.Team Builder Complete the steps below to request to joi…" at bounding box center [410, 74] width 638 height 117
click at [318, 85] on link "How to get started" at bounding box center [302, 98] width 94 height 27
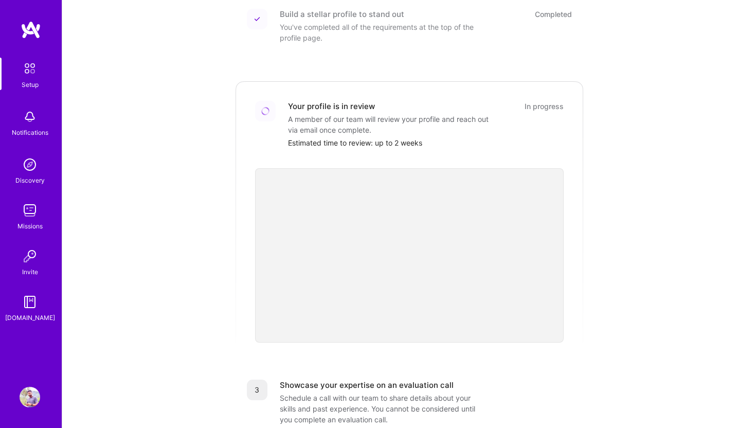
scroll to position [172, 0]
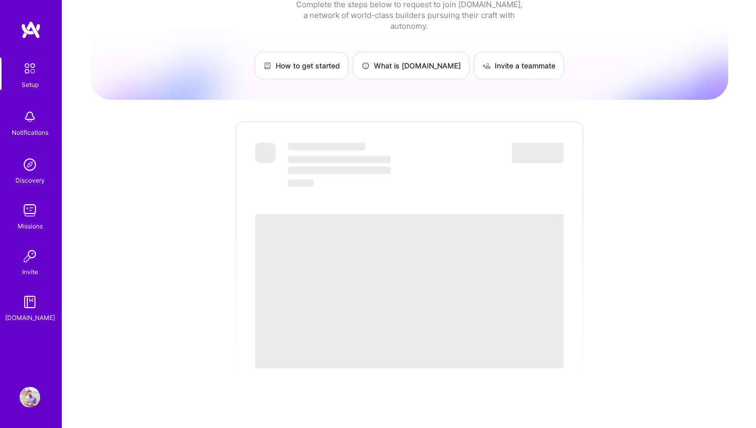
scroll to position [36, 0]
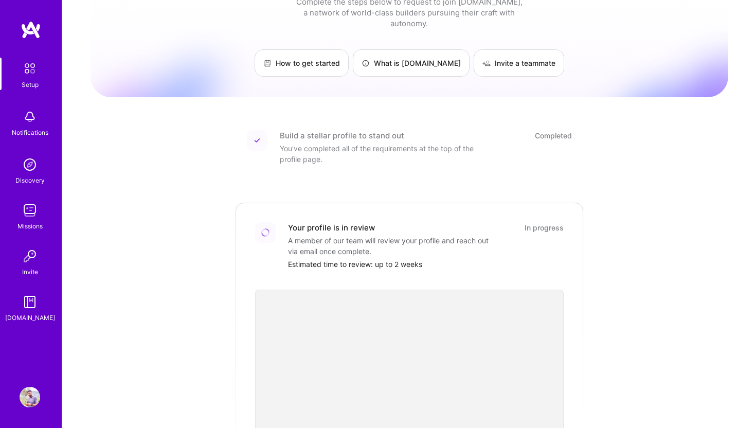
click at [46, 179] on link "Discovery" at bounding box center [30, 169] width 64 height 31
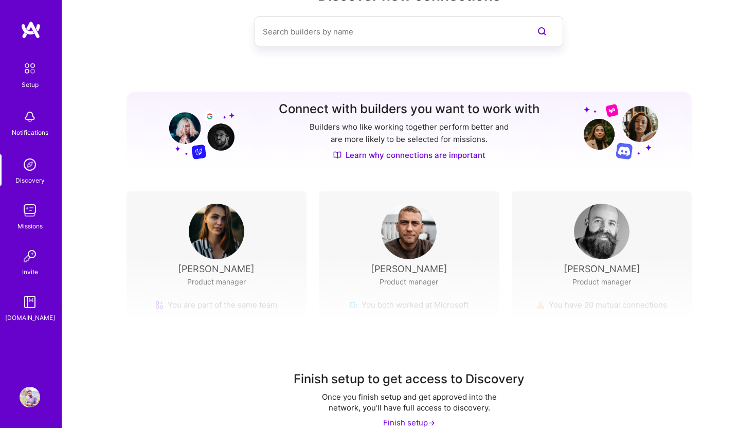
scroll to position [49, 0]
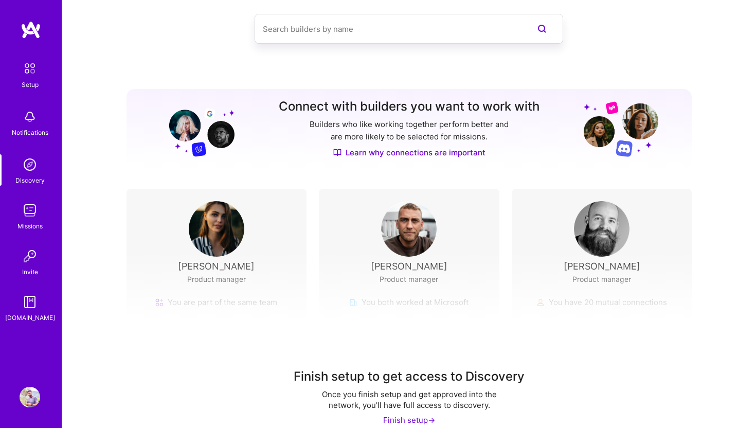
click at [244, 244] on div "Arlene Mckinney Product manager" at bounding box center [217, 249] width 156 height 96
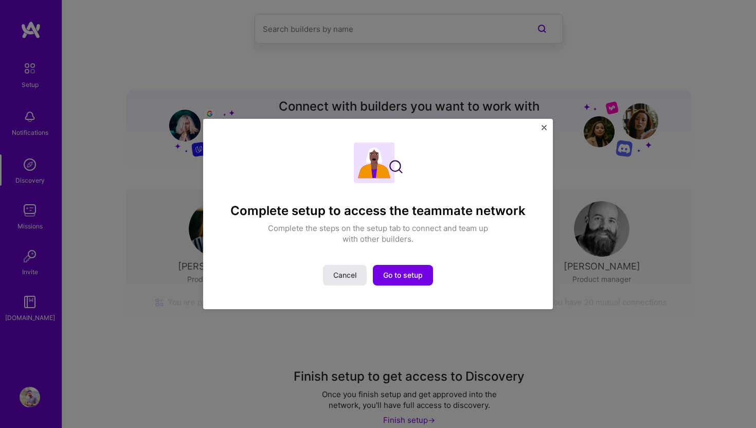
click at [348, 275] on span "Cancel" at bounding box center [344, 275] width 23 height 10
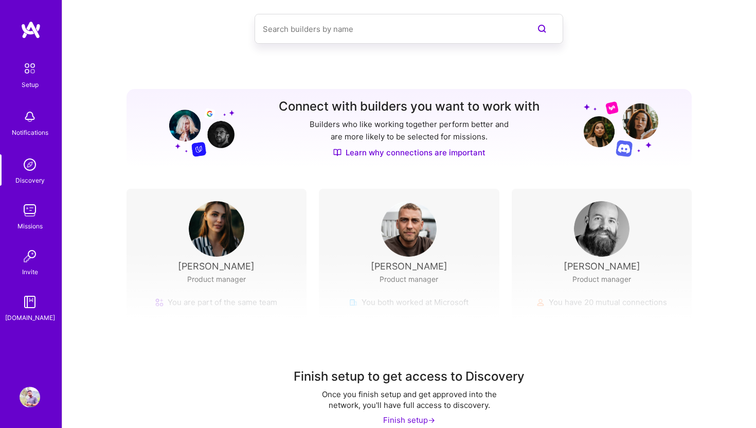
scroll to position [64, 0]
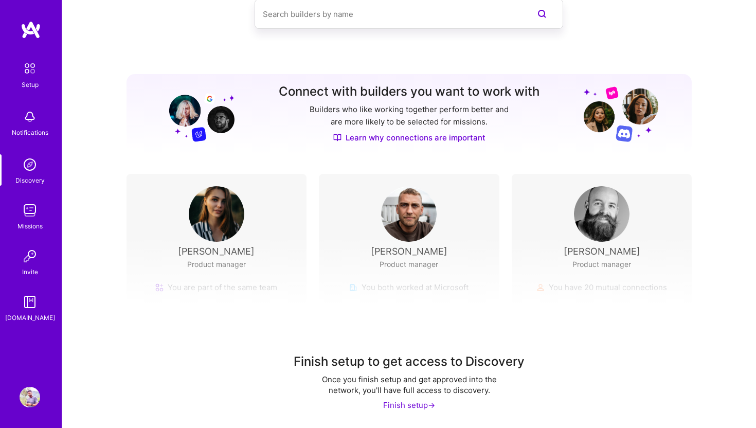
click at [371, 371] on div "Finish setup to get access to Discovery Once you finish setup and get approved …" at bounding box center [408, 381] width 247 height 57
click at [193, 252] on div "Finish setup to get access to Discovery Once you finish setup and get approved …" at bounding box center [409, 332] width 694 height 192
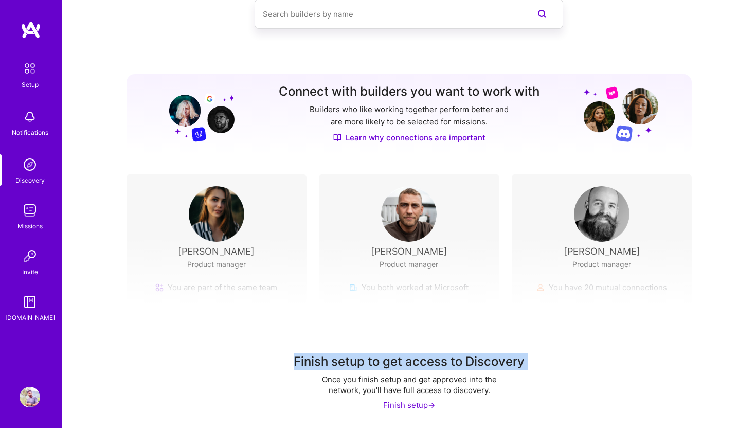
click at [193, 252] on div "Finish setup to get access to Discovery Once you finish setup and get approved …" at bounding box center [409, 332] width 694 height 192
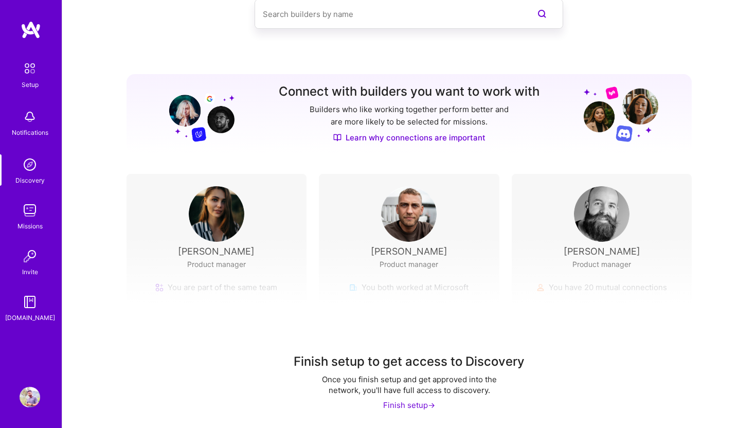
click at [367, 234] on div "Kirill Petrushevskiy Product manager" at bounding box center [409, 234] width 156 height 96
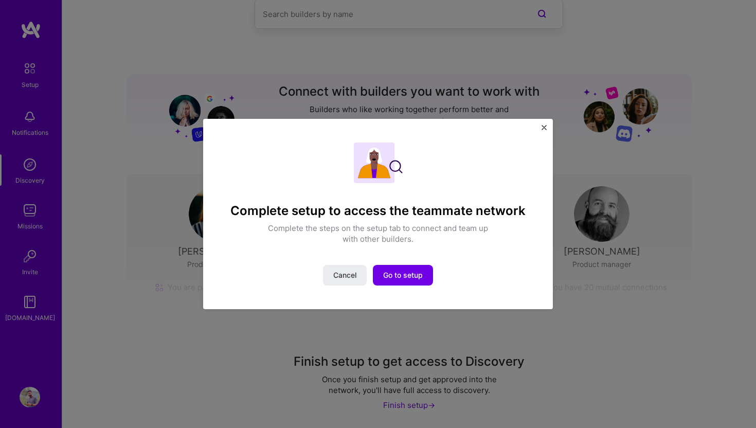
click at [549, 128] on div "Complete setup to access the teammate network Complete the steps on the setup t…" at bounding box center [378, 214] width 350 height 190
click at [546, 128] on img "Close" at bounding box center [544, 127] width 5 height 5
